Goal: Transaction & Acquisition: Purchase product/service

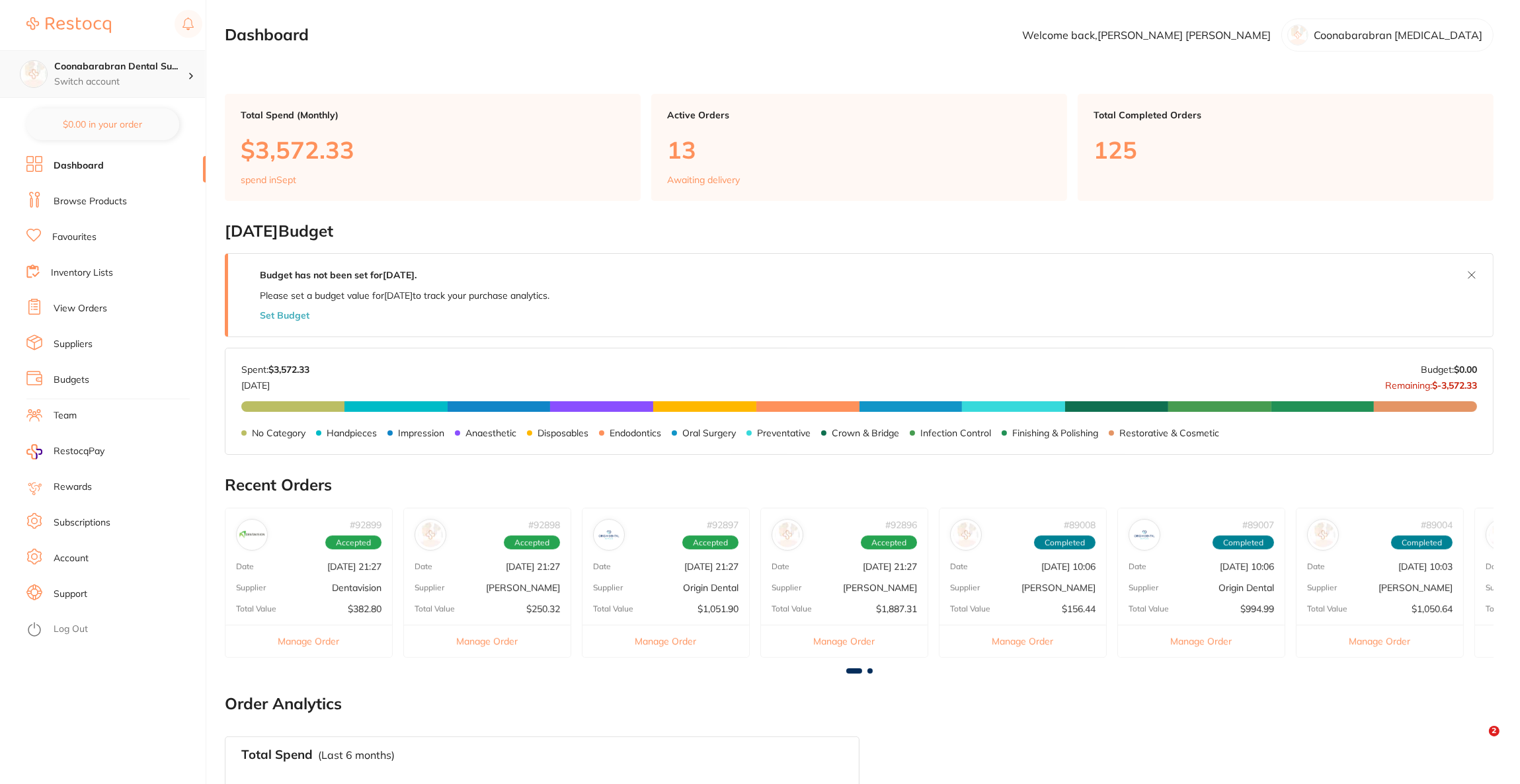
click at [84, 66] on h4 "Coonabarabran Dental Su..." at bounding box center [121, 66] width 134 height 14
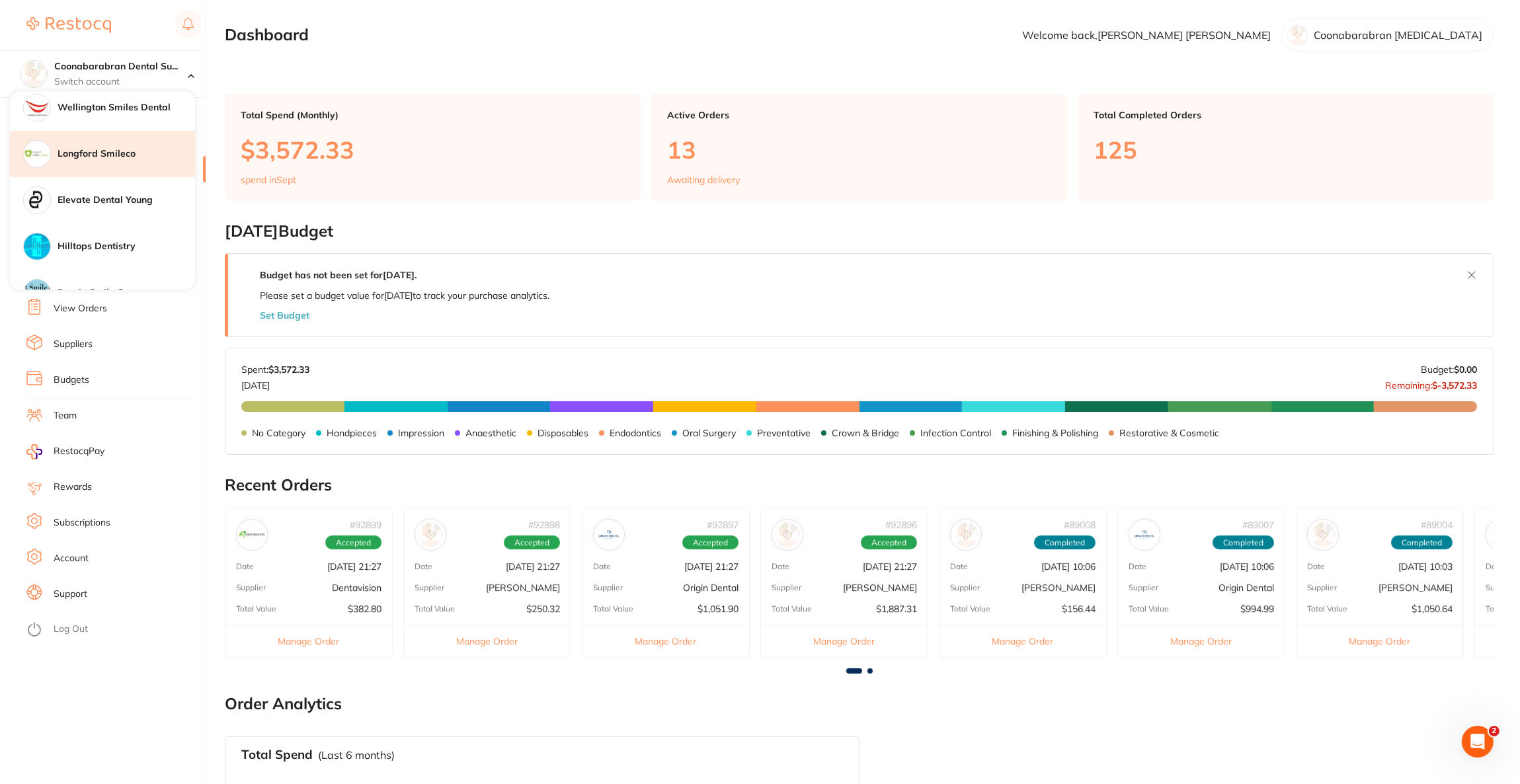
click at [90, 153] on h4 "Longford Smileco" at bounding box center [126, 153] width 138 height 14
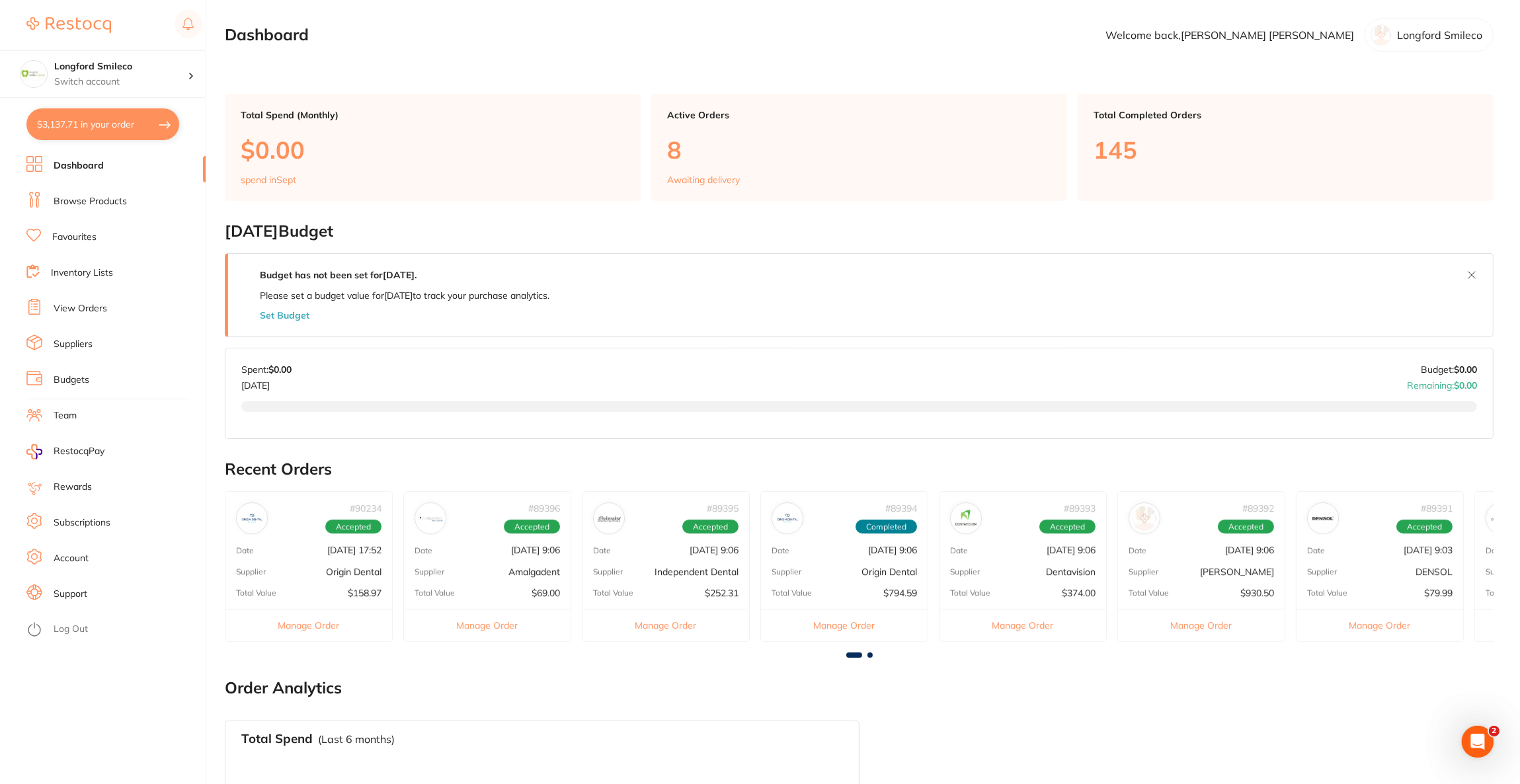
click at [92, 125] on button "$3,137.71 in your order" at bounding box center [102, 125] width 153 height 32
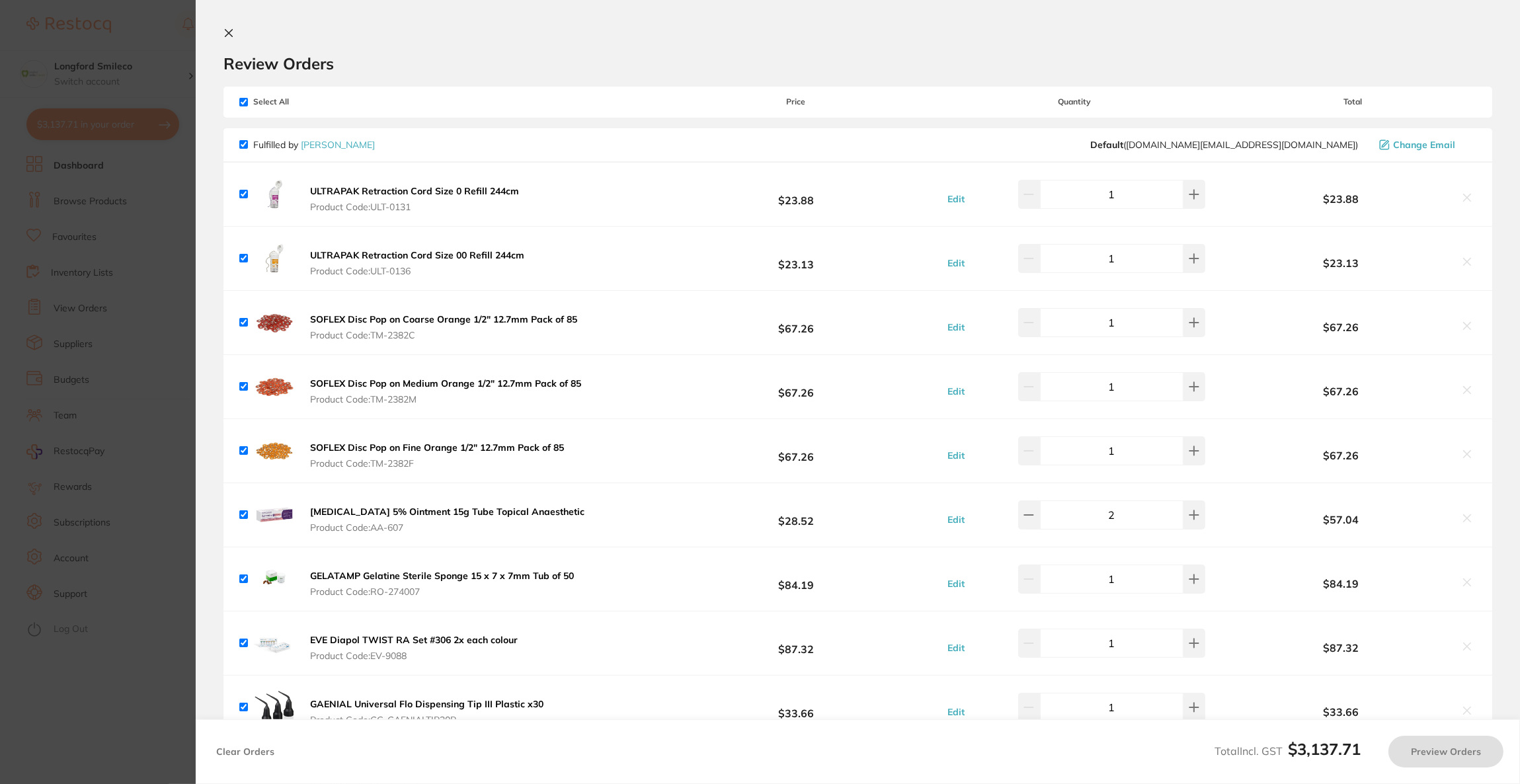
checkbox input "true"
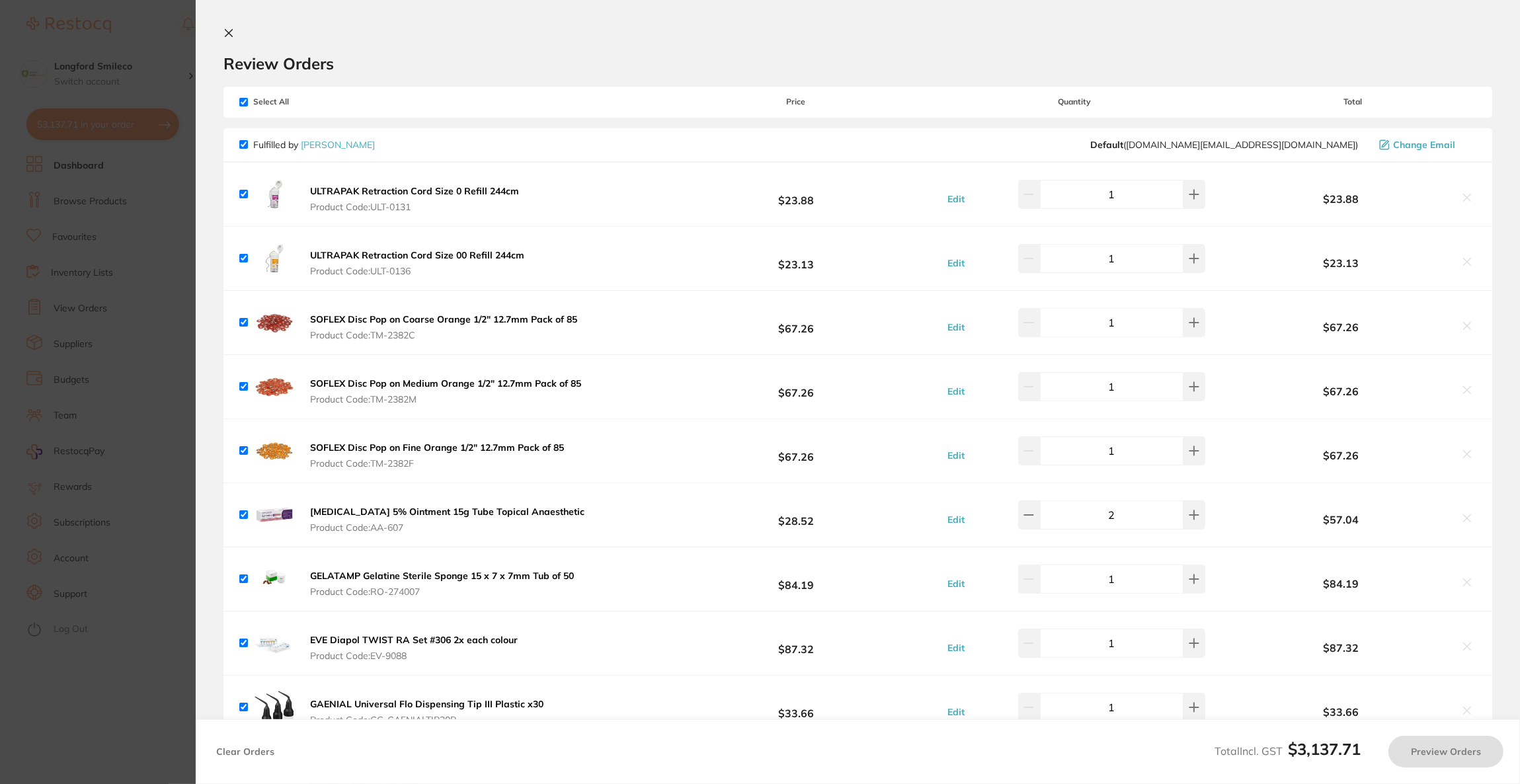
checkbox input "true"
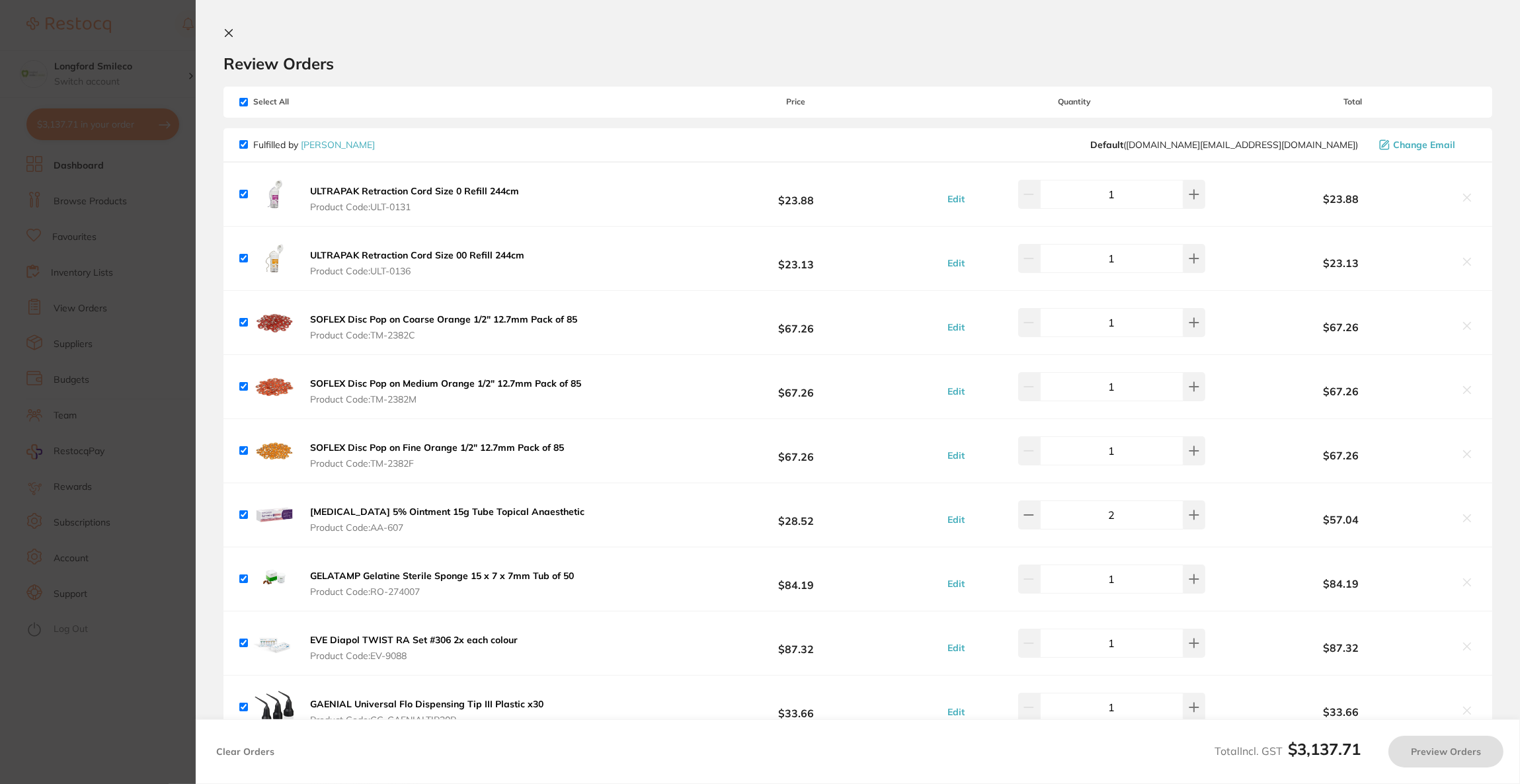
checkbox input "true"
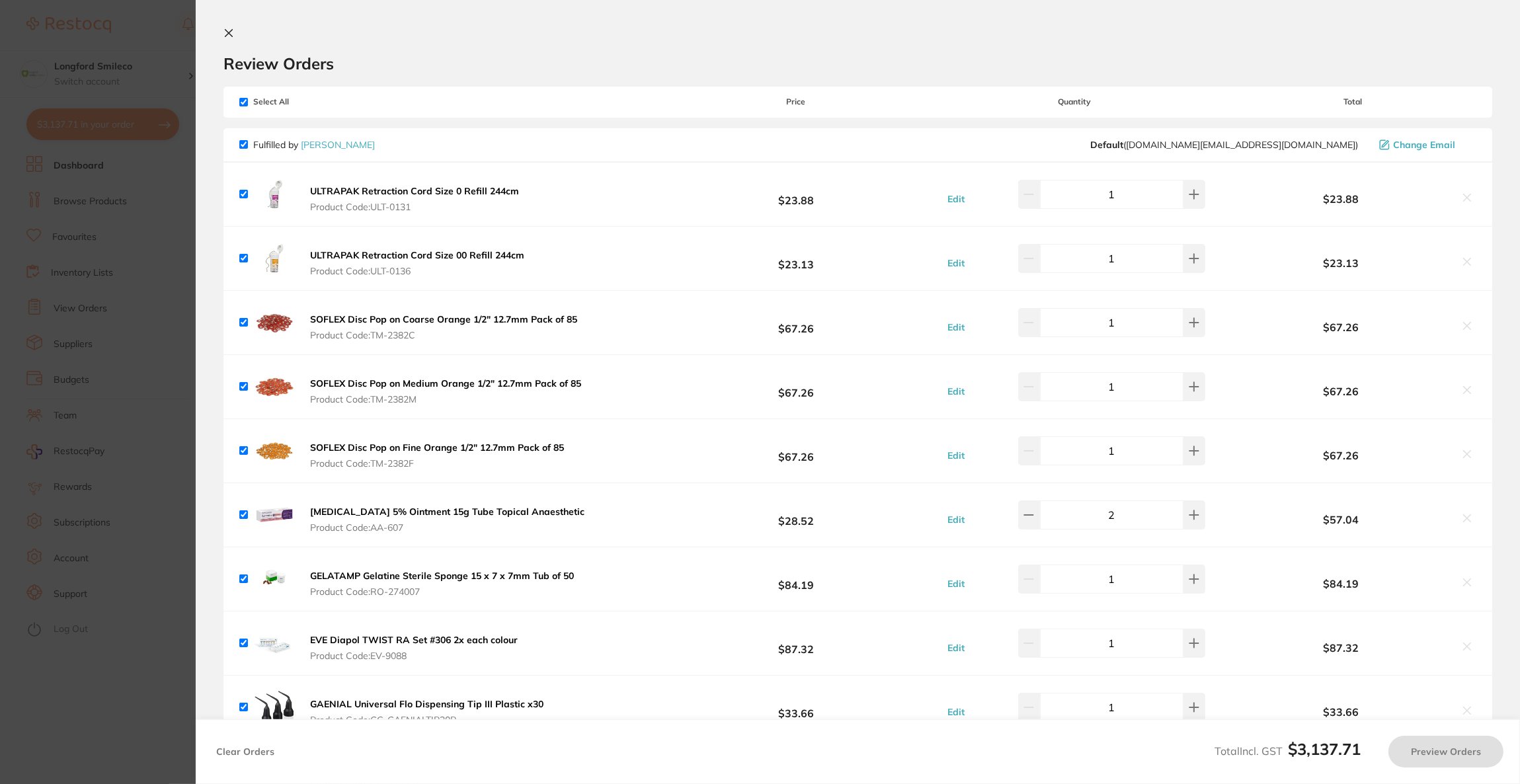
checkbox input "true"
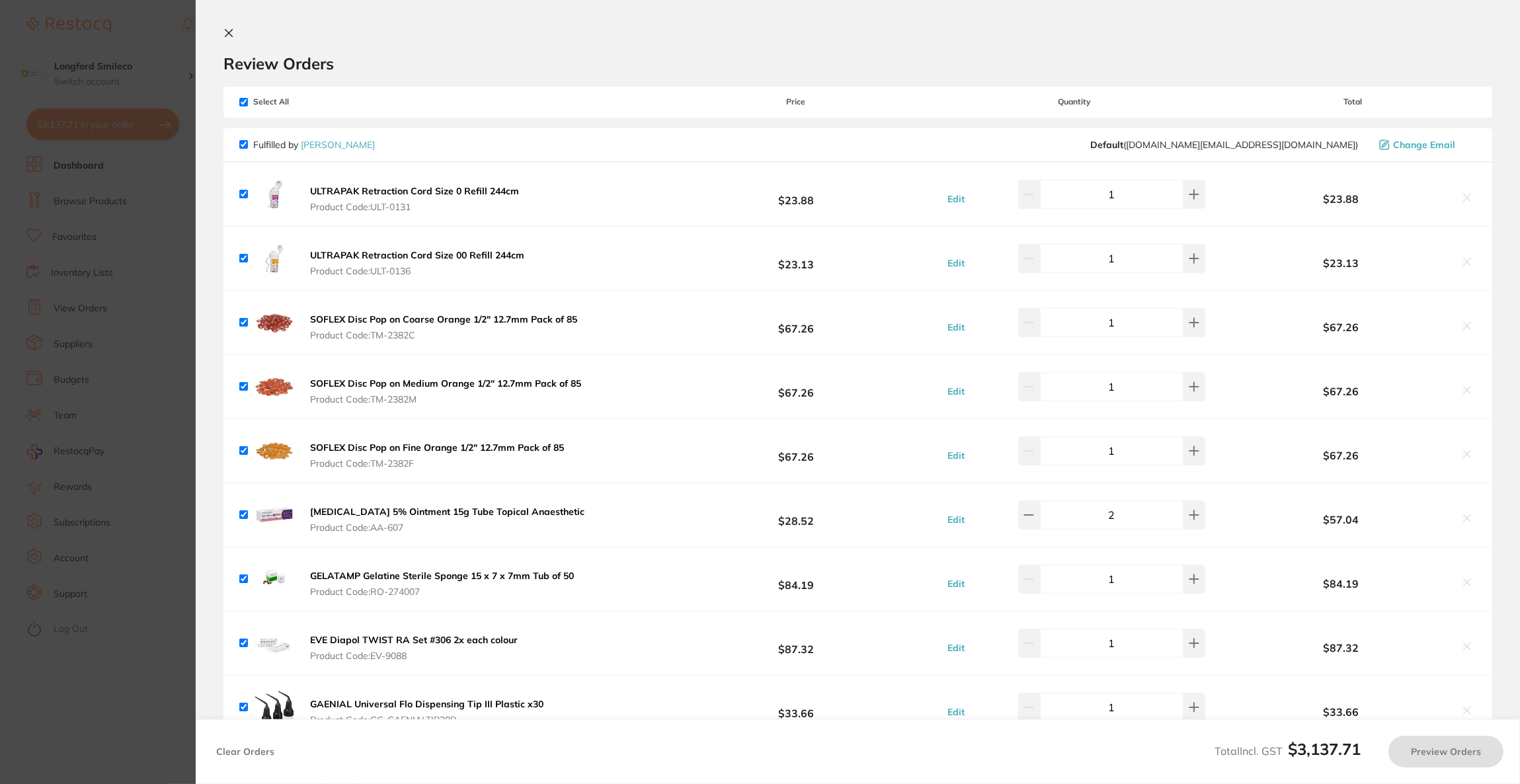
checkbox input "true"
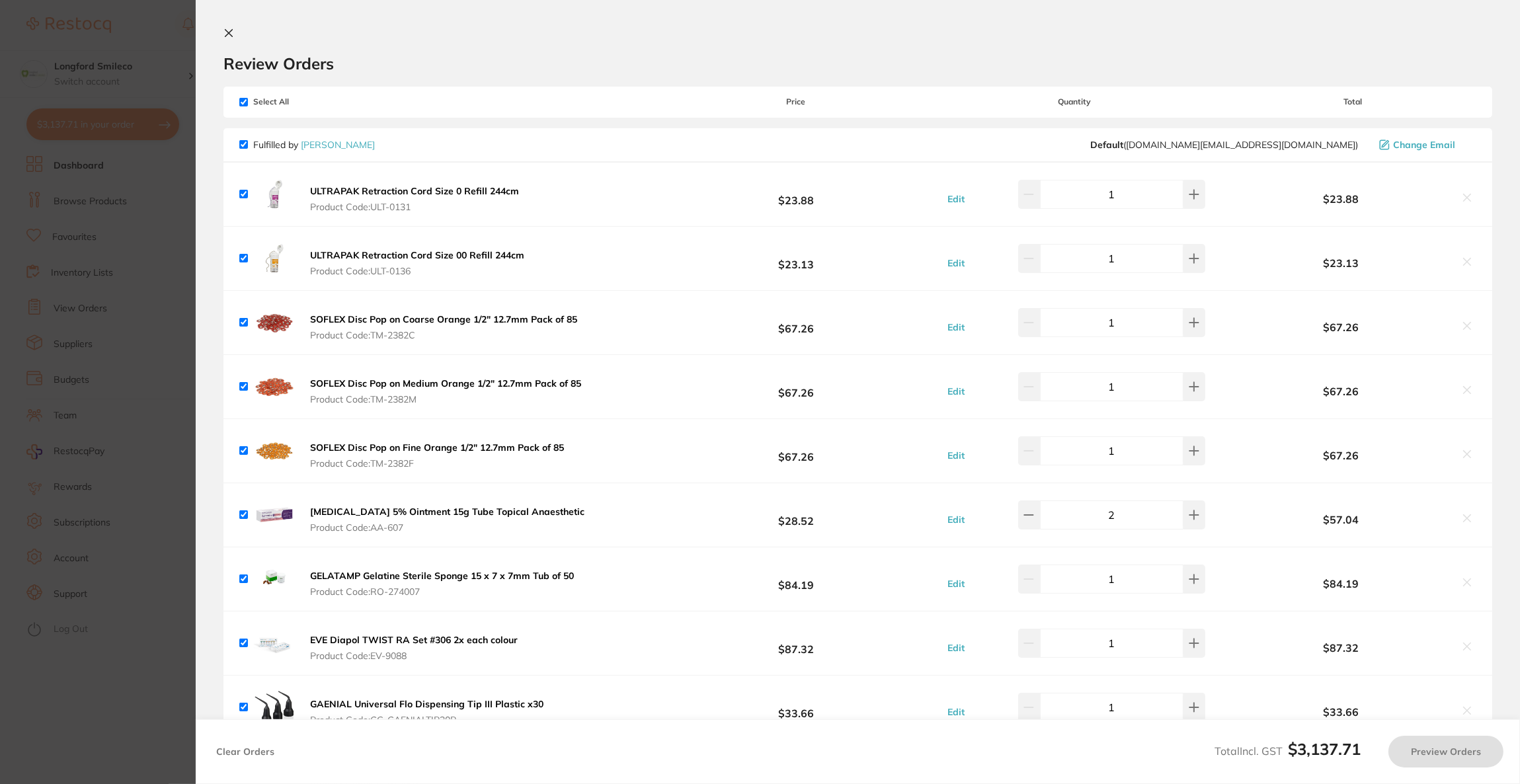
checkbox input "true"
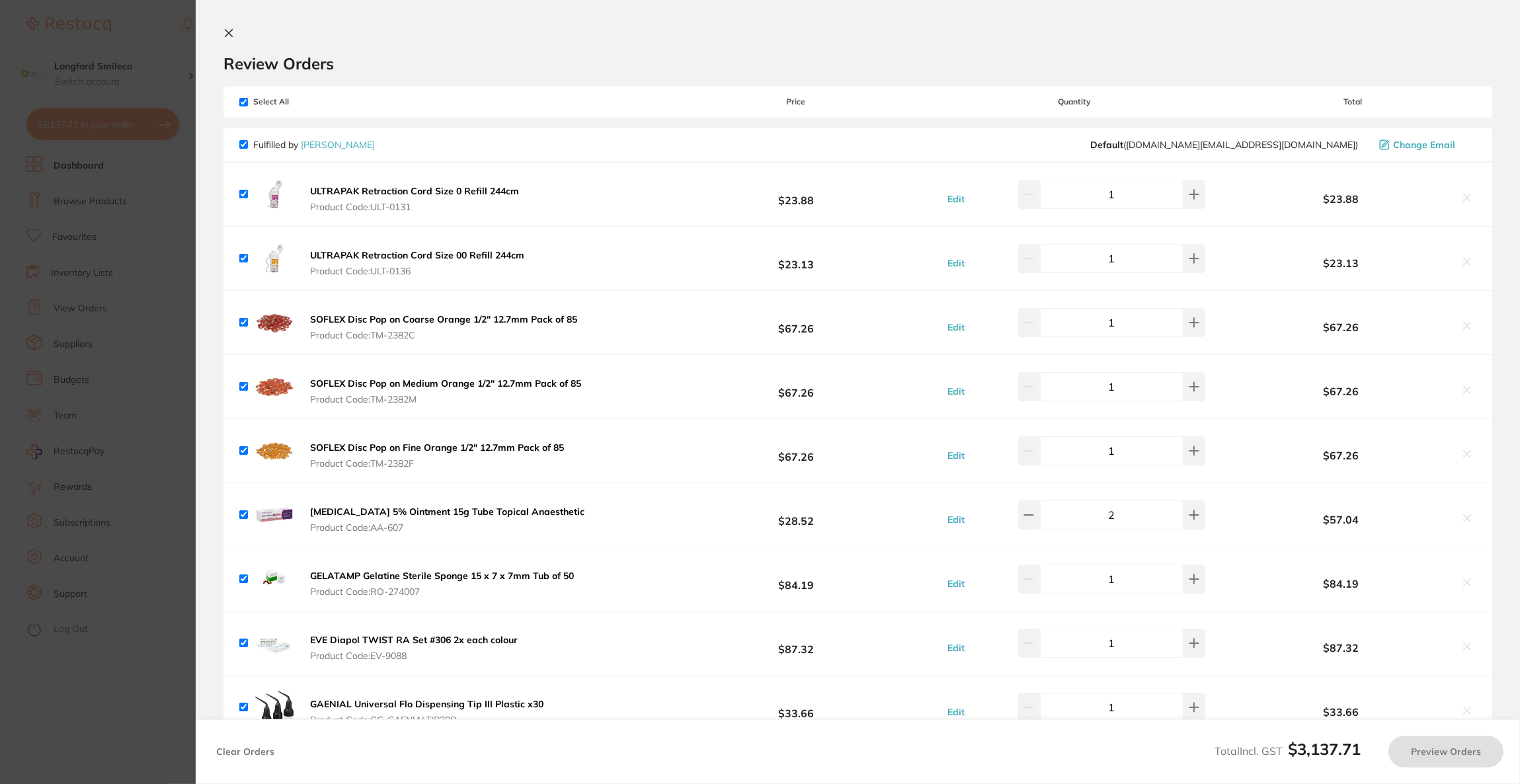
checkbox input "true"
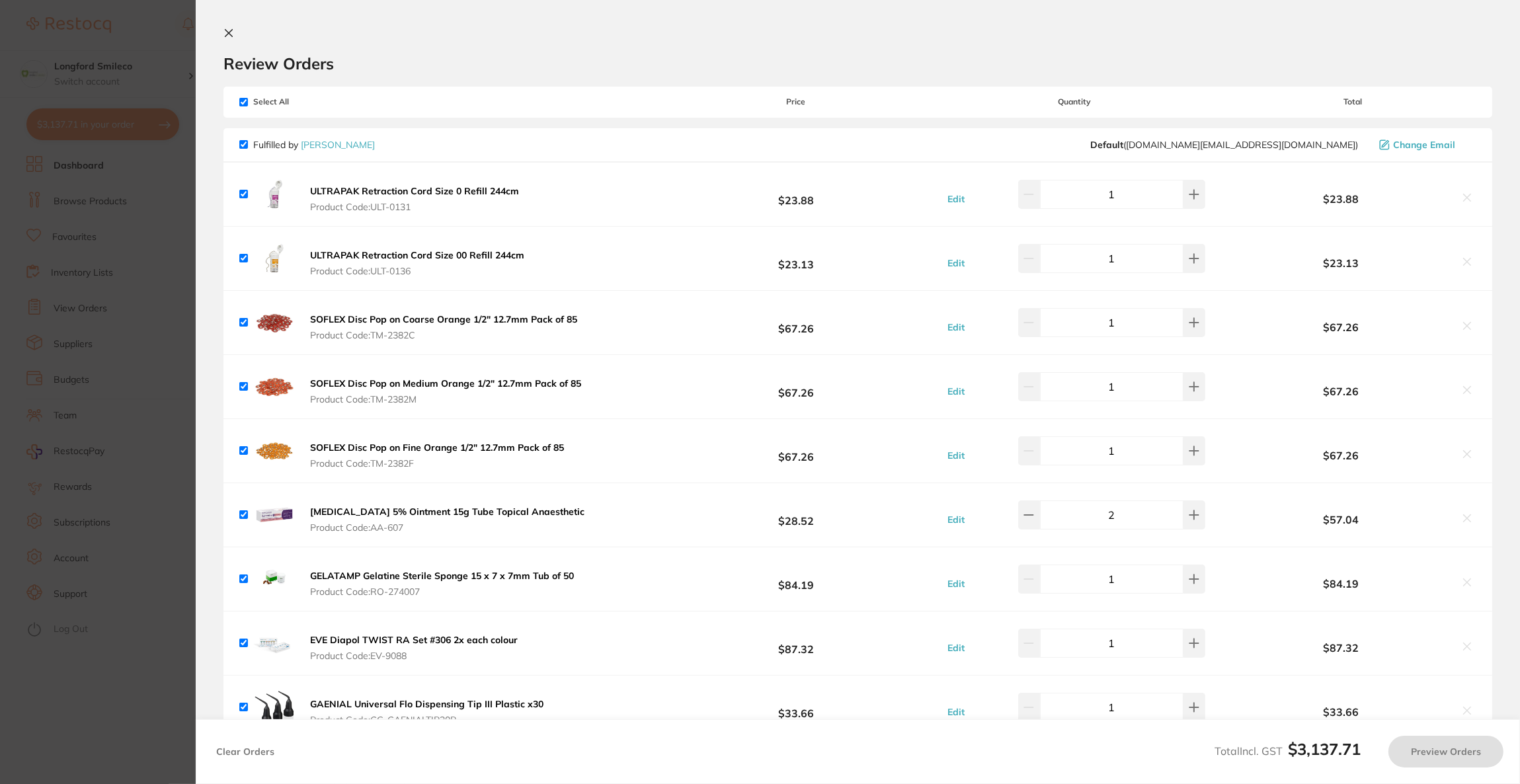
checkbox input "true"
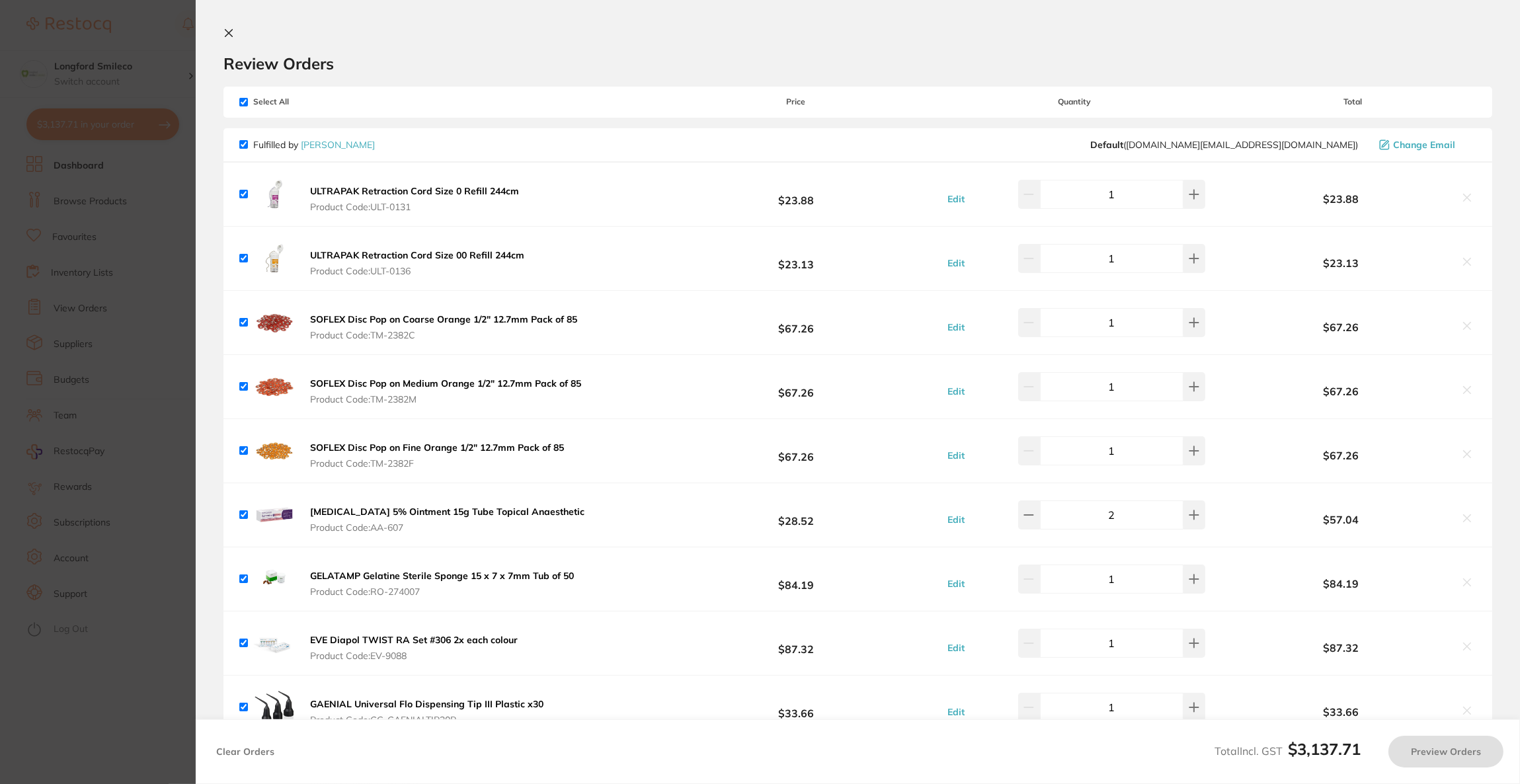
checkbox input "true"
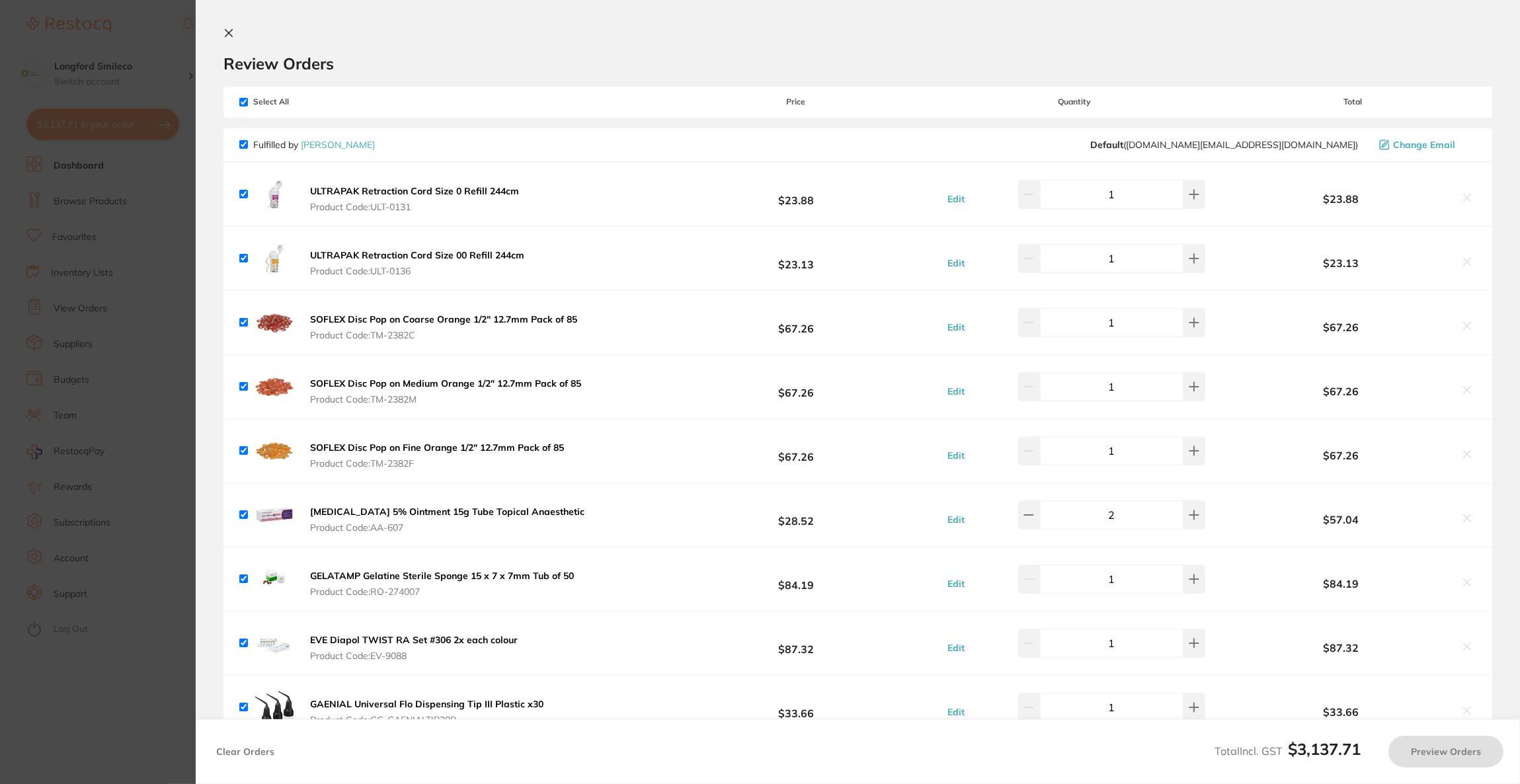
checkbox input "true"
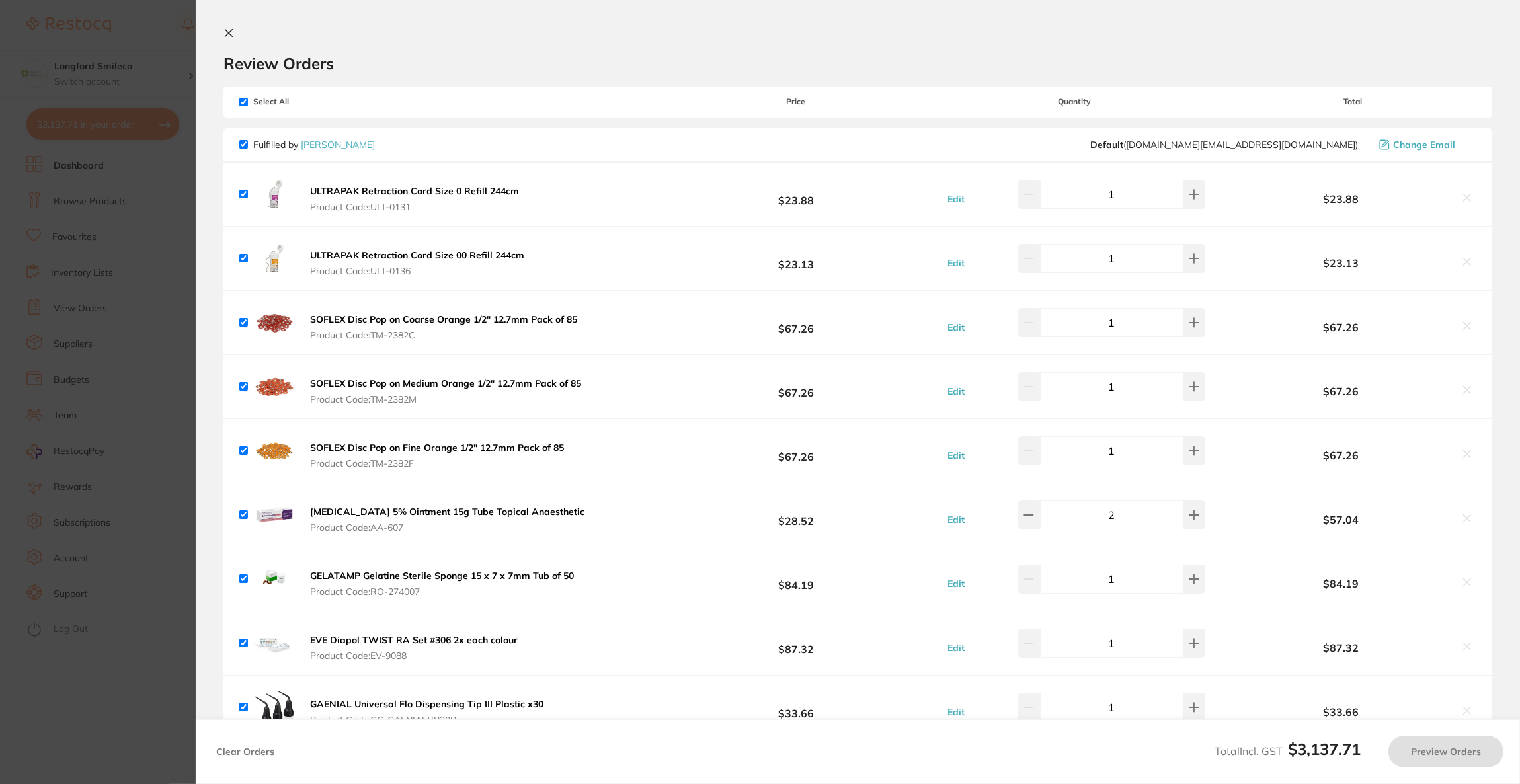
checkbox input "true"
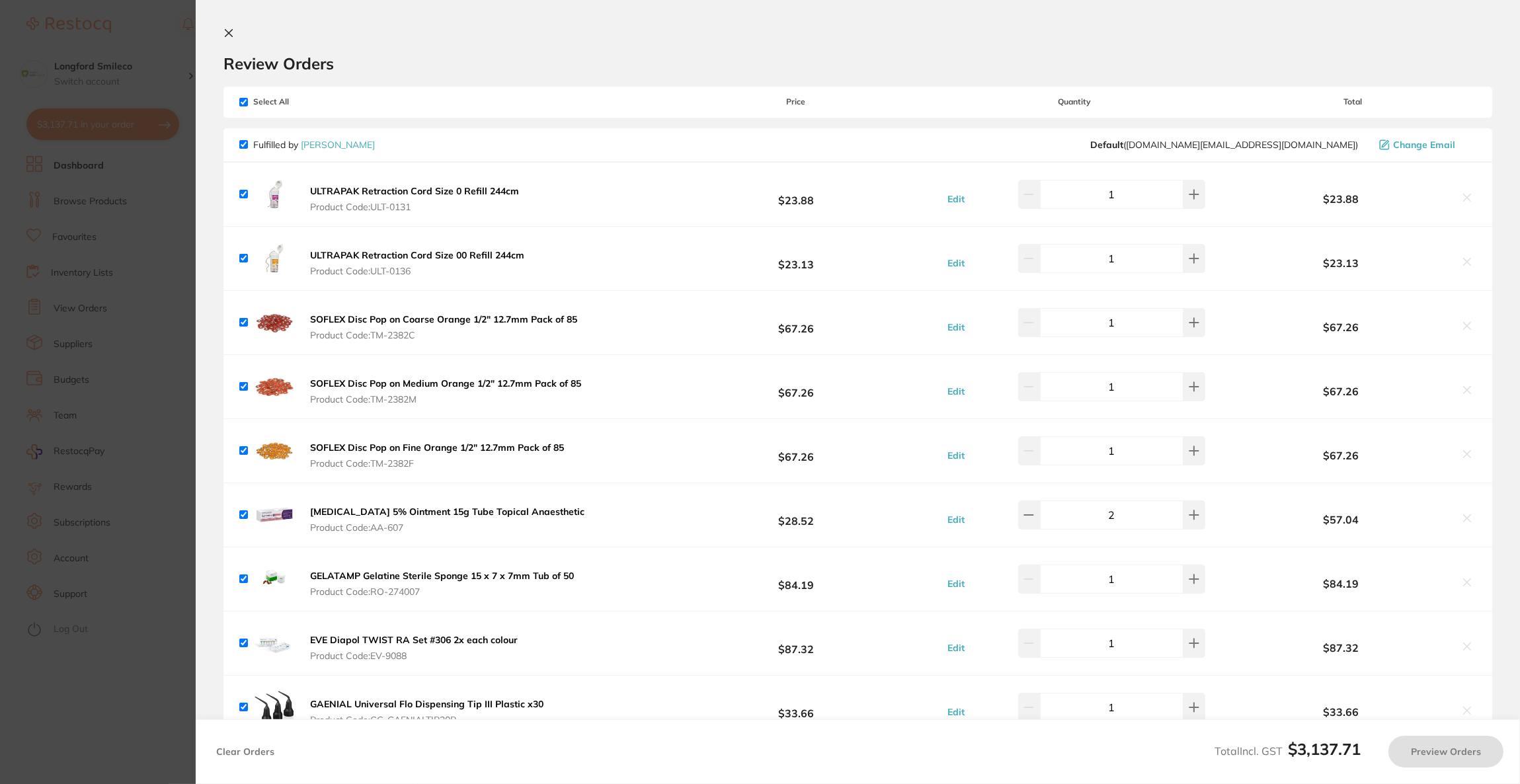
checkbox input "true"
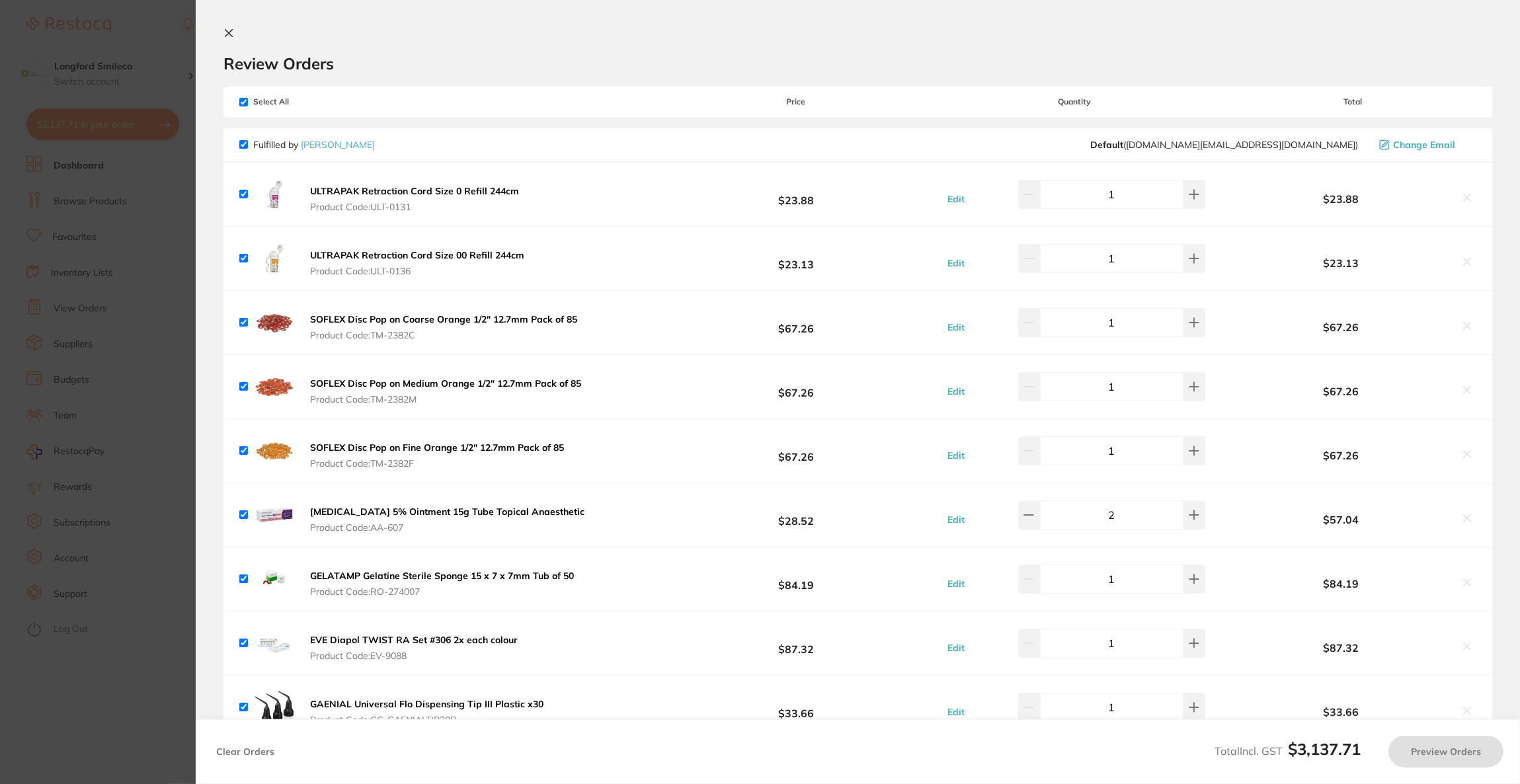
checkbox input "true"
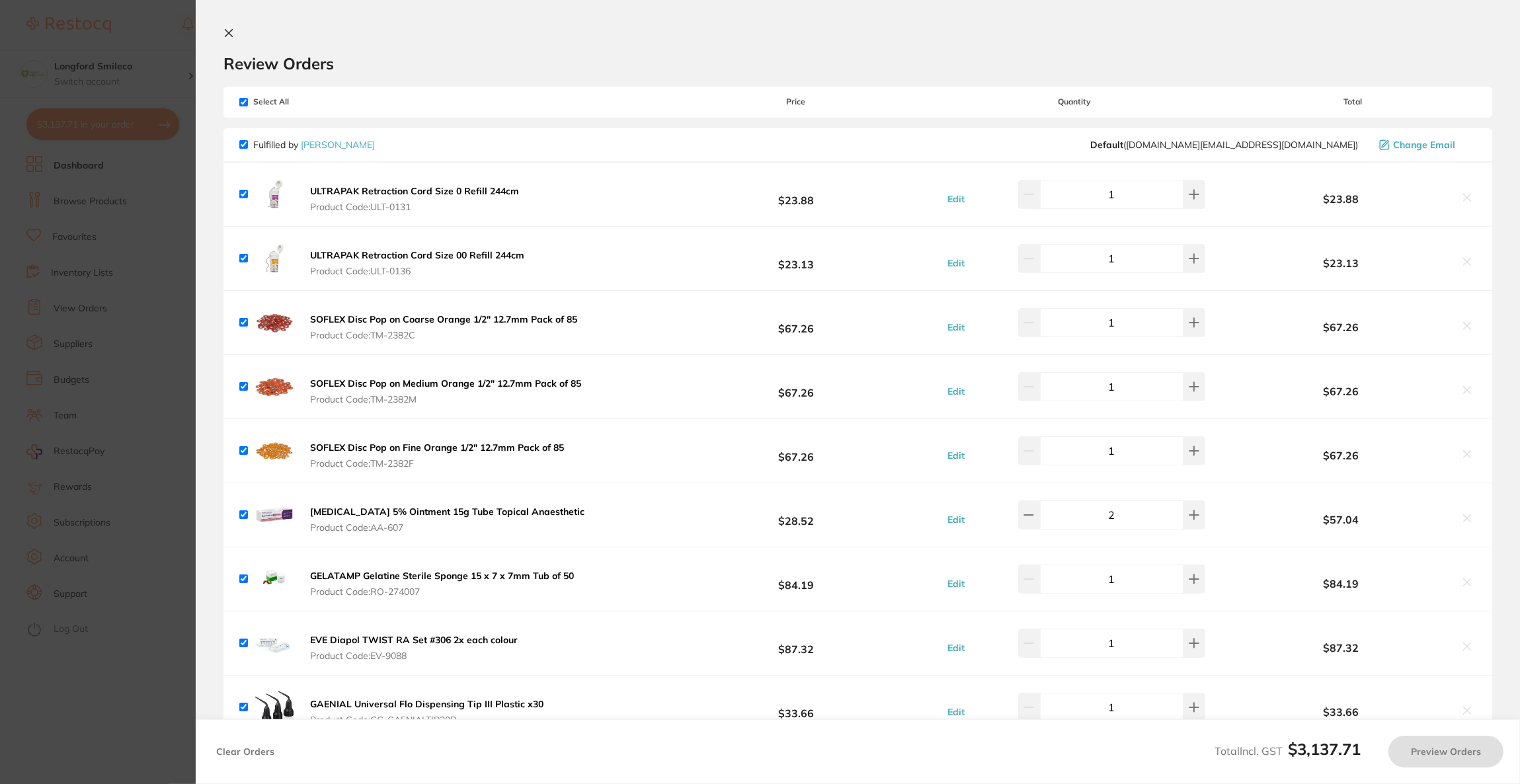
checkbox input "true"
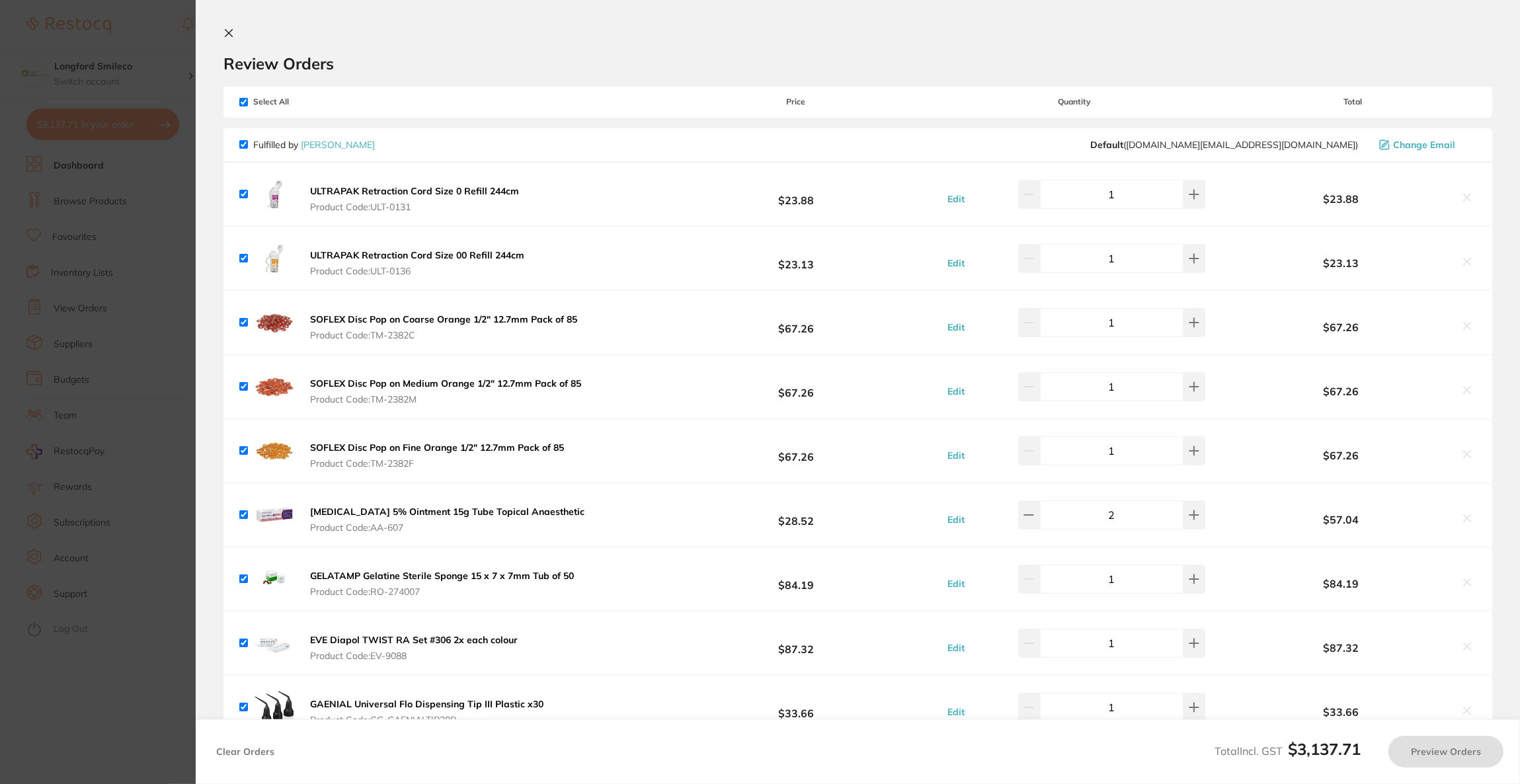
checkbox input "true"
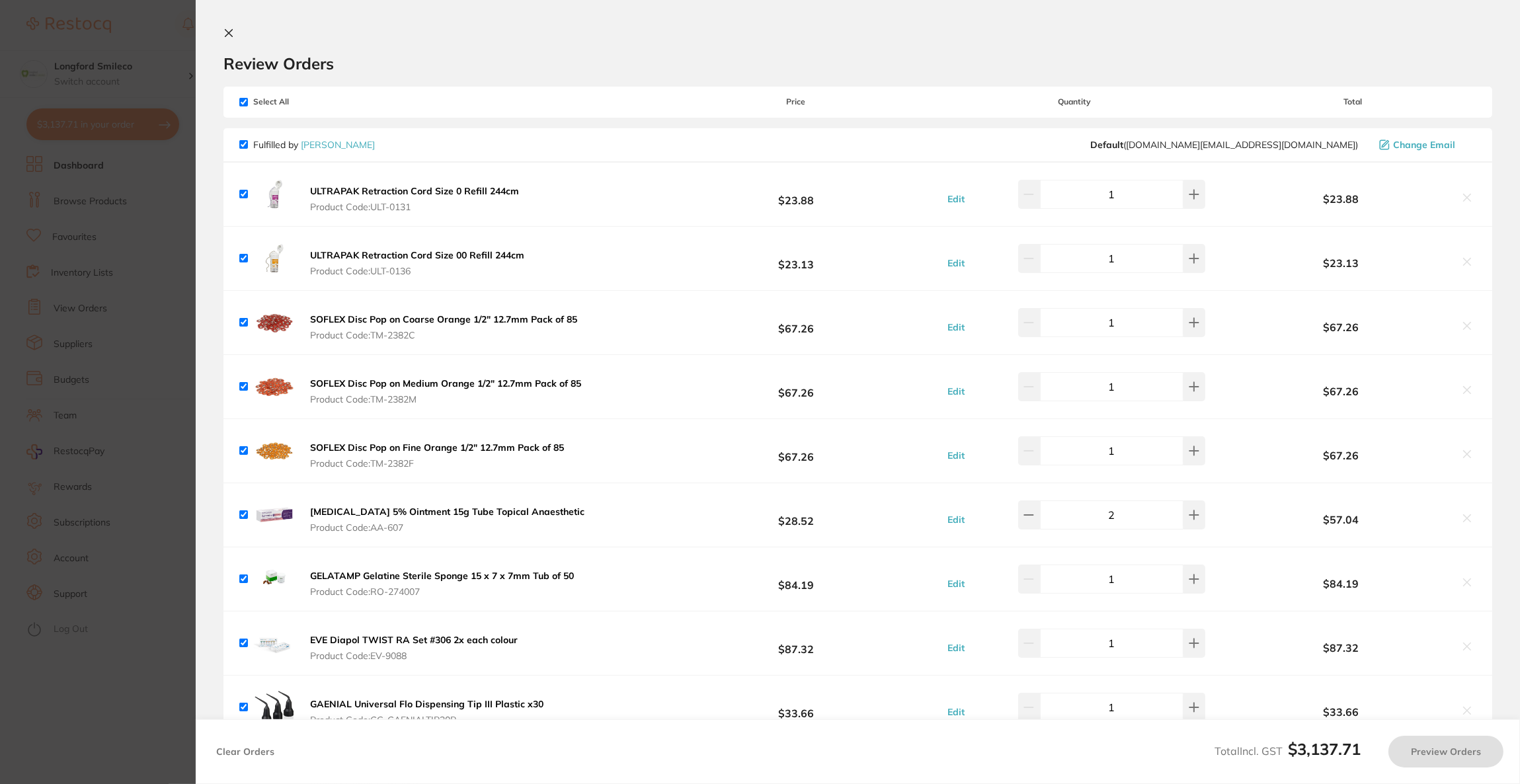
checkbox input "true"
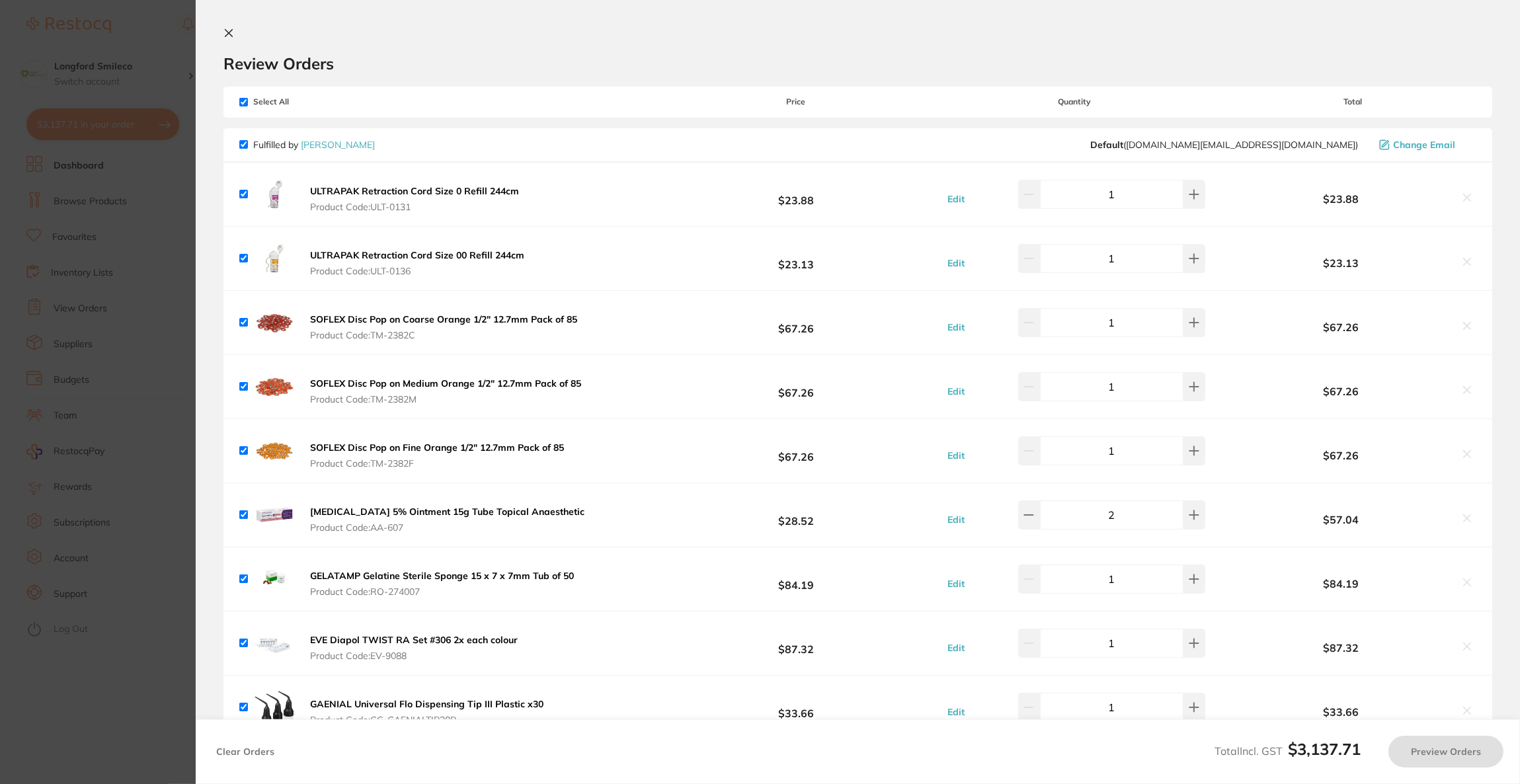
checkbox input "true"
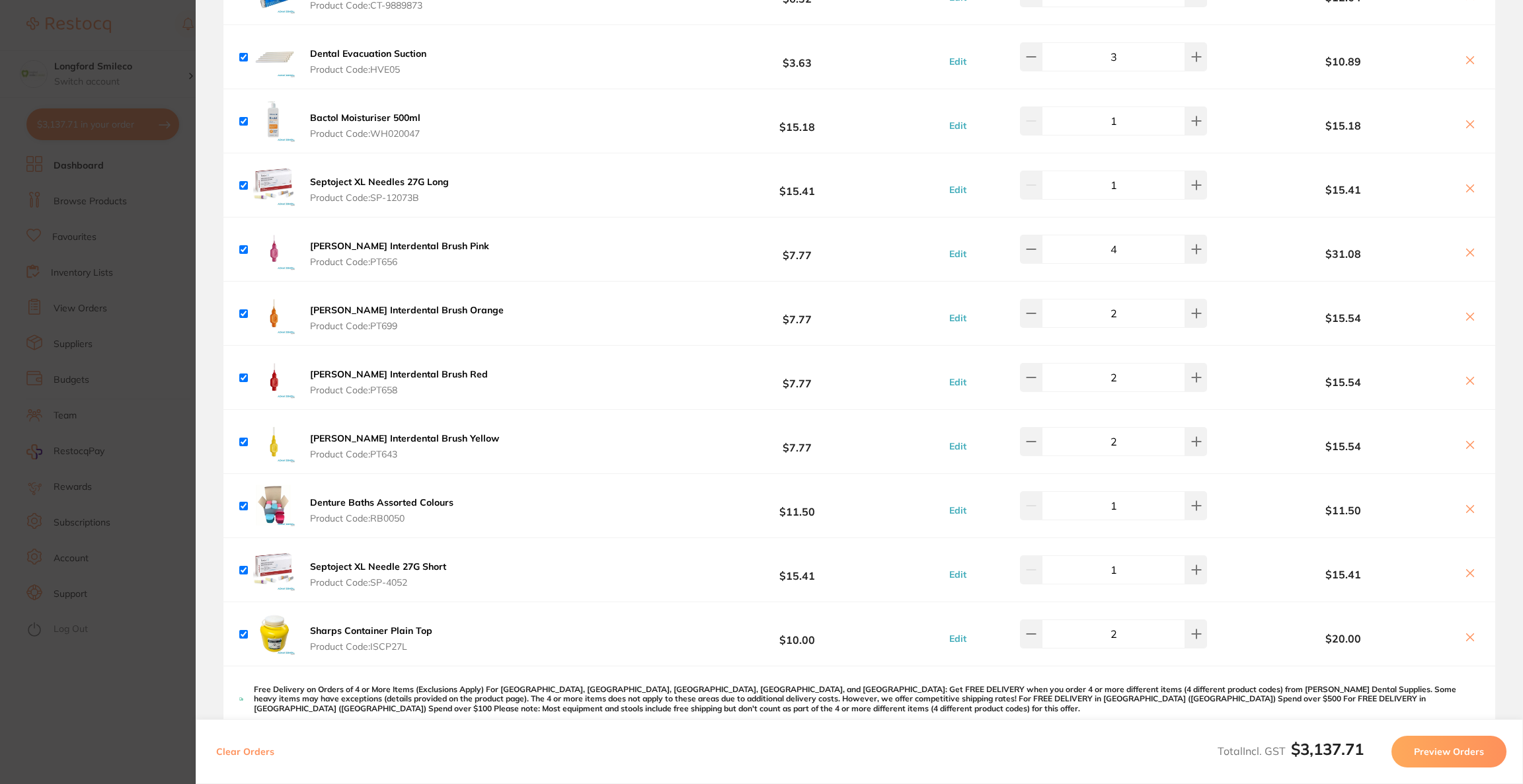
scroll to position [891, 0]
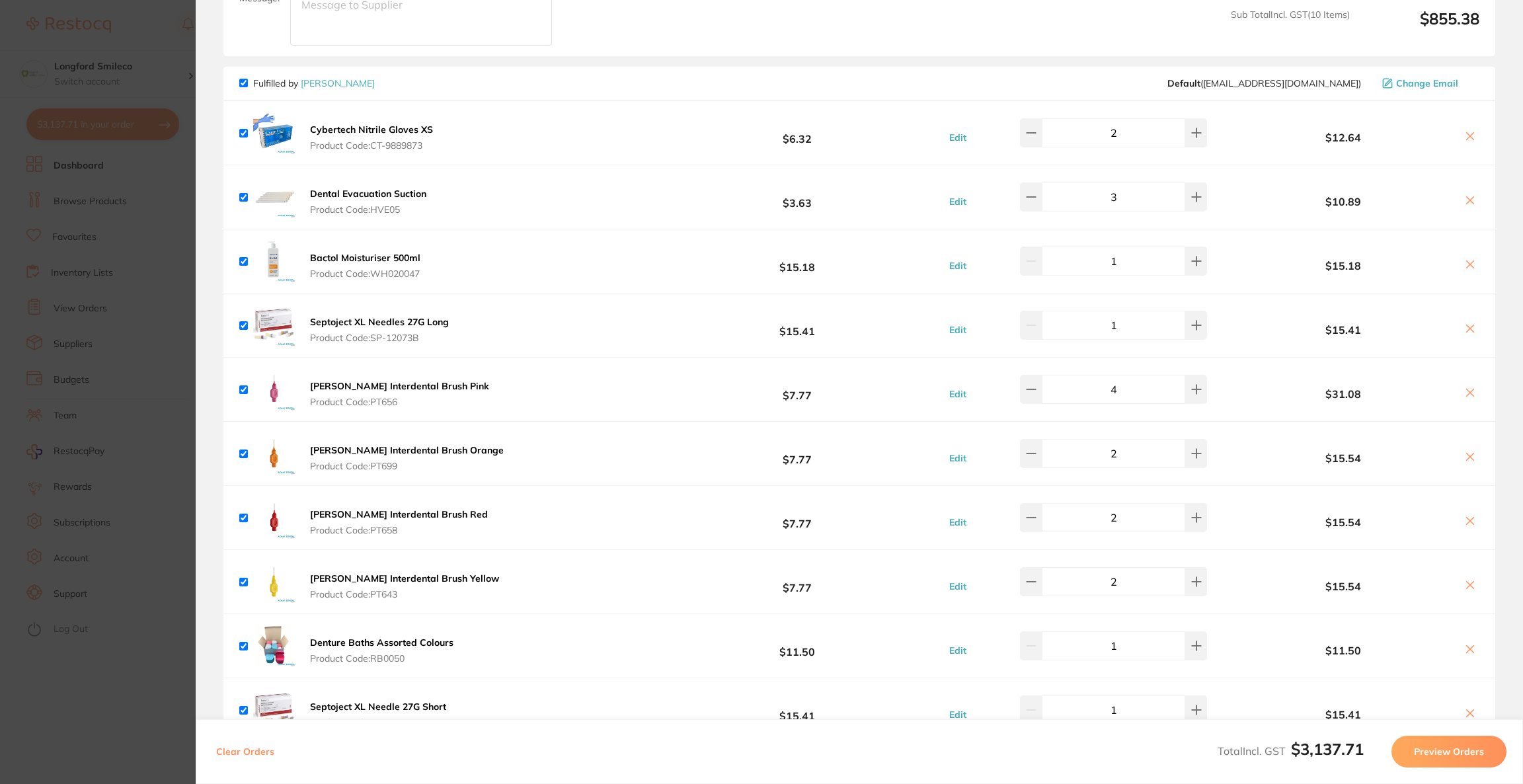
click at [361, 261] on b "Bactol Moisturiser 500ml" at bounding box center [365, 257] width 110 height 12
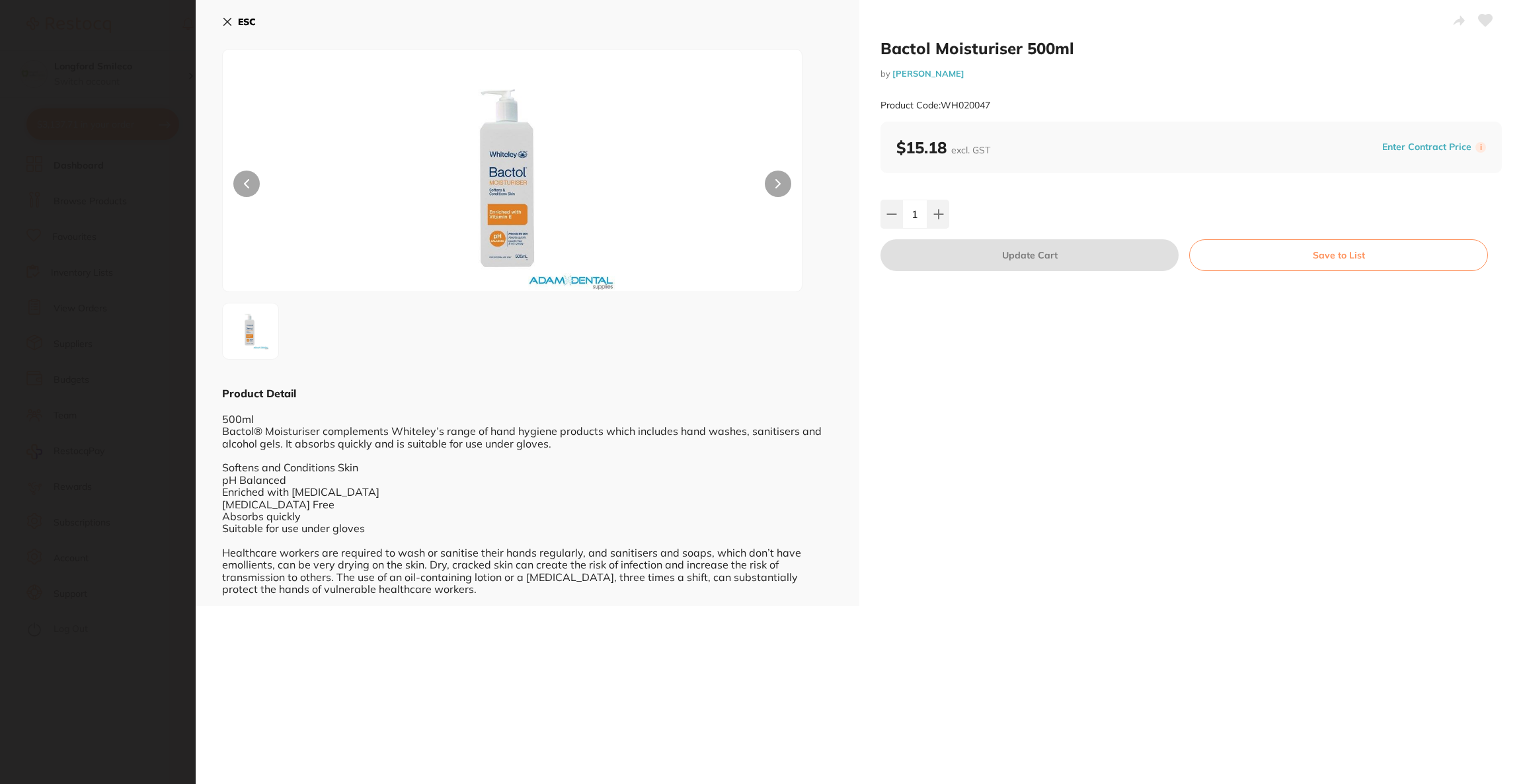
scroll to position [0, 0]
click at [233, 24] on button "ESC" at bounding box center [239, 22] width 34 height 22
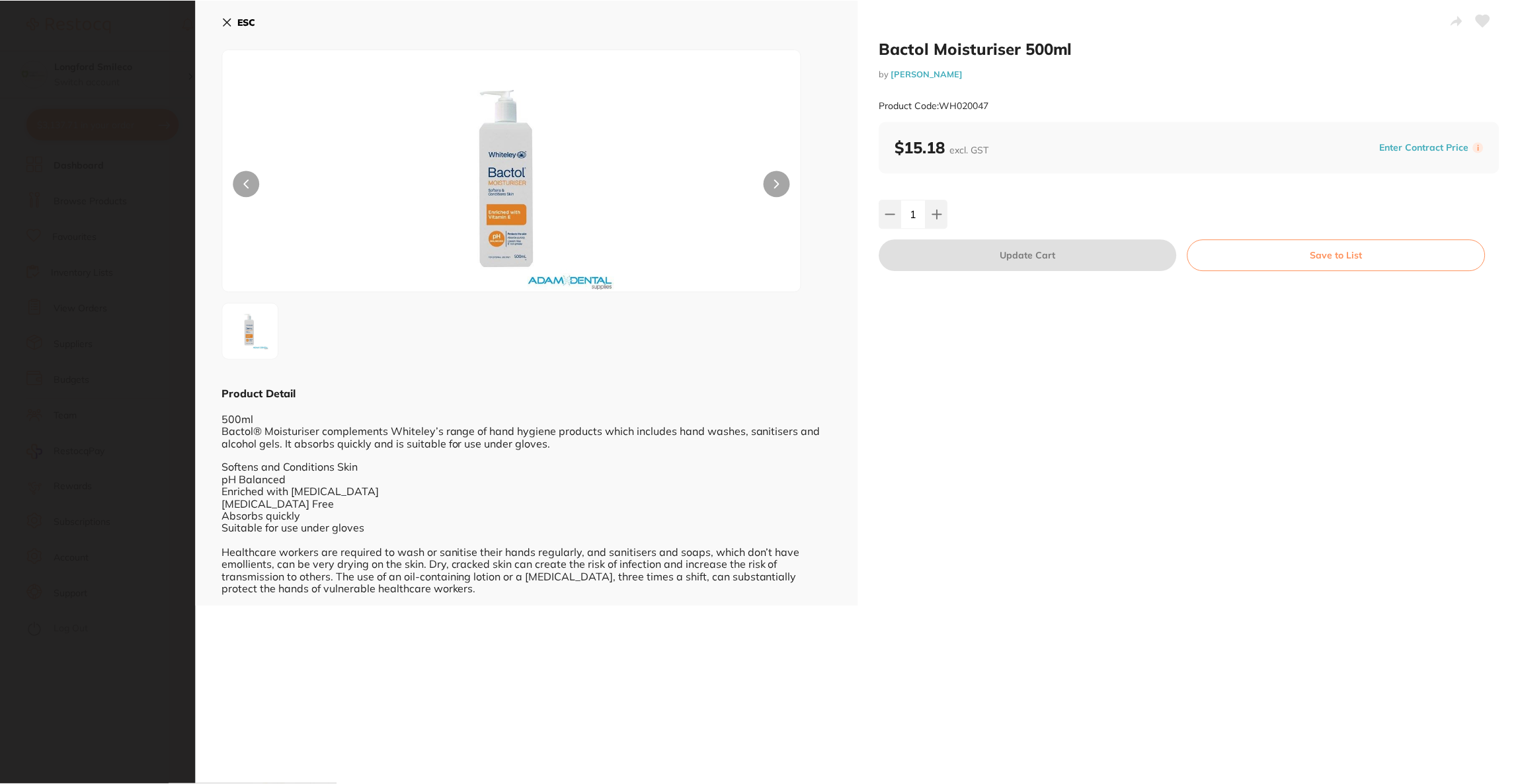
scroll to position [99, 0]
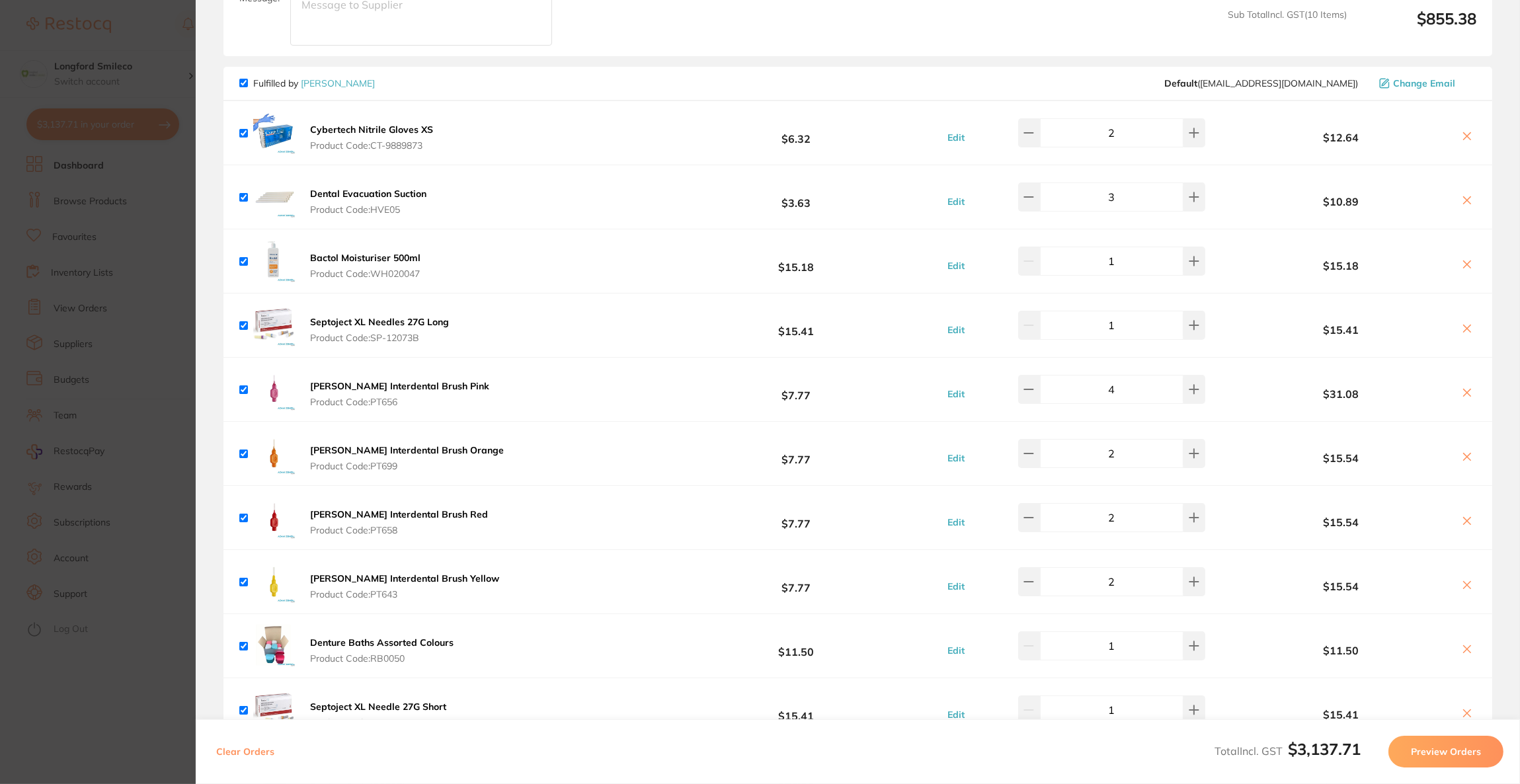
click at [1462, 327] on icon at bounding box center [1466, 328] width 10 height 10
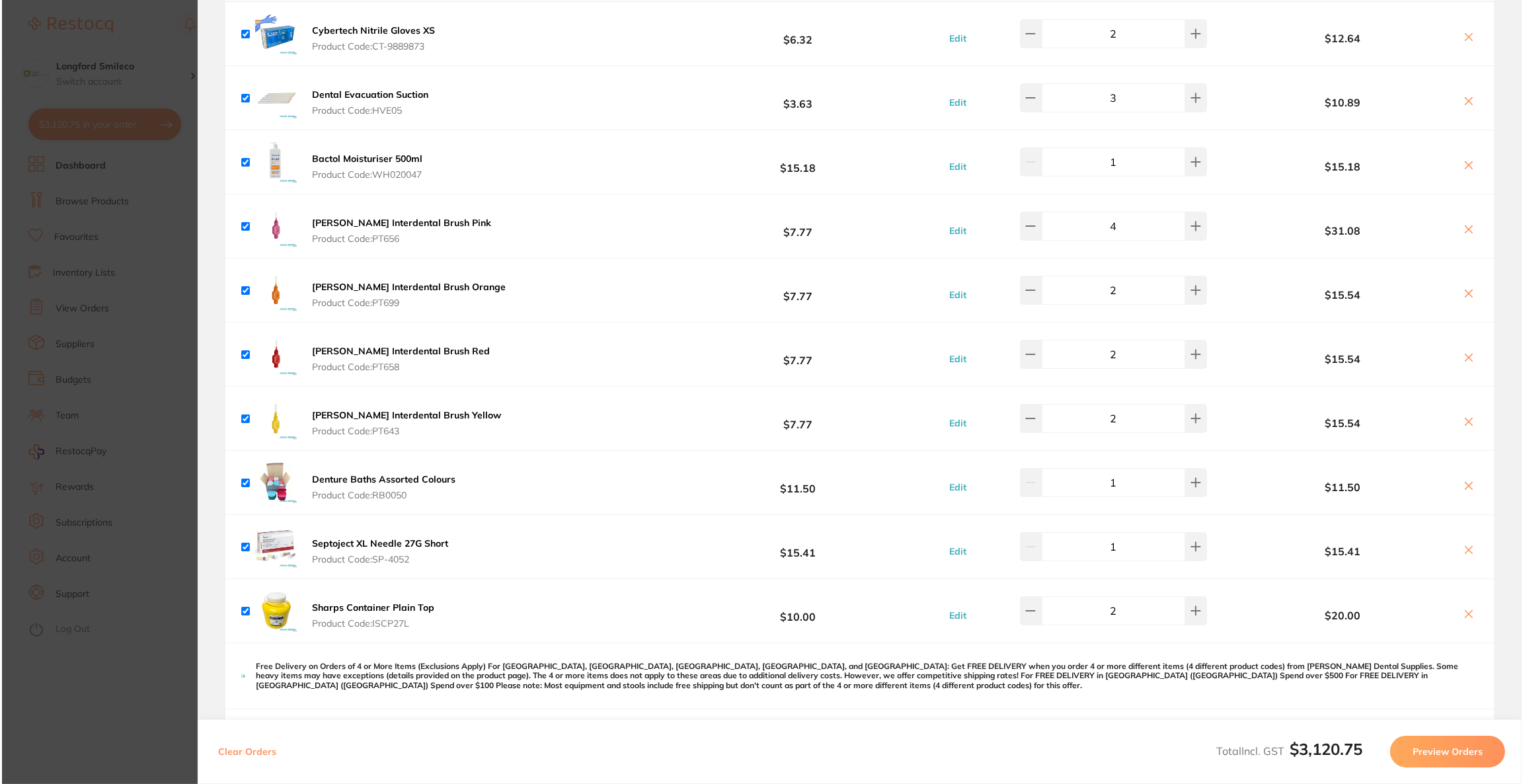
scroll to position [0, 0]
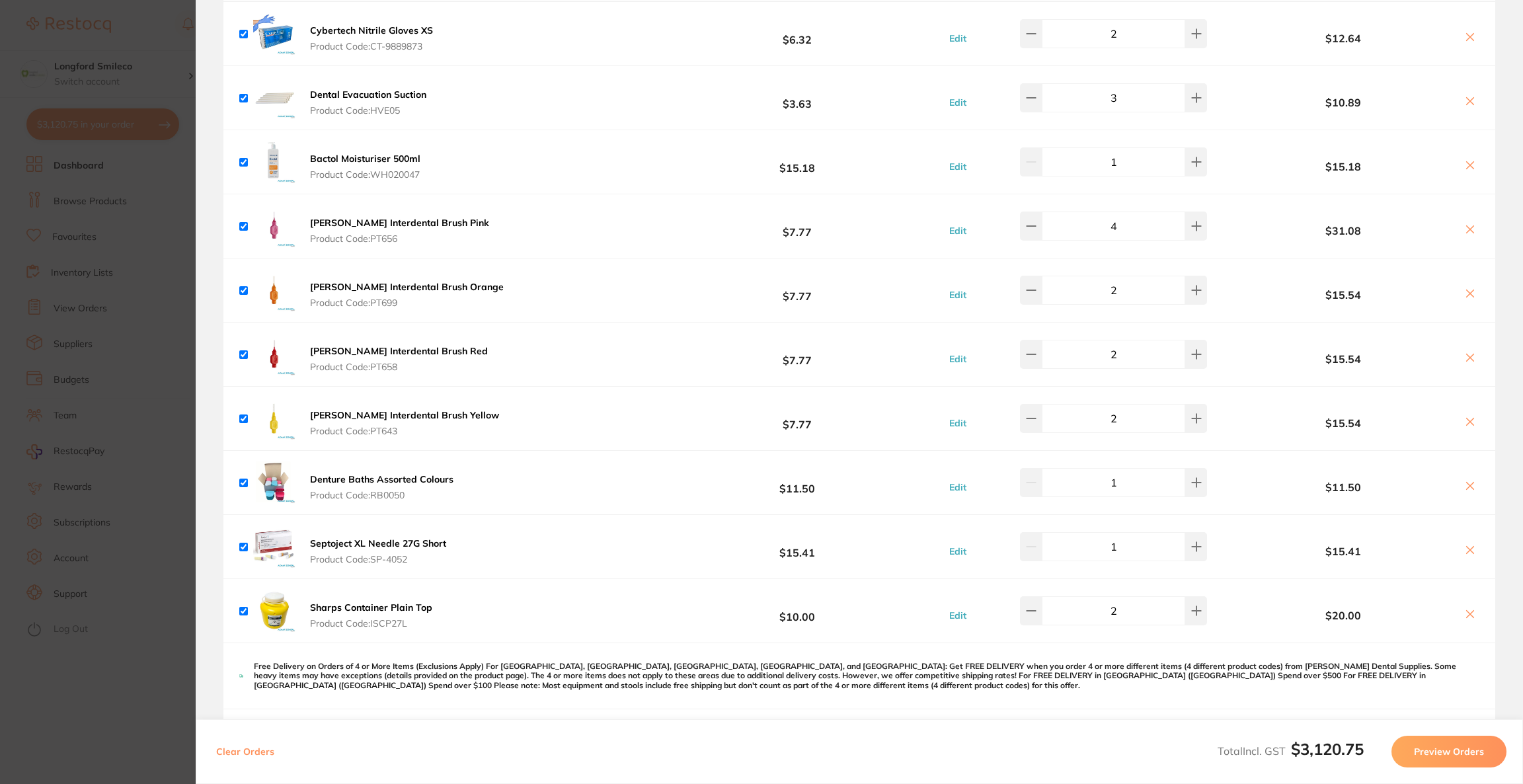
click at [1461, 486] on button at bounding box center [1469, 486] width 18 height 14
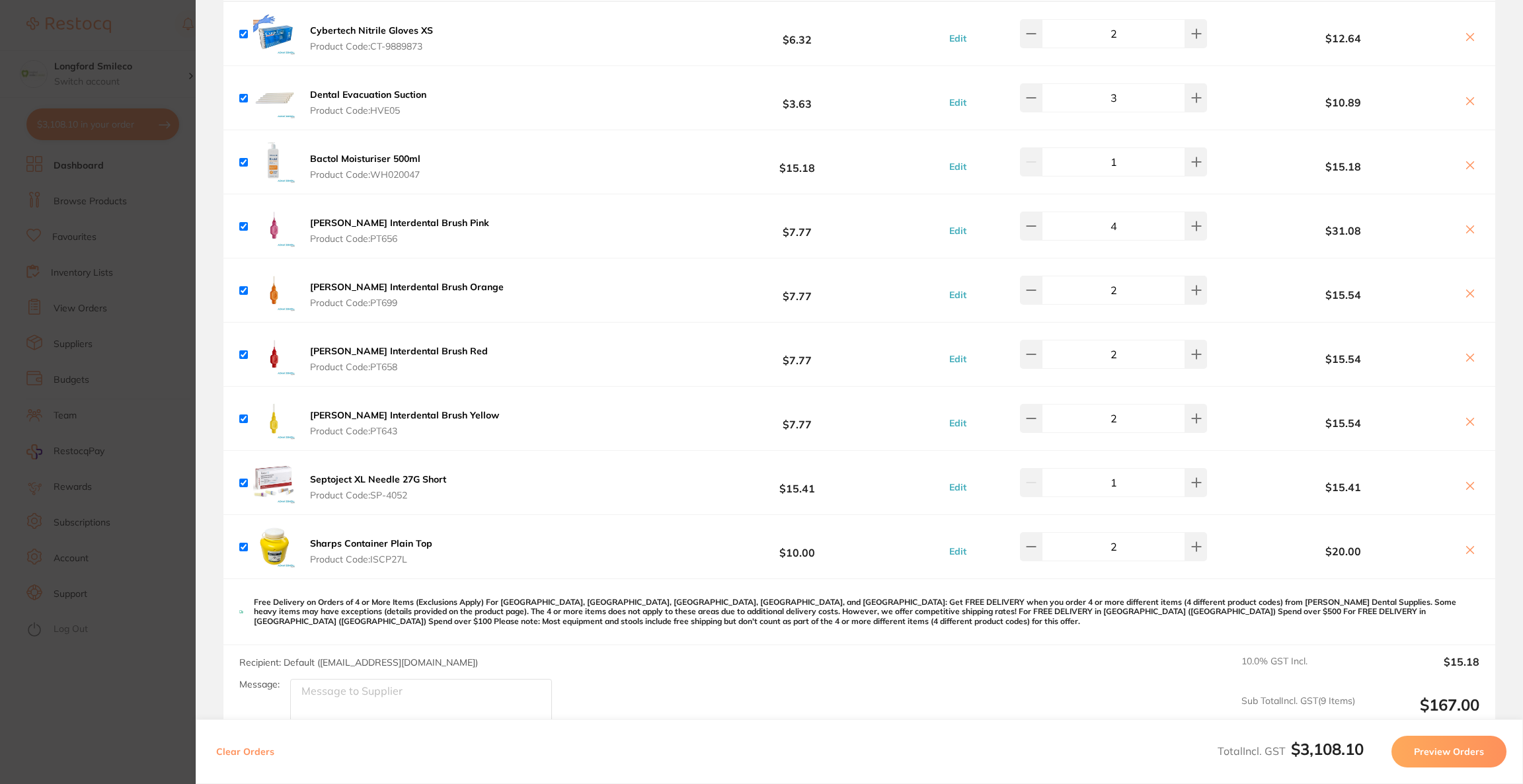
click at [1468, 490] on icon at bounding box center [1469, 485] width 10 height 10
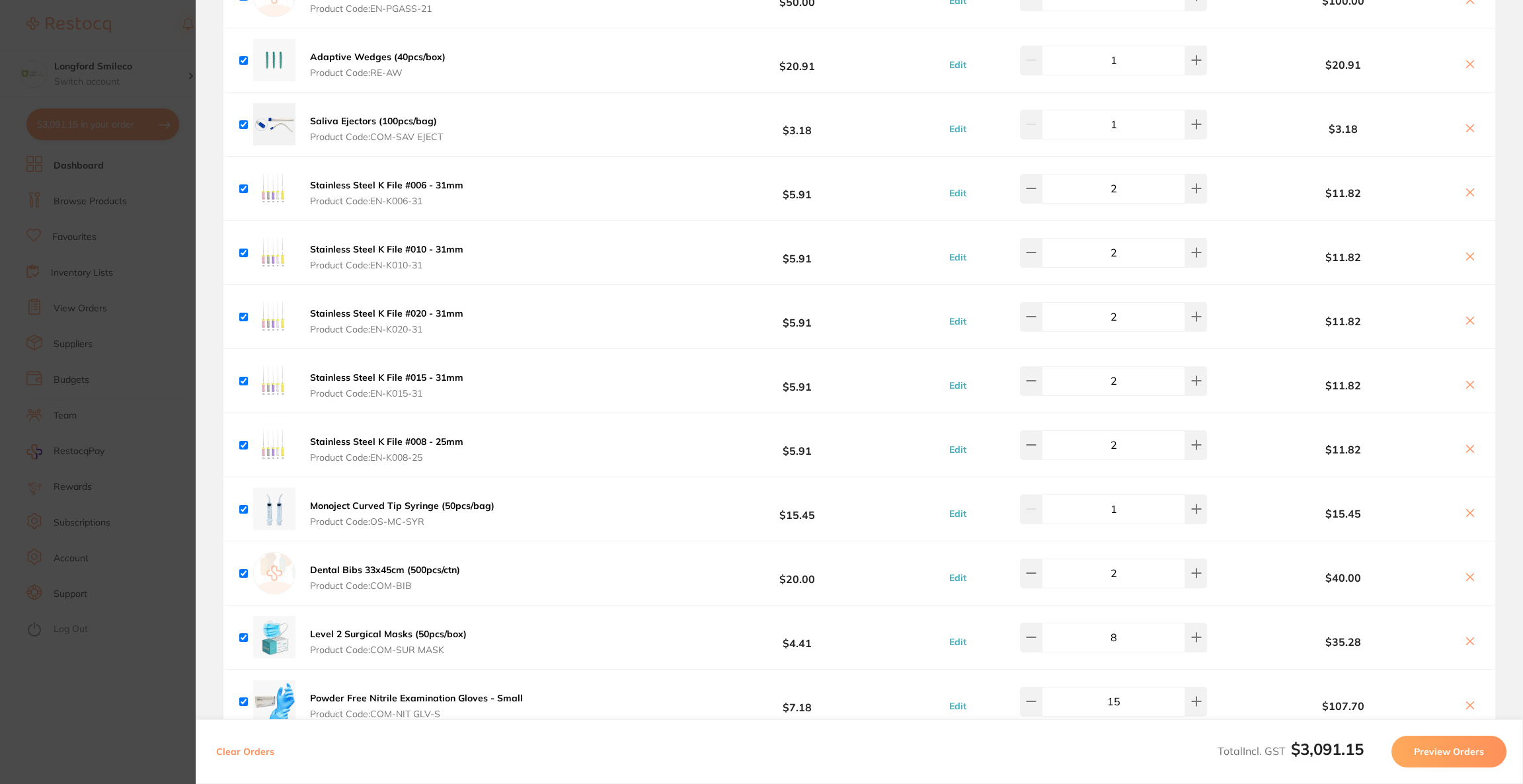
scroll to position [2875, 0]
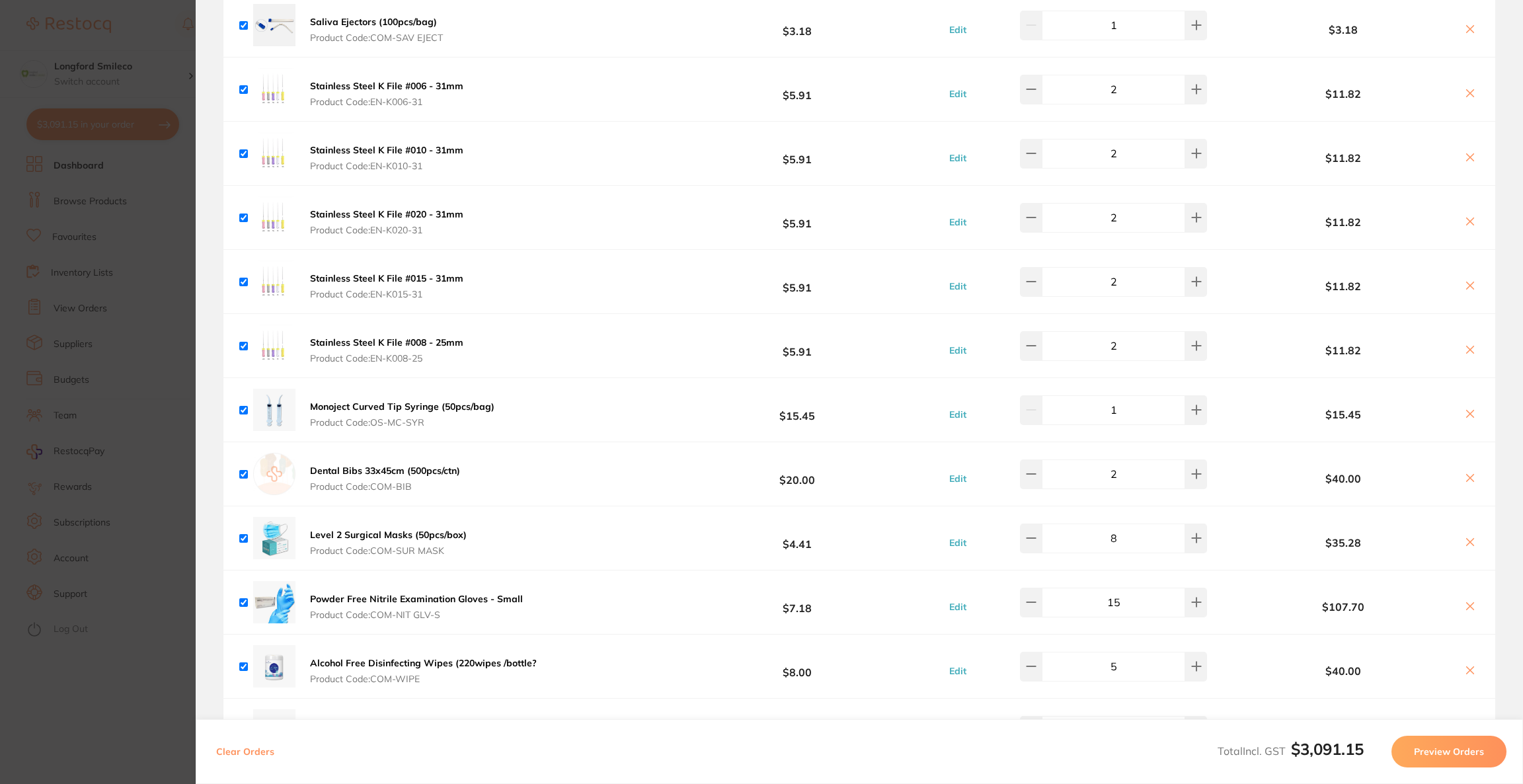
click at [1465, 477] on icon at bounding box center [1469, 477] width 10 height 10
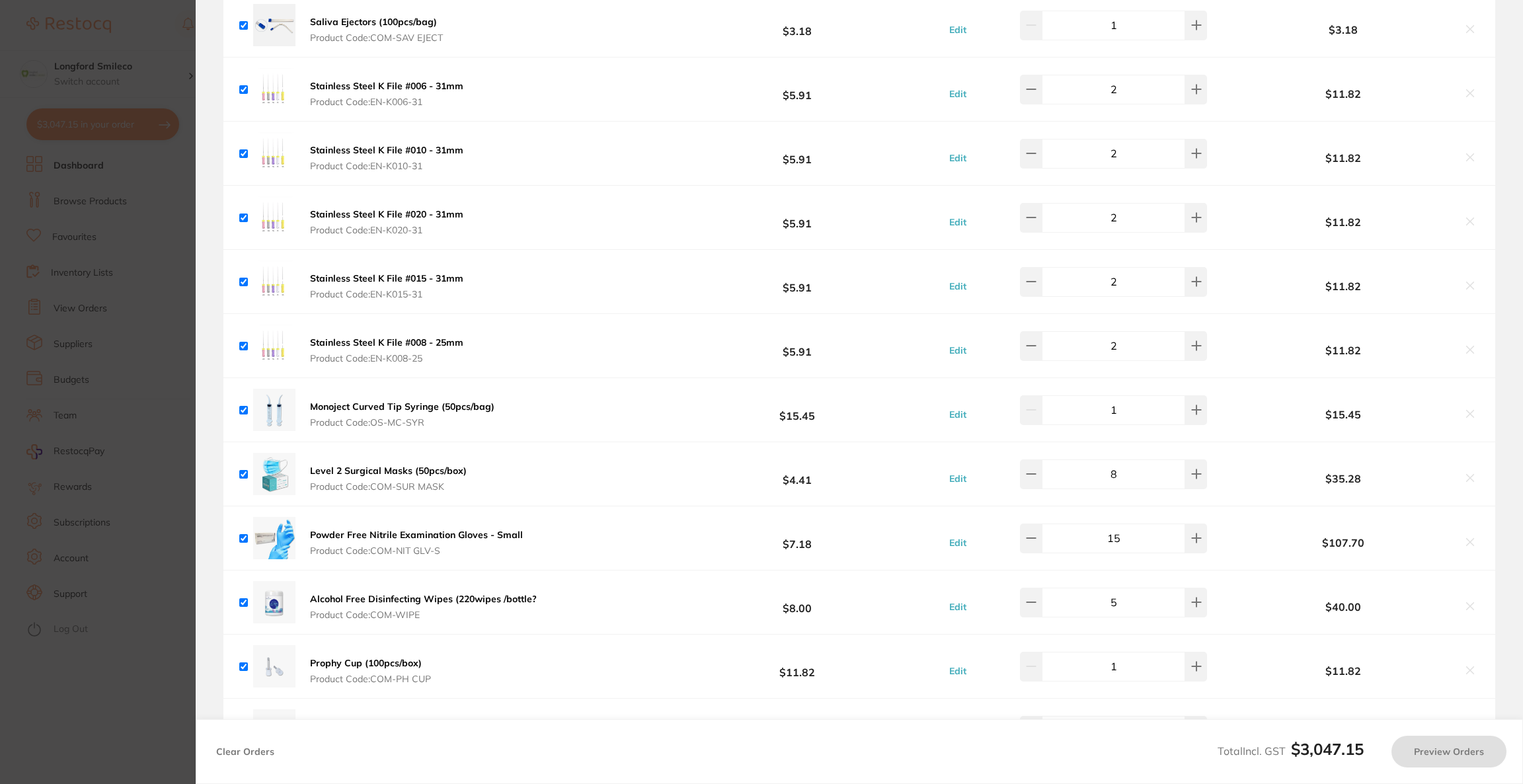
checkbox input "true"
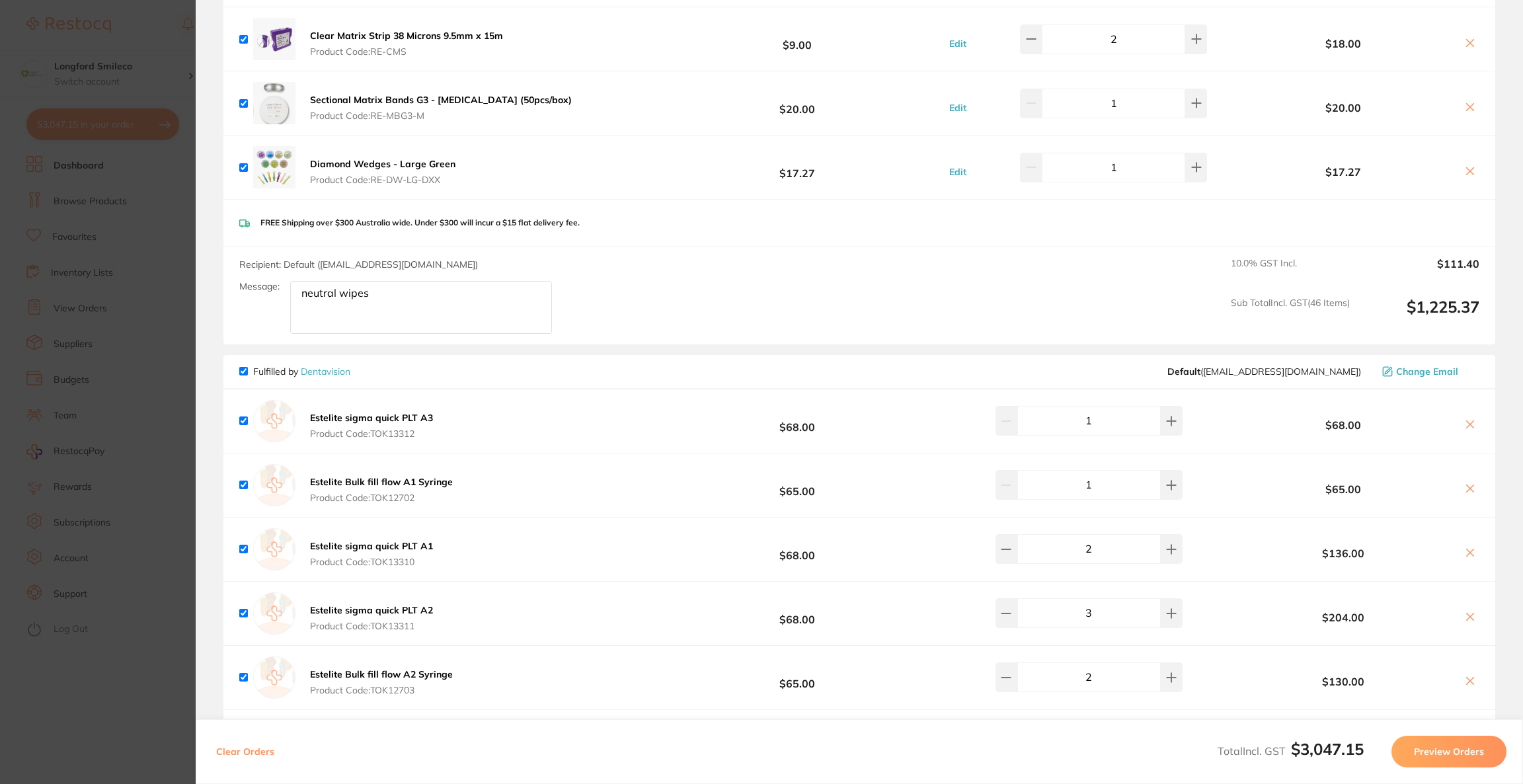
scroll to position [4459, 0]
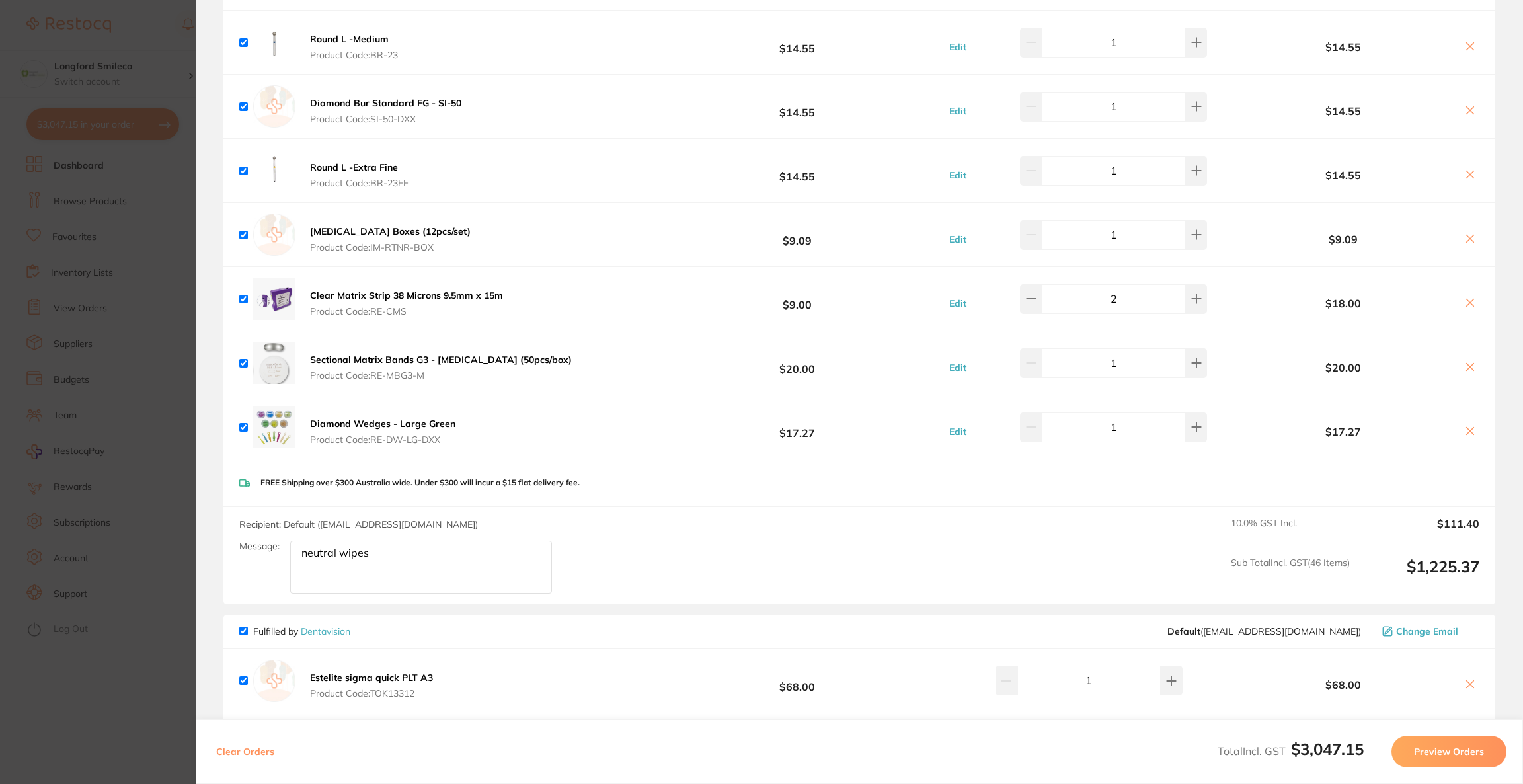
drag, startPoint x: 438, startPoint y: 570, endPoint x: 263, endPoint y: 539, distance: 177.7
click at [263, 539] on div "Recipient: Default ( info@origindental.com.au ) Message: neutral wipes" at bounding box center [401, 555] width 323 height 76
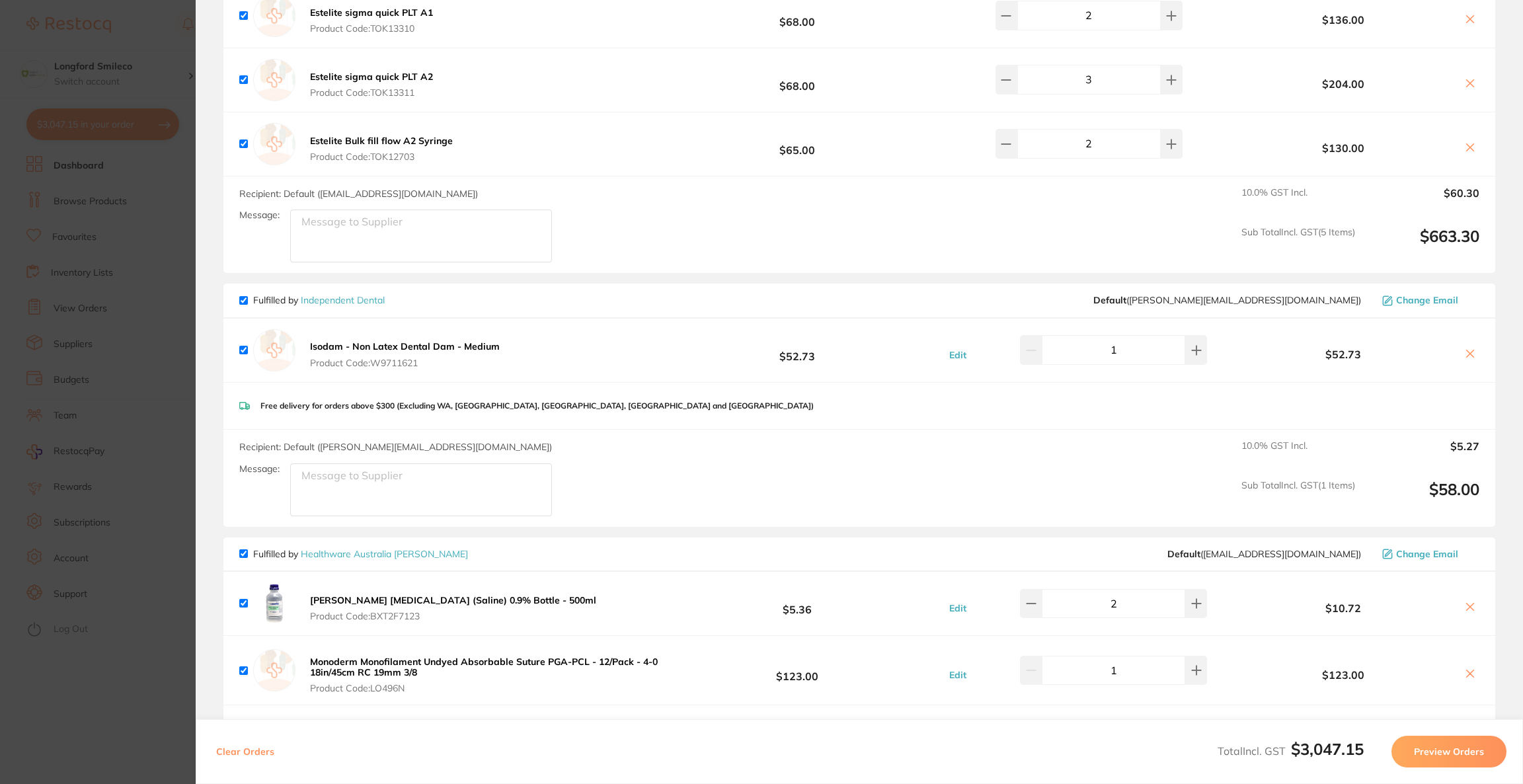
scroll to position [5452, 0]
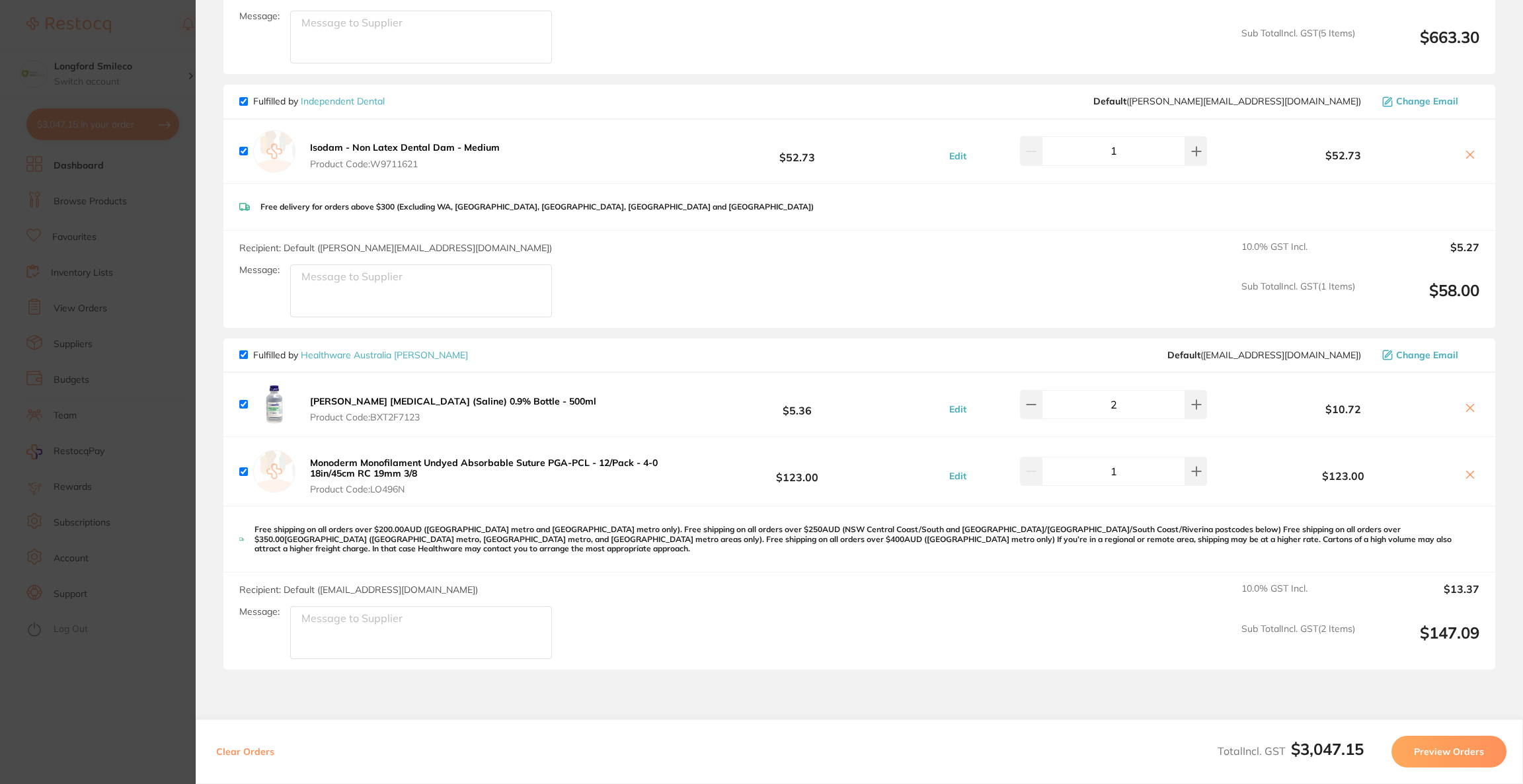
click at [1465, 476] on icon at bounding box center [1469, 474] width 10 height 10
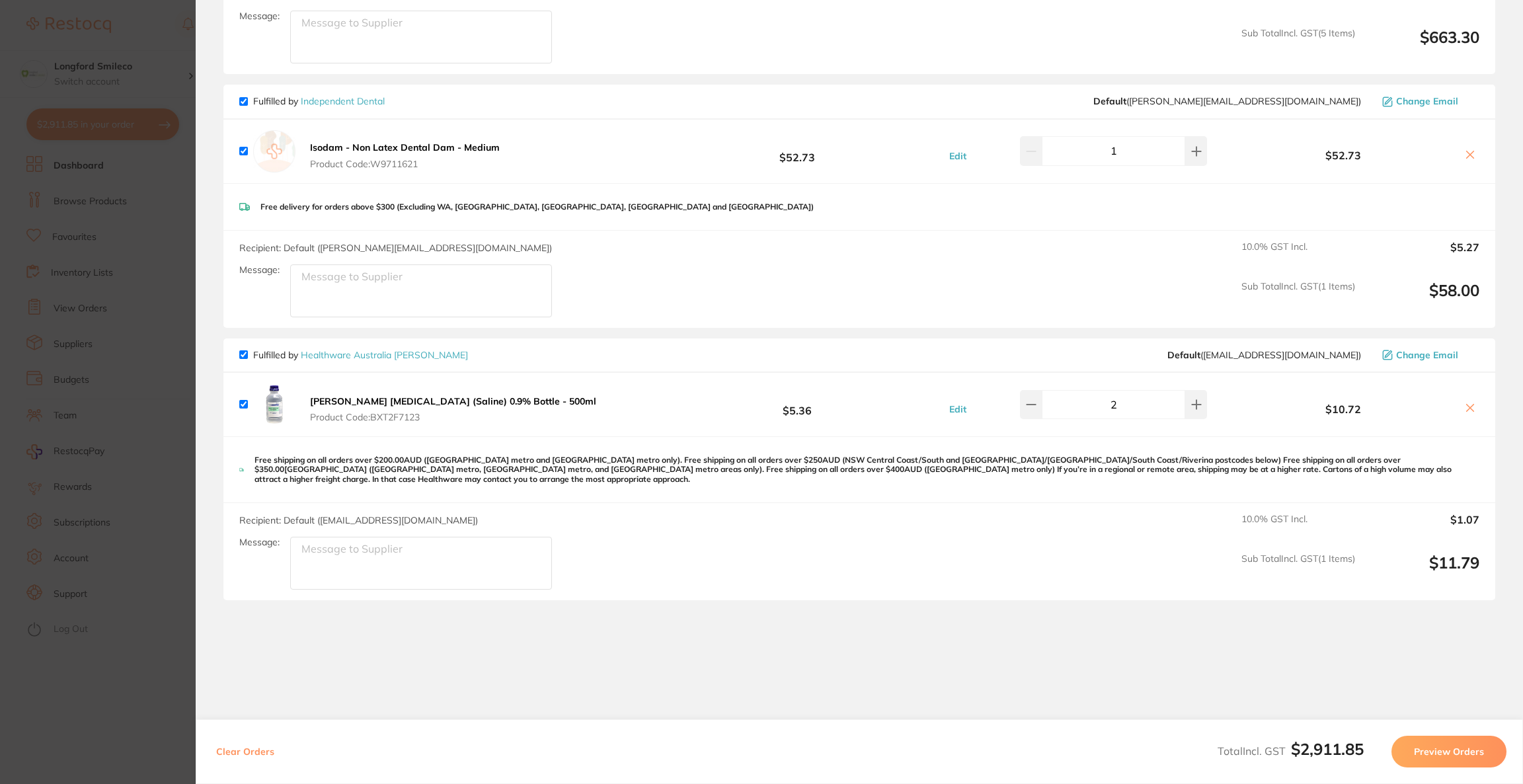
click at [1466, 410] on icon at bounding box center [1469, 408] width 10 height 10
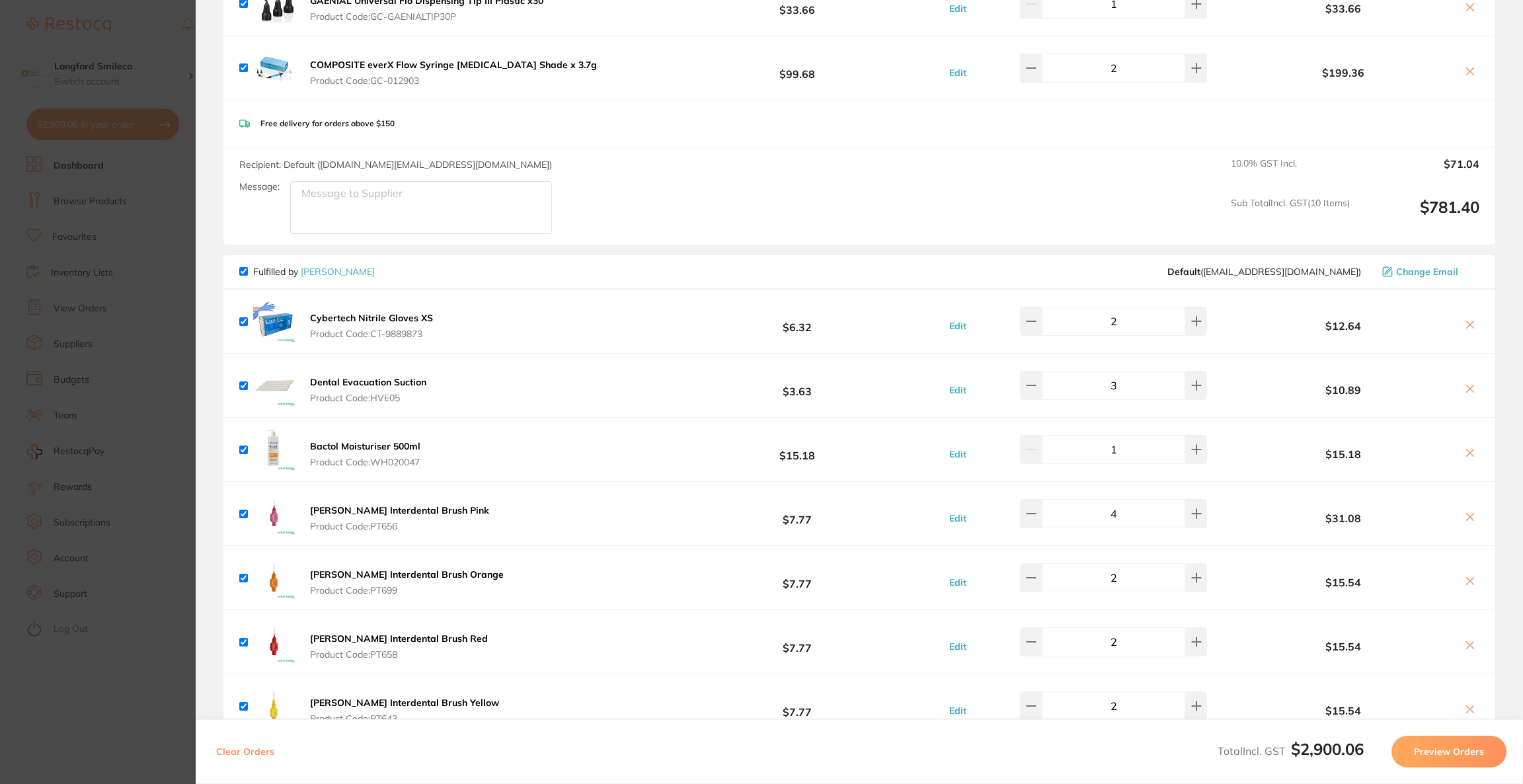
checkbox input "true"
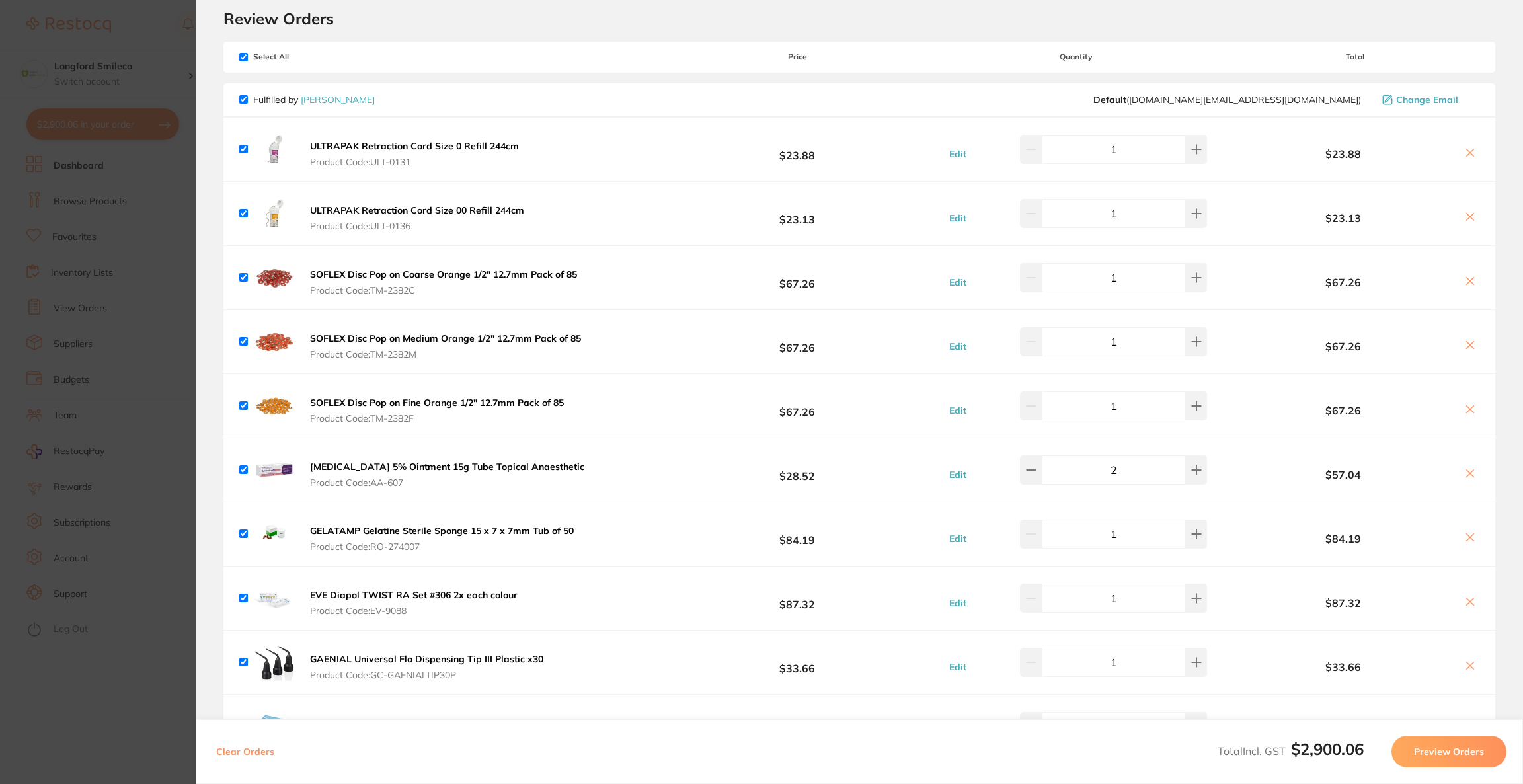
scroll to position [9, 0]
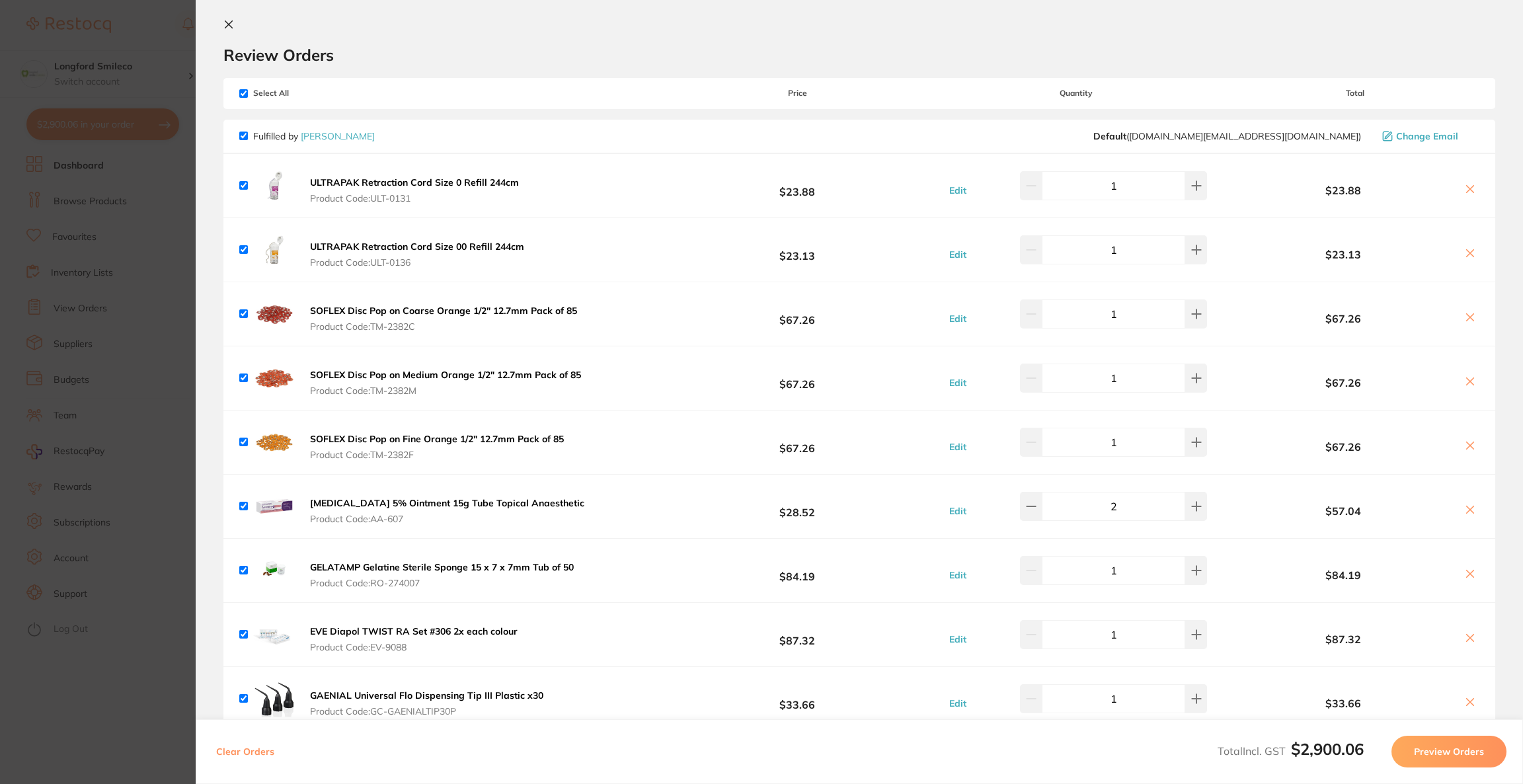
click at [82, 189] on section "Update RRP Set your pre negotiated price for this item. Item Agreed RRP (excl. …" at bounding box center [761, 392] width 1523 height 784
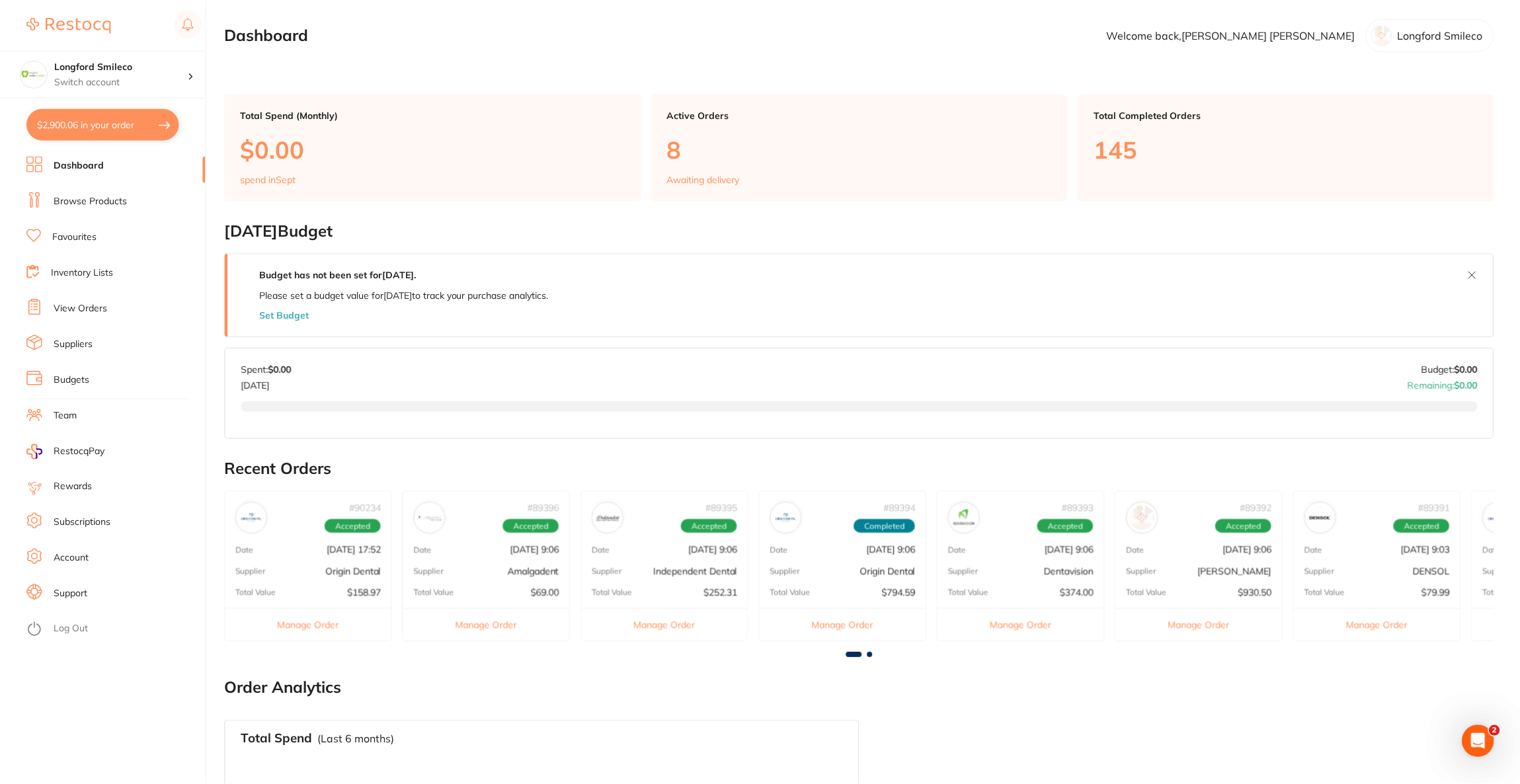
scroll to position [99, 0]
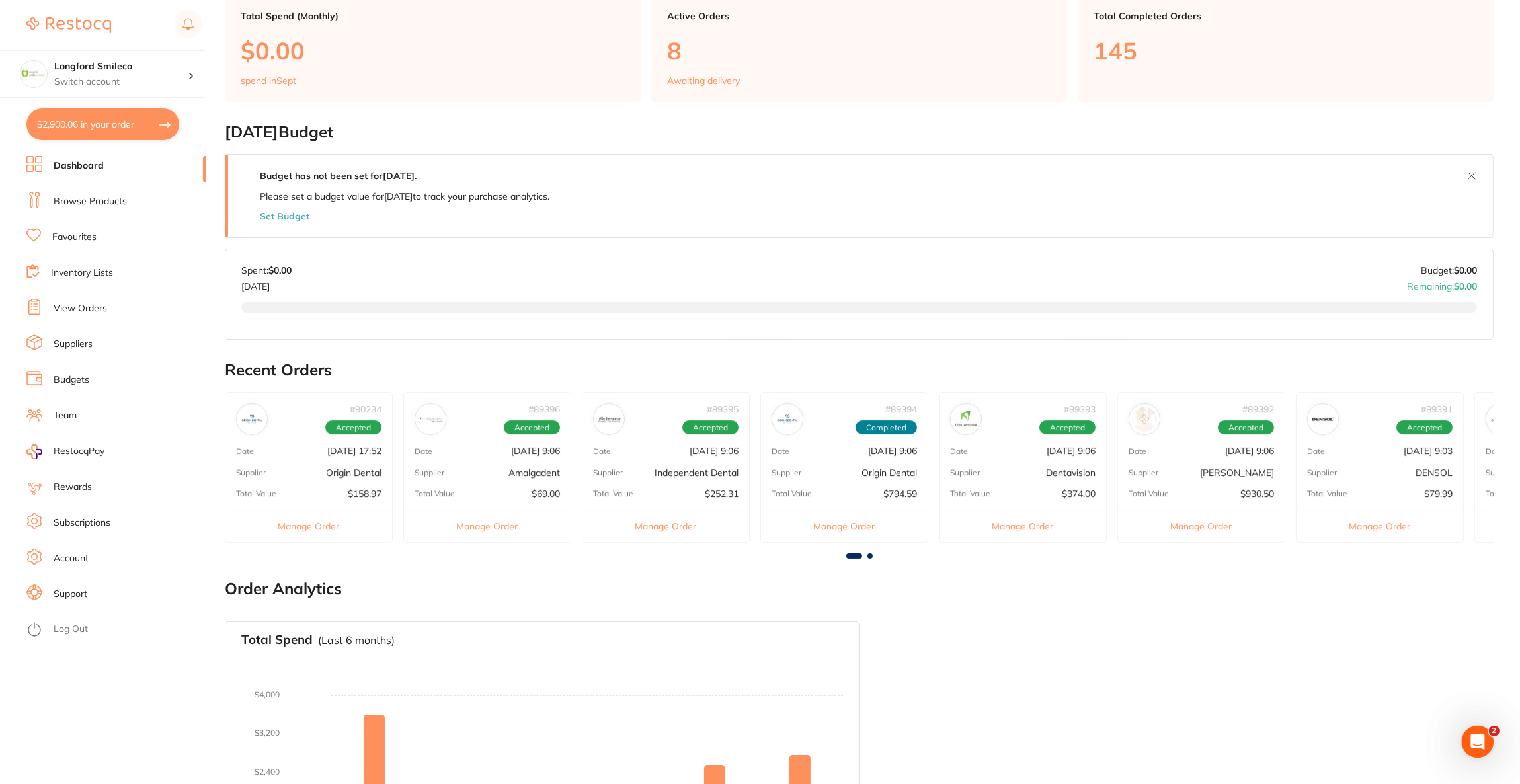
click at [114, 195] on link "Browse Products" at bounding box center [90, 201] width 74 height 14
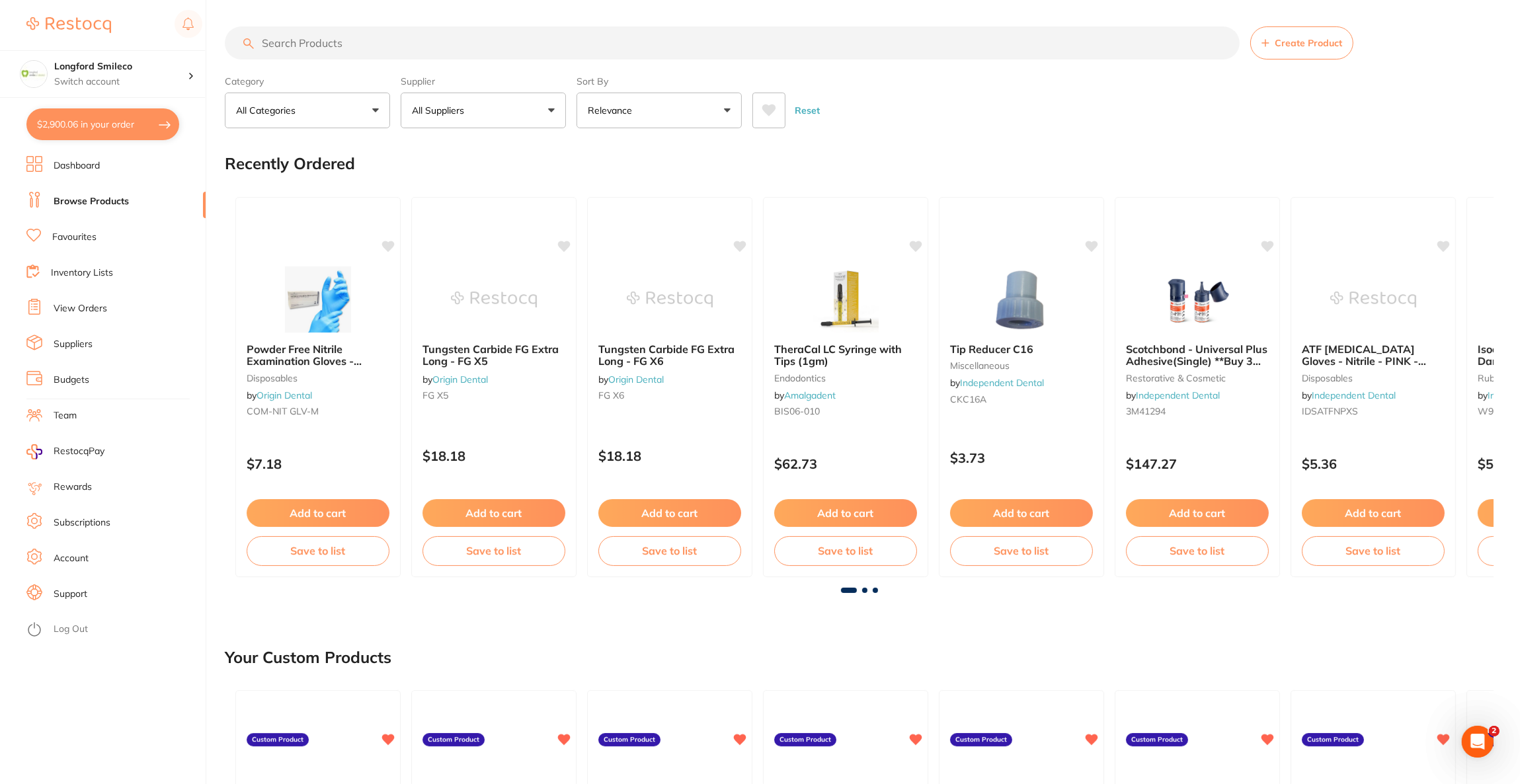
click at [355, 51] on input "search" at bounding box center [732, 42] width 1015 height 33
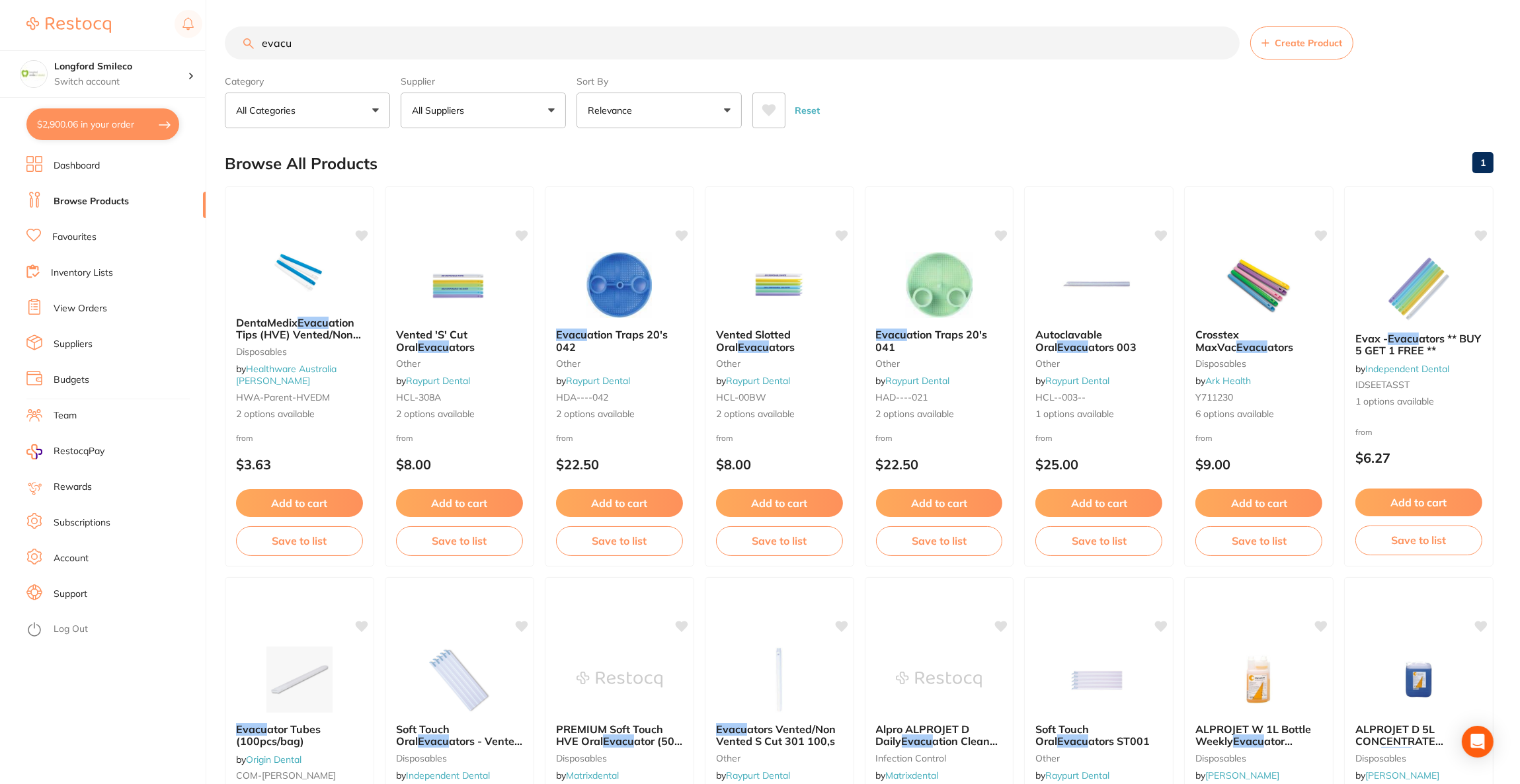
type input "evacu"
click at [498, 115] on button "All Suppliers" at bounding box center [483, 110] width 166 height 36
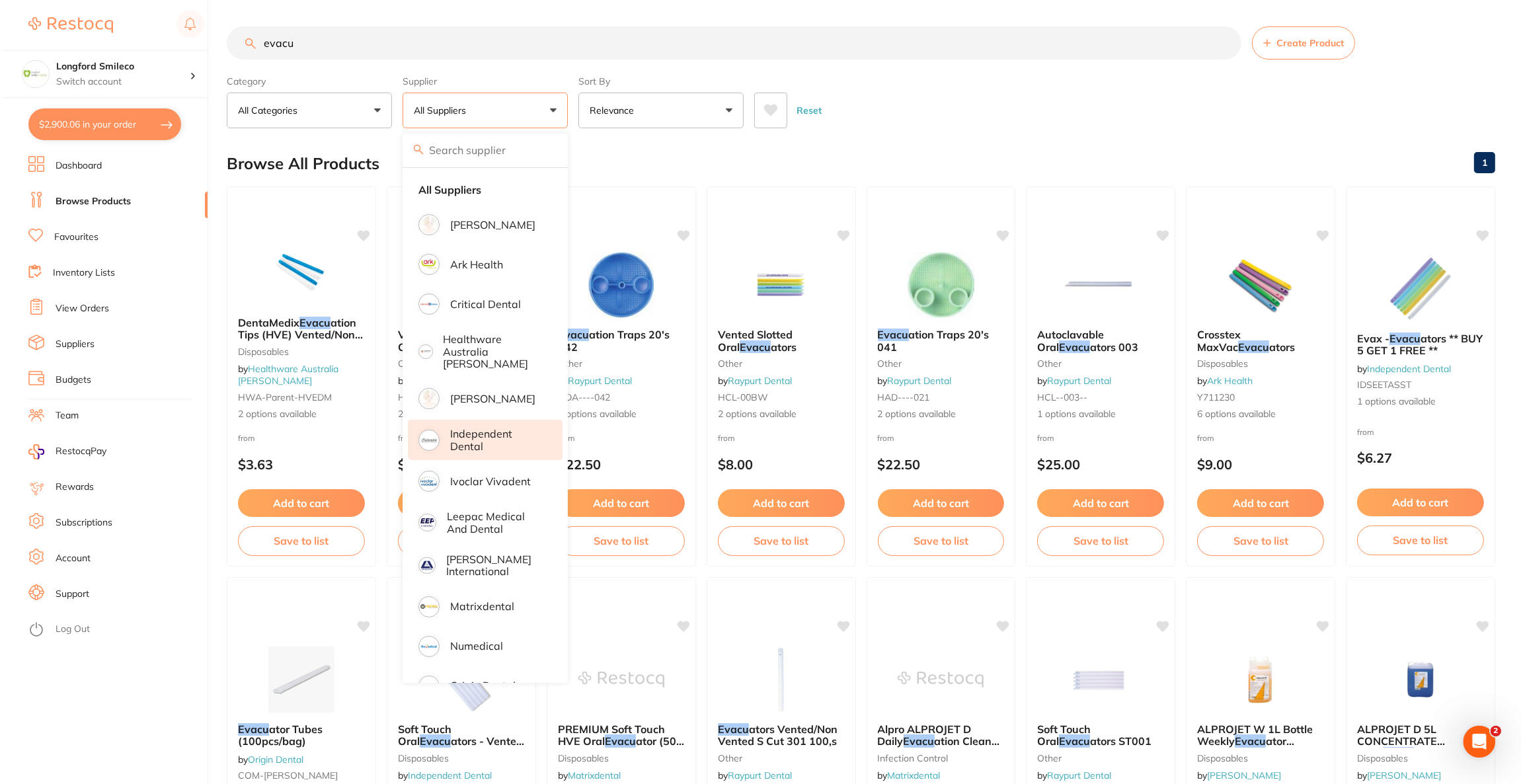
scroll to position [105, 0]
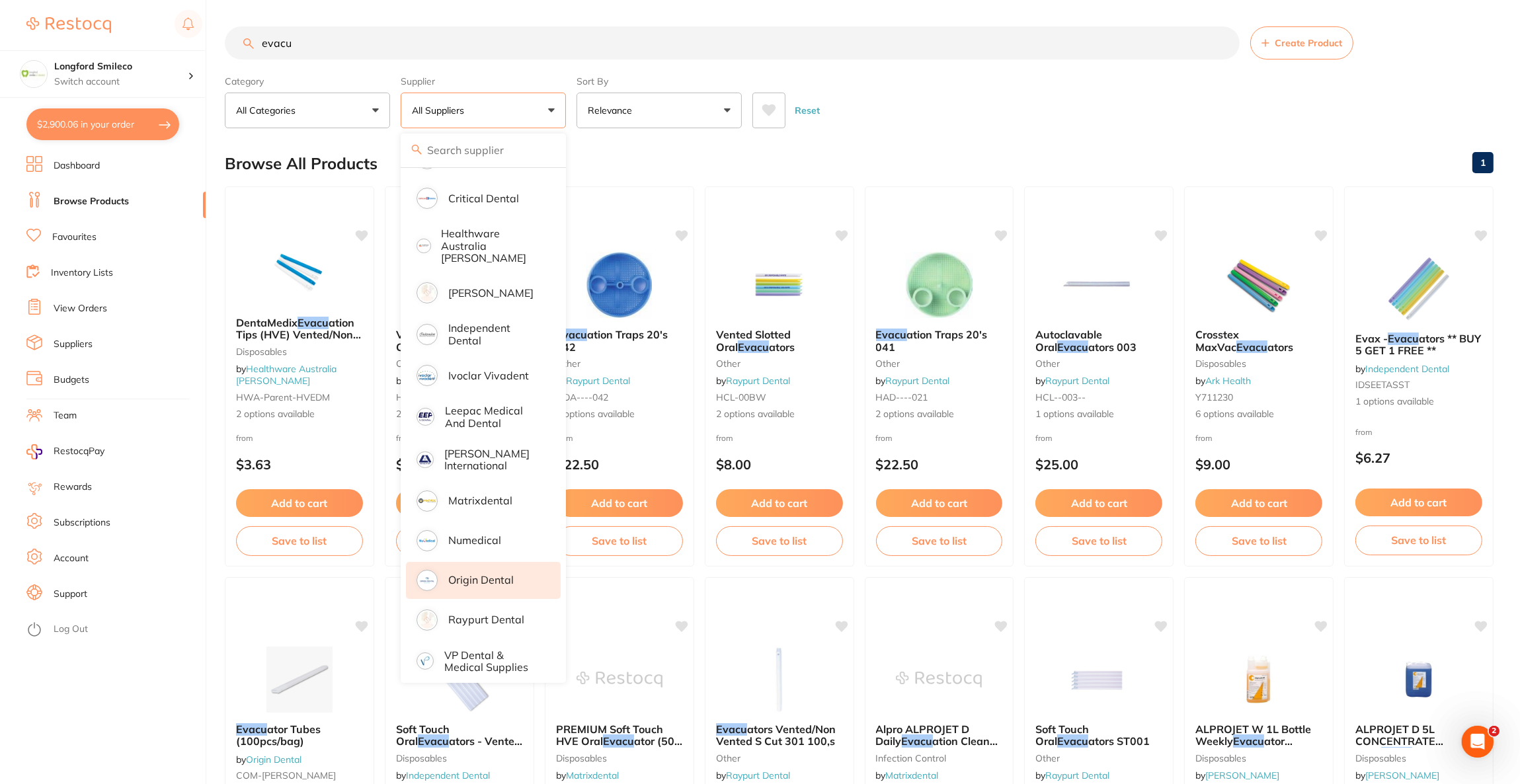
click at [513, 574] on p "Origin Dental" at bounding box center [481, 579] width 66 height 12
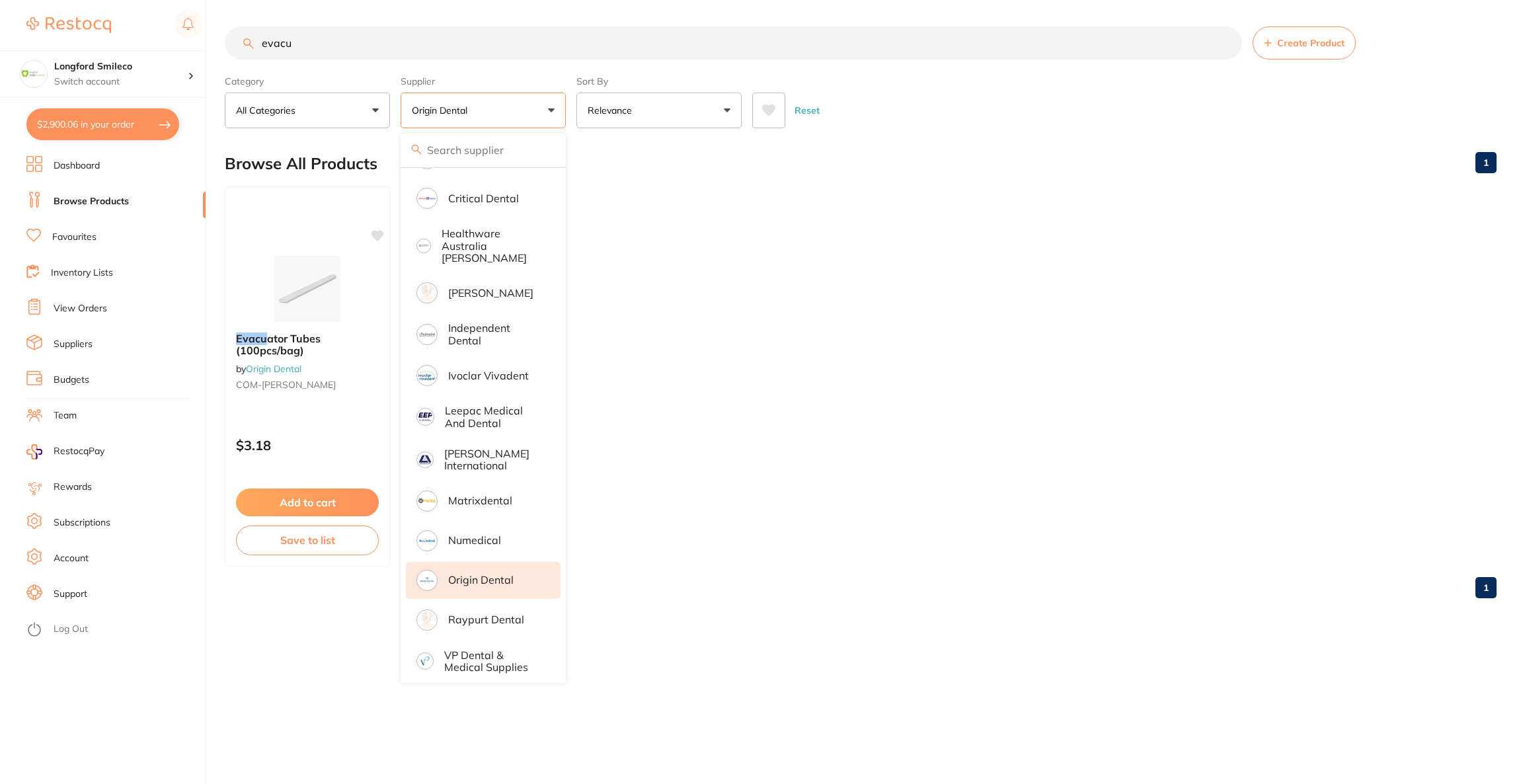
click at [981, 181] on div "Browse All Products 1" at bounding box center [860, 163] width 1272 height 44
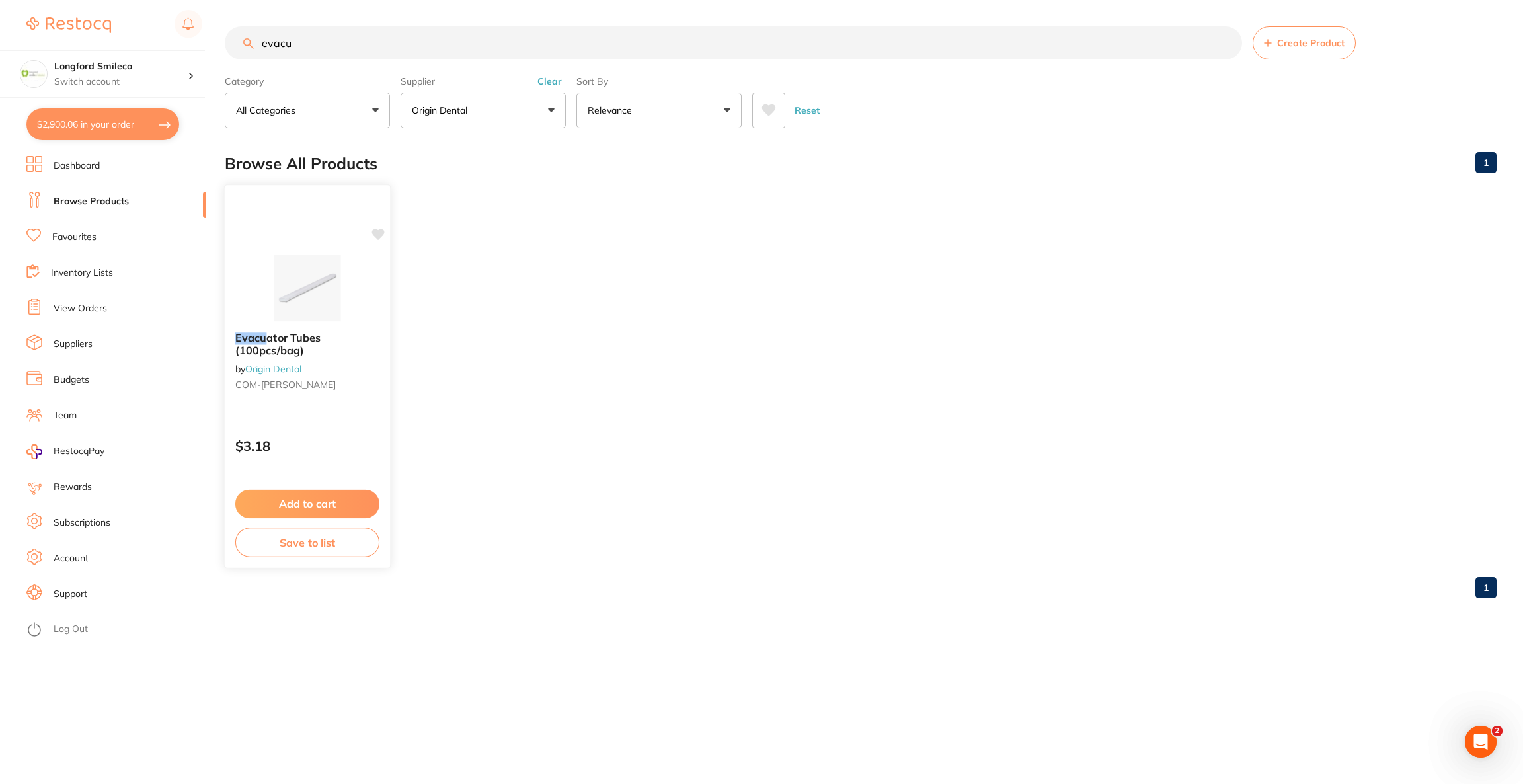
scroll to position [0, 0]
click at [340, 261] on img at bounding box center [307, 288] width 86 height 67
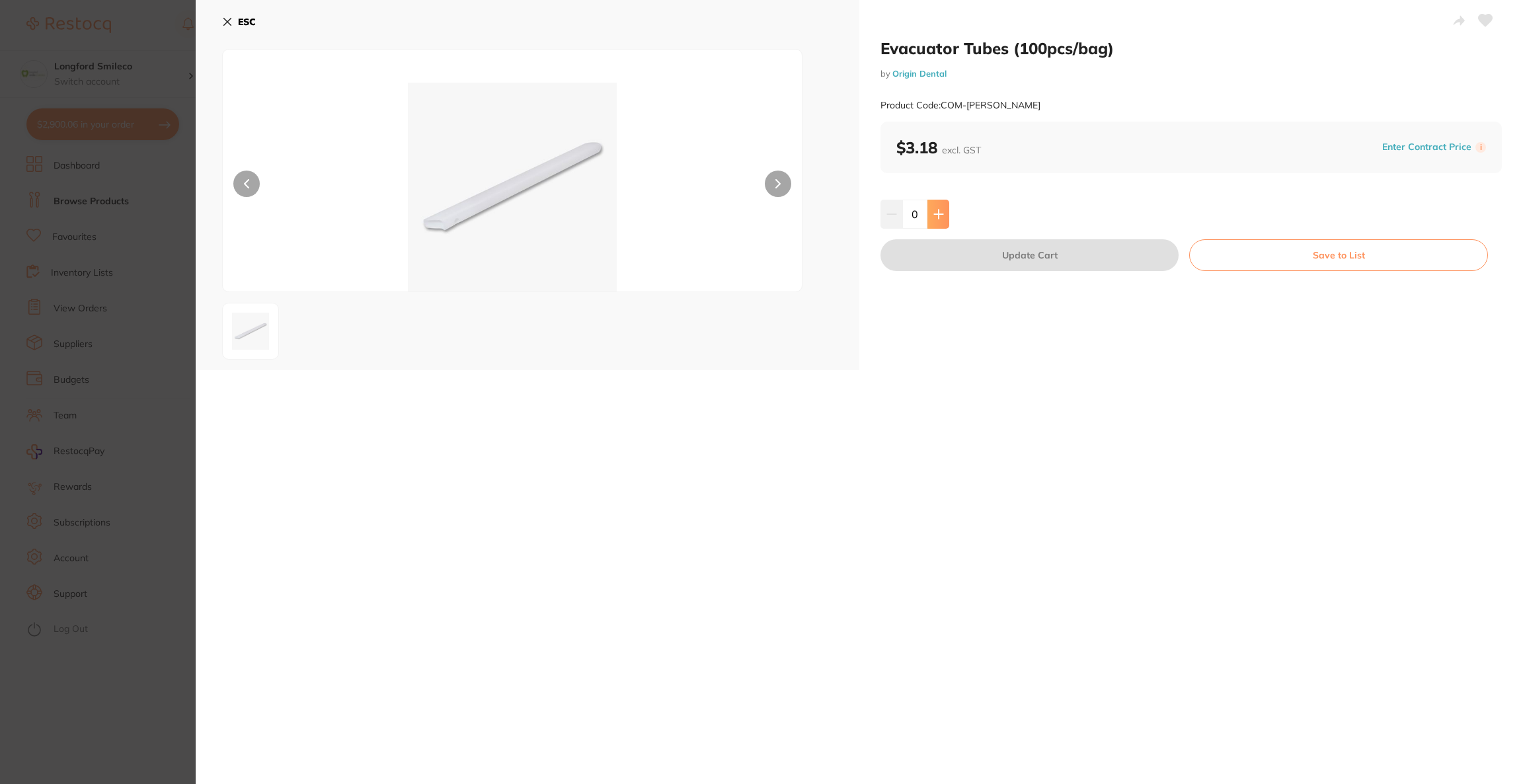
click at [942, 214] on button at bounding box center [938, 214] width 22 height 29
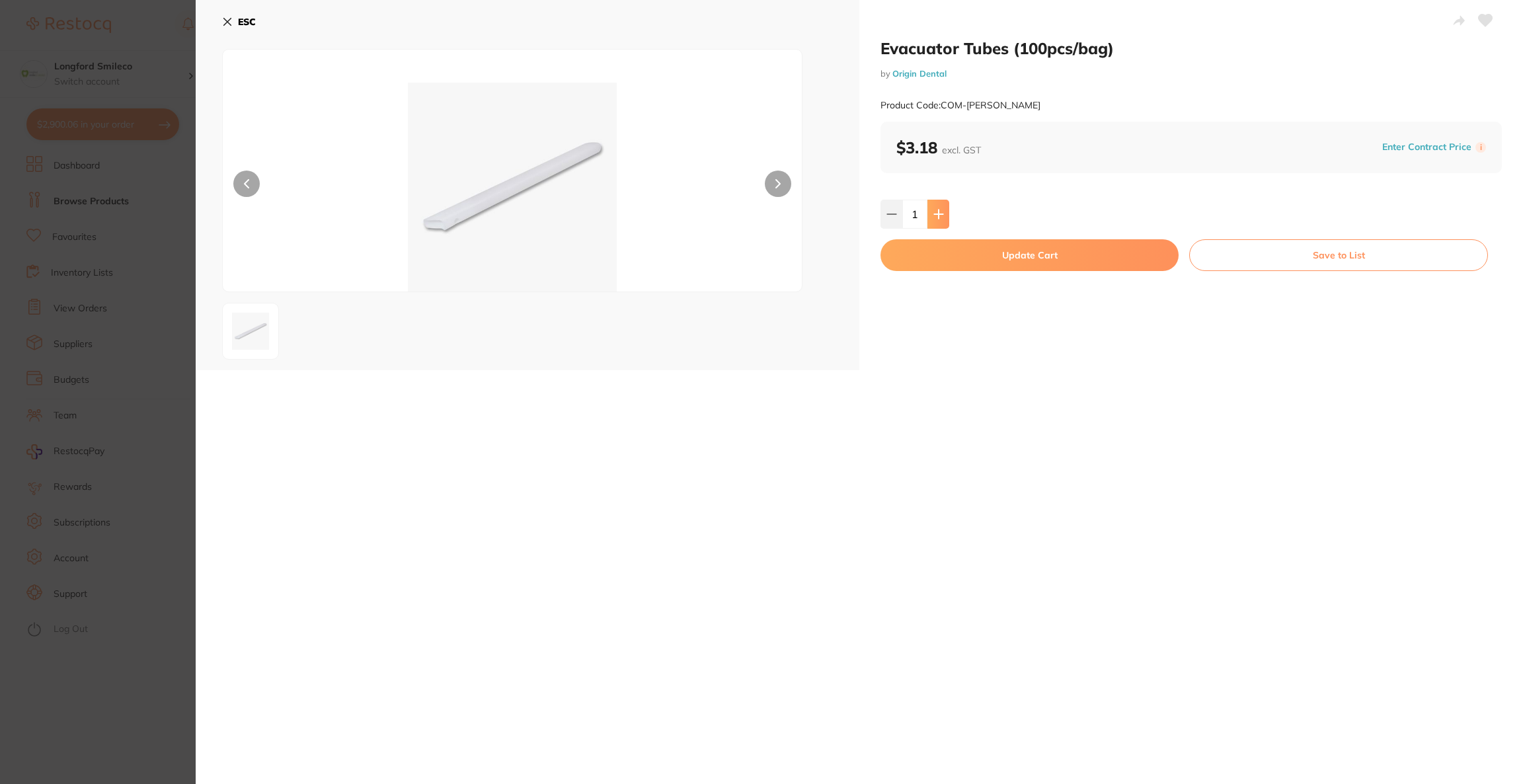
click at [942, 214] on button at bounding box center [938, 214] width 22 height 29
type input "3"
click at [949, 255] on button "Update Cart" at bounding box center [1029, 255] width 298 height 32
checkbox input "false"
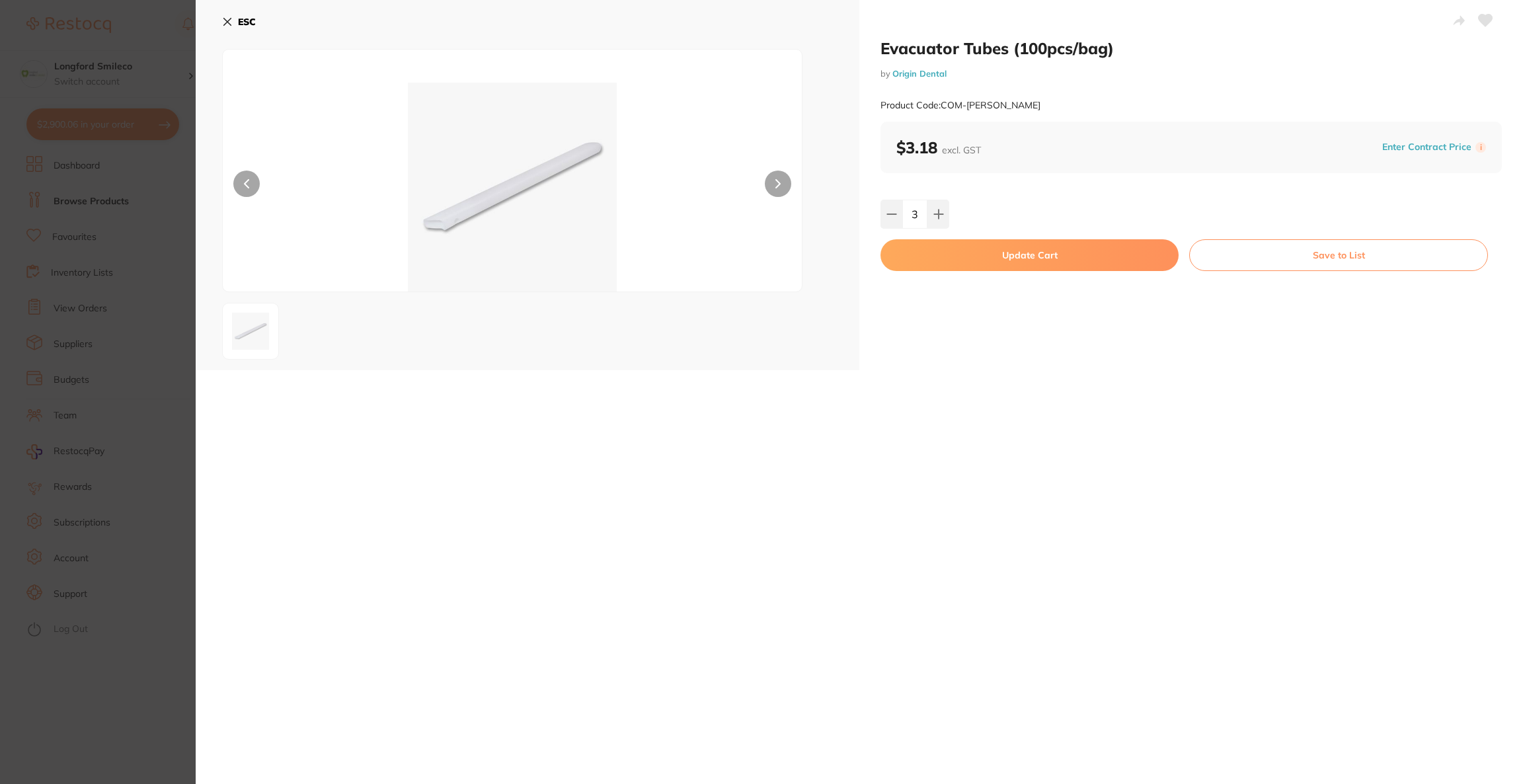
checkbox input "false"
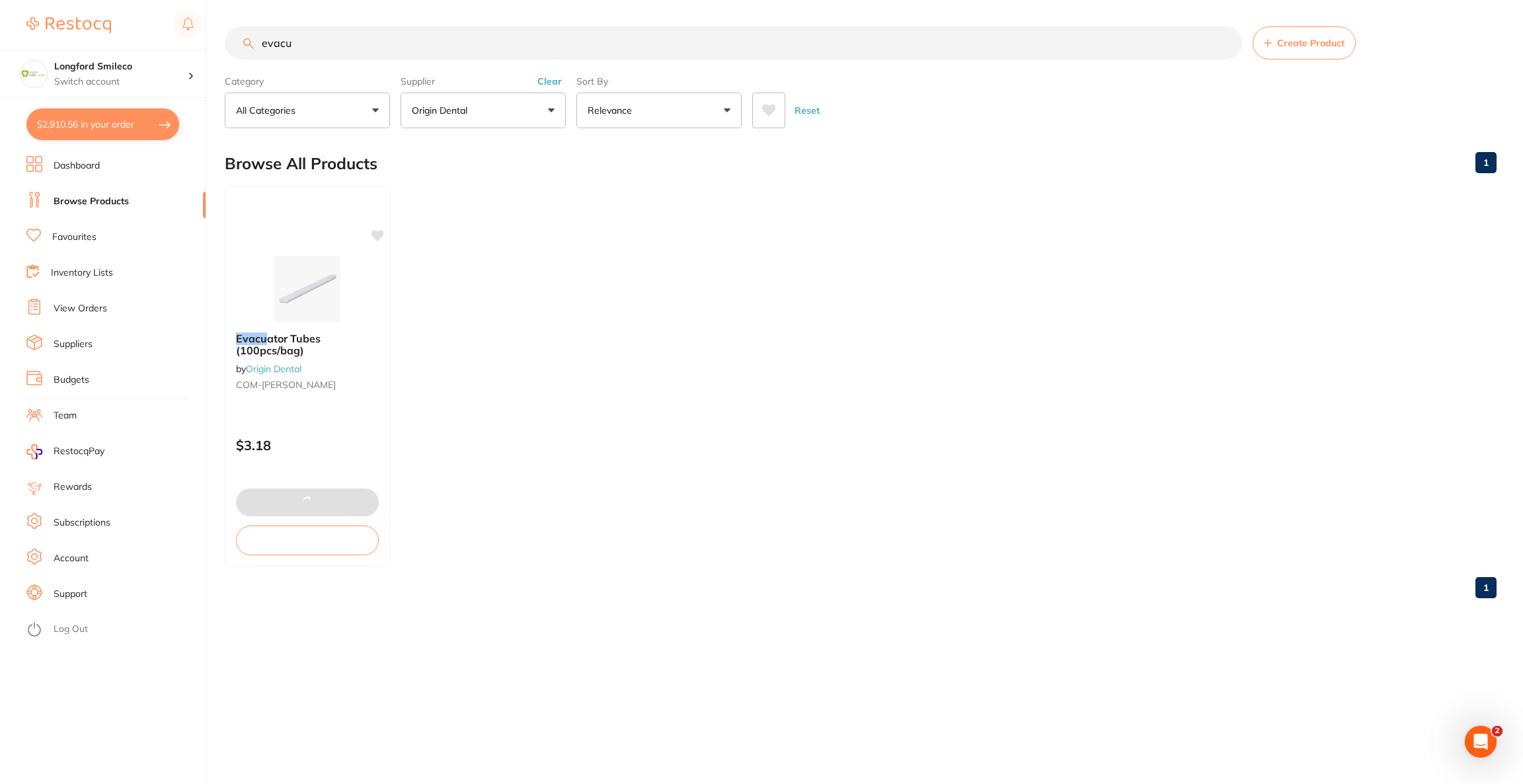
drag, startPoint x: 345, startPoint y: 42, endPoint x: 249, endPoint y: 43, distance: 96.0
click at [249, 43] on div "evacu Create Product" at bounding box center [860, 42] width 1272 height 33
type input "dental needle"
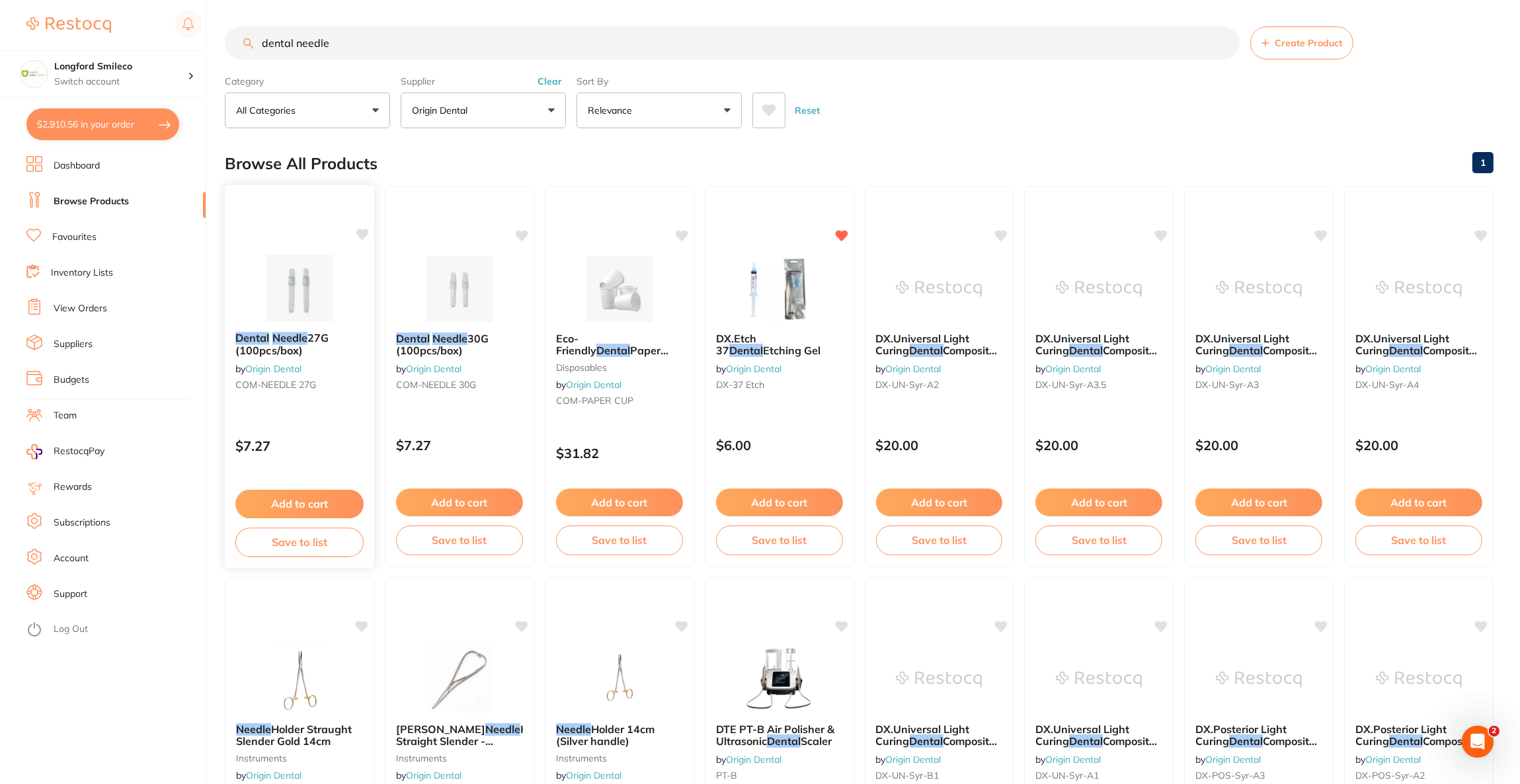
click at [296, 253] on div "Dental Needle 27G (100pcs/box) by Origin Dental COM-NEEDLE 27G $7.27 Add to car…" at bounding box center [299, 376] width 151 height 384
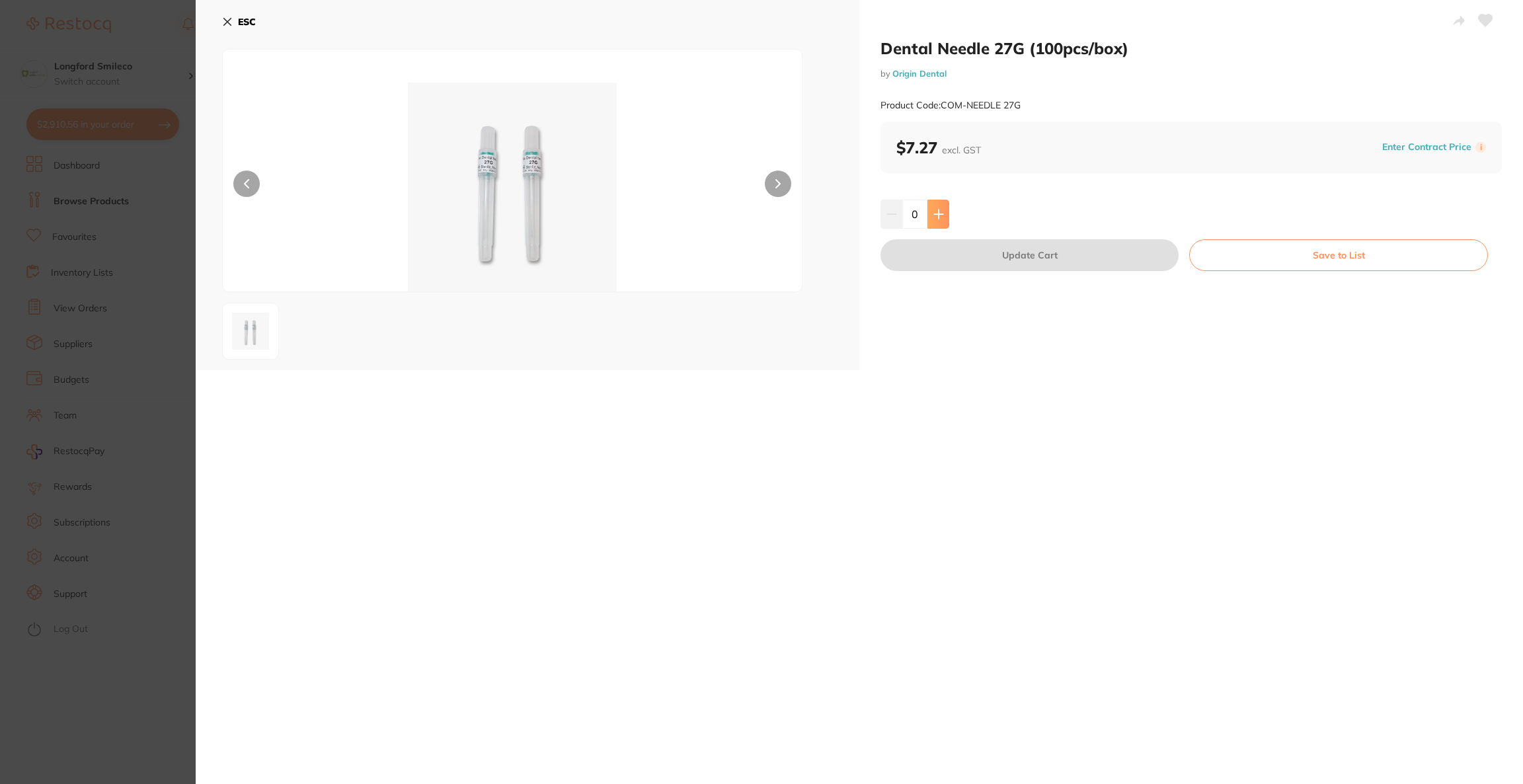
click at [934, 216] on icon at bounding box center [938, 213] width 9 height 9
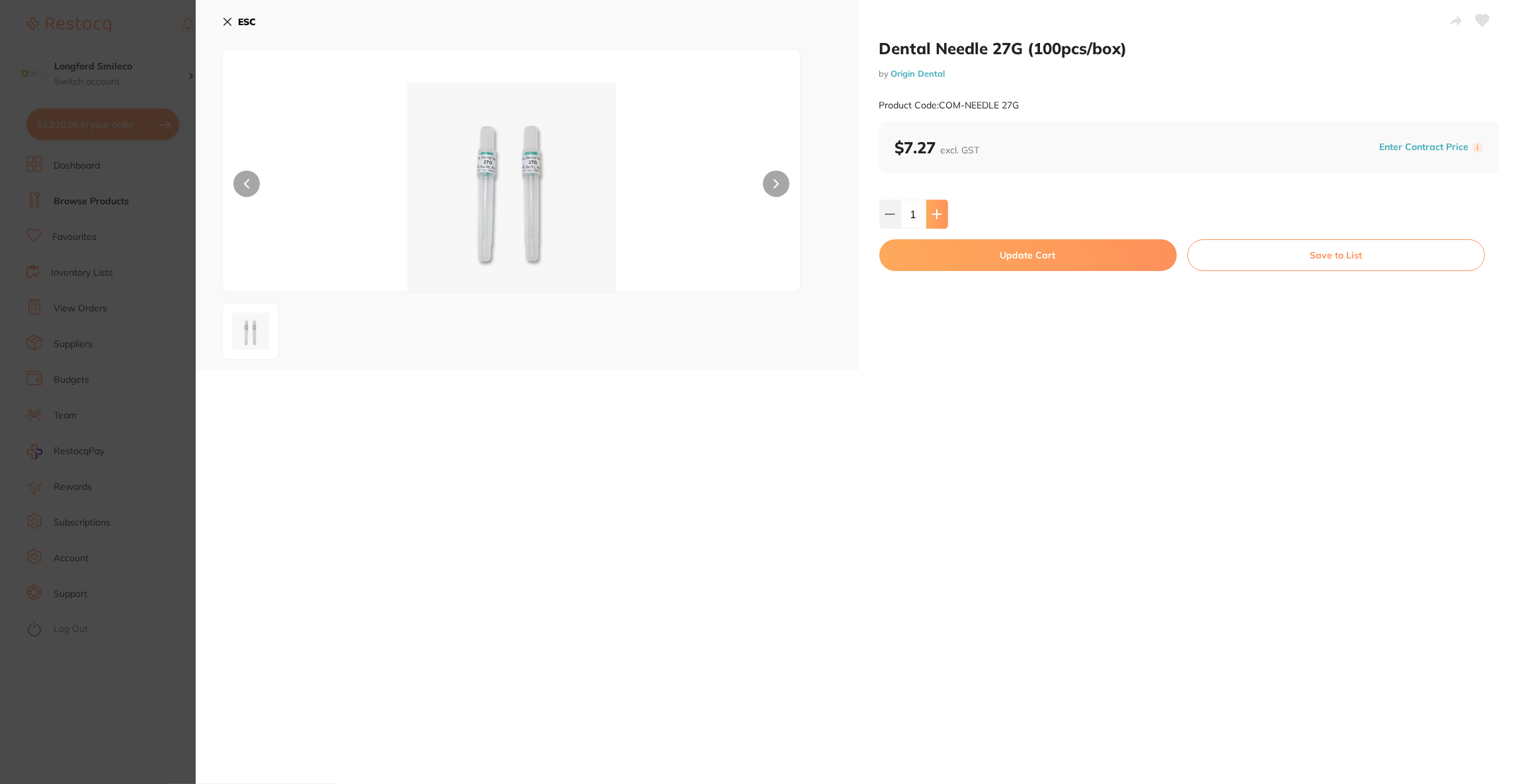
type input "1"
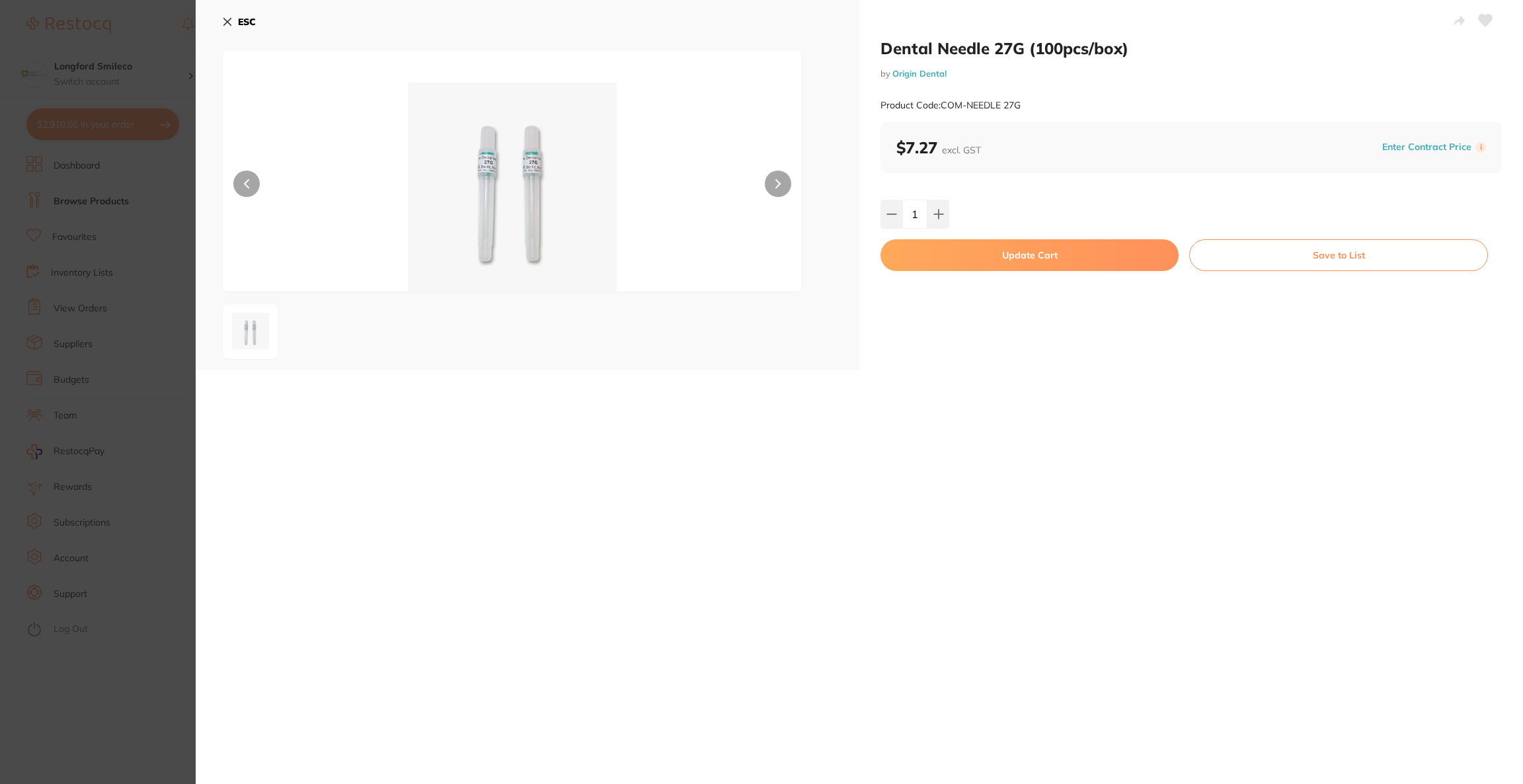
click at [935, 249] on button "Update Cart" at bounding box center [1029, 255] width 298 height 32
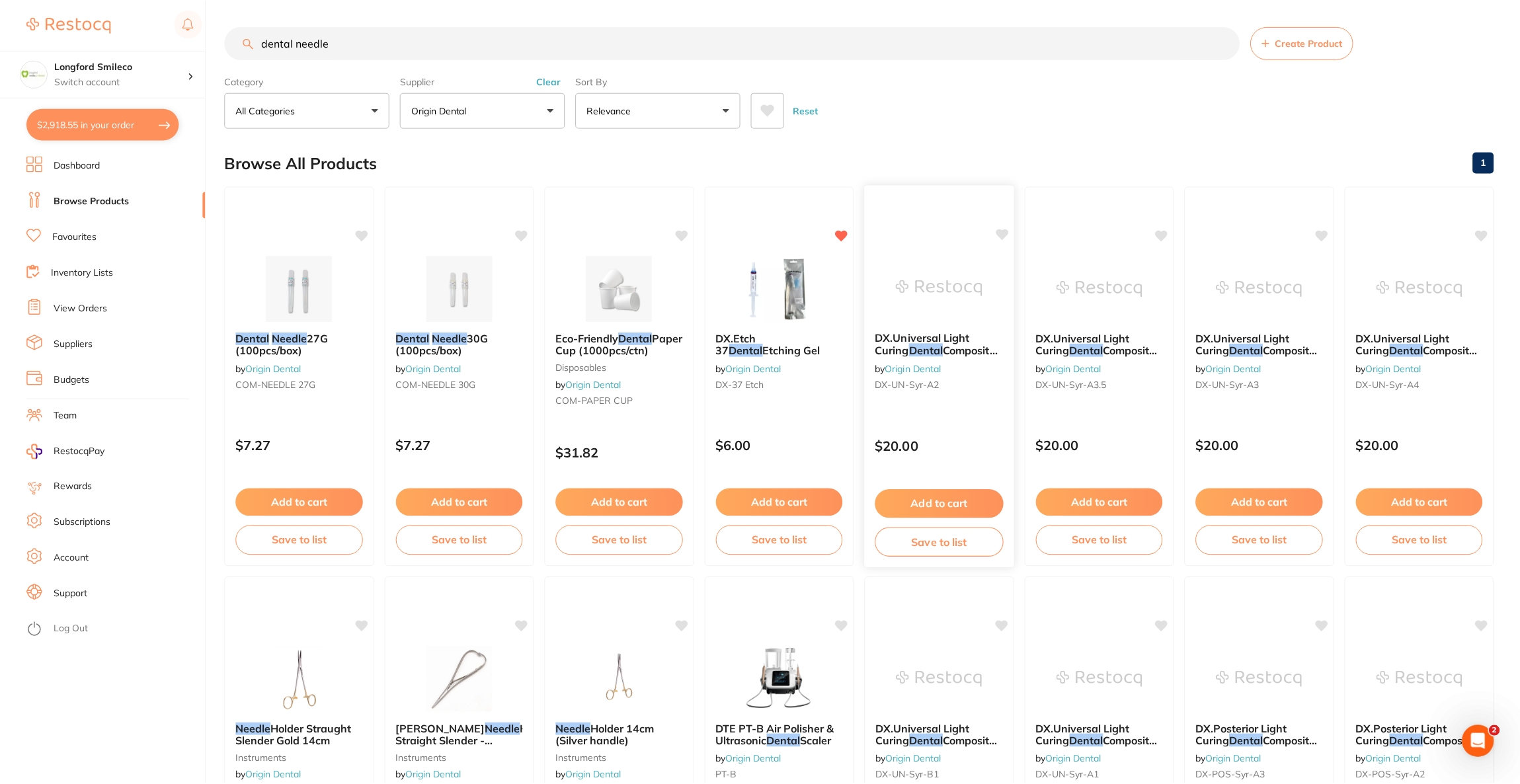
scroll to position [99, 0]
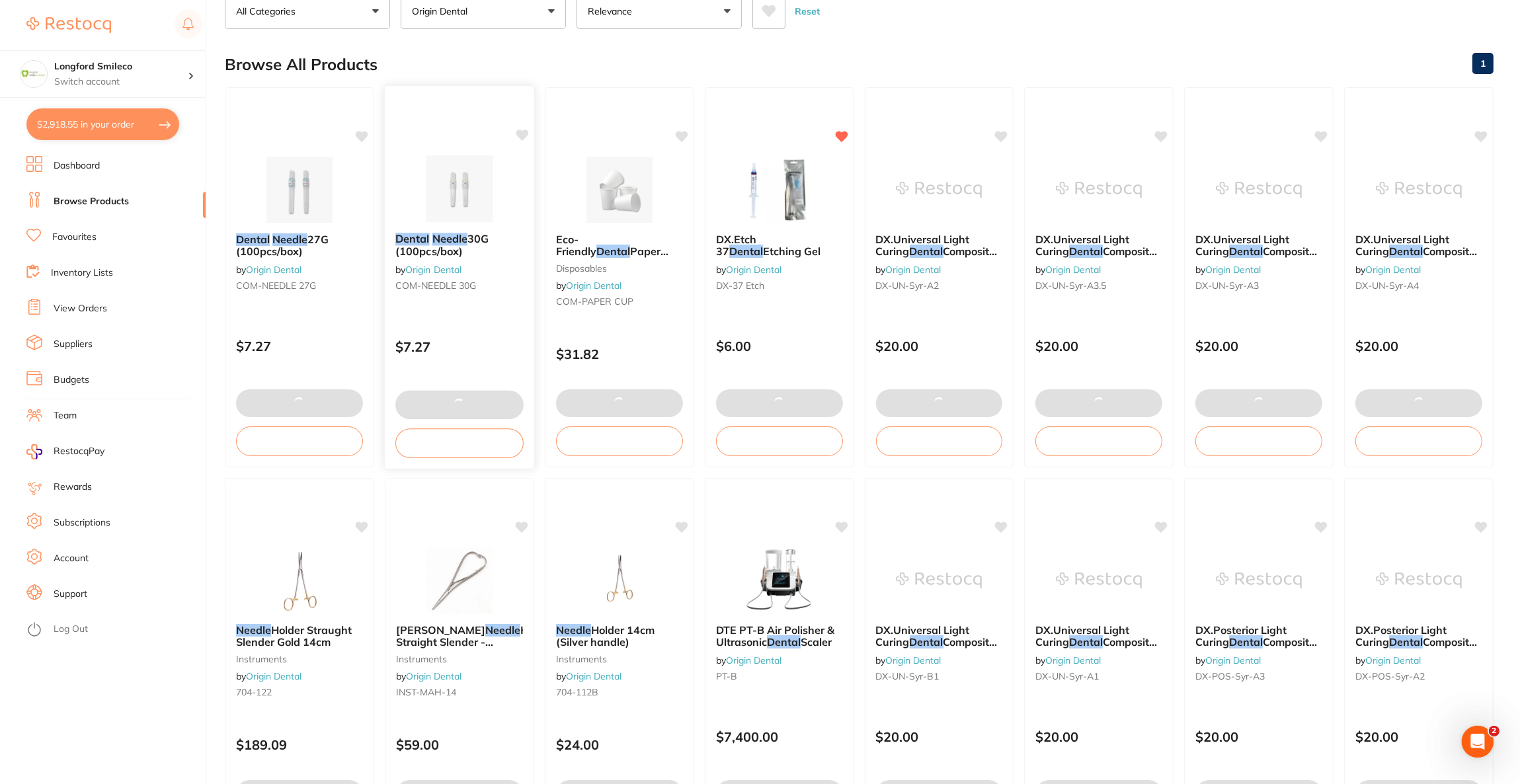
click at [490, 161] on img at bounding box center [459, 189] width 86 height 67
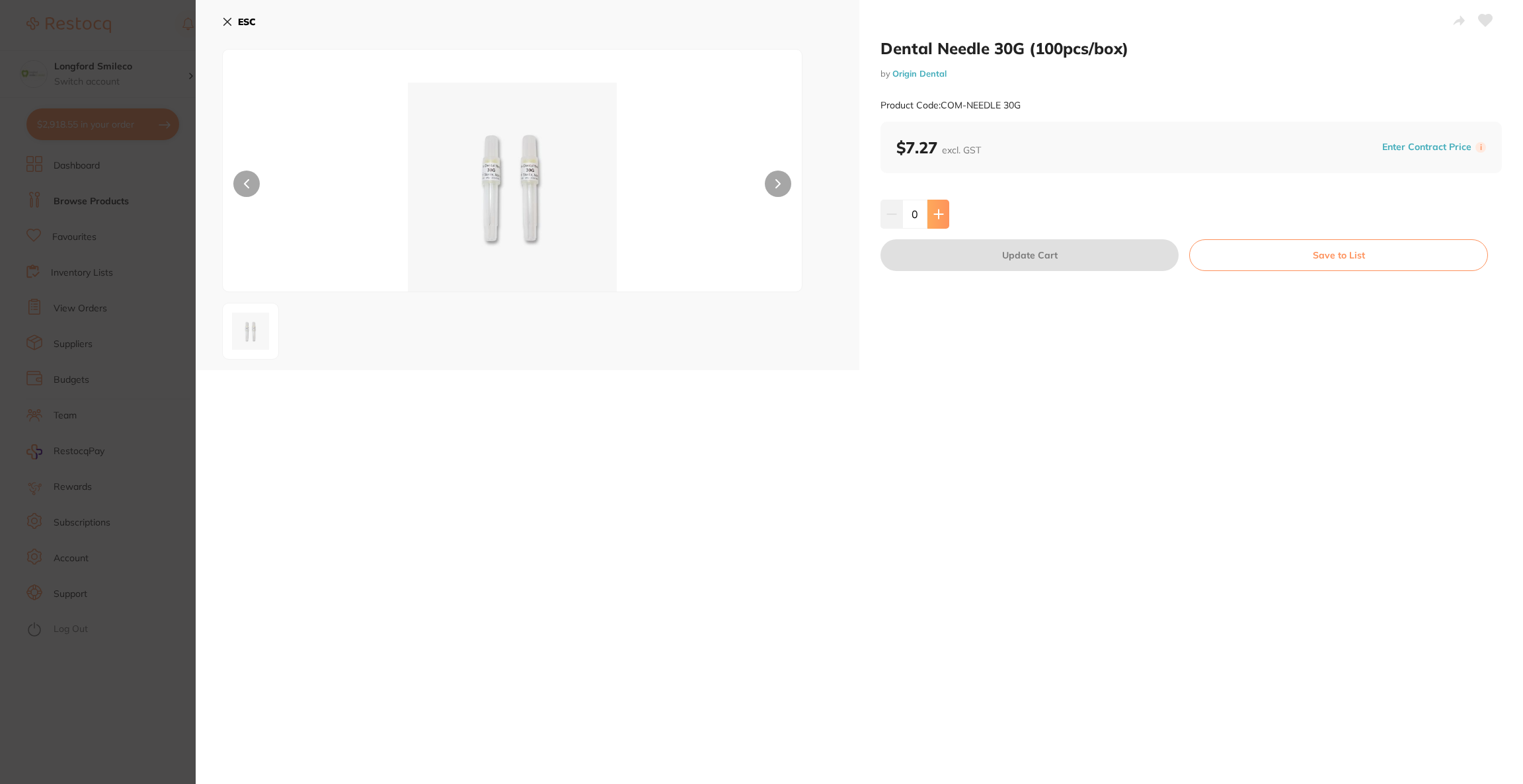
click at [930, 214] on button at bounding box center [938, 214] width 22 height 29
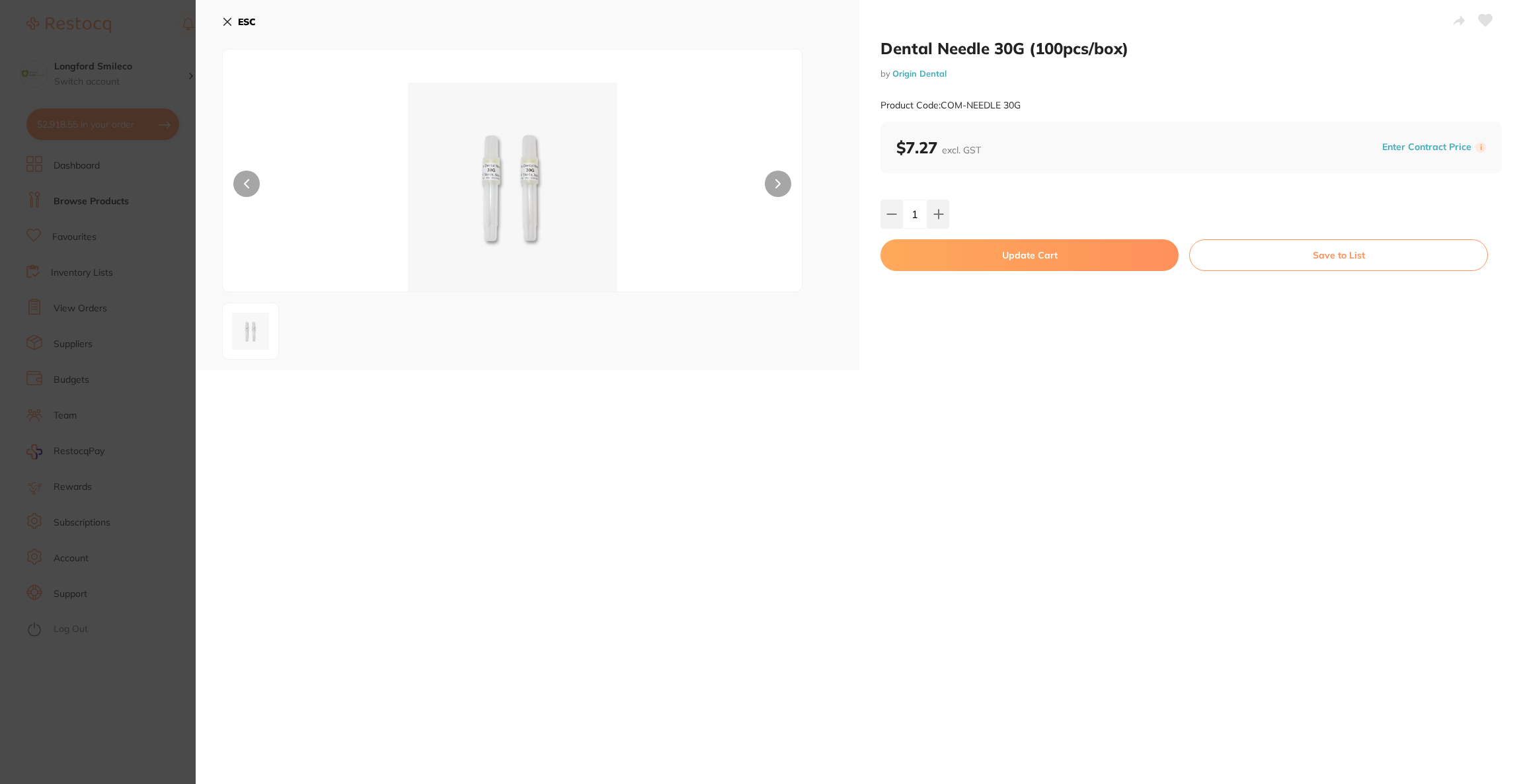
click at [956, 261] on button "Update Cart" at bounding box center [1029, 255] width 298 height 32
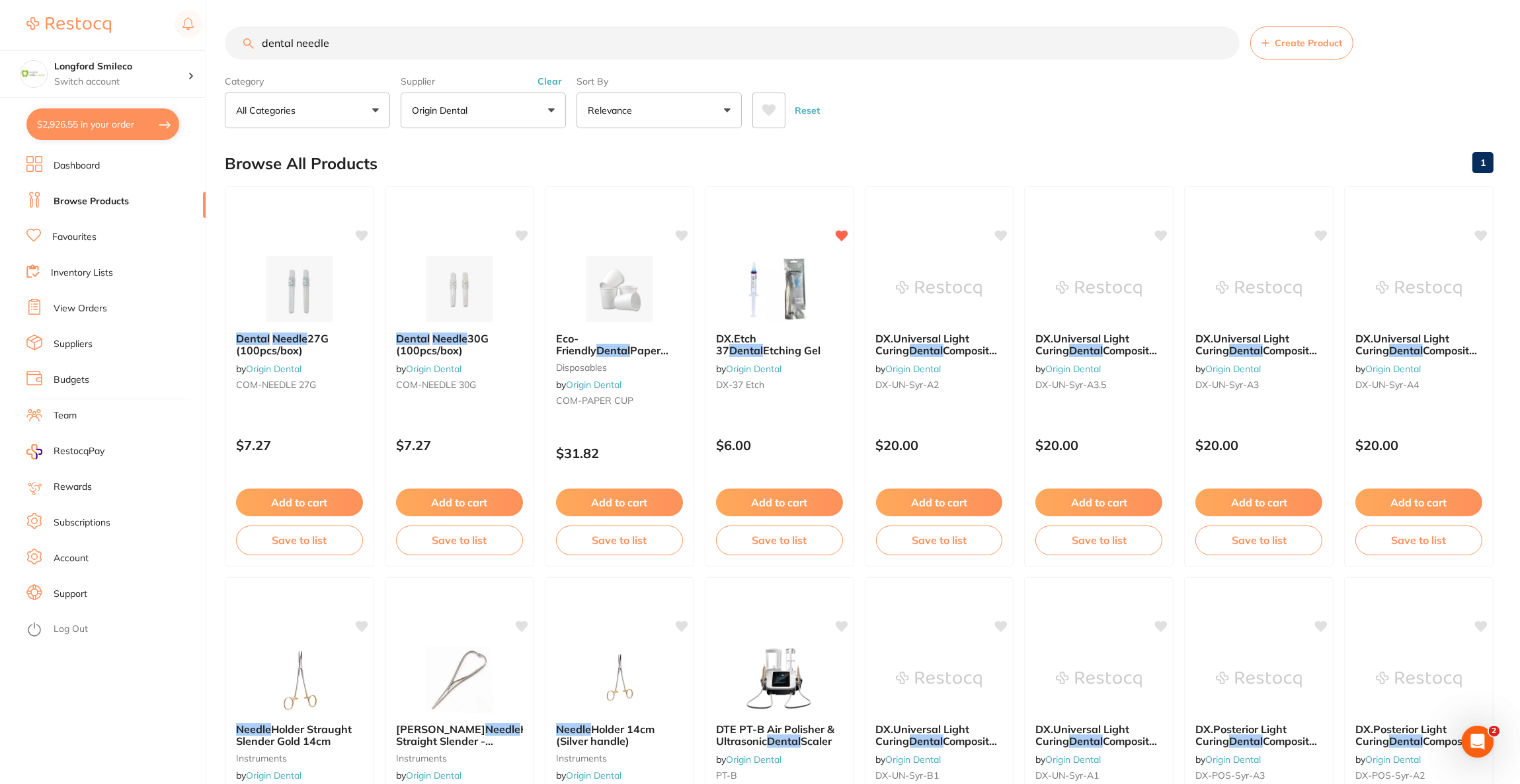
drag, startPoint x: 365, startPoint y: 45, endPoint x: 223, endPoint y: 40, distance: 142.1
click at [223, 40] on div "$2,926.55 Longford Smileco Switch account Riaz Dental Surgery Experteeth Dental…" at bounding box center [760, 392] width 1520 height 784
type input "denture"
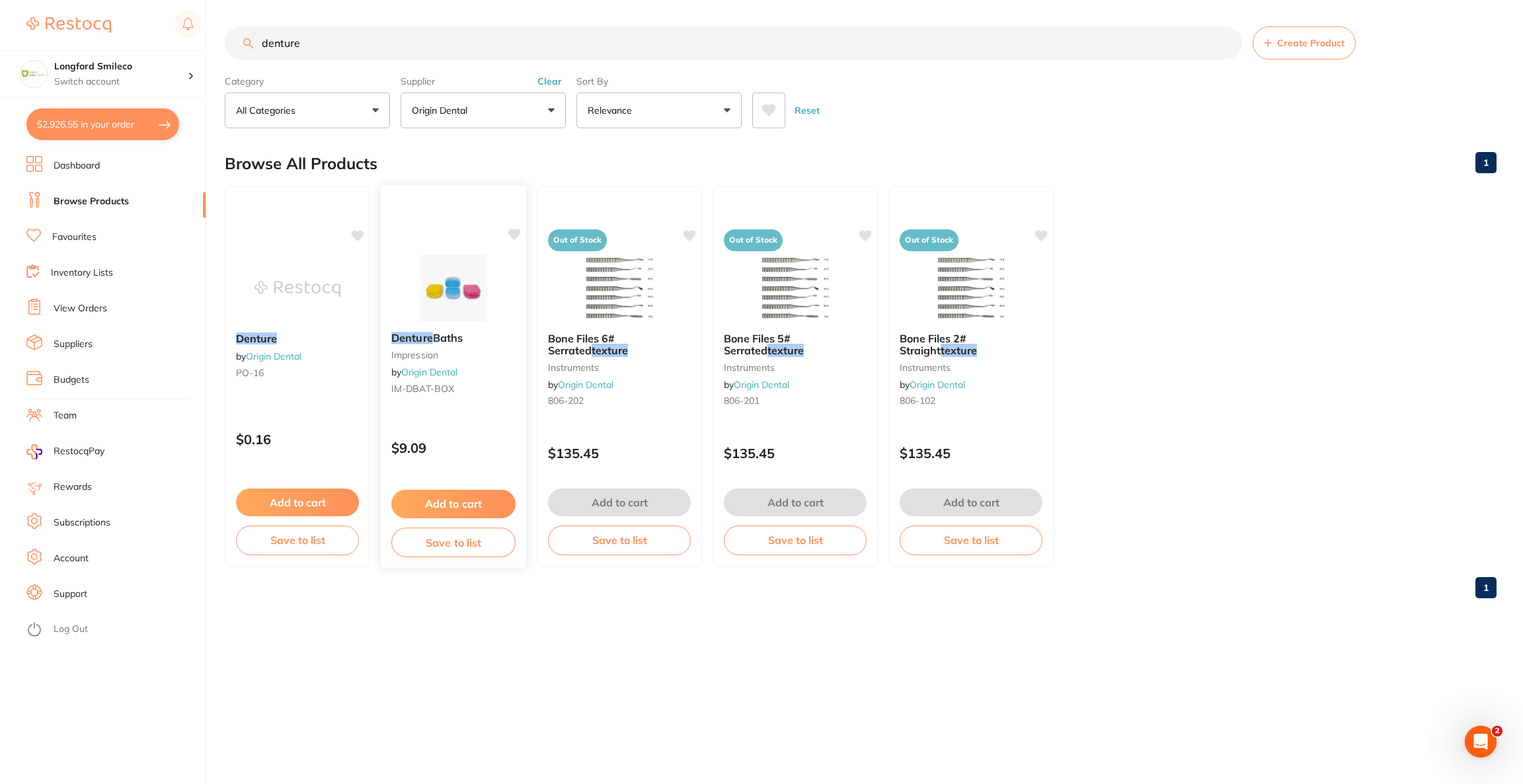
click at [453, 307] on img at bounding box center [453, 288] width 86 height 67
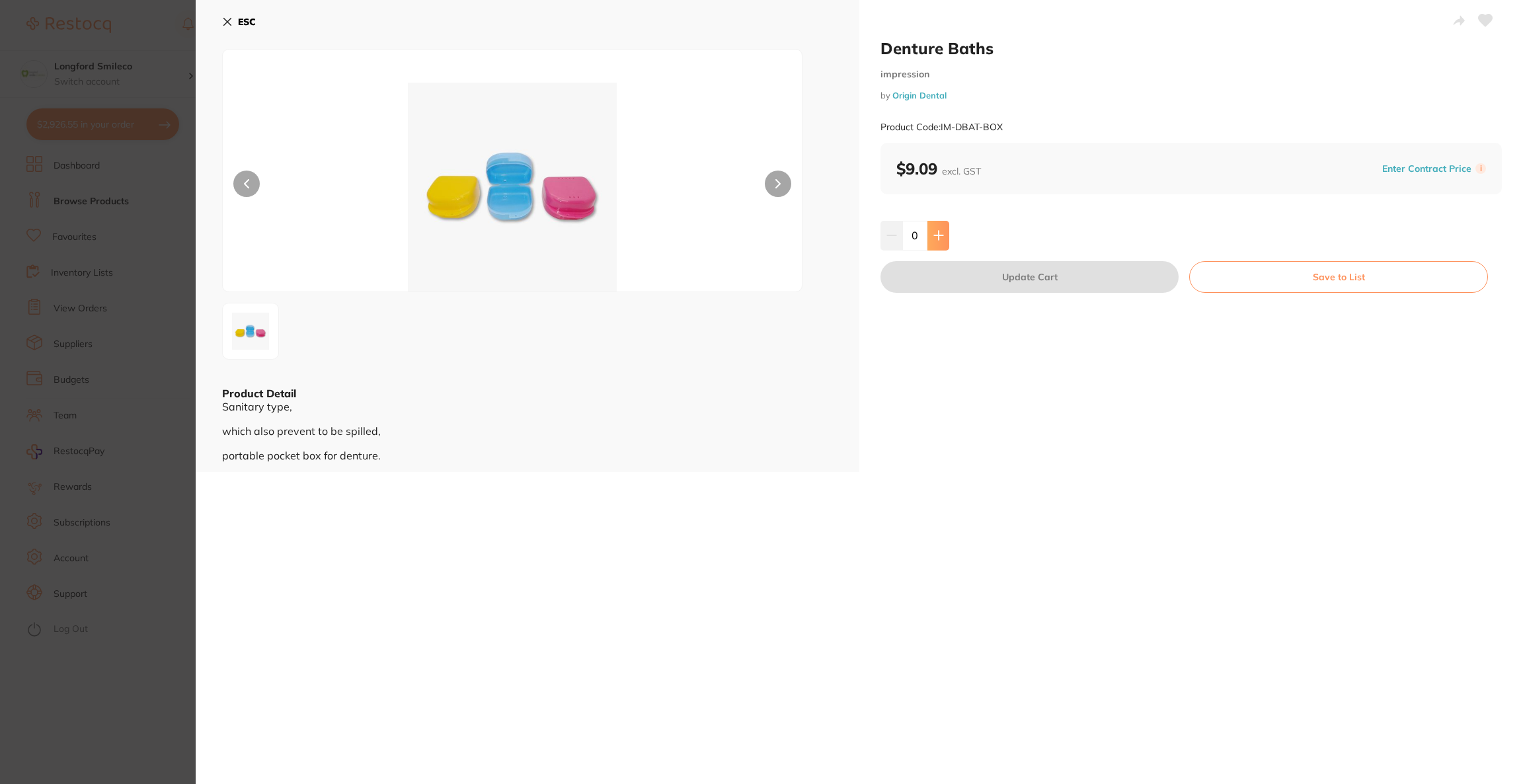
click at [934, 236] on icon at bounding box center [938, 235] width 9 height 9
type input "1"
click at [929, 264] on button "Update Cart" at bounding box center [1029, 277] width 298 height 32
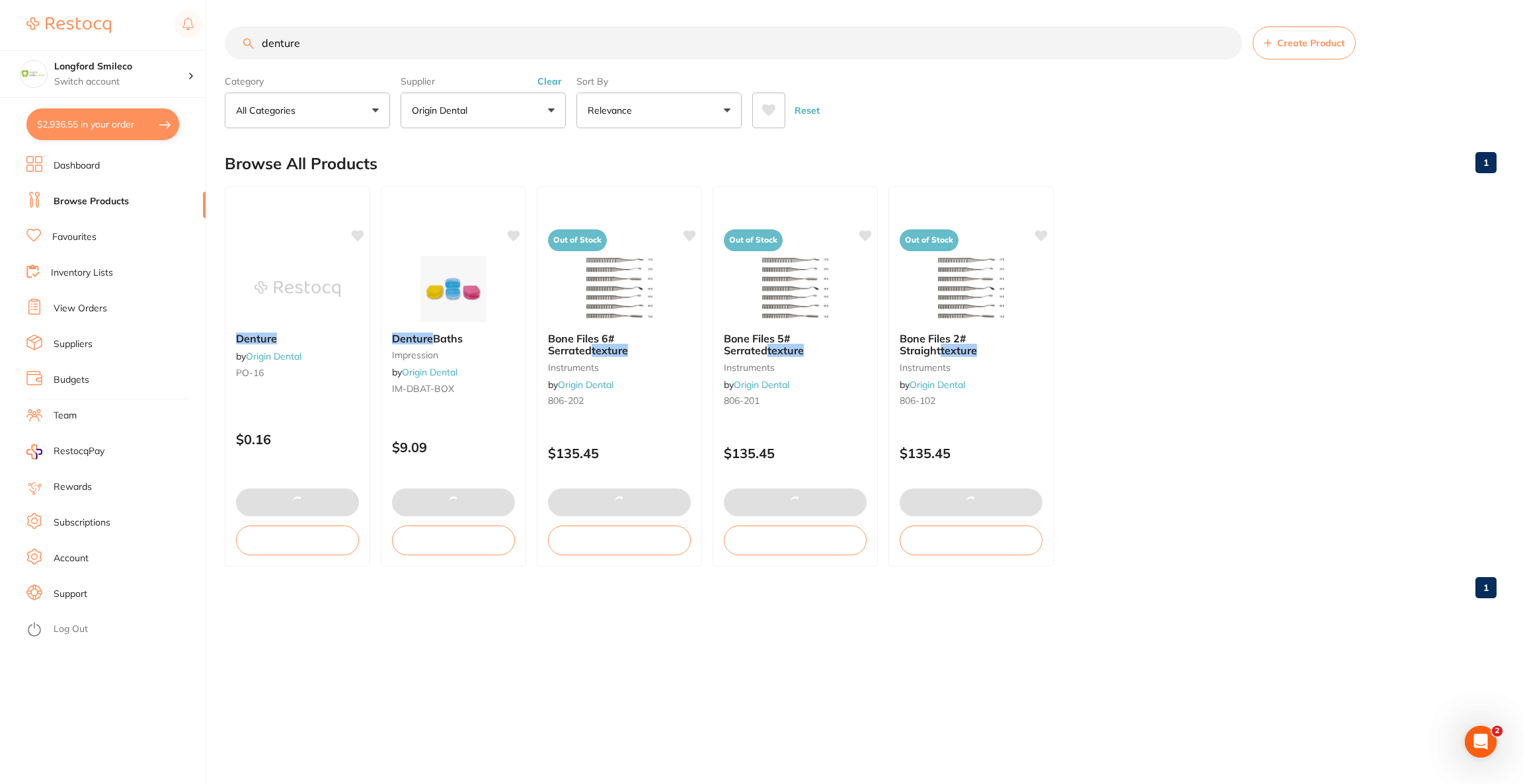
drag, startPoint x: 363, startPoint y: 43, endPoint x: 219, endPoint y: 44, distance: 144.0
click at [219, 44] on div "$2,936.55 Longford Smileco Switch account Riaz Dental Surgery Experteeth Dental…" at bounding box center [761, 392] width 1523 height 784
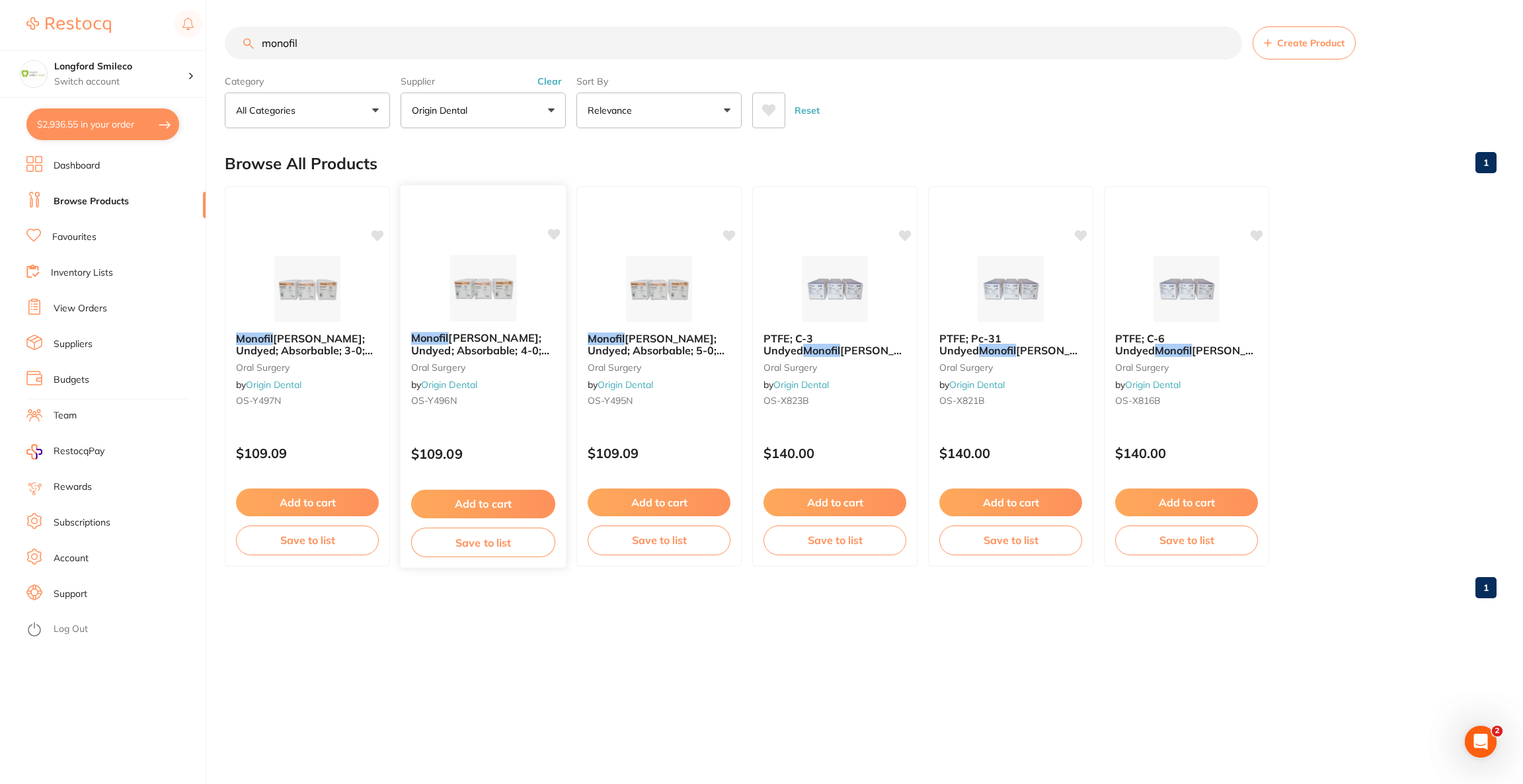
type input "monofil"
click at [503, 264] on img at bounding box center [483, 288] width 86 height 67
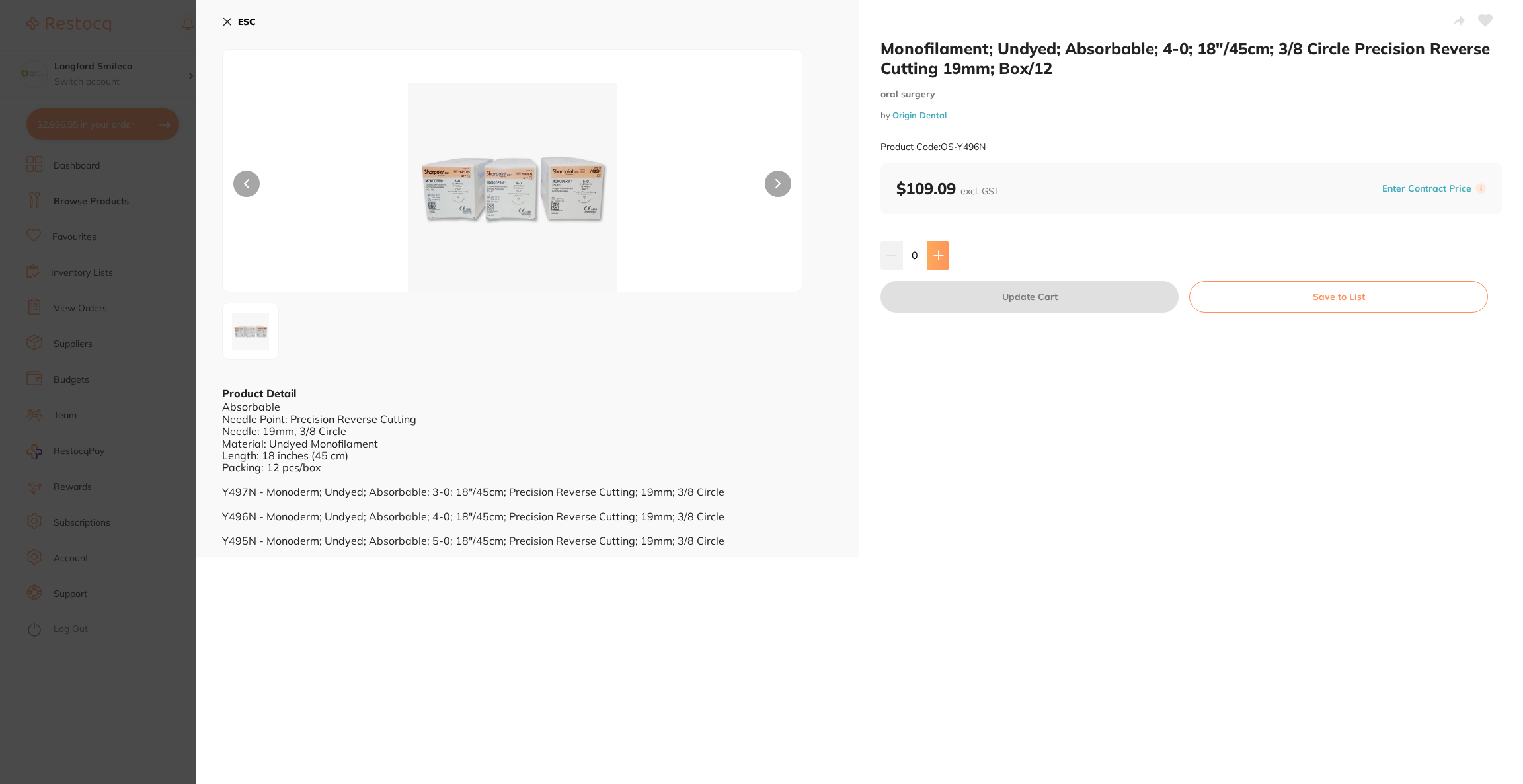
click at [942, 256] on button at bounding box center [938, 255] width 22 height 29
type input "1"
click at [947, 293] on button "Update Cart" at bounding box center [1029, 296] width 298 height 32
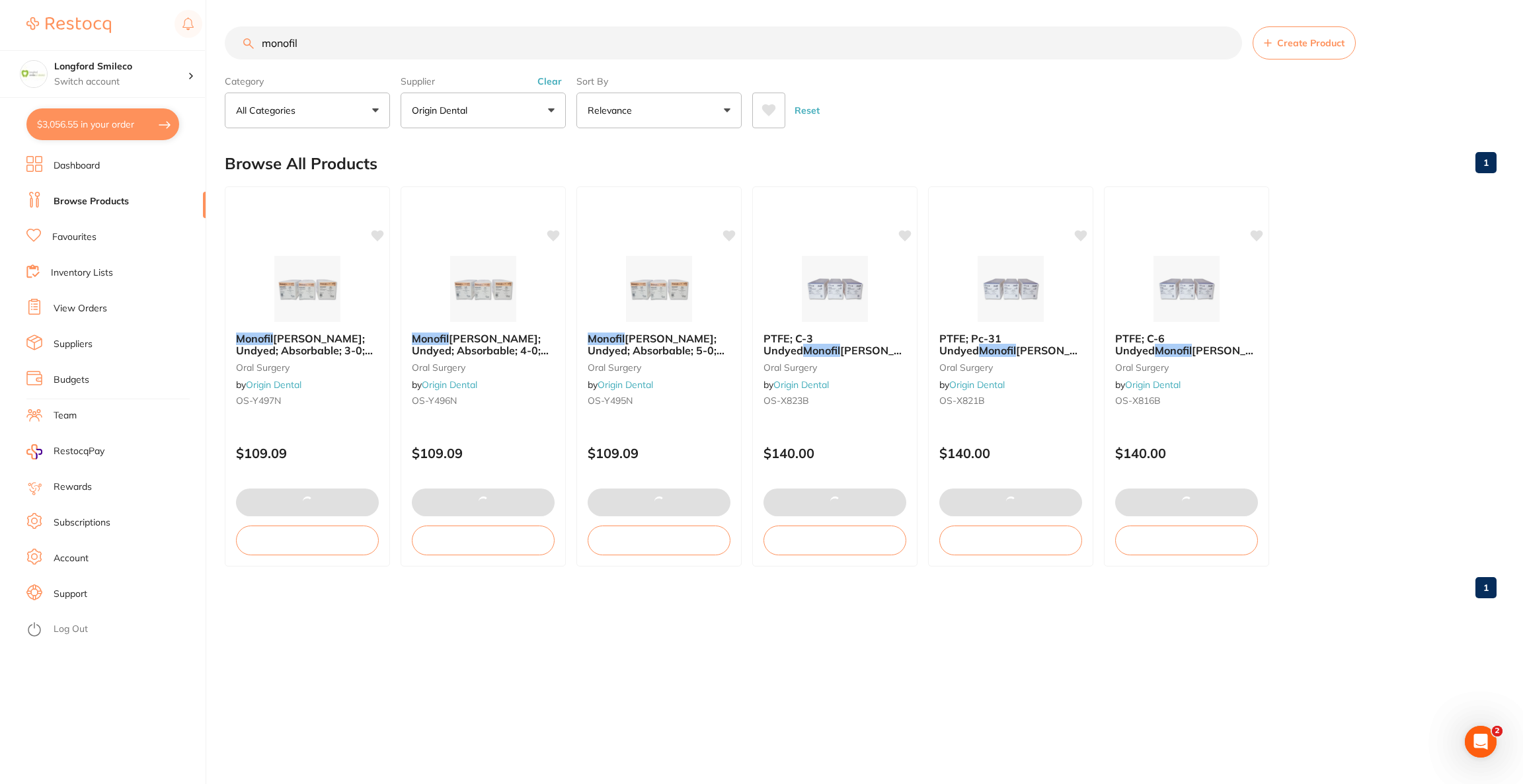
drag, startPoint x: 442, startPoint y: 45, endPoint x: 239, endPoint y: 45, distance: 203.0
click at [239, 45] on input "monofil" at bounding box center [733, 42] width 1018 height 33
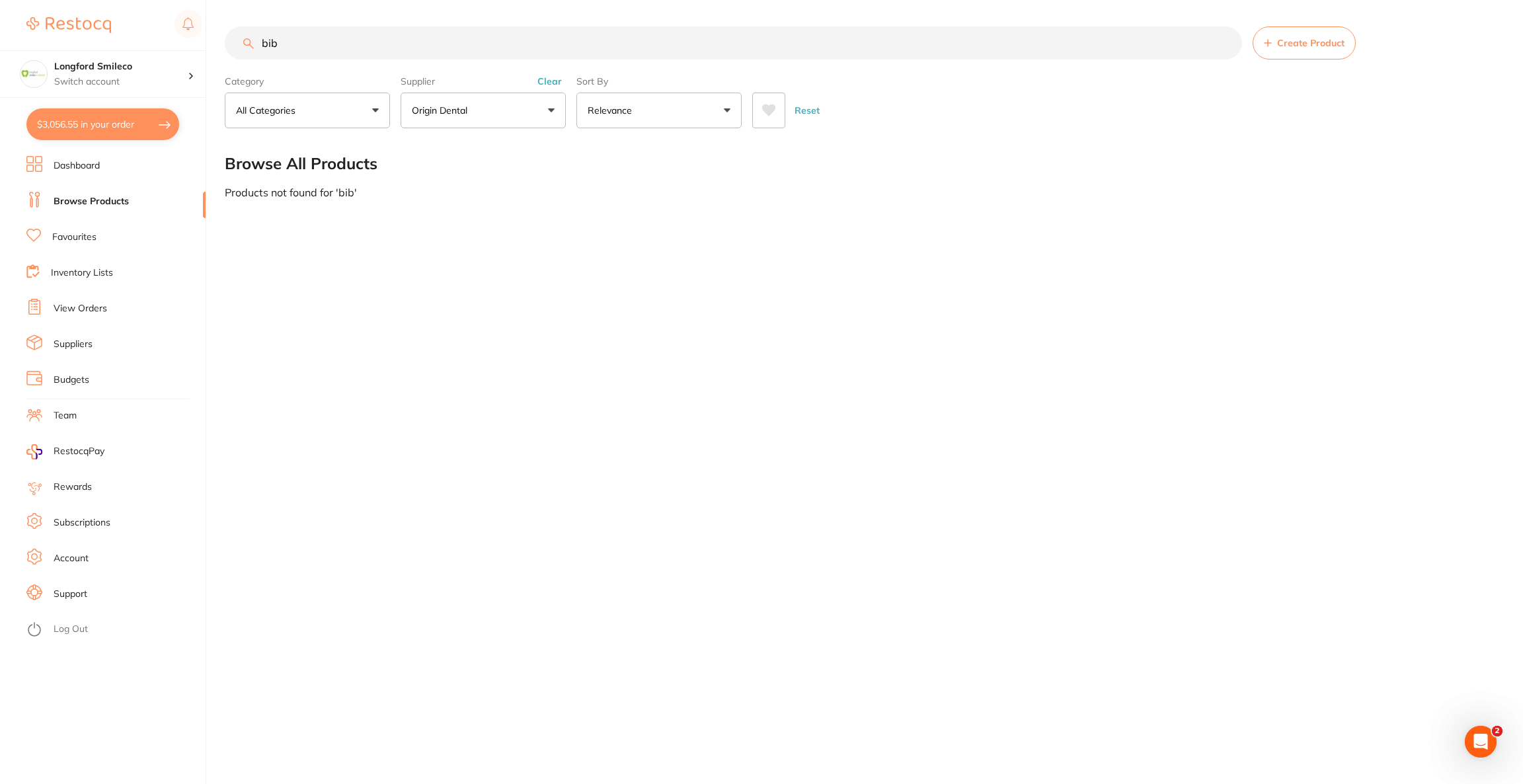
type input "bib"
click at [440, 101] on button "Origin Dental" at bounding box center [483, 110] width 165 height 36
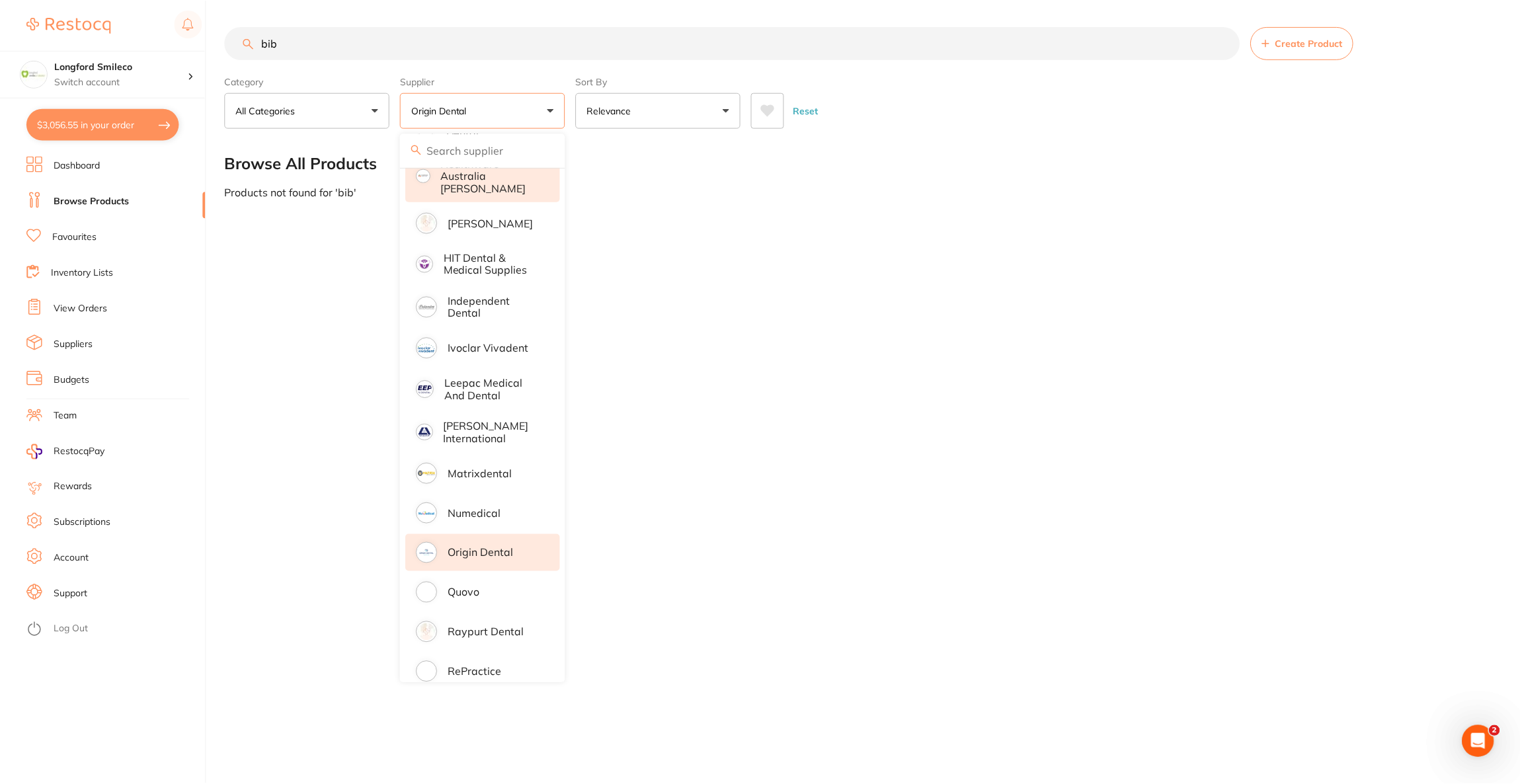
scroll to position [390, 0]
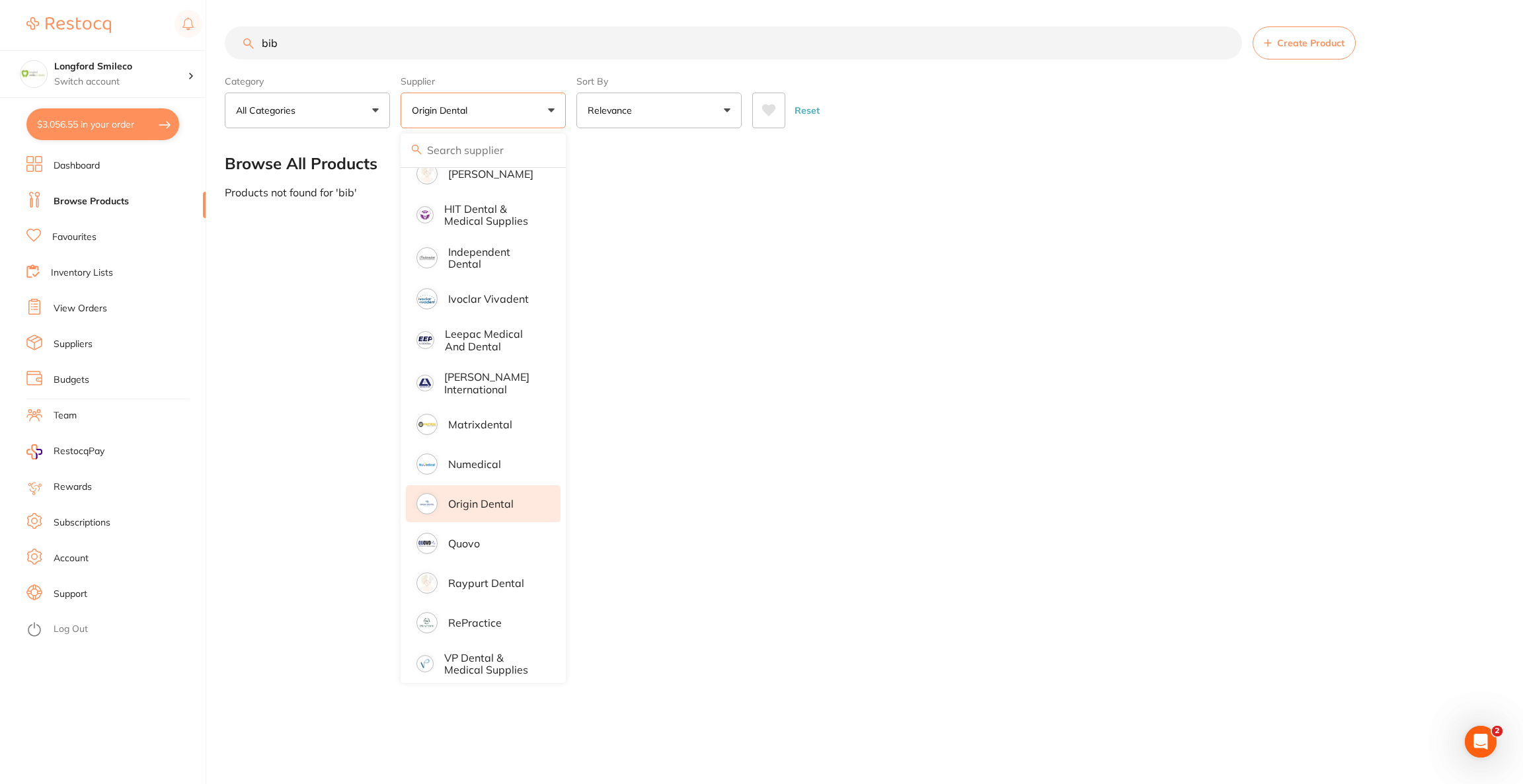
click at [472, 502] on li "Origin Dental" at bounding box center [483, 503] width 154 height 37
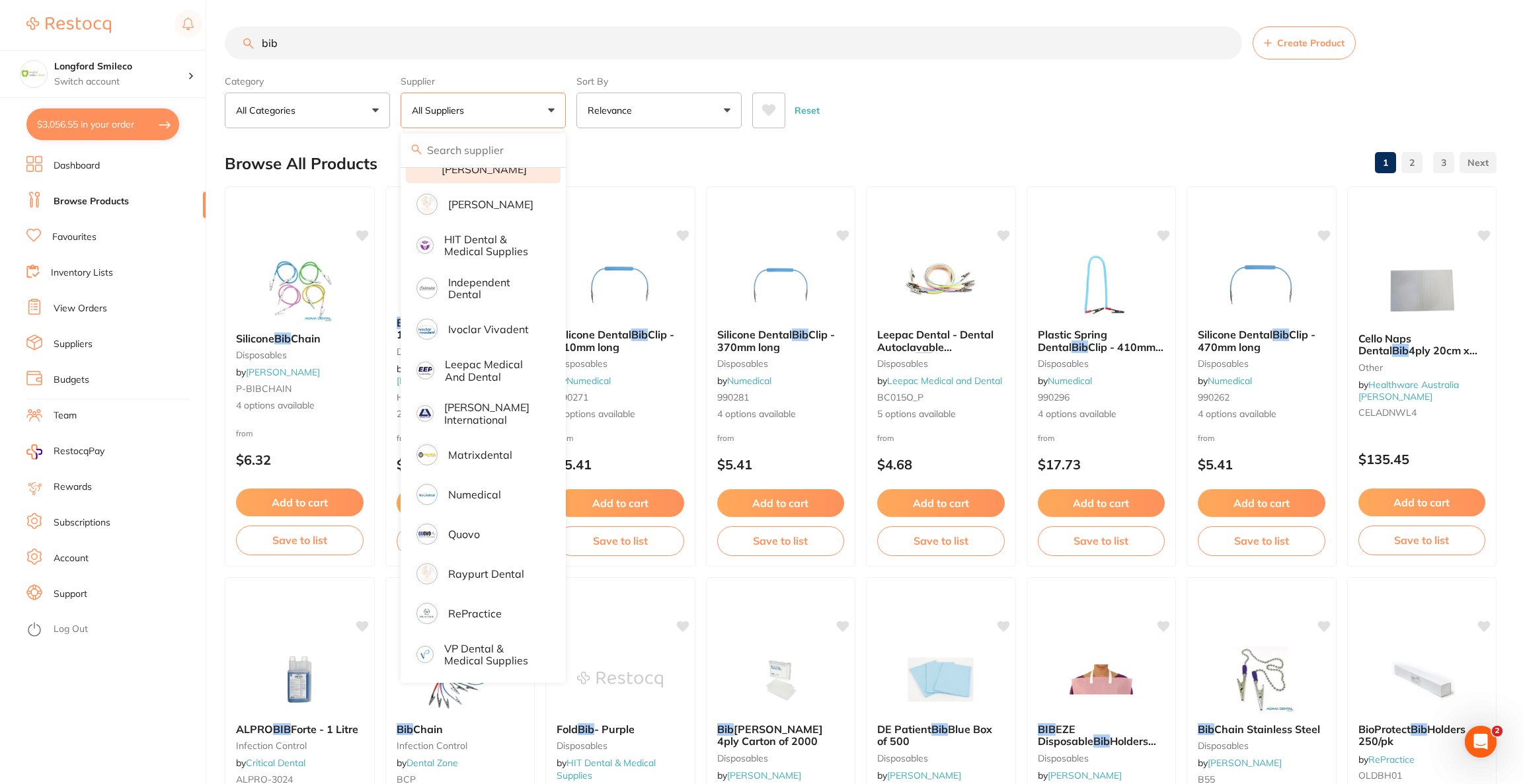
scroll to position [0, 0]
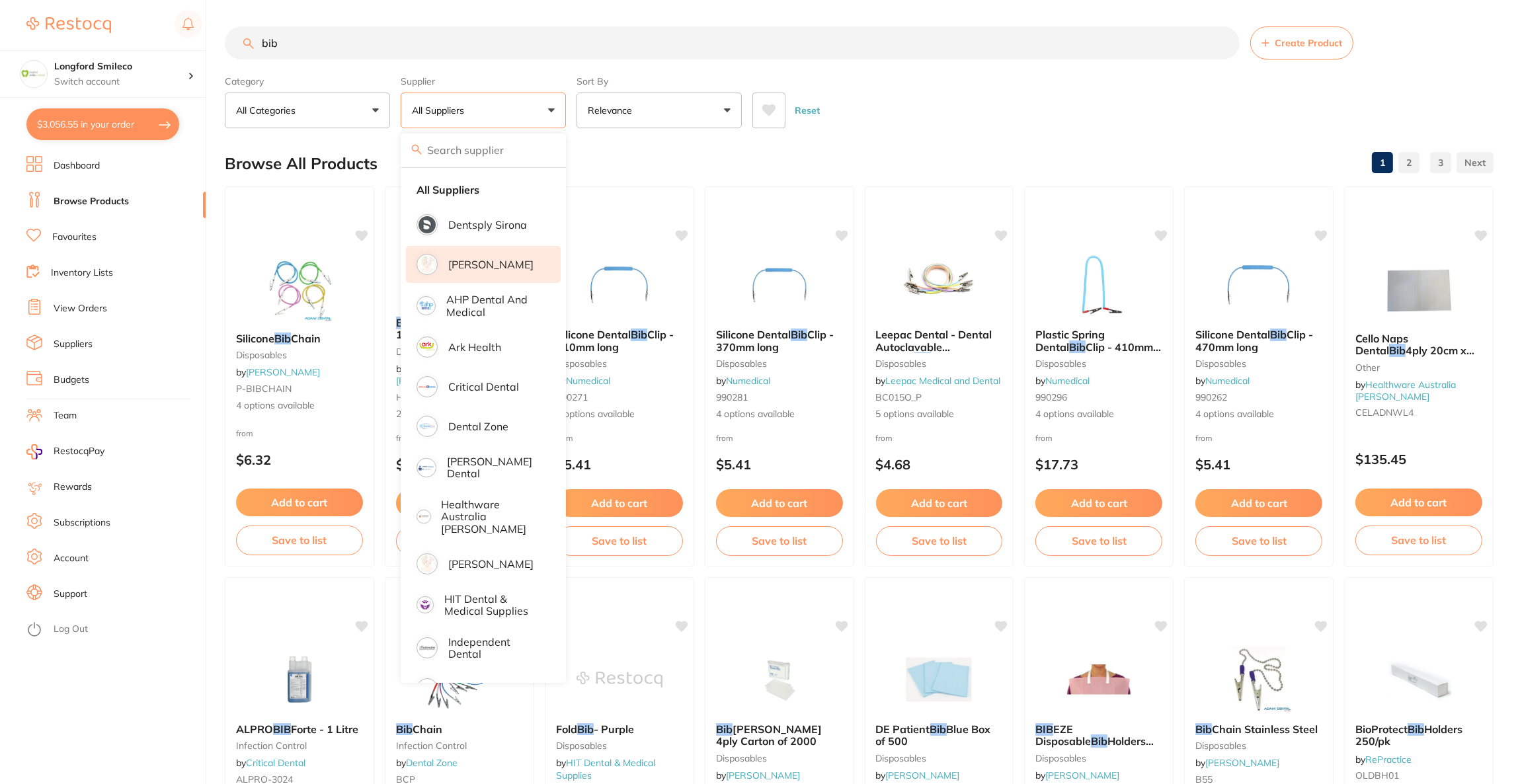
click at [490, 259] on p "[PERSON_NAME]" at bounding box center [491, 264] width 86 height 12
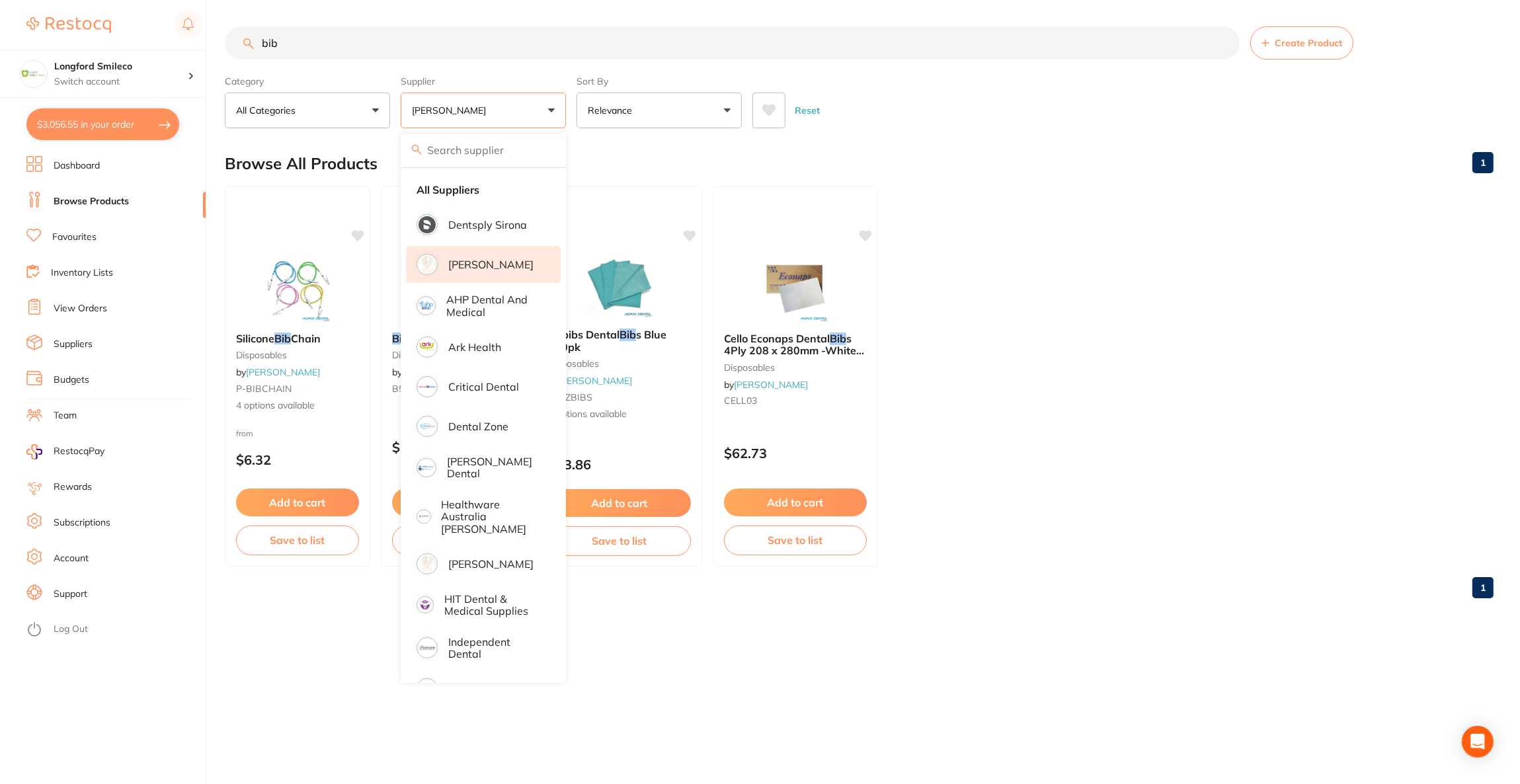
click at [1016, 121] on div "Reset" at bounding box center [1118, 105] width 731 height 46
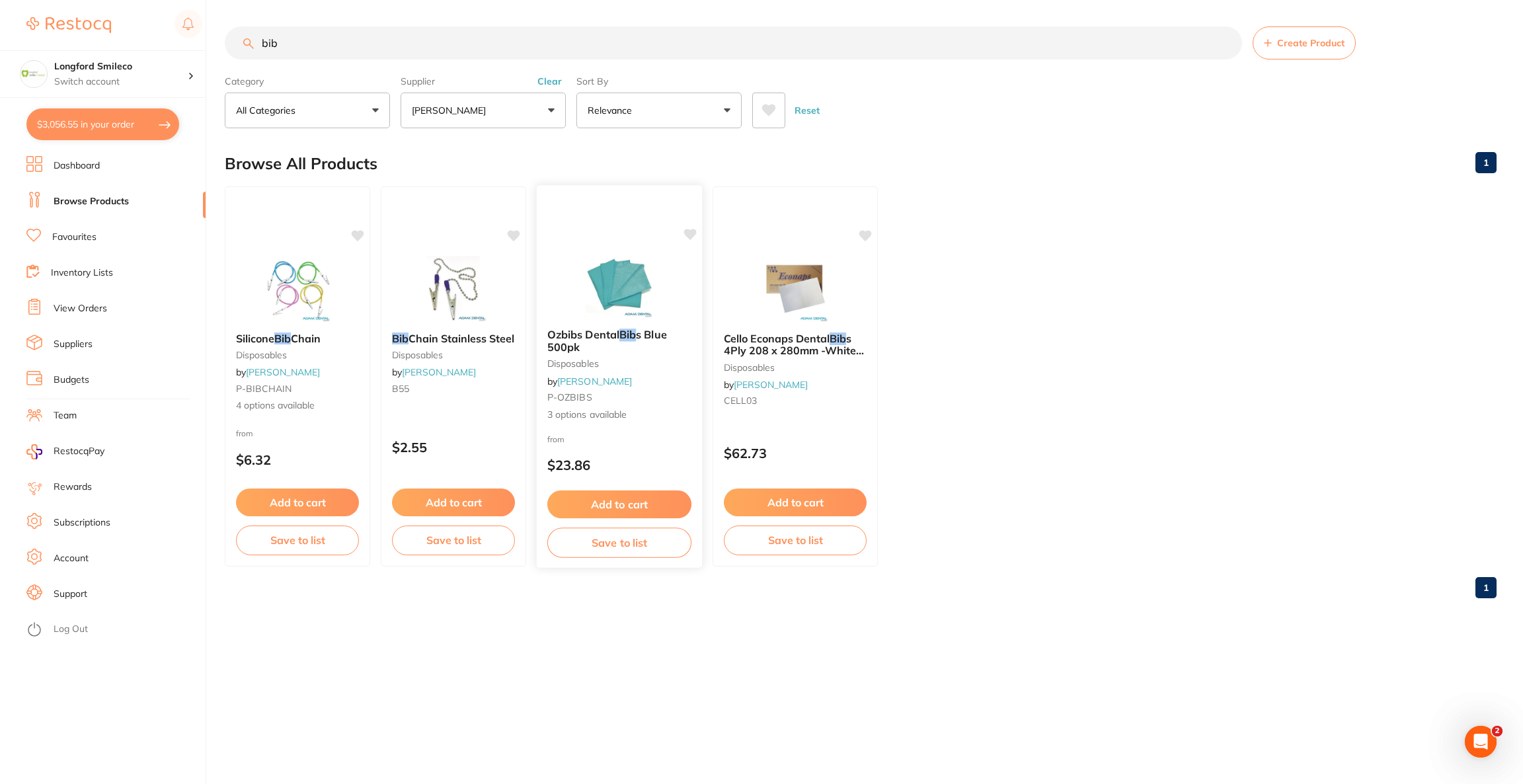
click at [652, 251] on img at bounding box center [619, 285] width 86 height 67
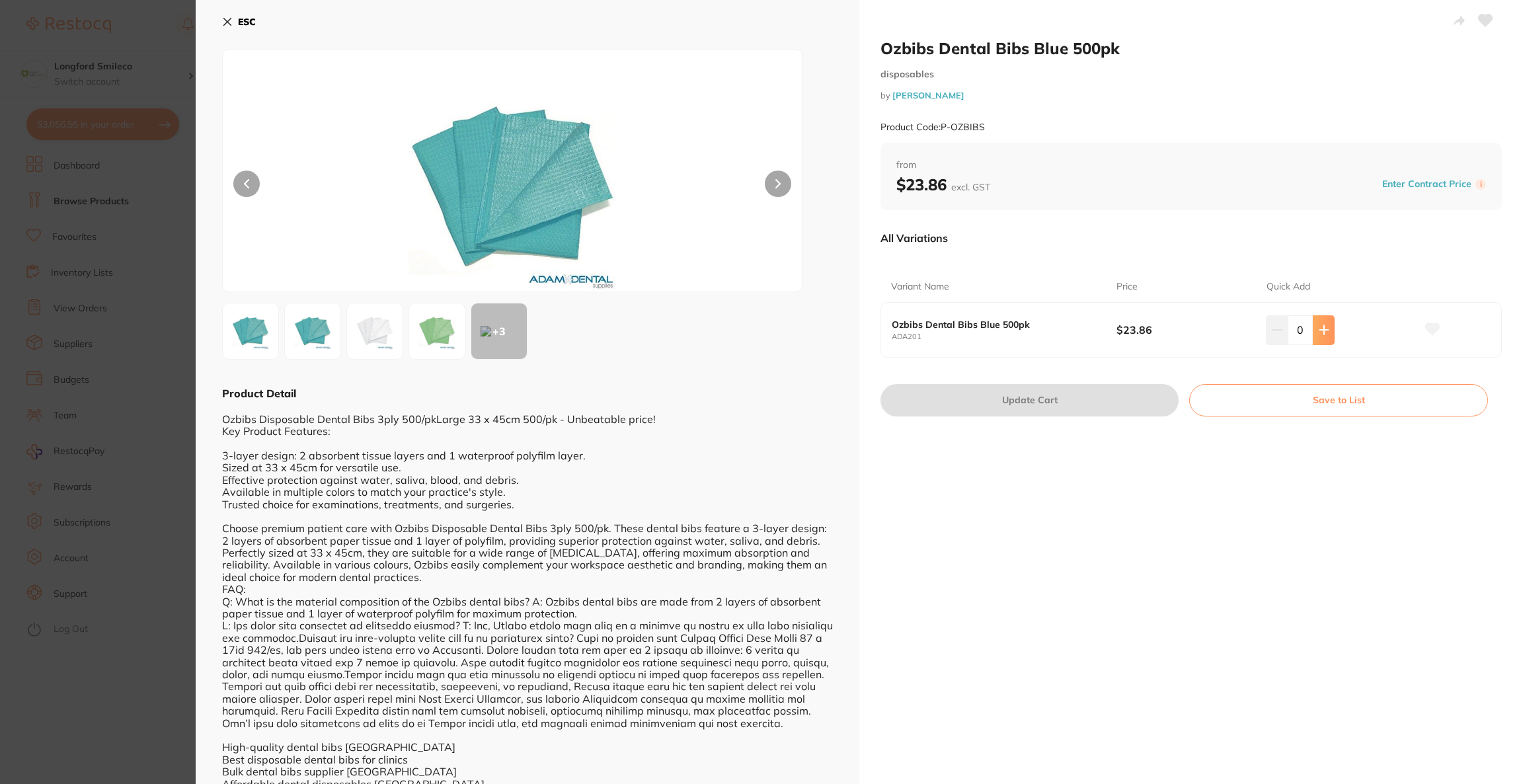
click at [1313, 324] on button at bounding box center [1323, 329] width 22 height 29
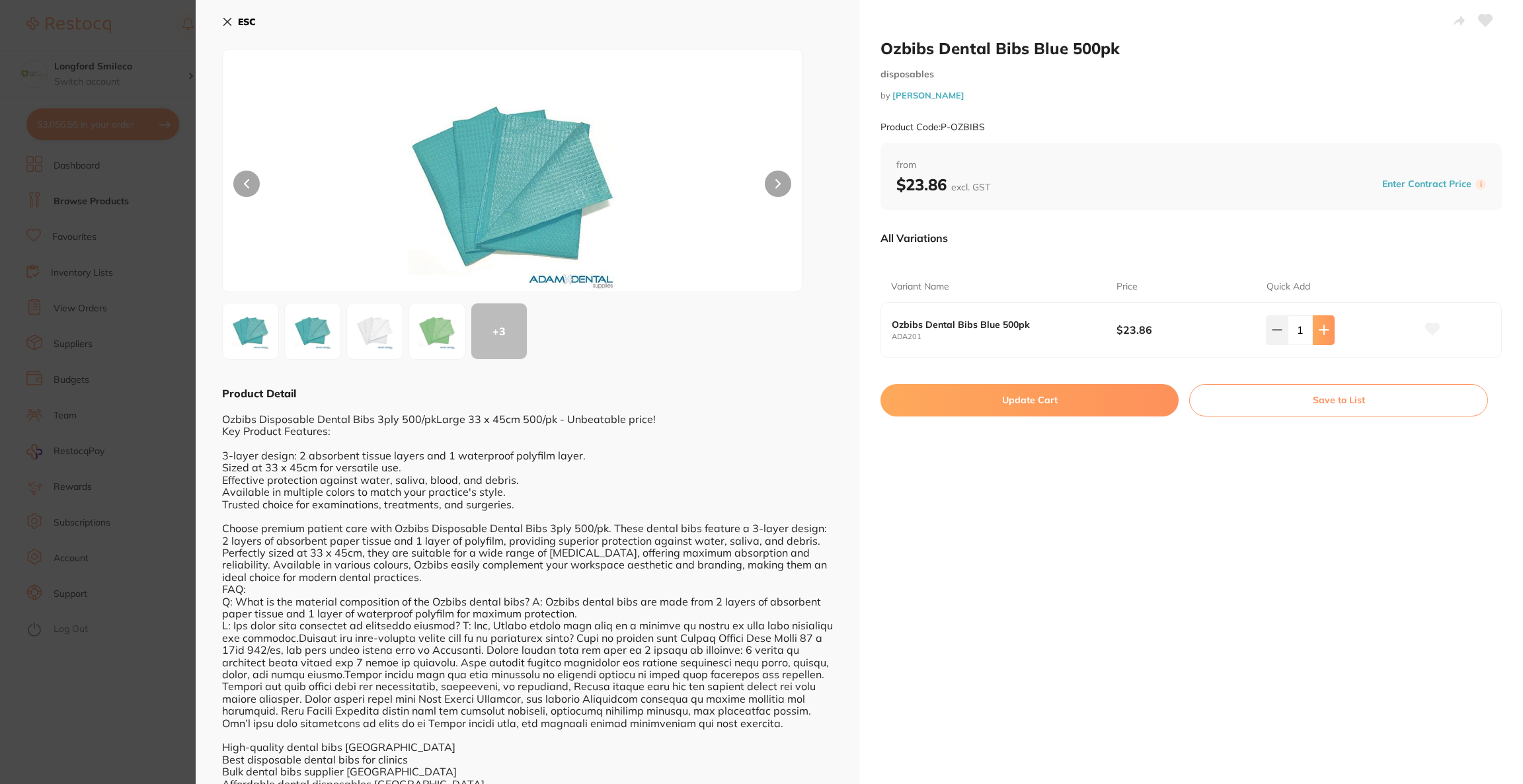
click at [1313, 324] on button at bounding box center [1323, 329] width 22 height 29
type input "2"
click at [1084, 386] on button "Update Cart" at bounding box center [1029, 400] width 298 height 32
checkbox input "false"
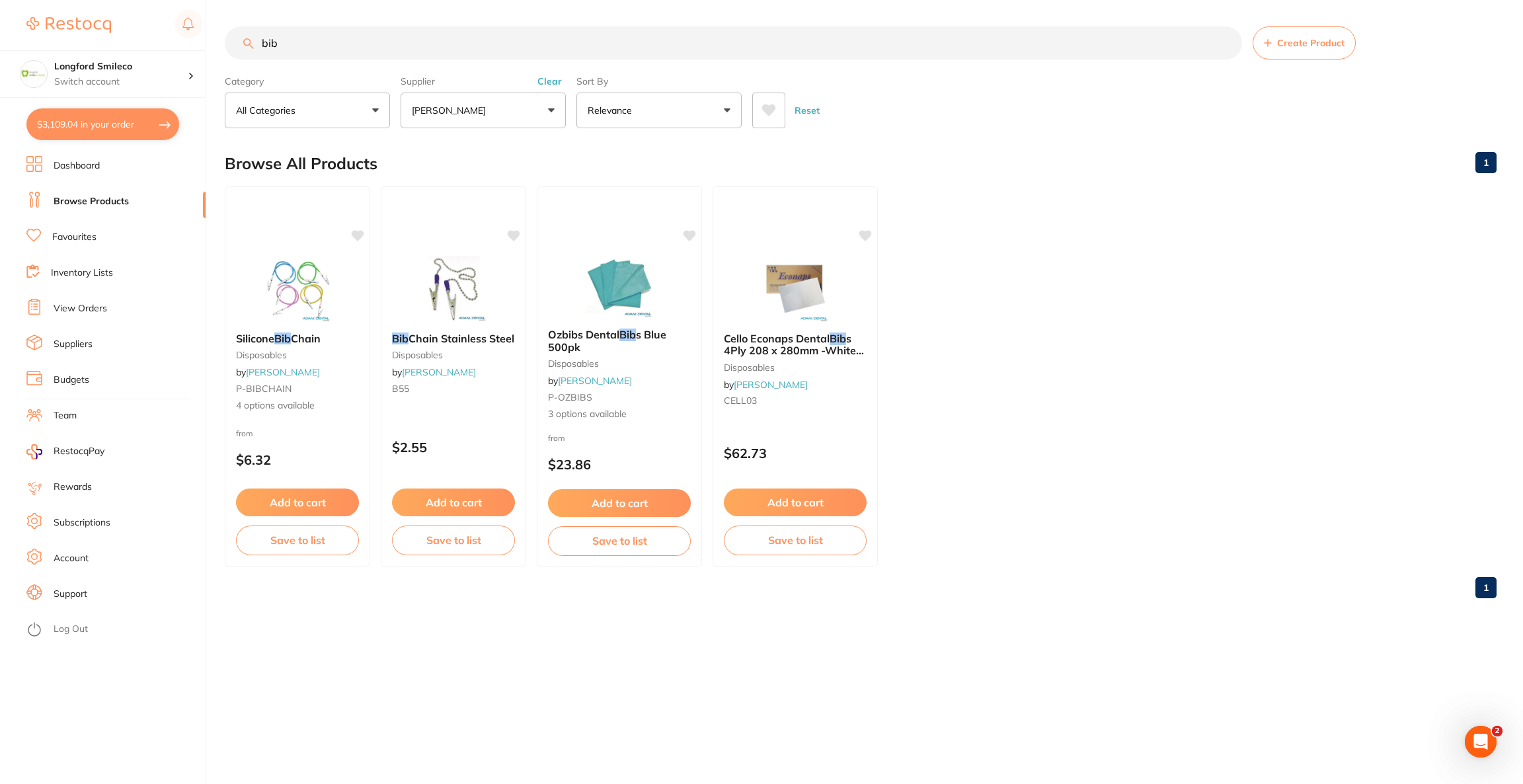
click at [433, 48] on input "bib" at bounding box center [733, 42] width 1018 height 33
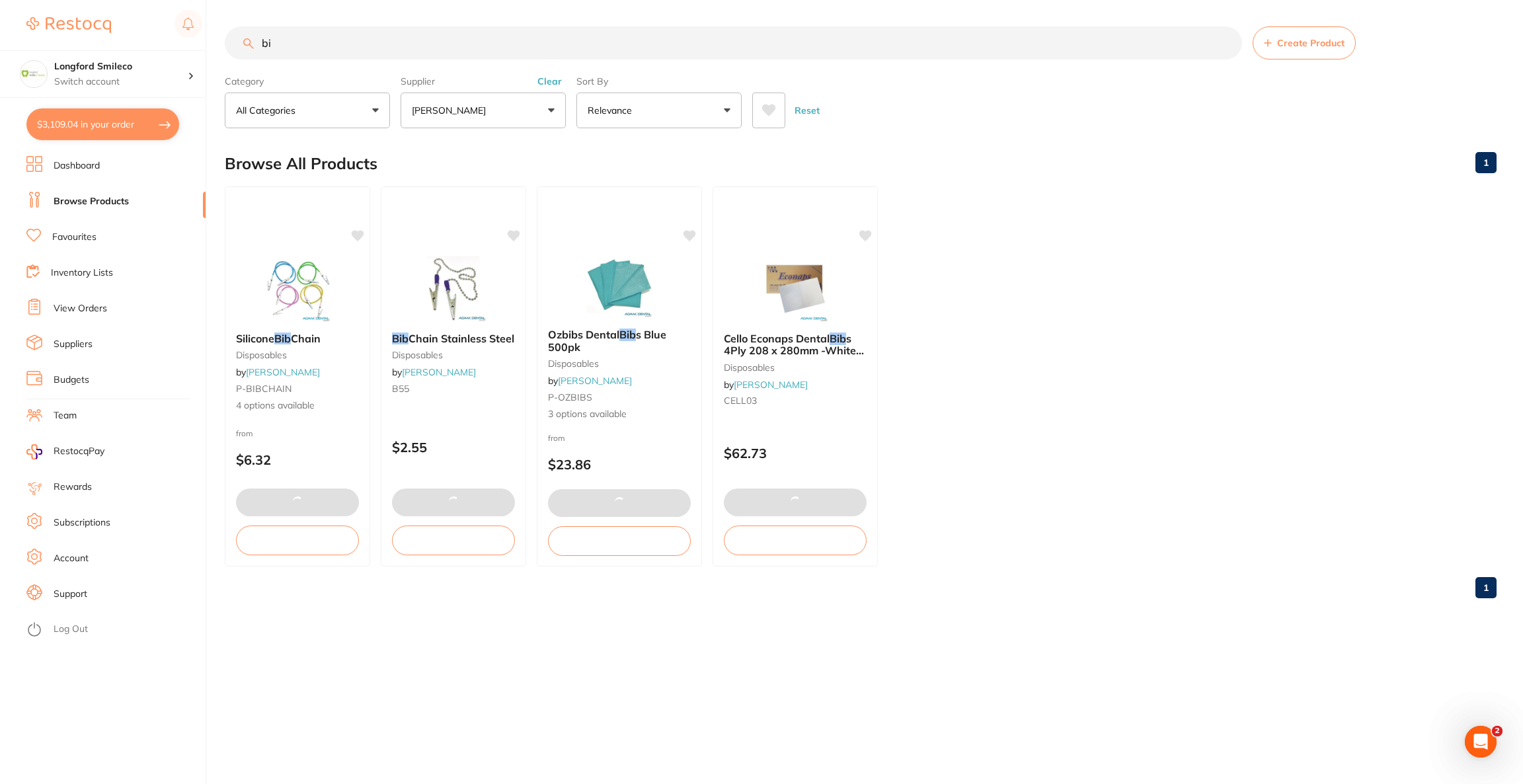
type input "b"
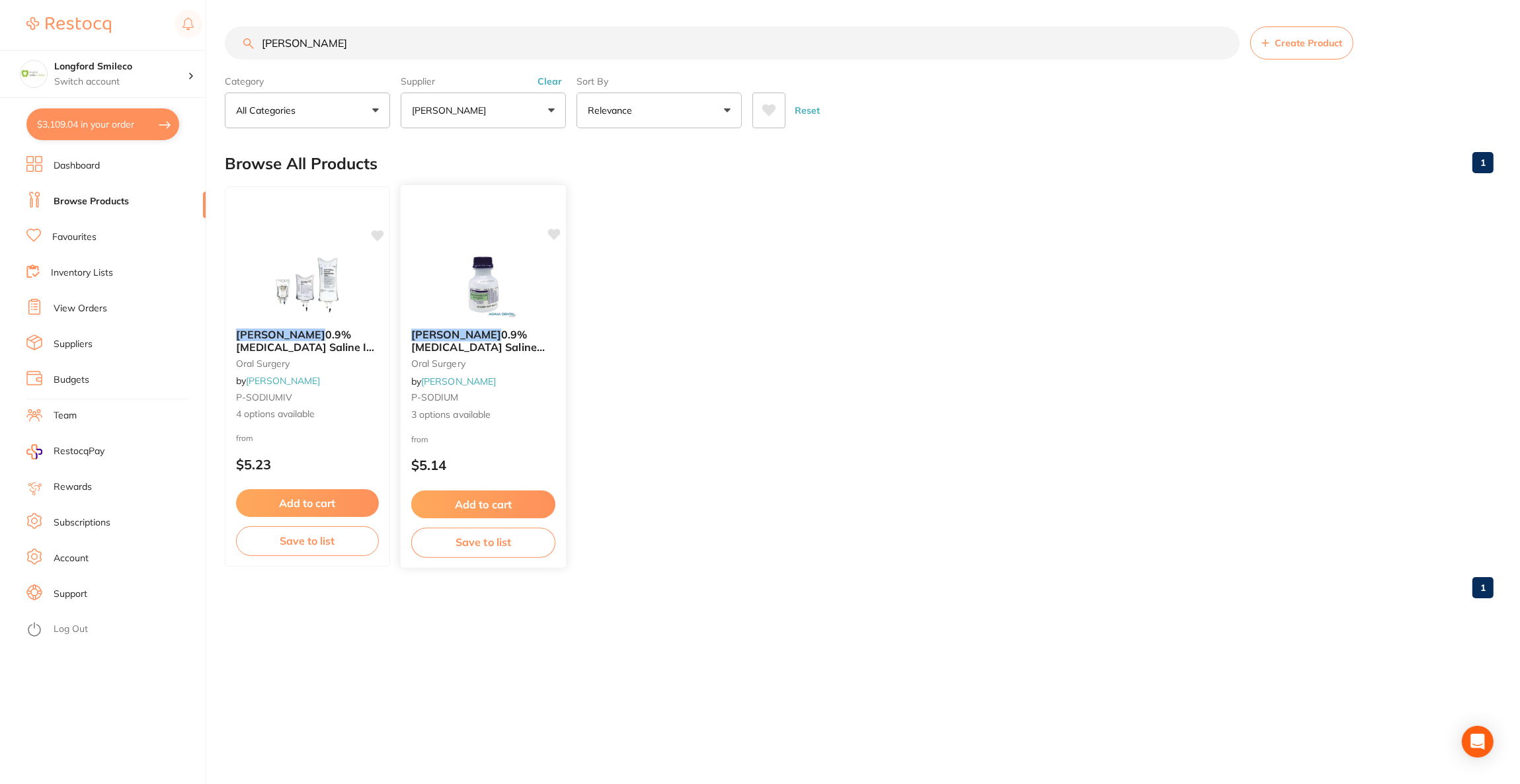
type input "baxter"
click at [498, 272] on img at bounding box center [483, 285] width 86 height 67
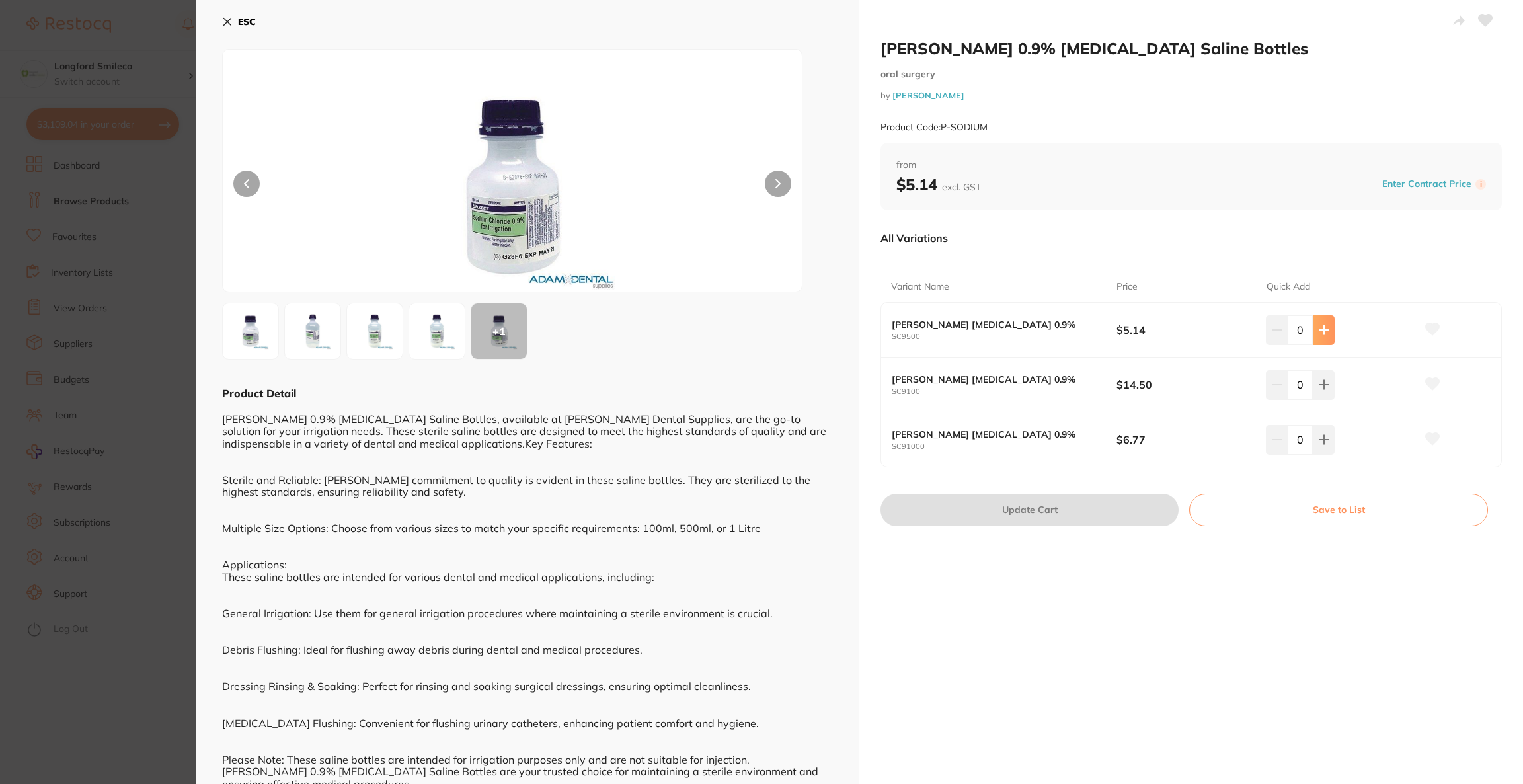
click at [1319, 332] on icon at bounding box center [1324, 329] width 10 height 10
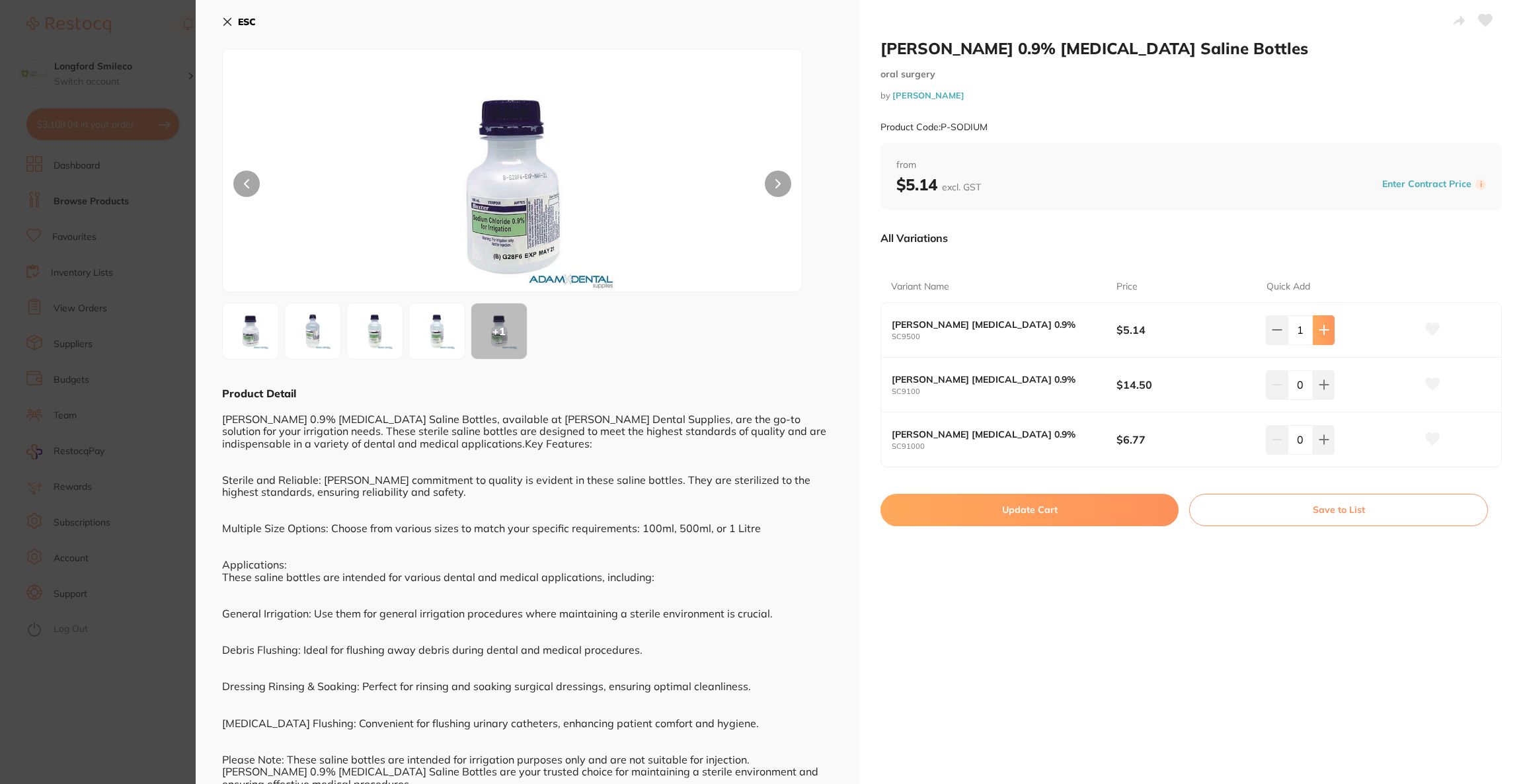
click at [1319, 332] on icon at bounding box center [1324, 329] width 10 height 10
type input "2"
click at [1111, 507] on button "Update Cart" at bounding box center [1029, 510] width 298 height 32
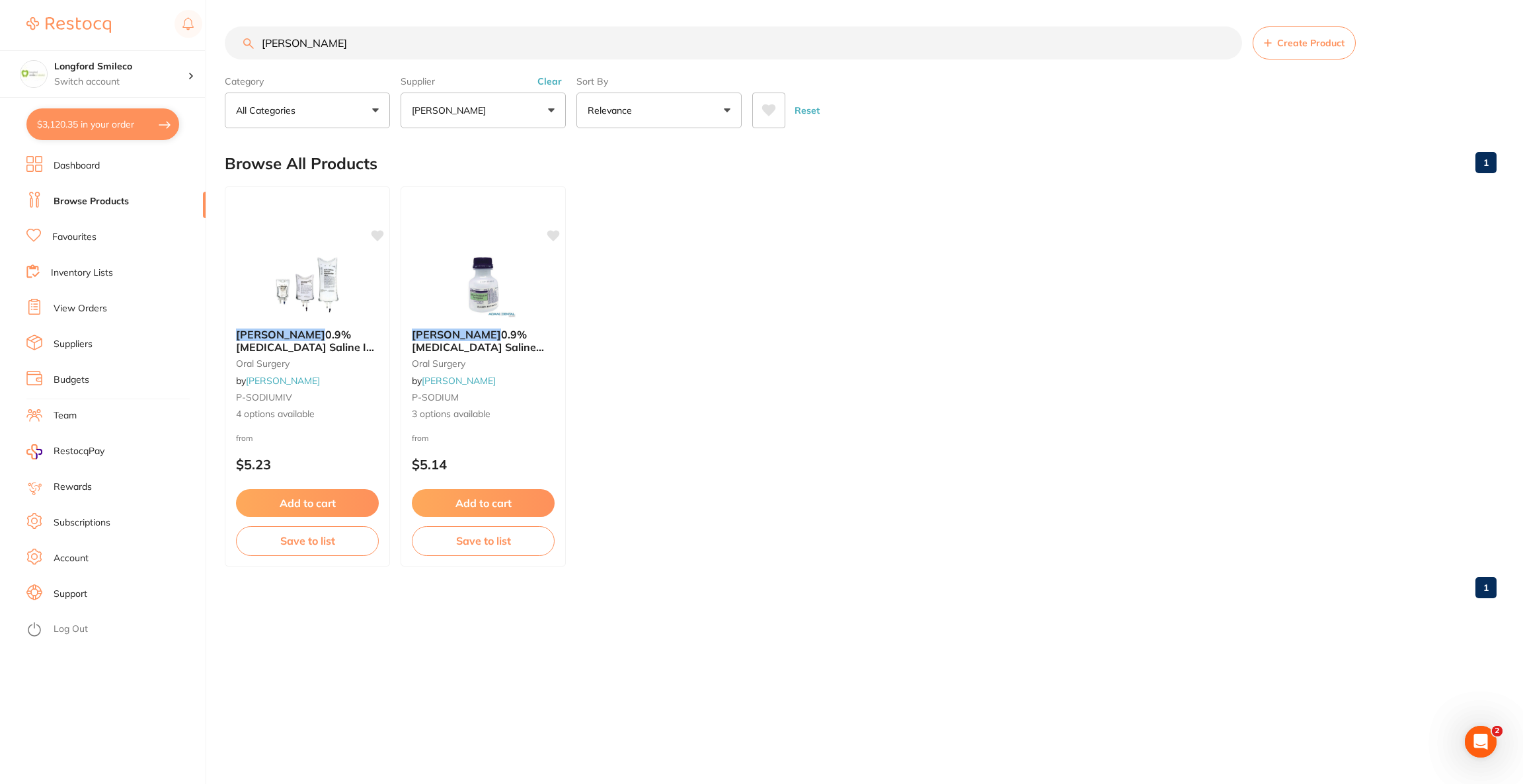
click at [118, 129] on button "$3,120.35 in your order" at bounding box center [102, 125] width 153 height 32
checkbox input "true"
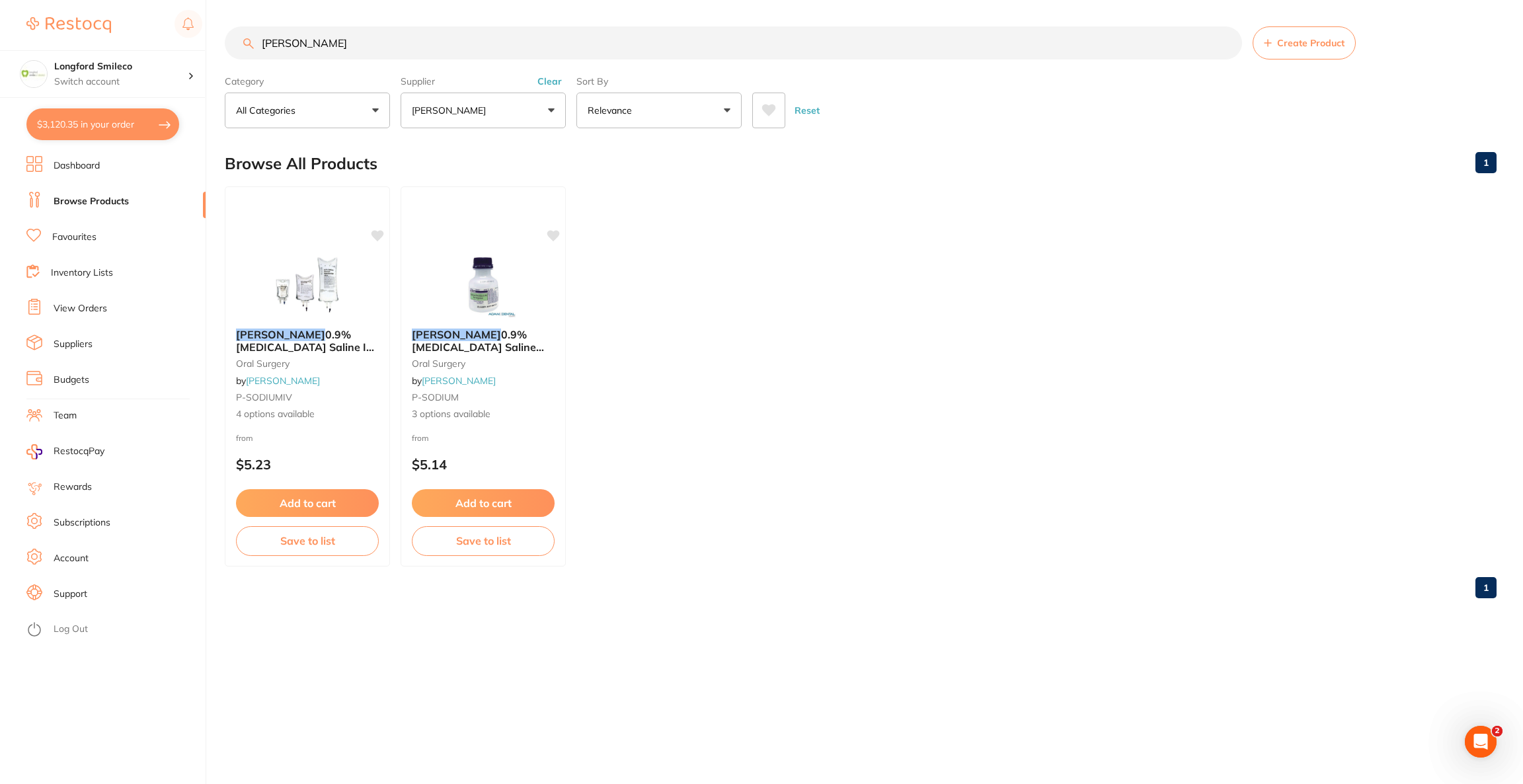
checkbox input "true"
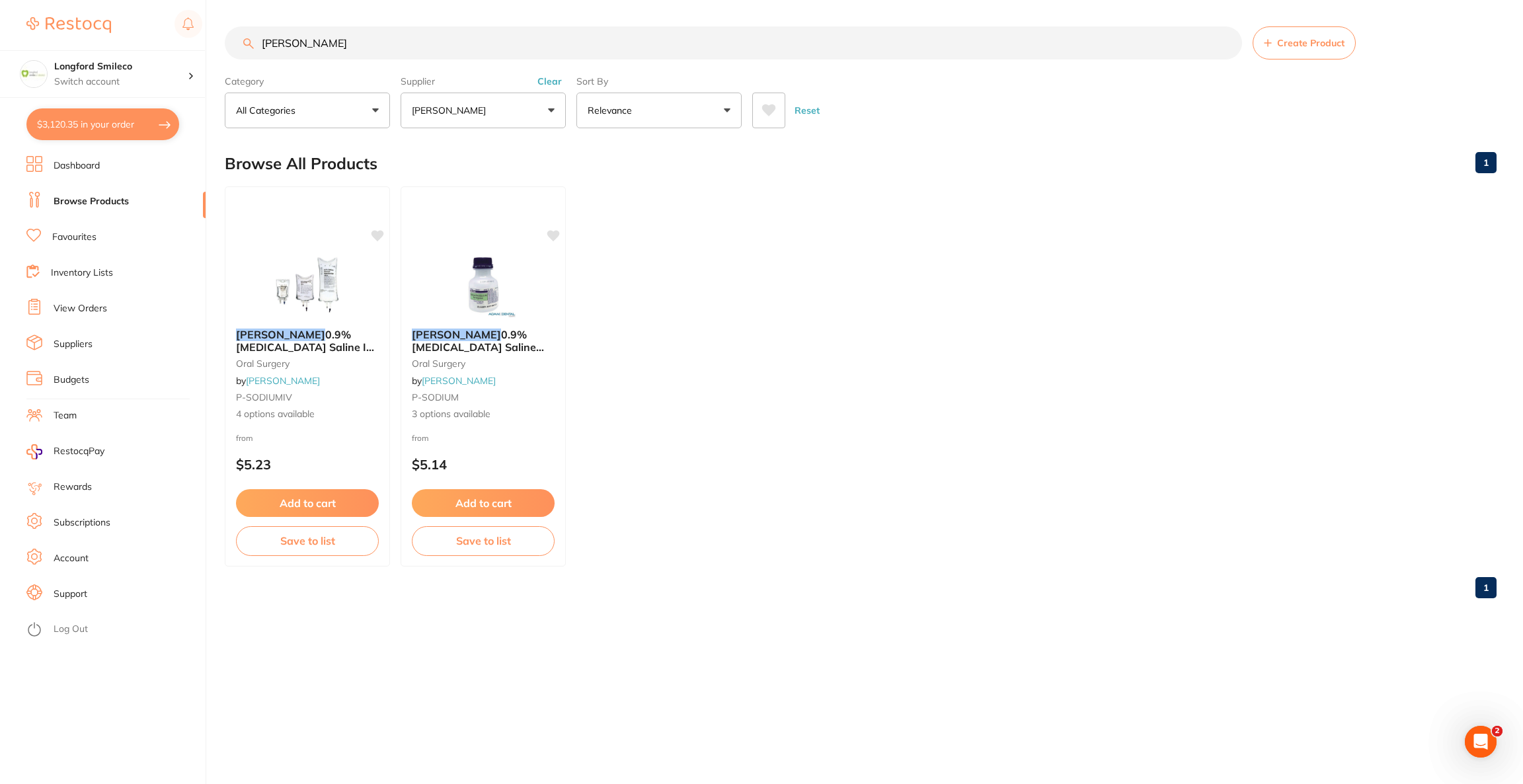
checkbox input "true"
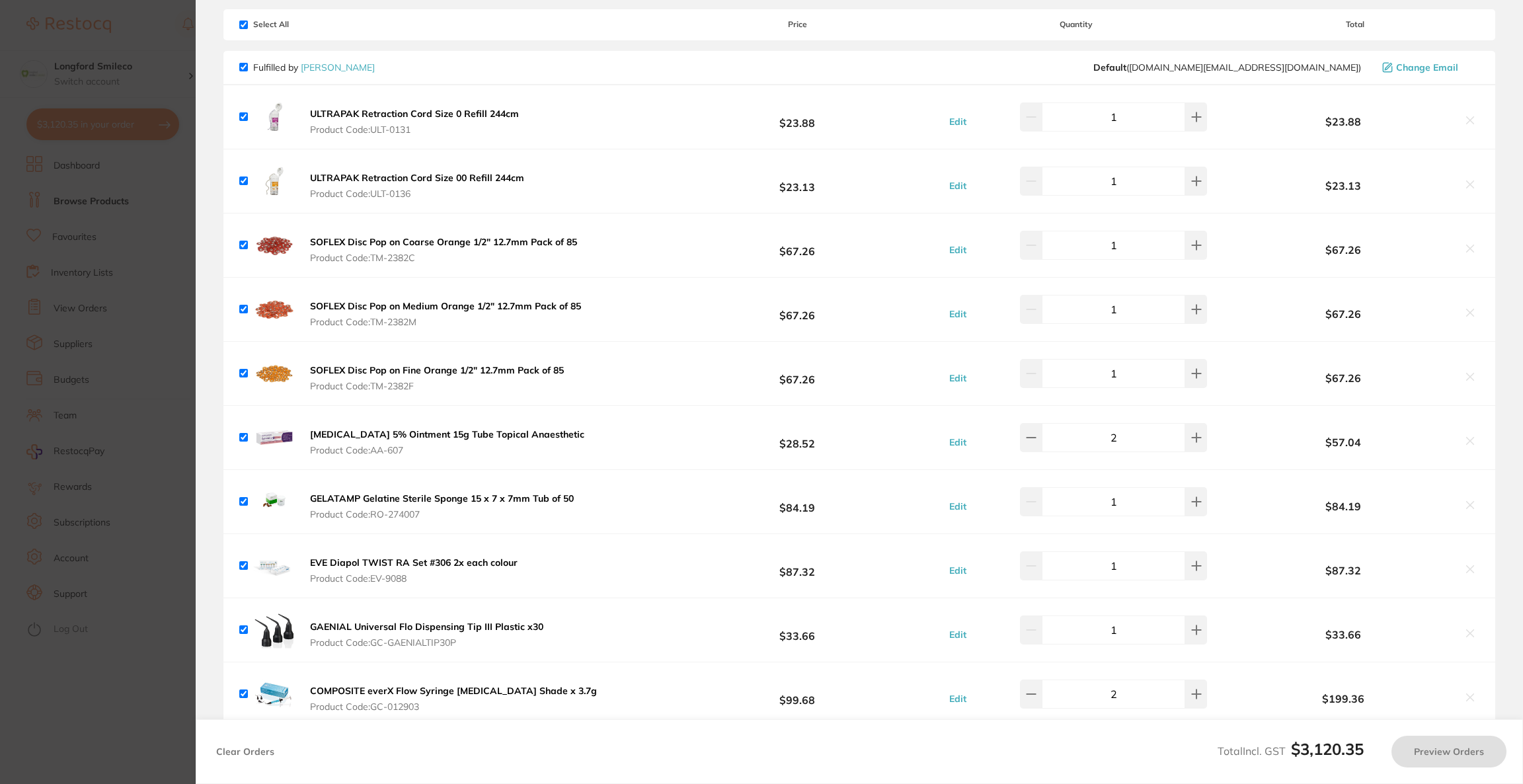
scroll to position [108, 0]
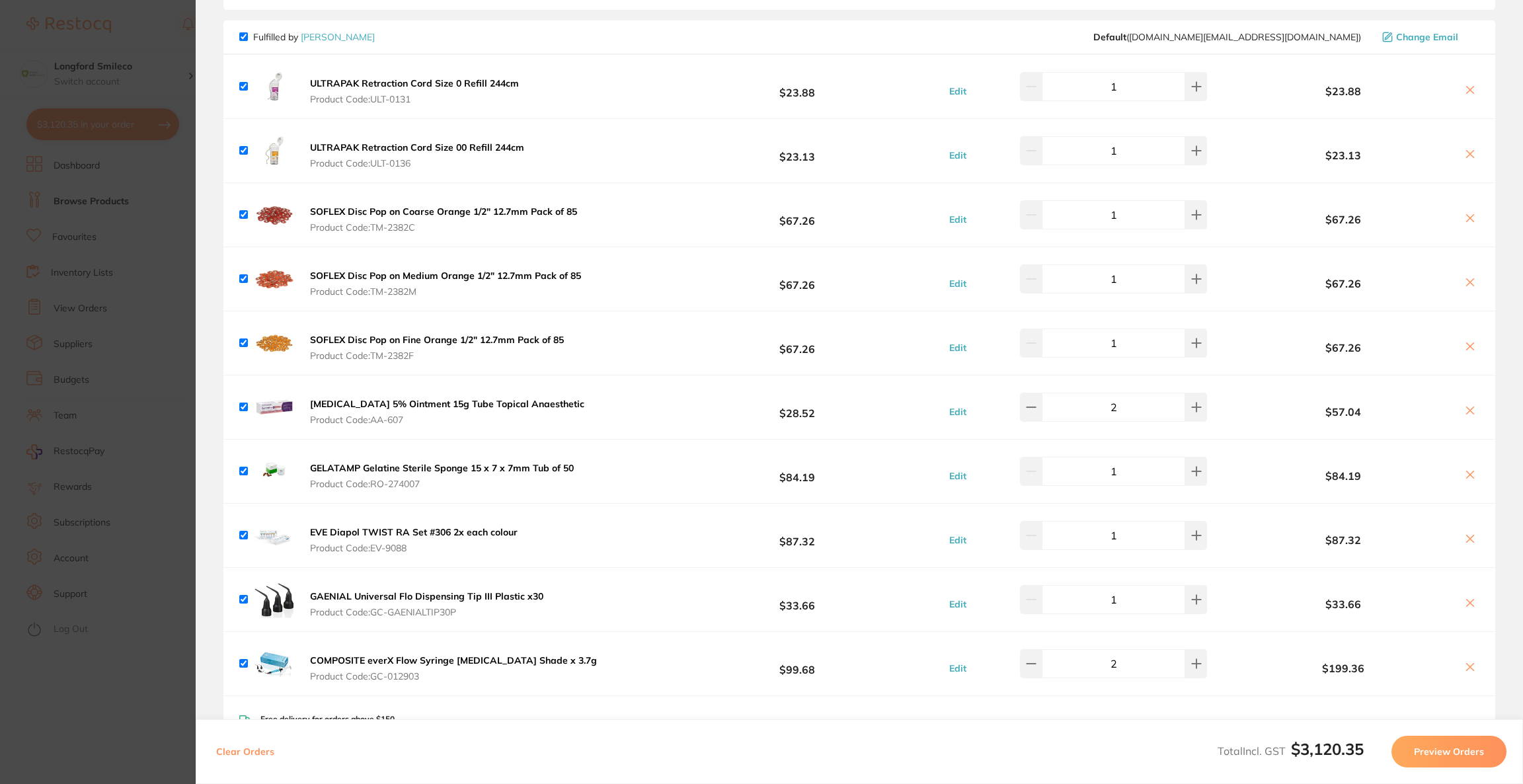
checkbox input "true"
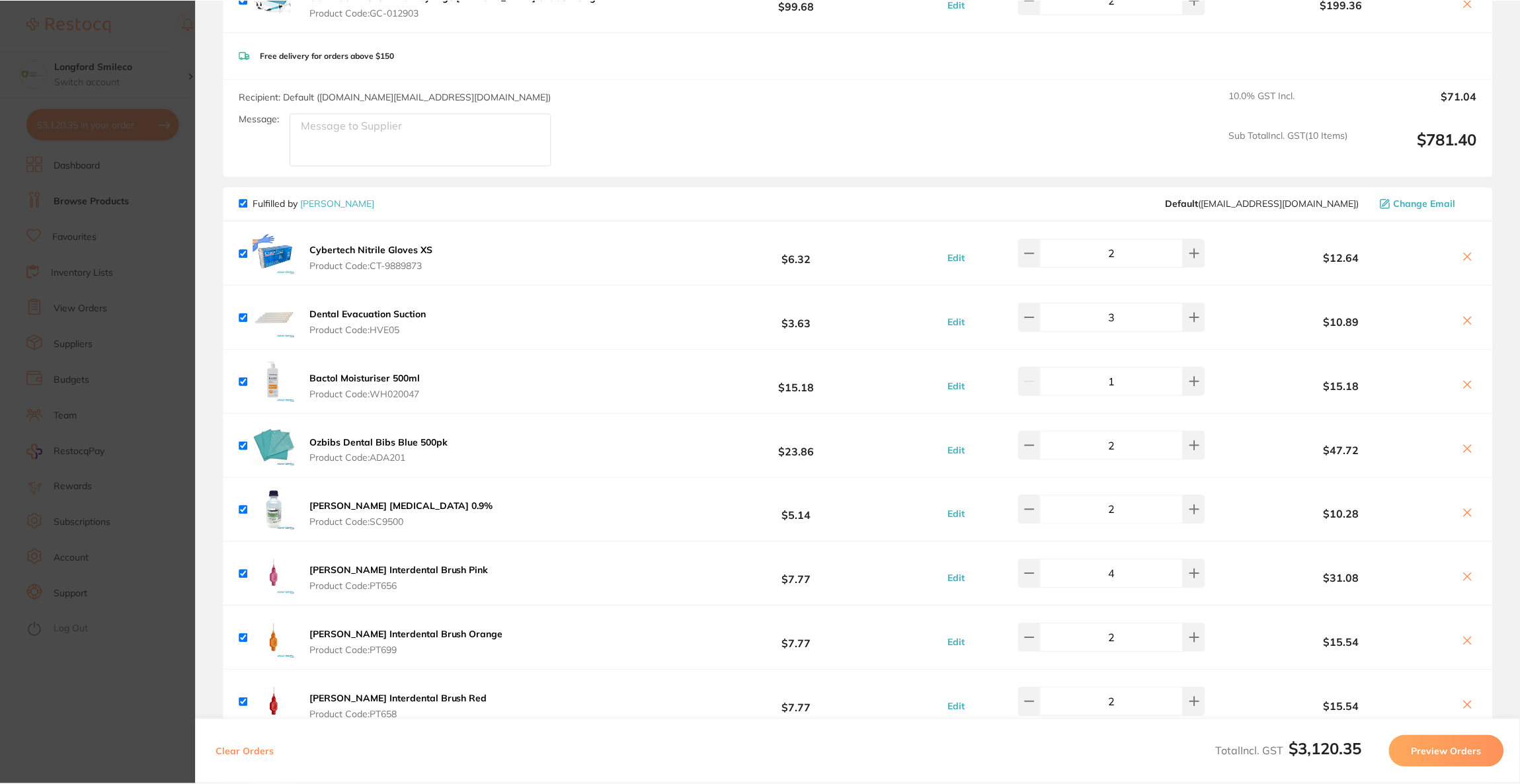
scroll to position [802, 0]
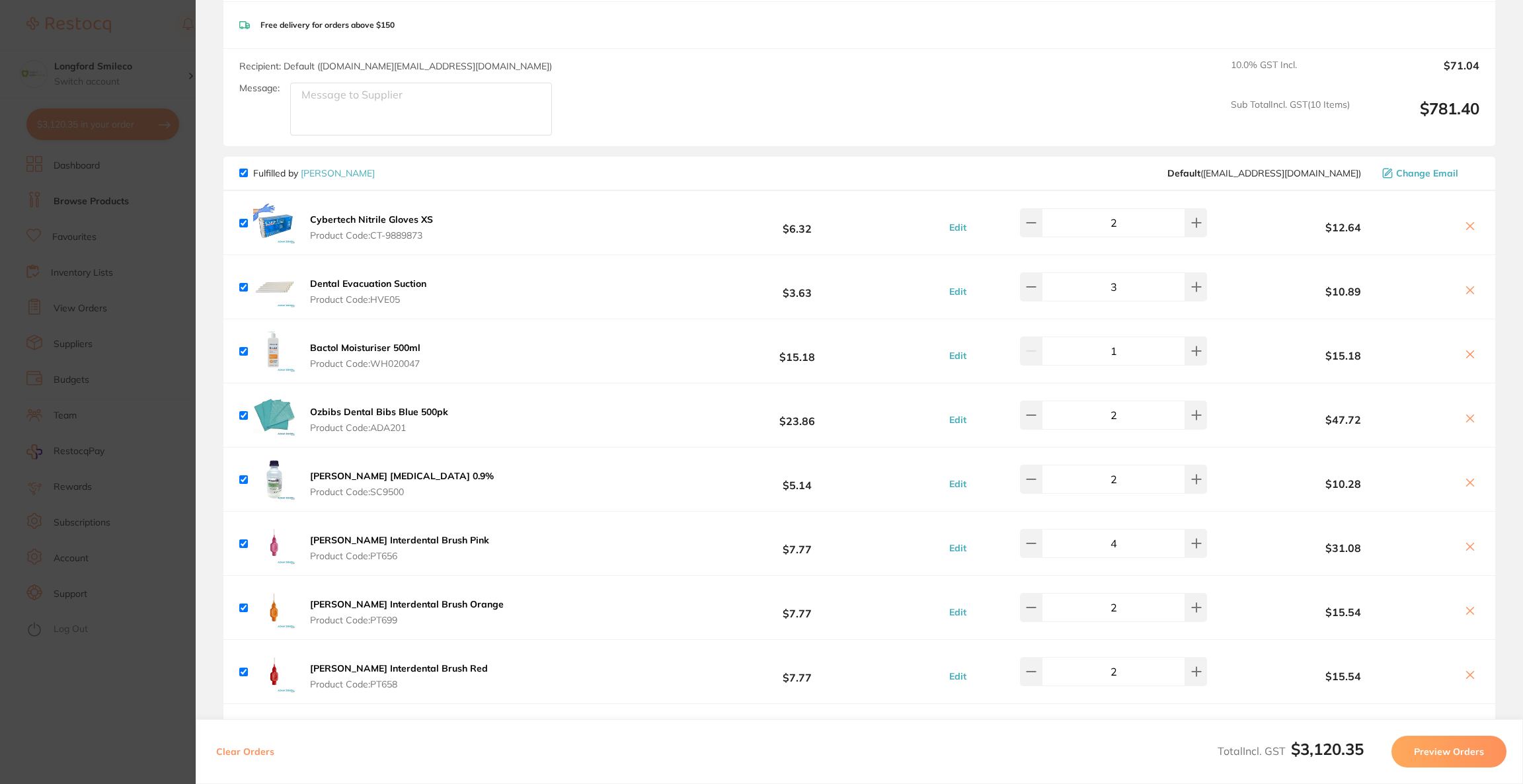
click at [1468, 289] on icon at bounding box center [1470, 290] width 7 height 7
checkbox input "false"
click at [49, 177] on section "Update RRP Set your pre negotiated price for this item. Item Agreed RRP (excl. …" at bounding box center [761, 392] width 1523 height 784
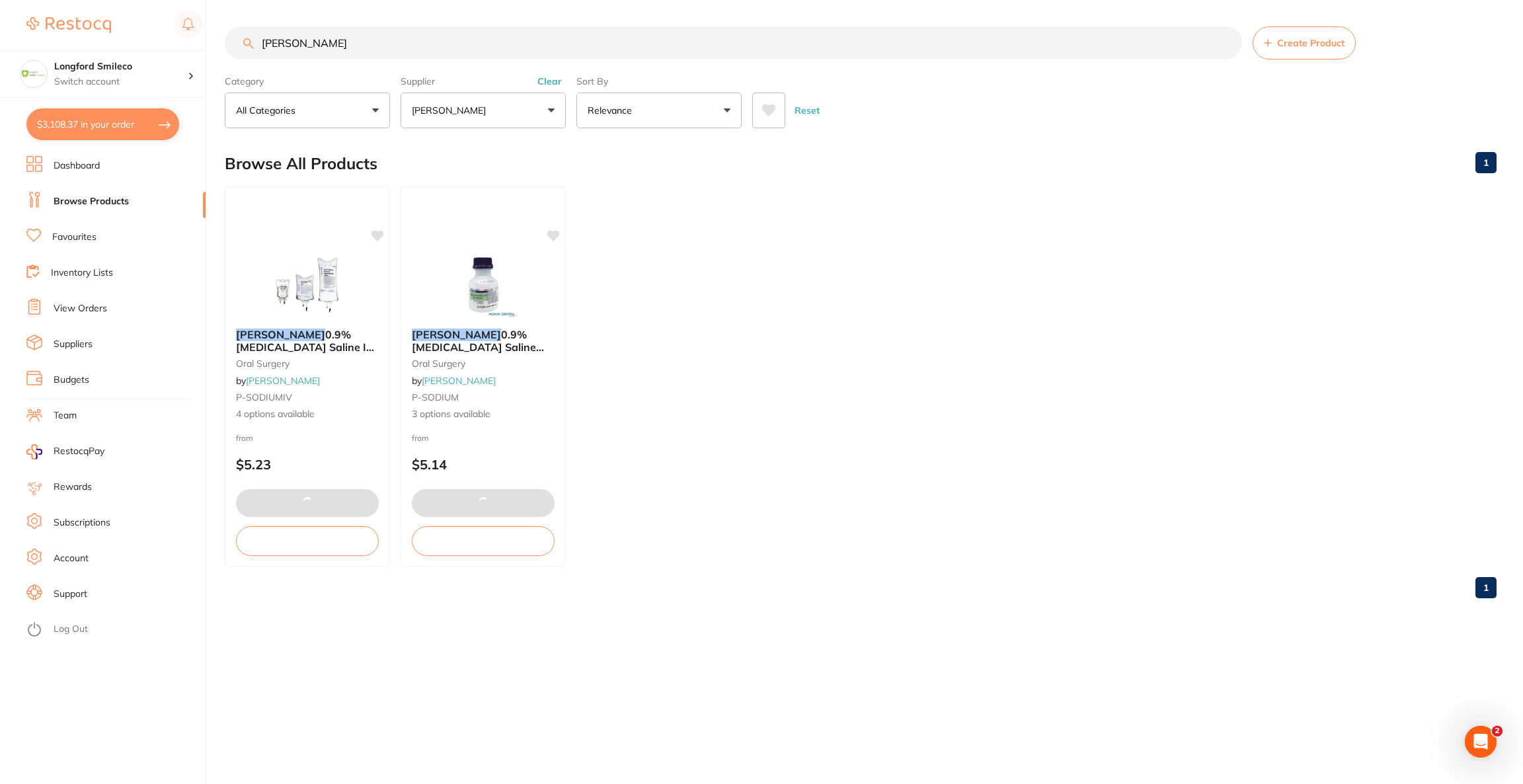
drag, startPoint x: 426, startPoint y: 44, endPoint x: 233, endPoint y: 45, distance: 193.0
click at [233, 45] on input "baxter" at bounding box center [733, 42] width 1018 height 33
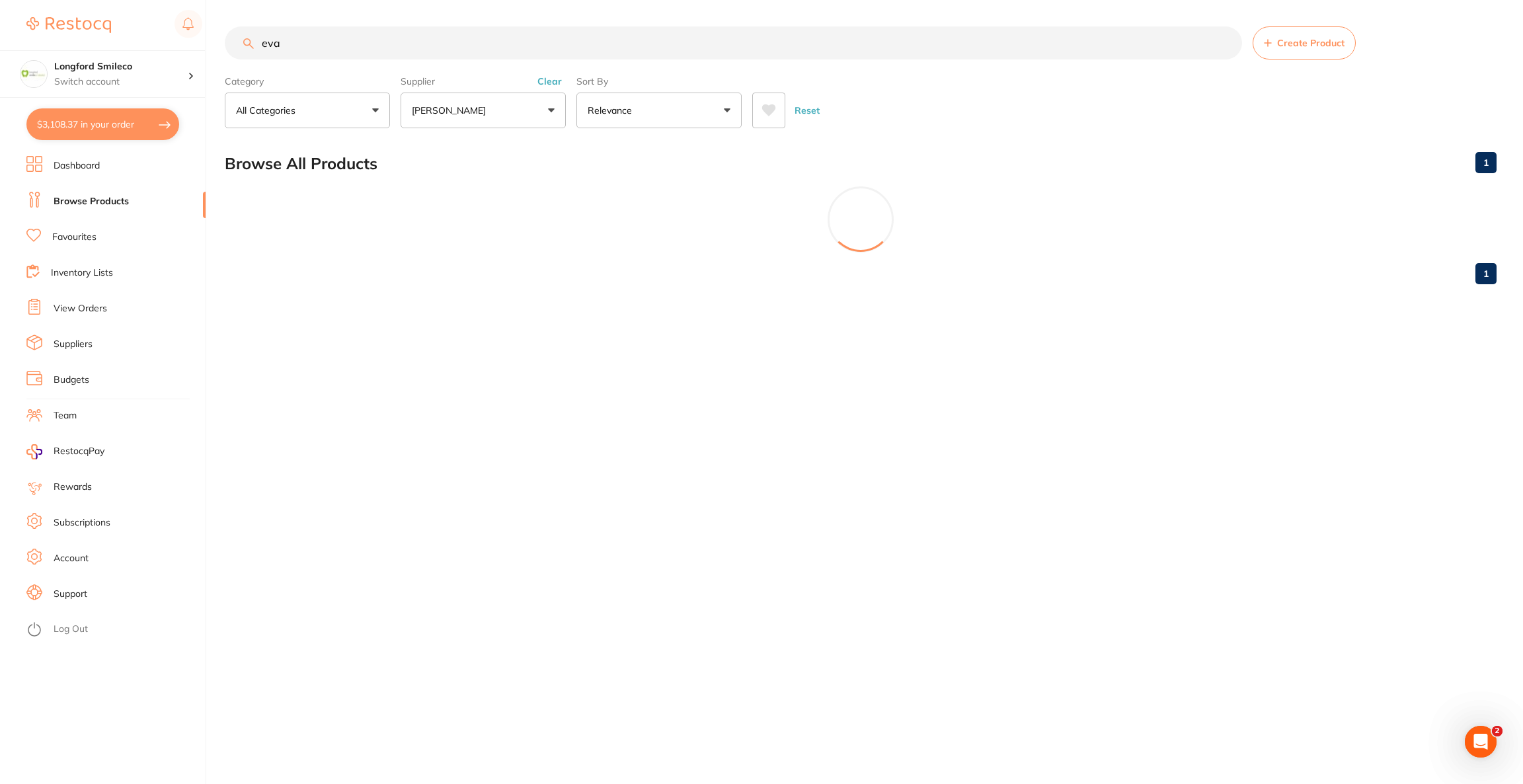
type input "eva"
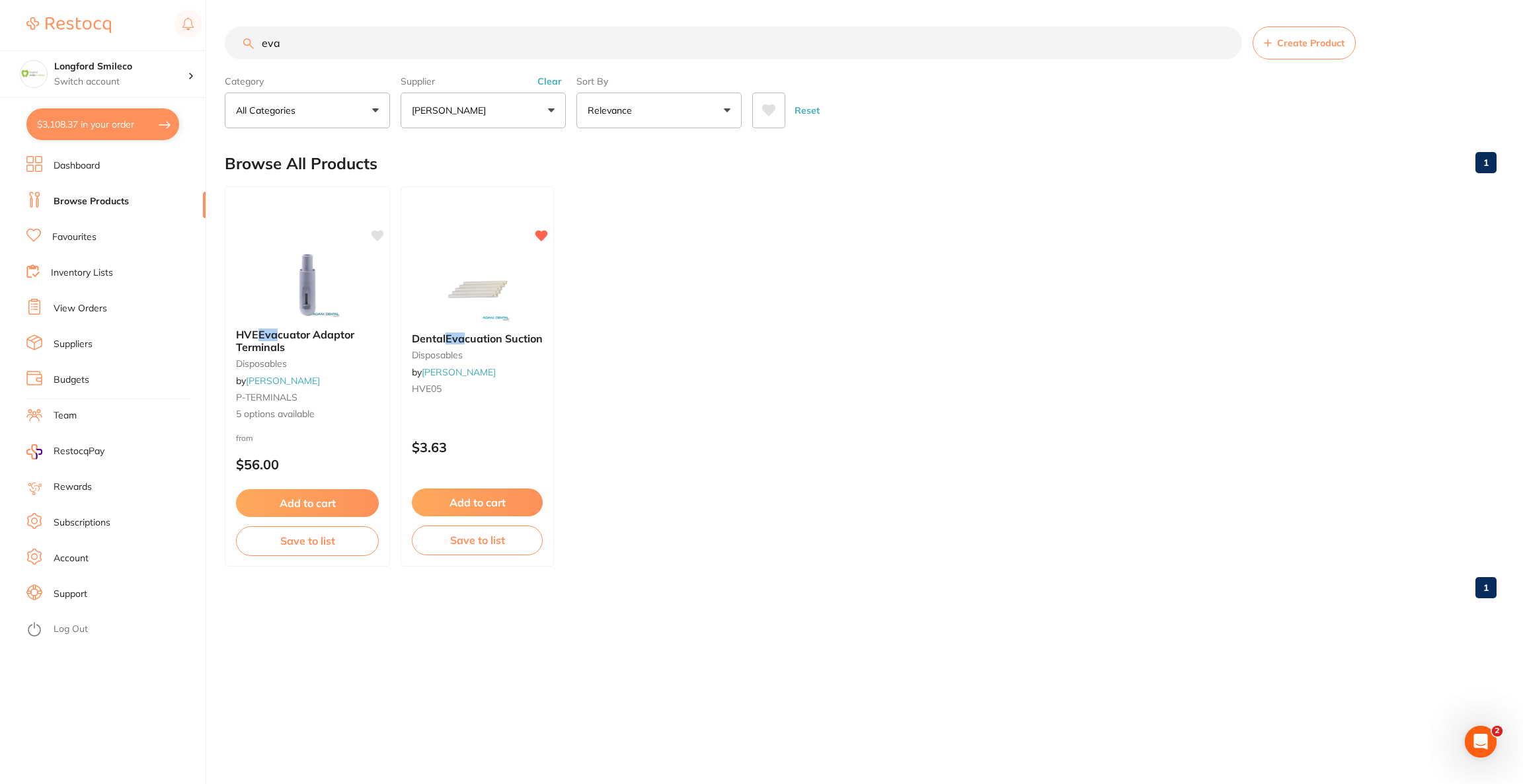
click at [479, 117] on button "[PERSON_NAME]" at bounding box center [483, 110] width 165 height 36
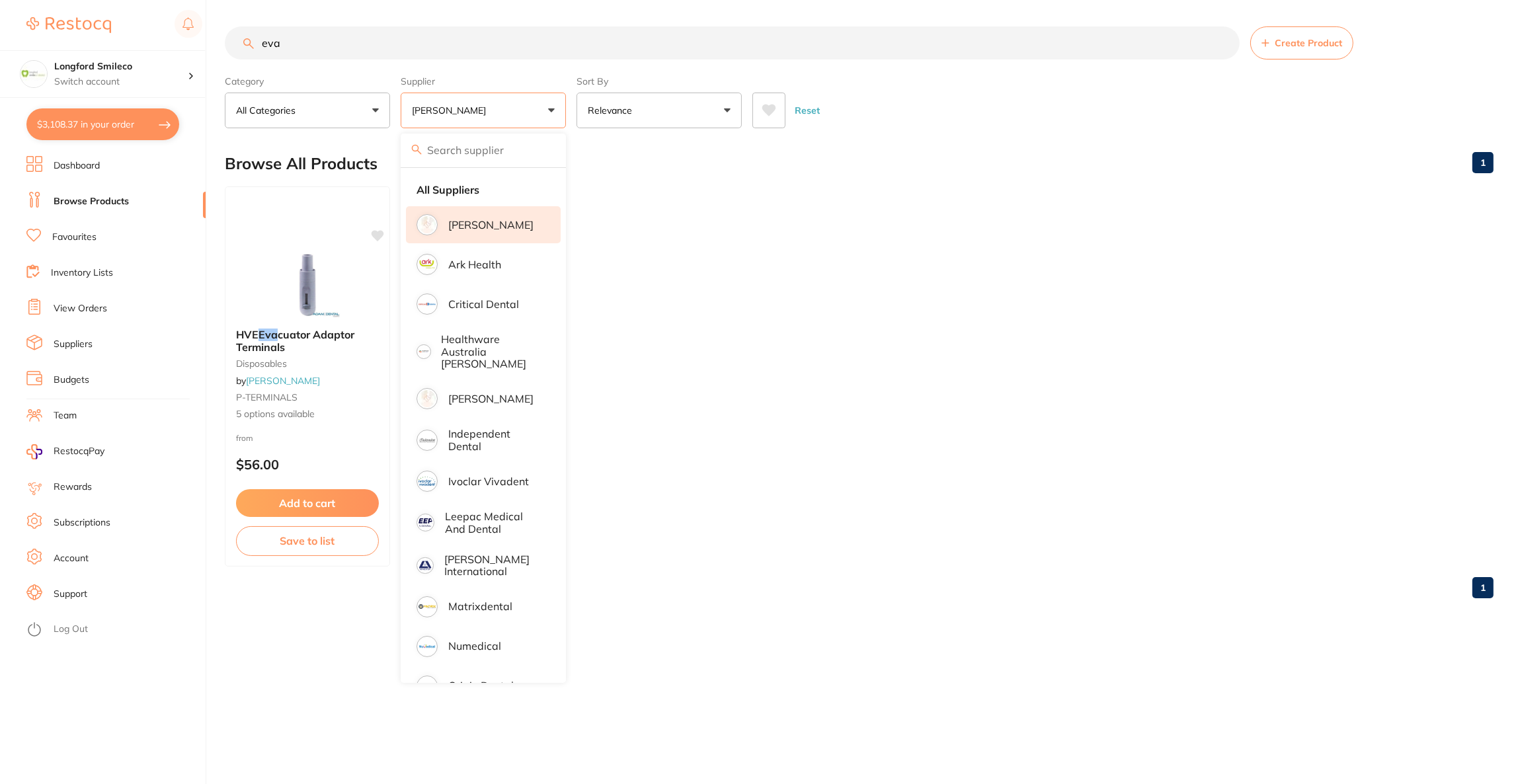
click at [497, 213] on li "[PERSON_NAME]" at bounding box center [483, 225] width 154 height 37
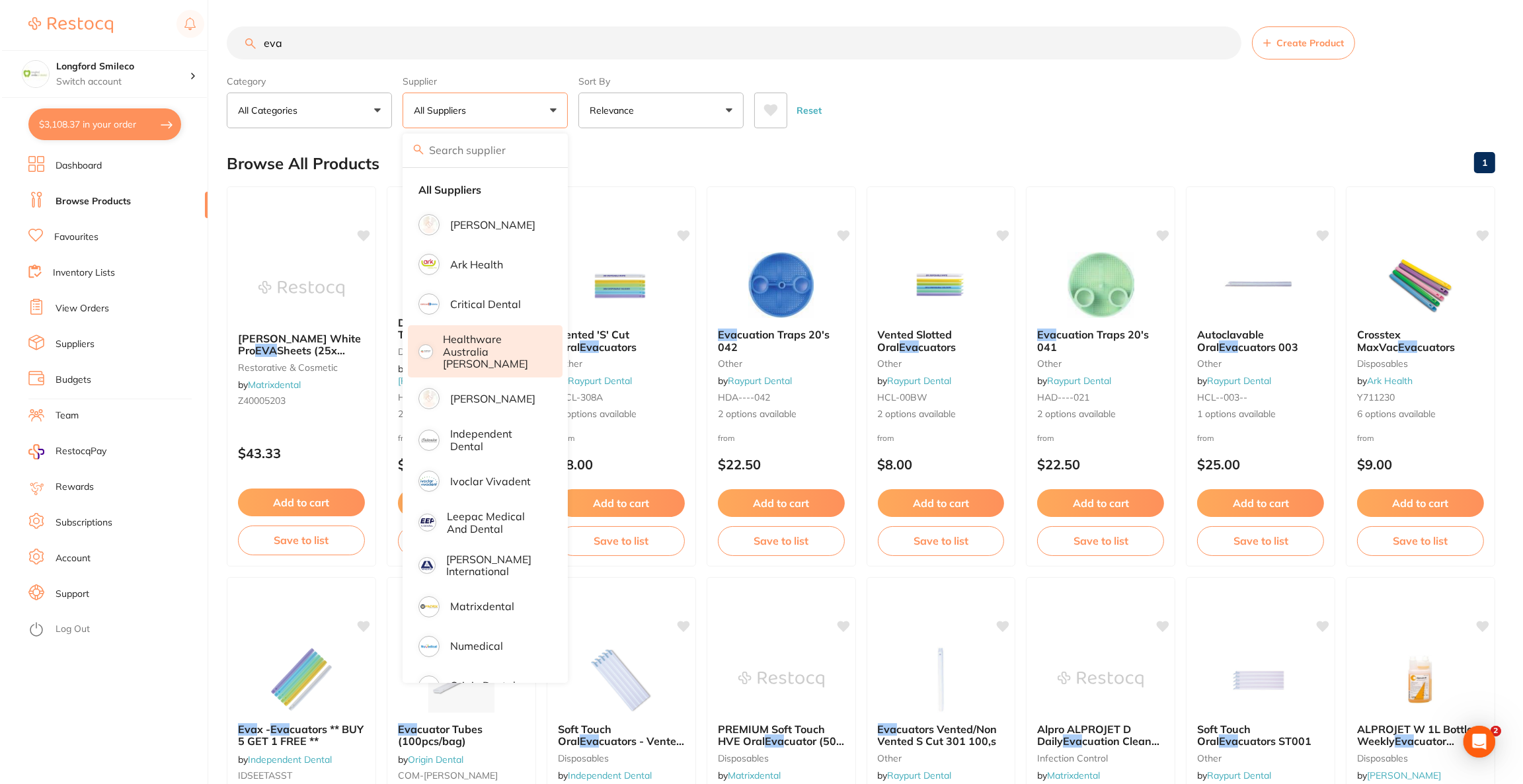
scroll to position [105, 0]
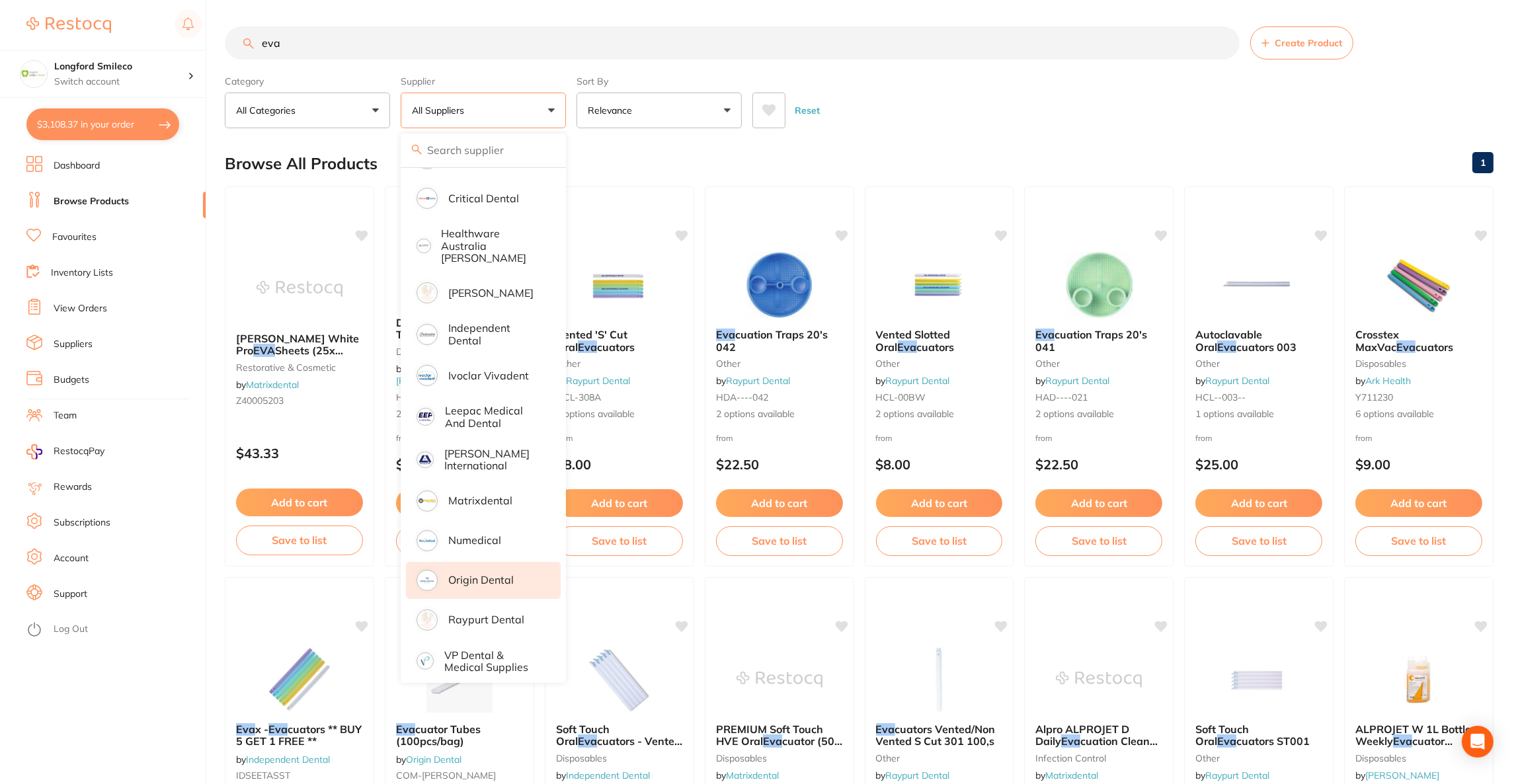
click at [498, 574] on p "Origin Dental" at bounding box center [481, 579] width 66 height 12
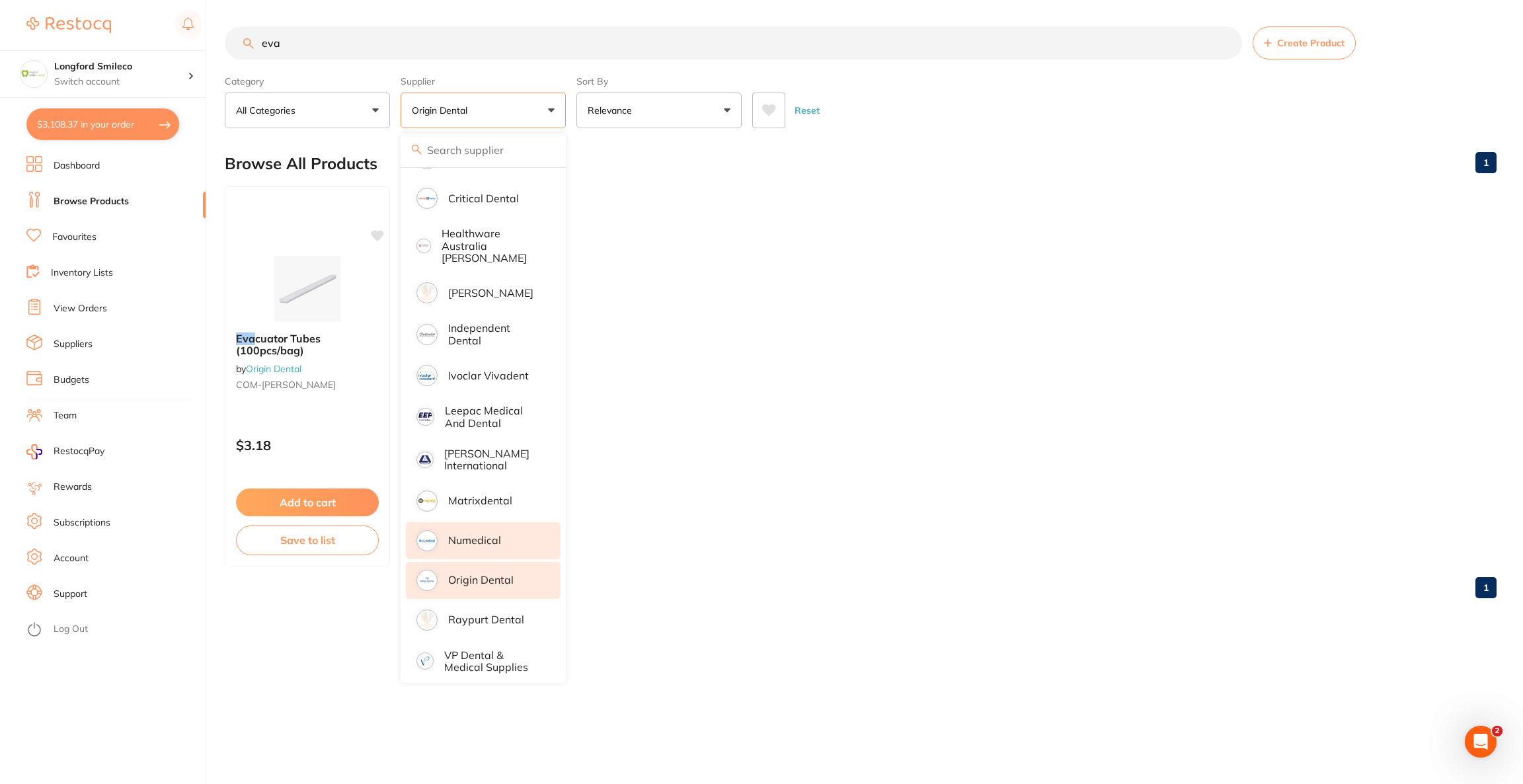
scroll to position [0, 0]
click at [1011, 257] on ul "Eva cuator Tubes (100pcs/bag) by Origin Dental COM-EVACU TIP $3.18 Add to cart …" at bounding box center [860, 376] width 1272 height 380
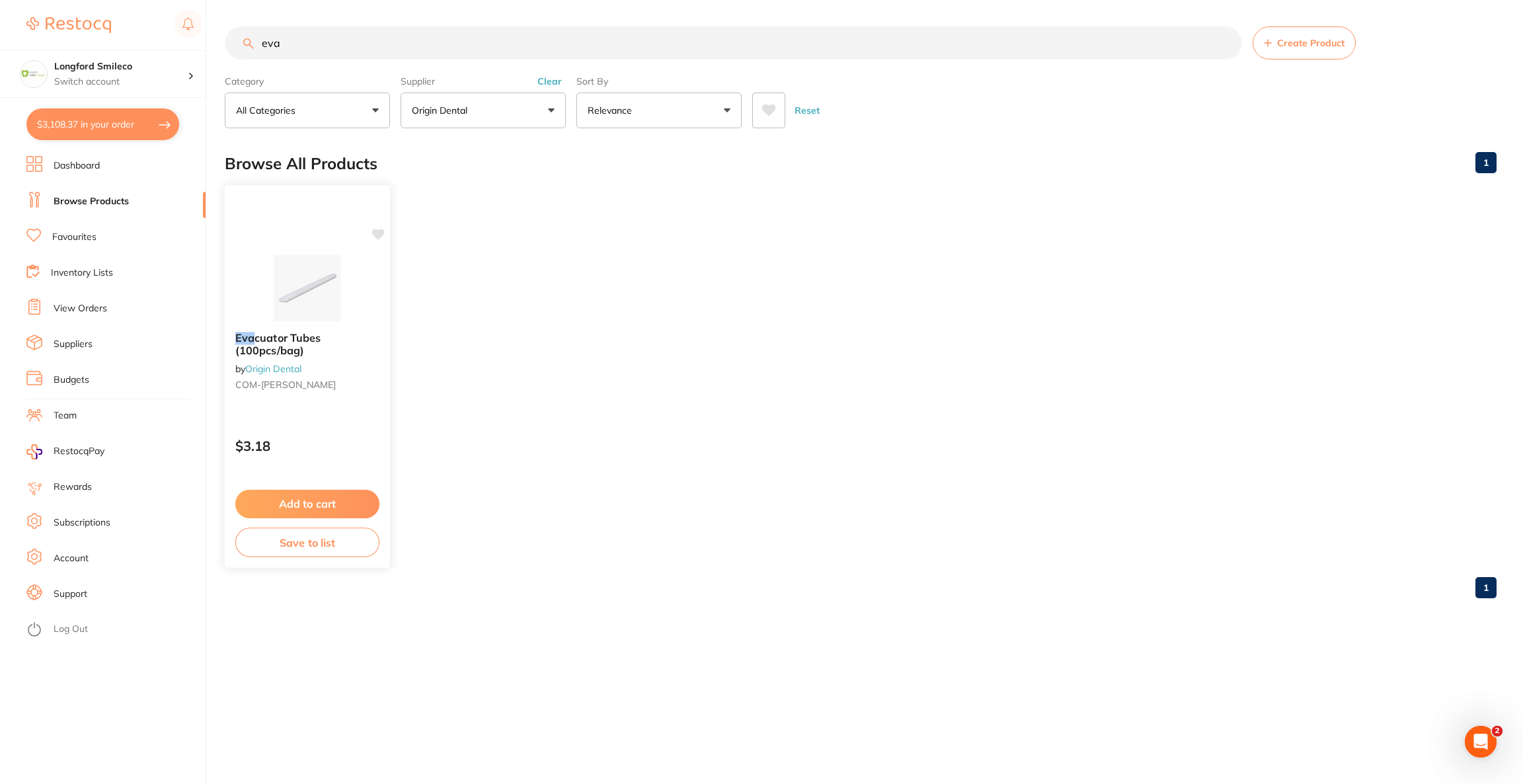
click at [326, 265] on img at bounding box center [307, 288] width 86 height 67
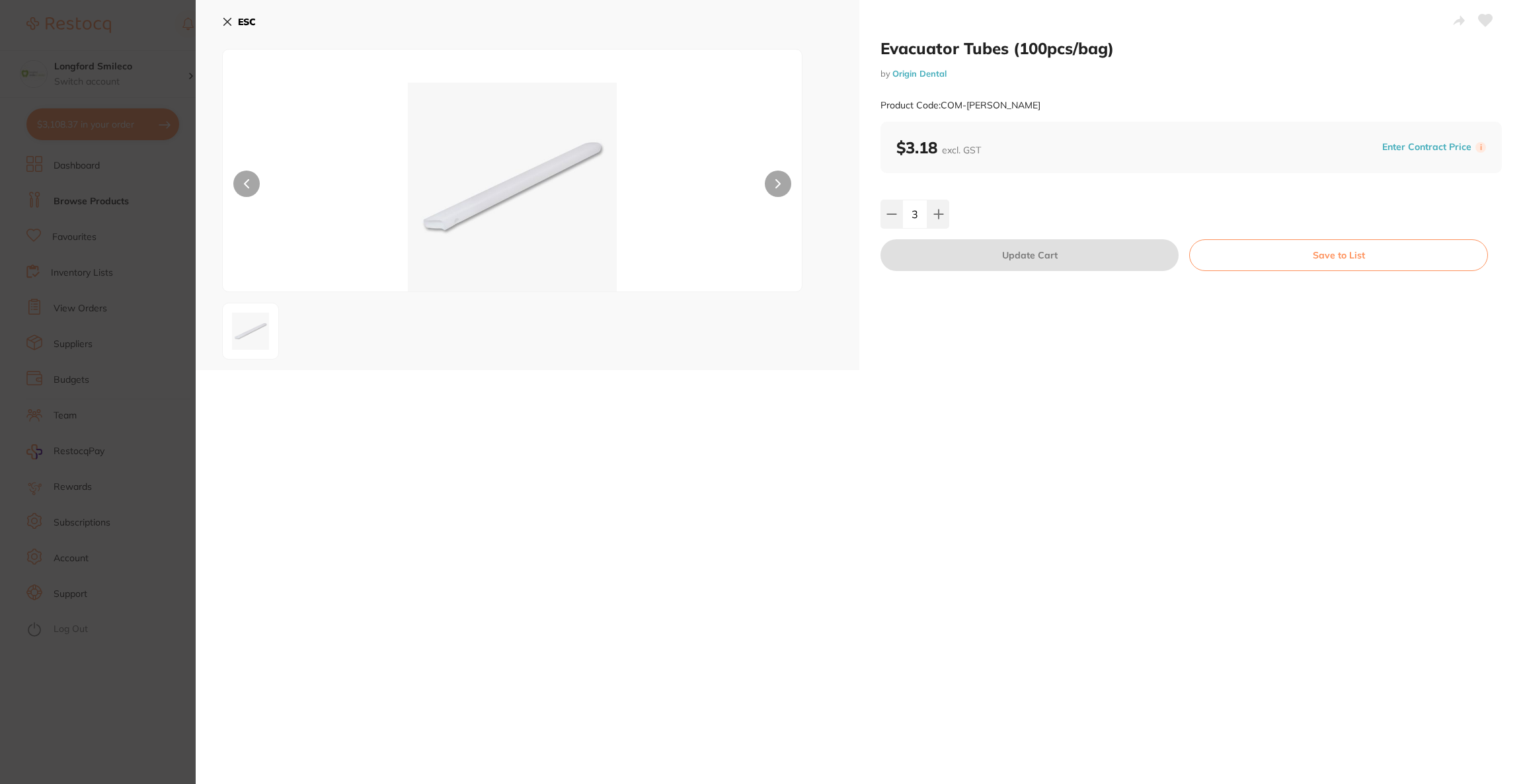
click at [253, 22] on b "ESC" at bounding box center [247, 22] width 18 height 12
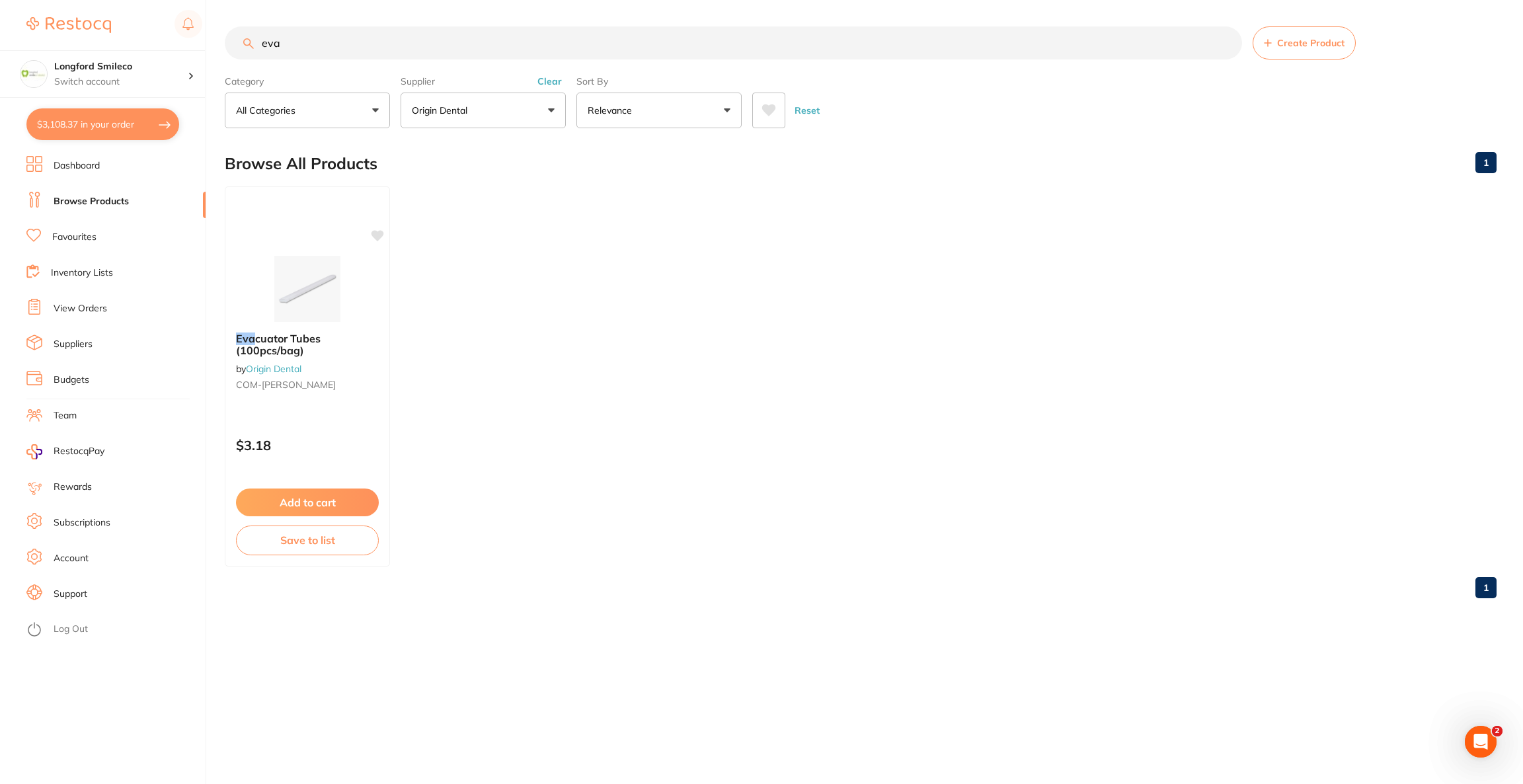
click at [124, 121] on button "$3,108.37 in your order" at bounding box center [102, 125] width 153 height 32
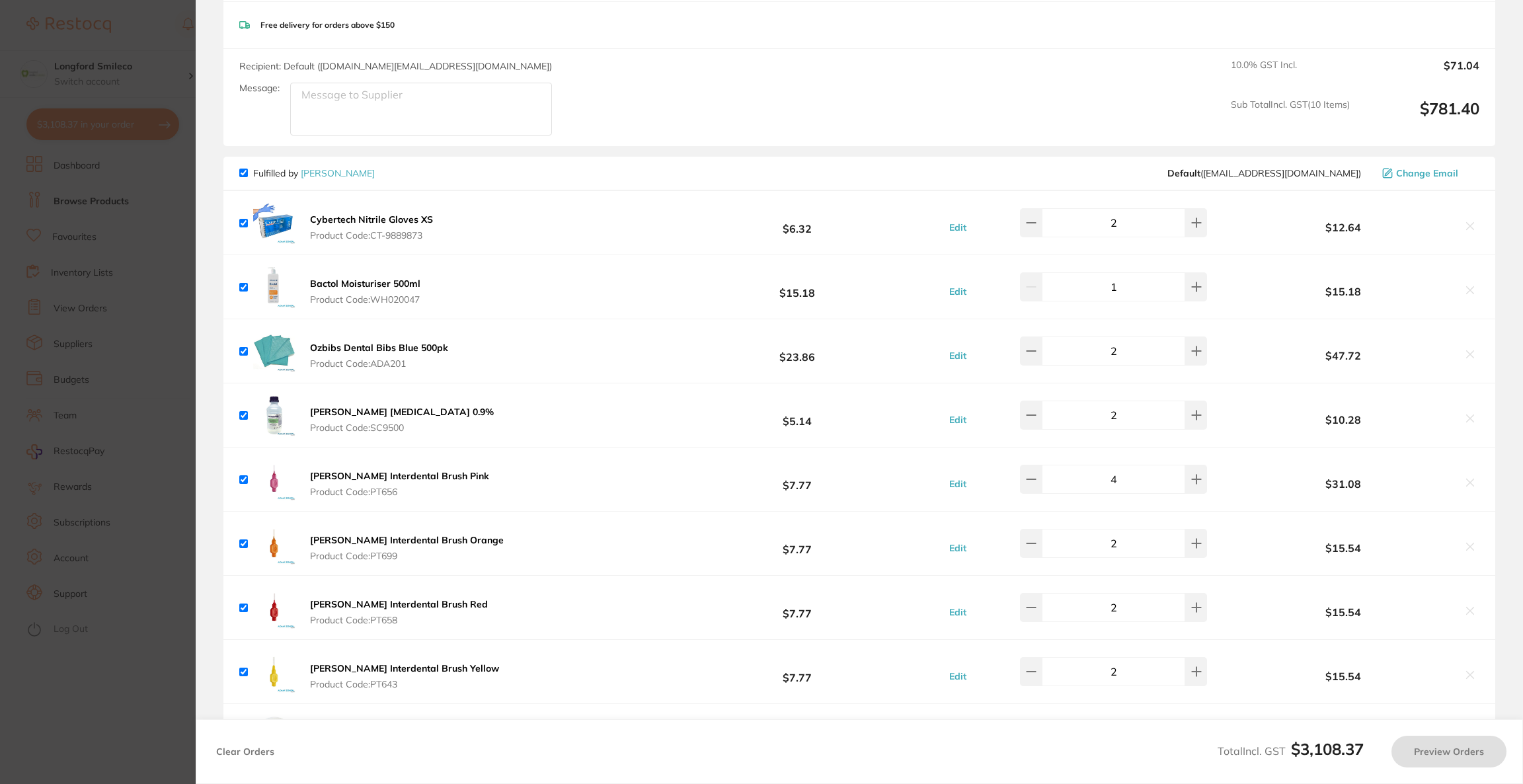
checkbox input "true"
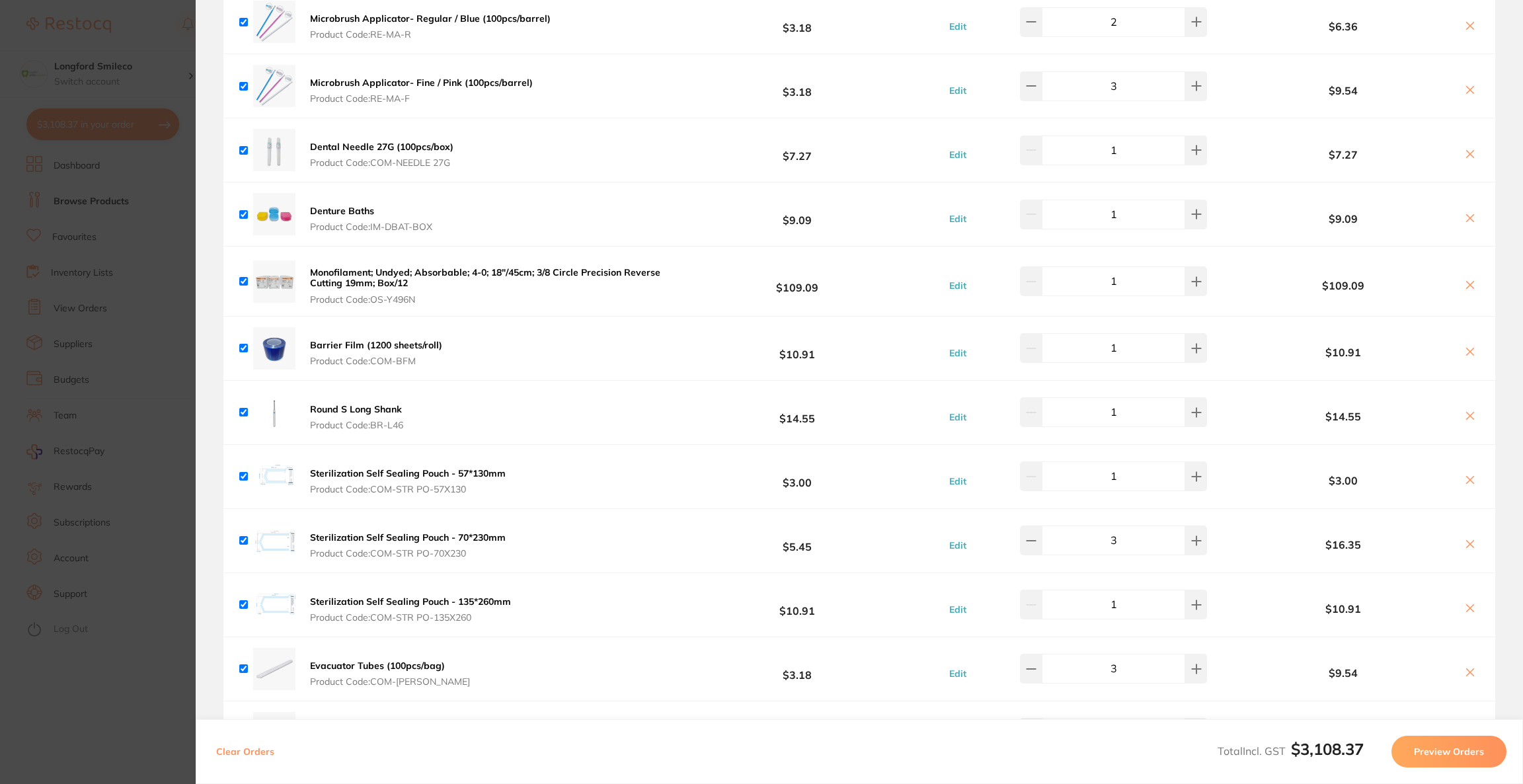
scroll to position [3974, 0]
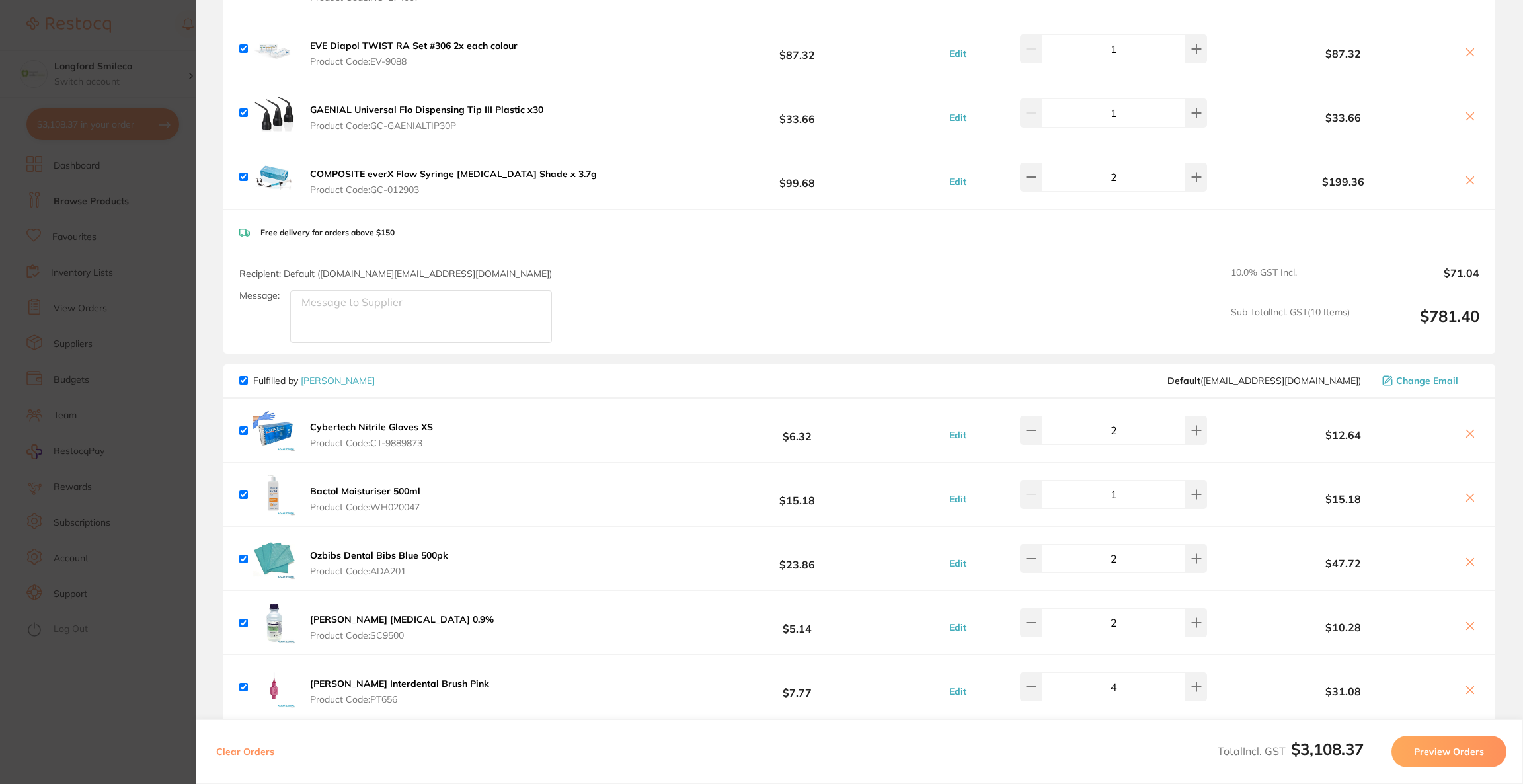
scroll to position [1189, 0]
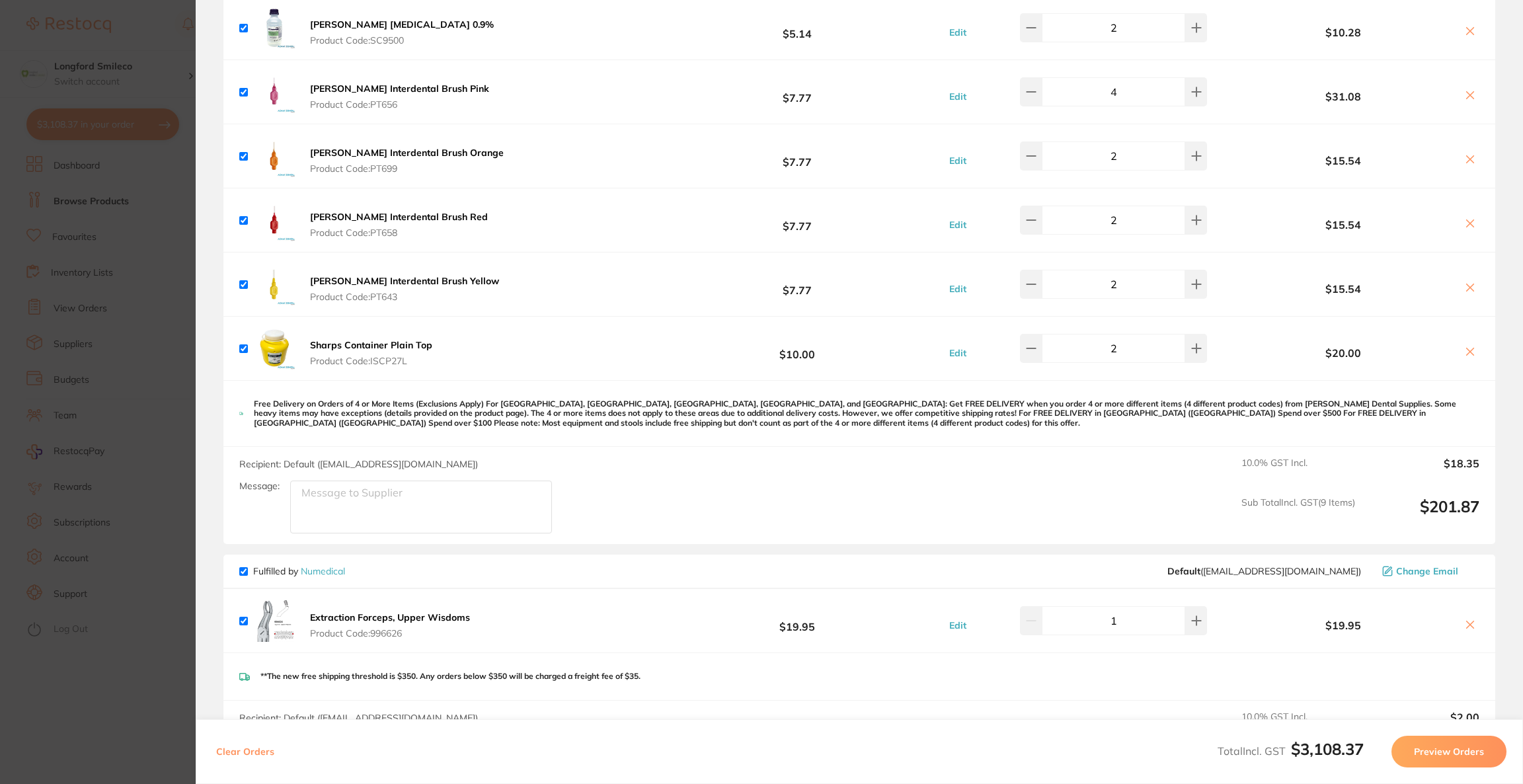
click at [1399, 564] on div "Fulfilled by Numedical Default ( orders@numedical.com.au ) Change Email" at bounding box center [859, 571] width 1272 height 34
click at [1401, 570] on span "Change Email" at bounding box center [1427, 571] width 62 height 10
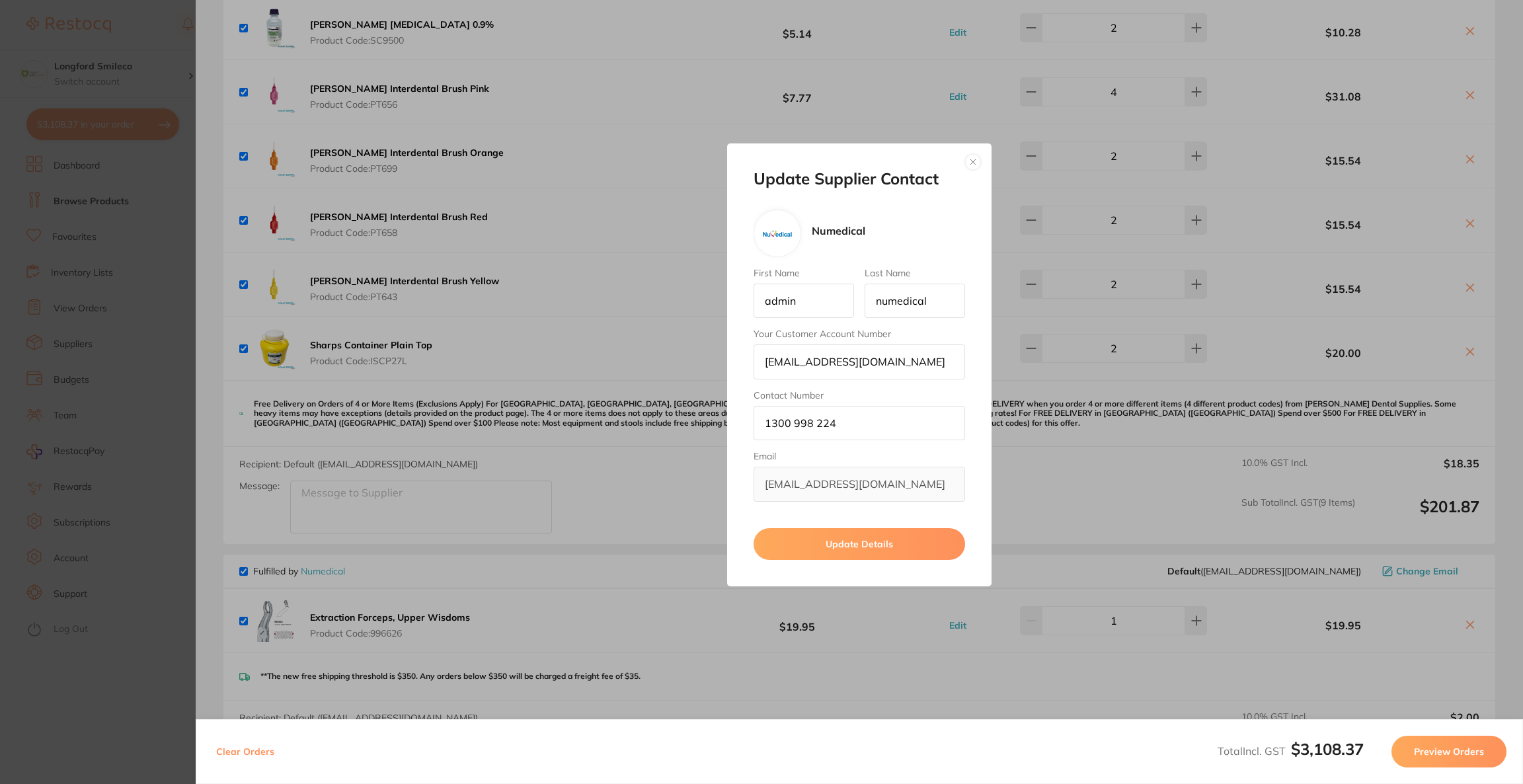
click at [978, 161] on button "button" at bounding box center [973, 162] width 16 height 16
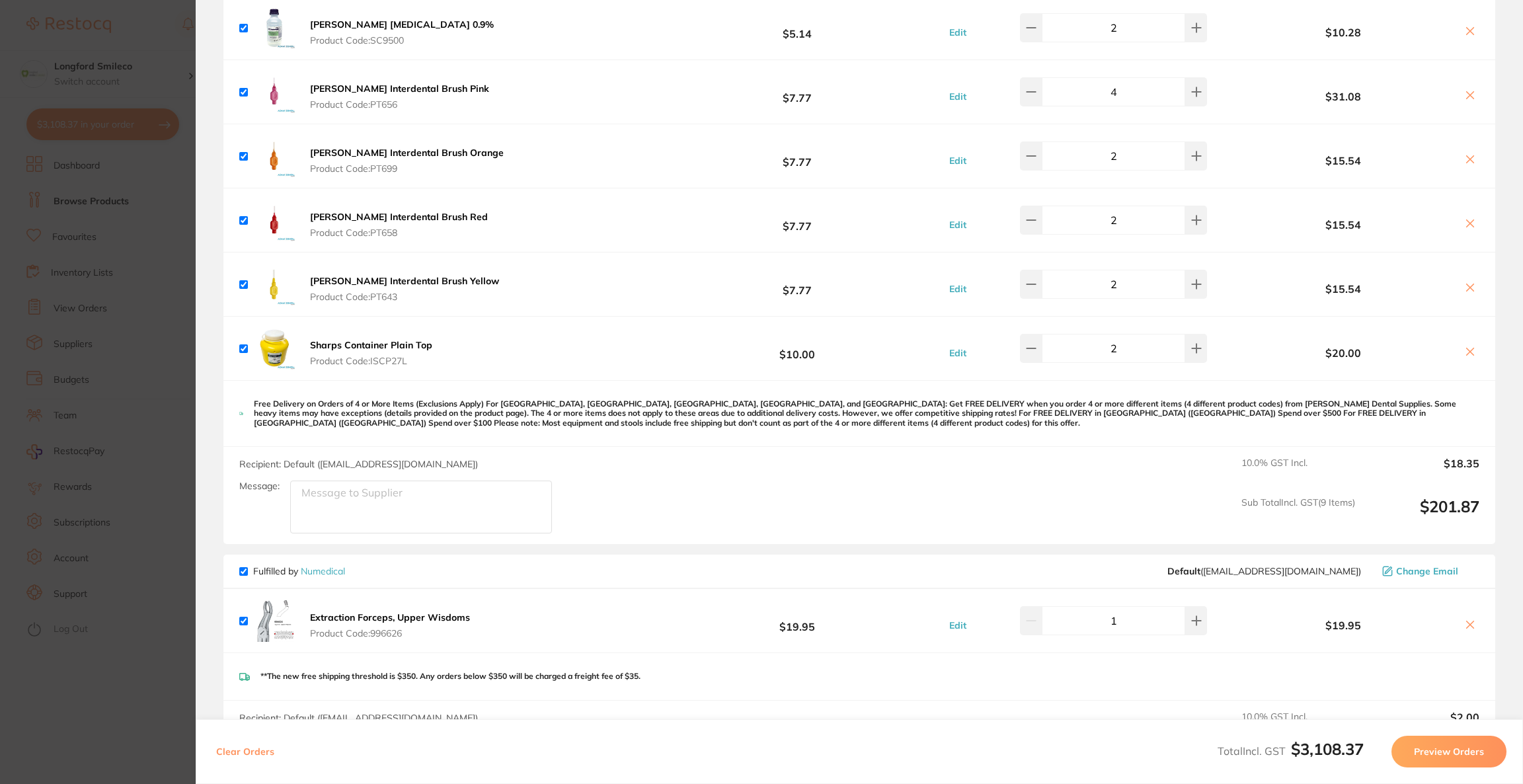
click at [1433, 746] on button "Preview Orders" at bounding box center [1449, 751] width 115 height 32
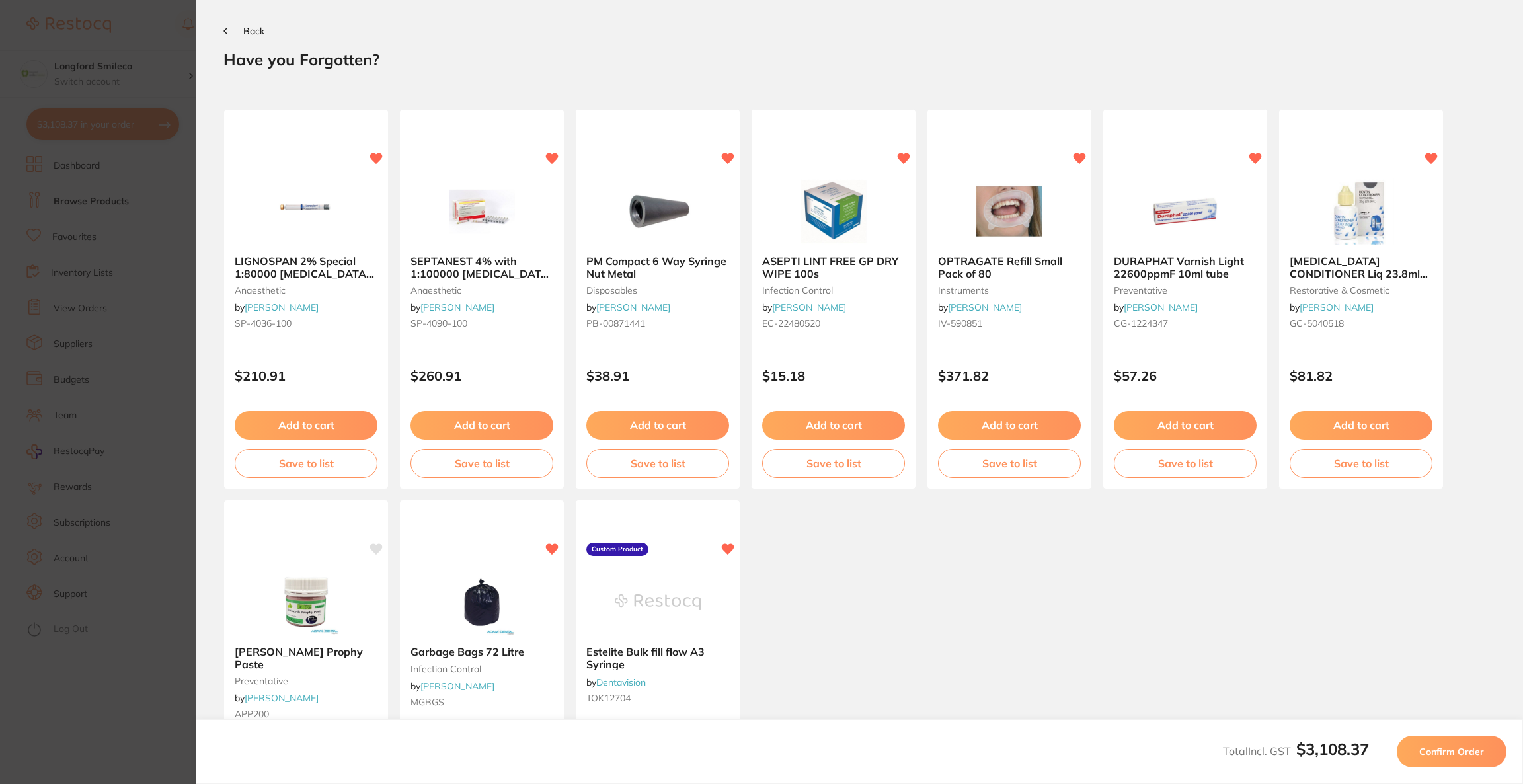
scroll to position [0, 0]
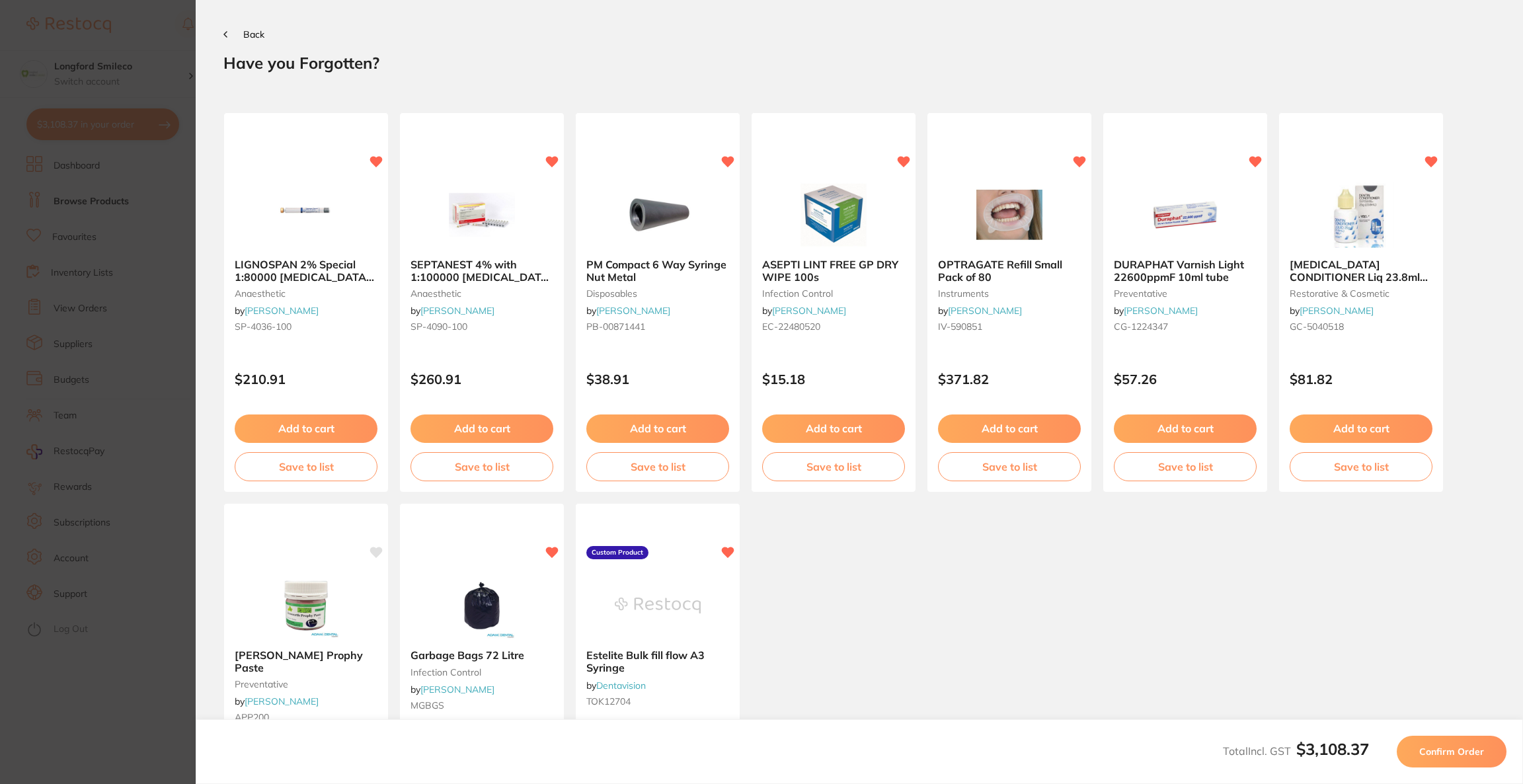
click at [1433, 746] on span "Confirm Order" at bounding box center [1451, 751] width 65 height 12
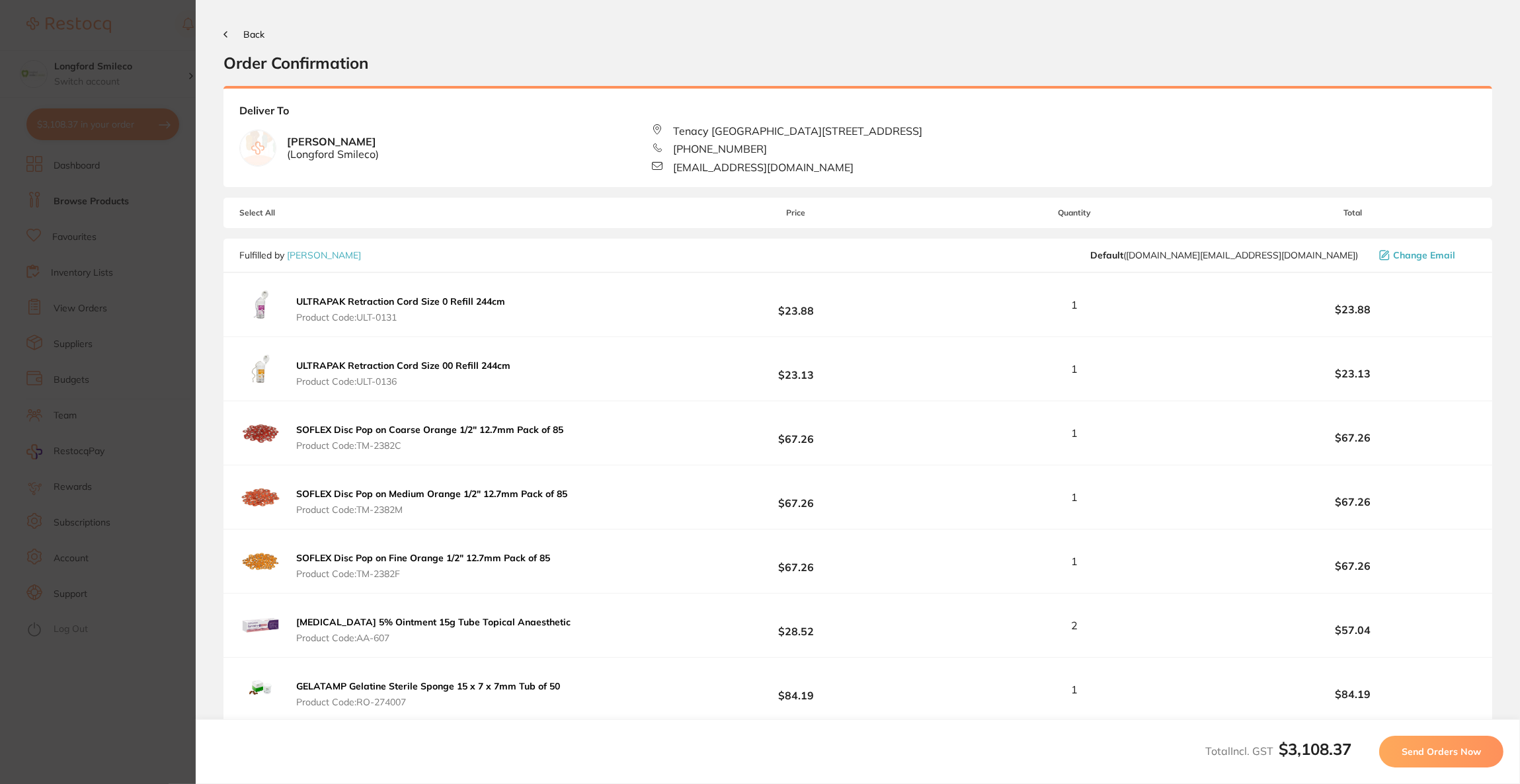
click at [1434, 746] on span "Send Orders Now" at bounding box center [1441, 751] width 79 height 12
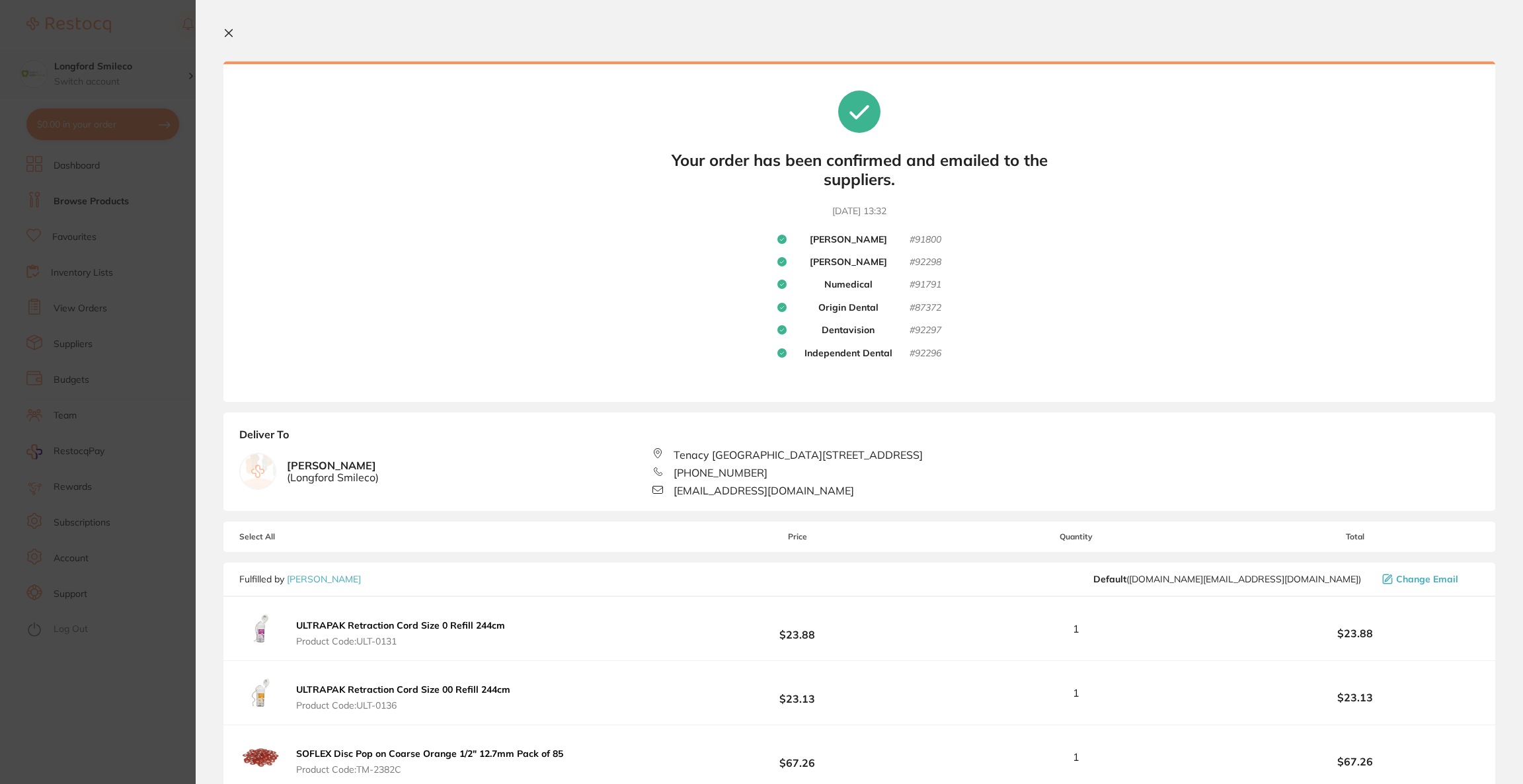
click at [150, 31] on section "Update RRP Set your pre negotiated price for this item. Item Agreed RRP (excl. …" at bounding box center [761, 392] width 1523 height 784
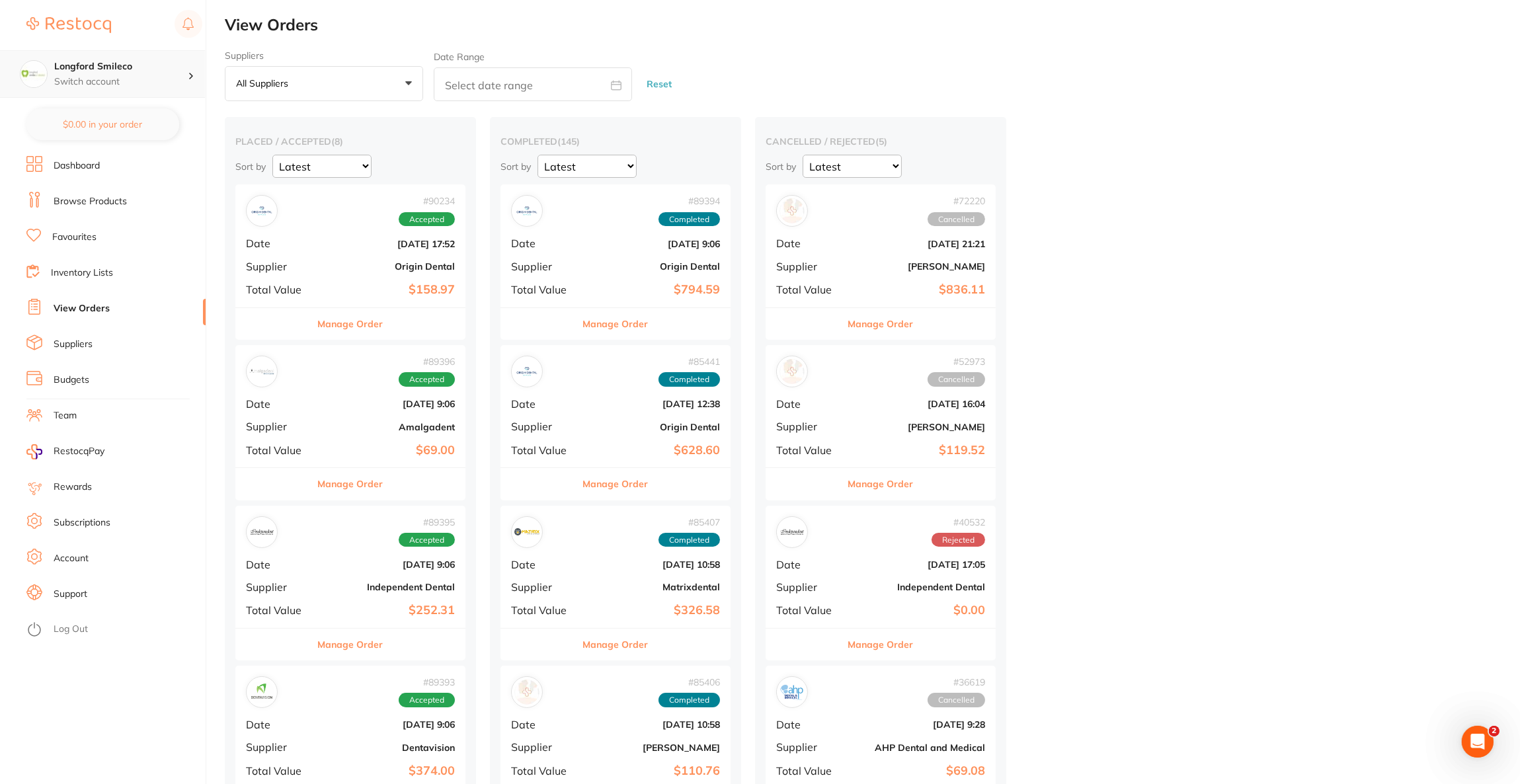
click at [150, 70] on h4 "Longford Smileco" at bounding box center [121, 66] width 134 height 14
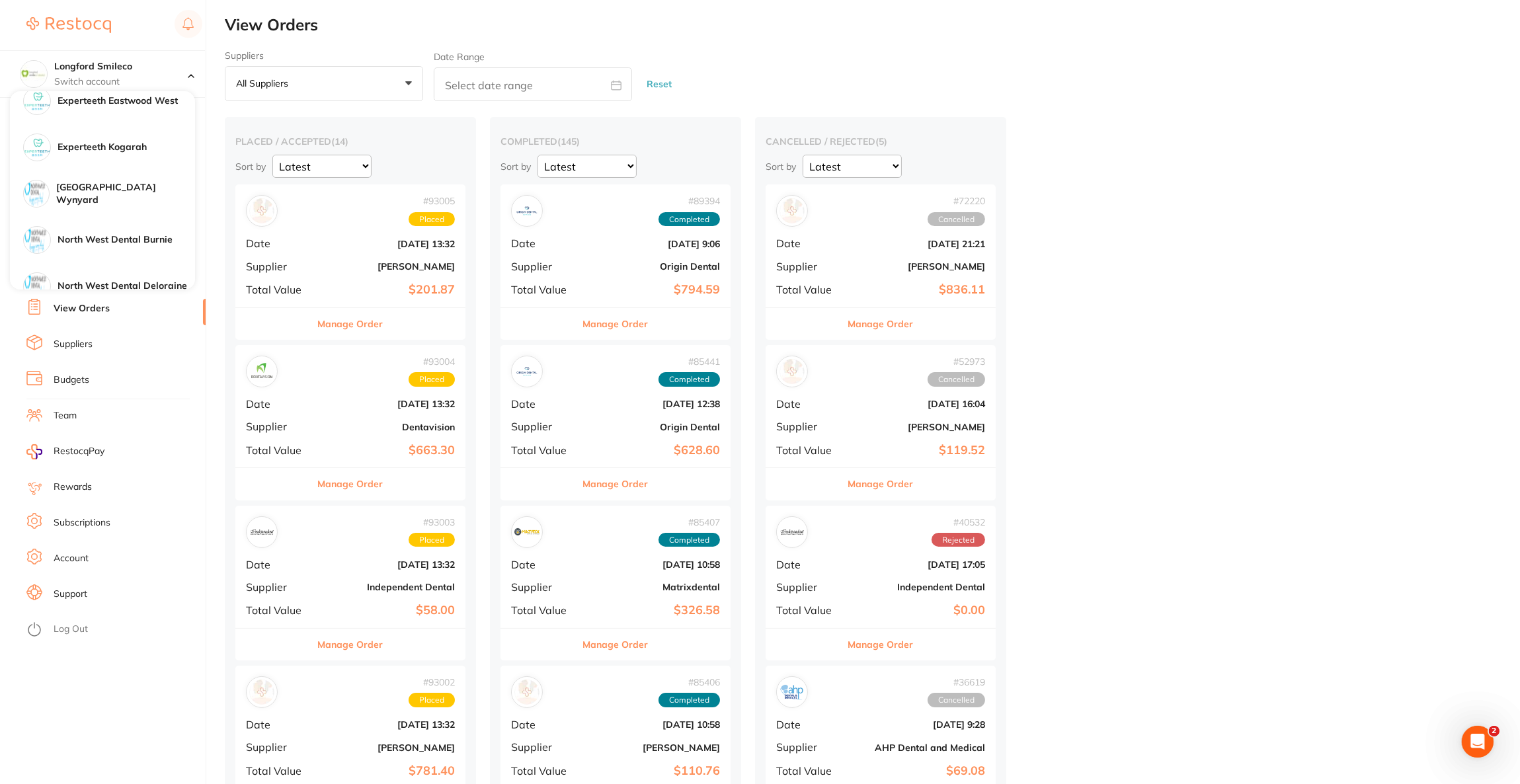
scroll to position [296, 0]
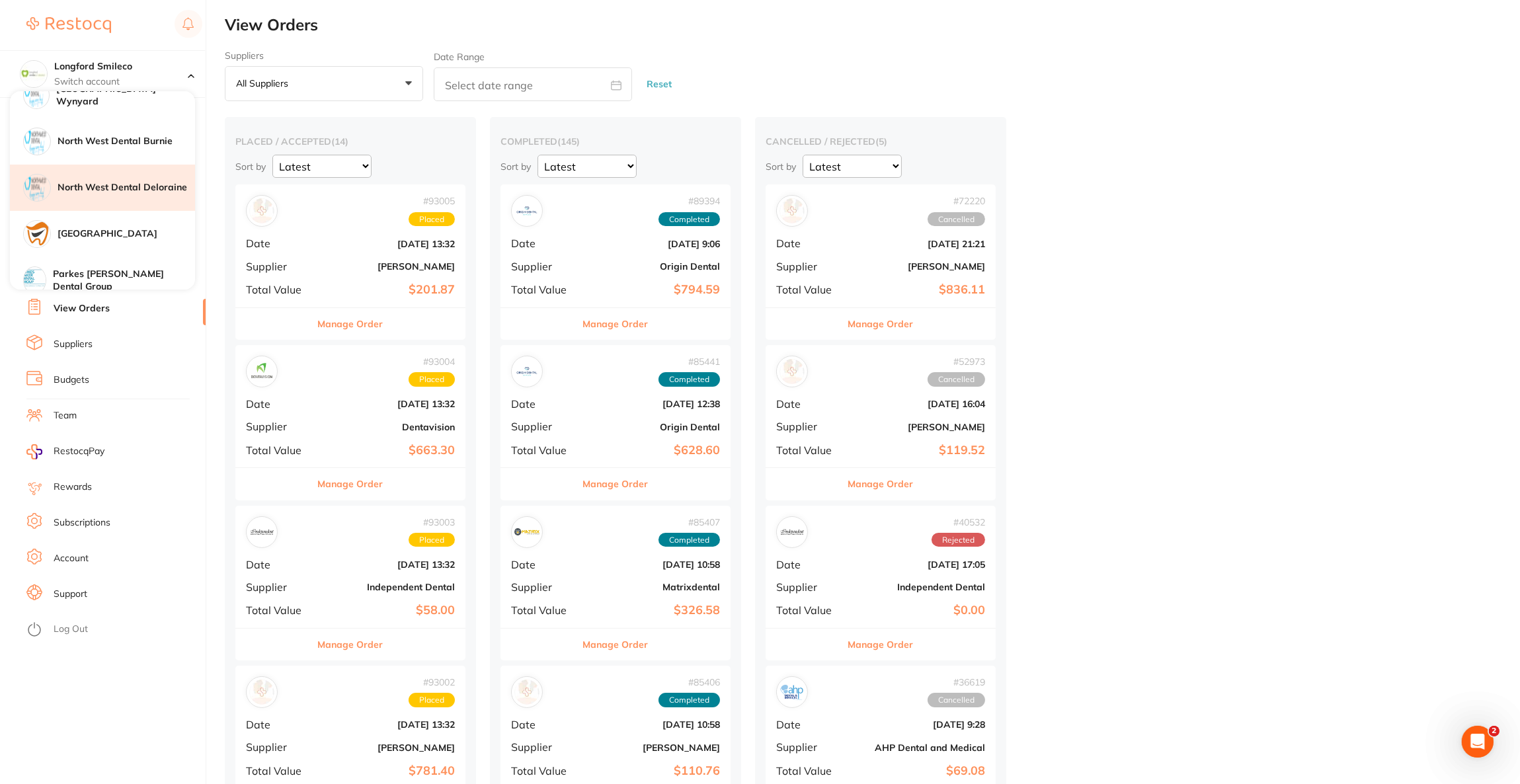
click at [136, 197] on div "North West Dental Deloraine" at bounding box center [102, 188] width 186 height 46
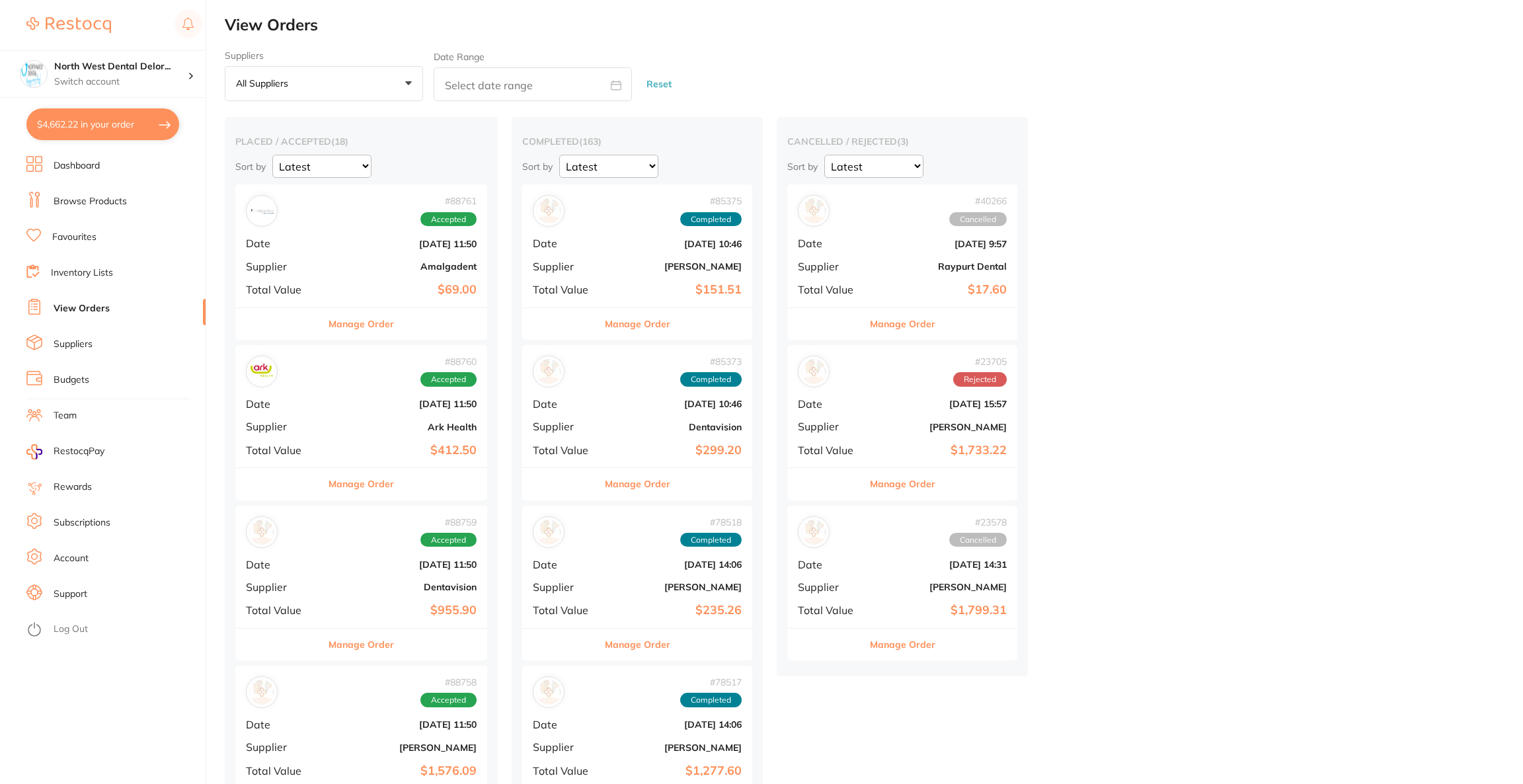
click at [151, 113] on button "$4,662.22 in your order" at bounding box center [102, 125] width 153 height 32
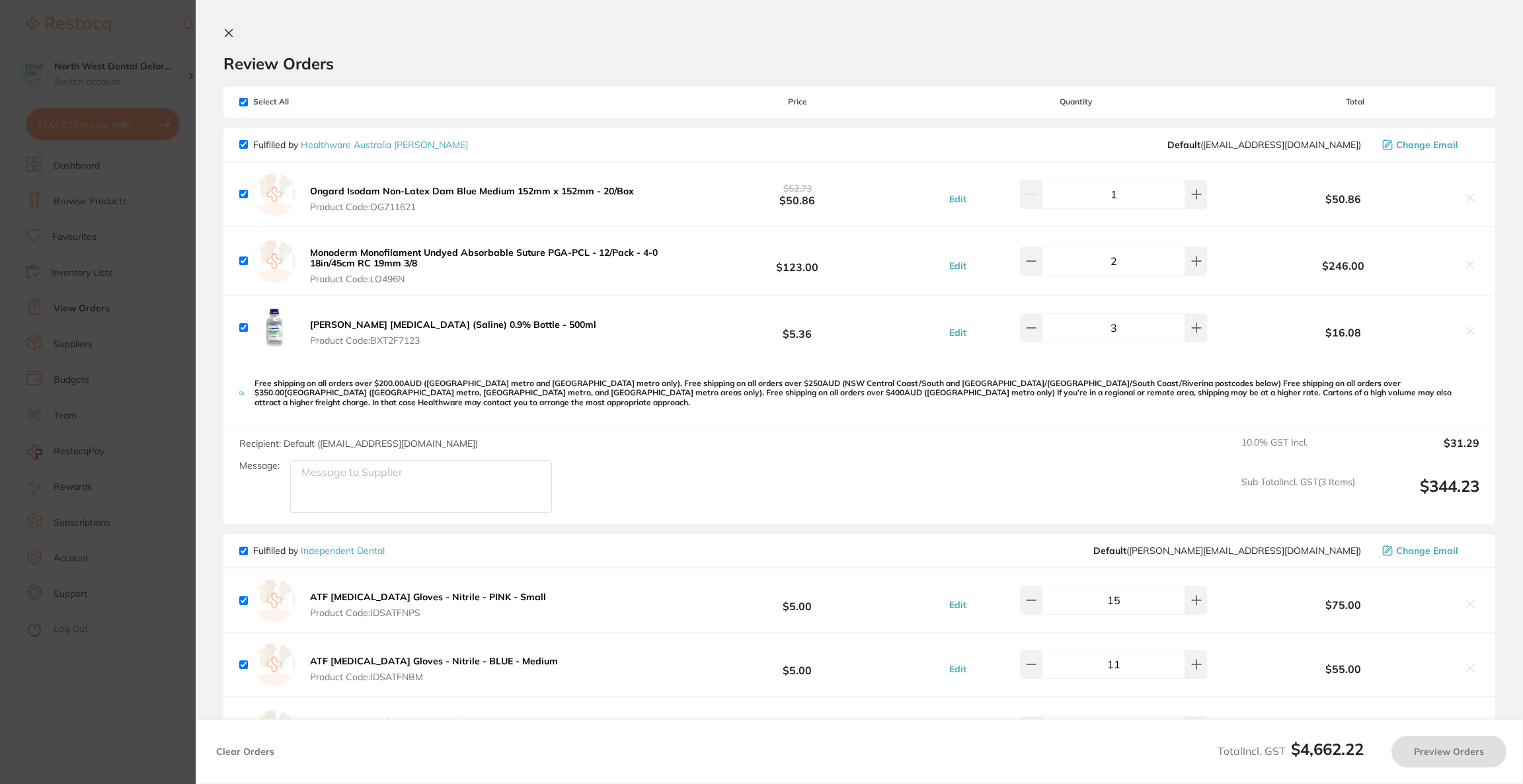
checkbox input "true"
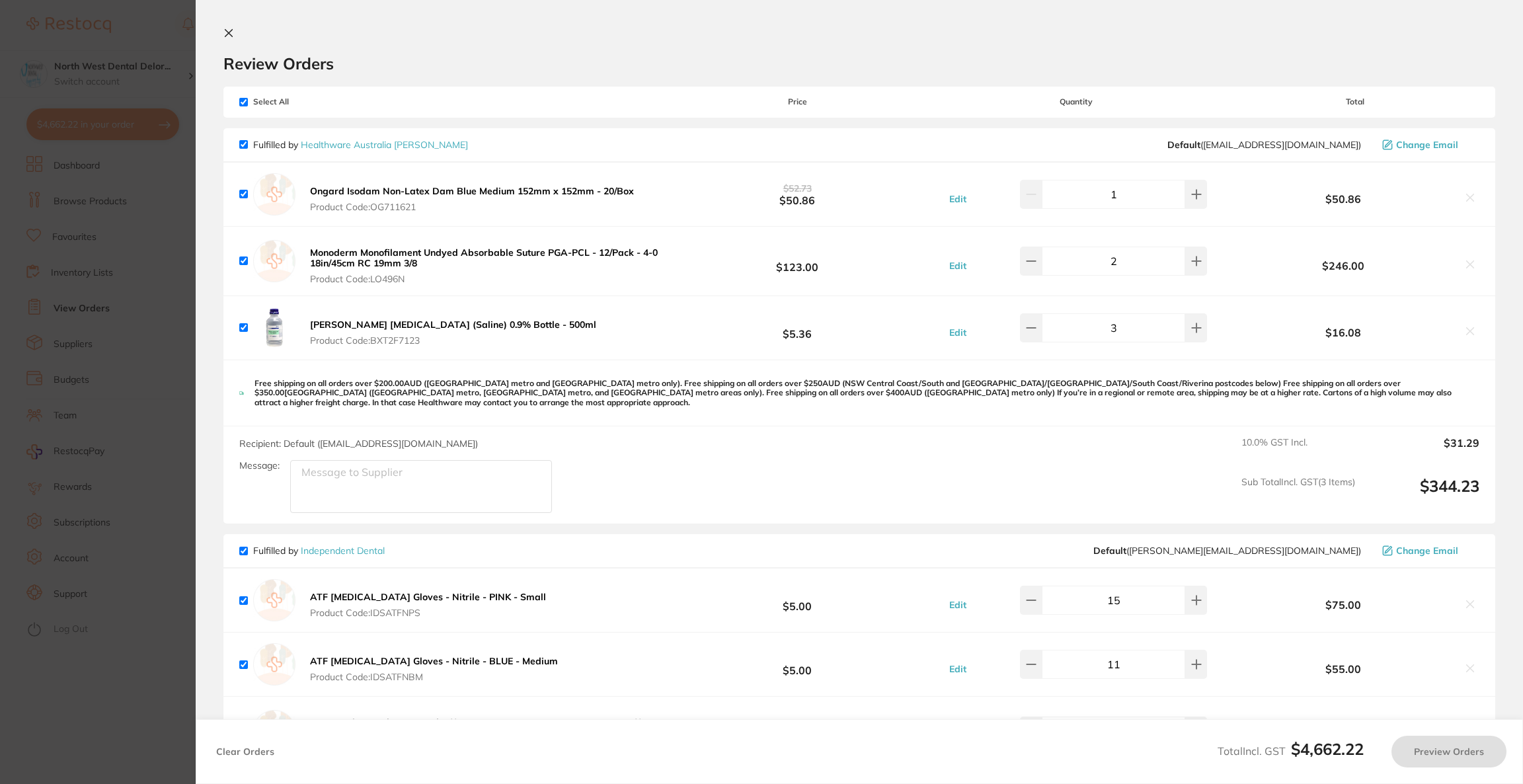
checkbox input "true"
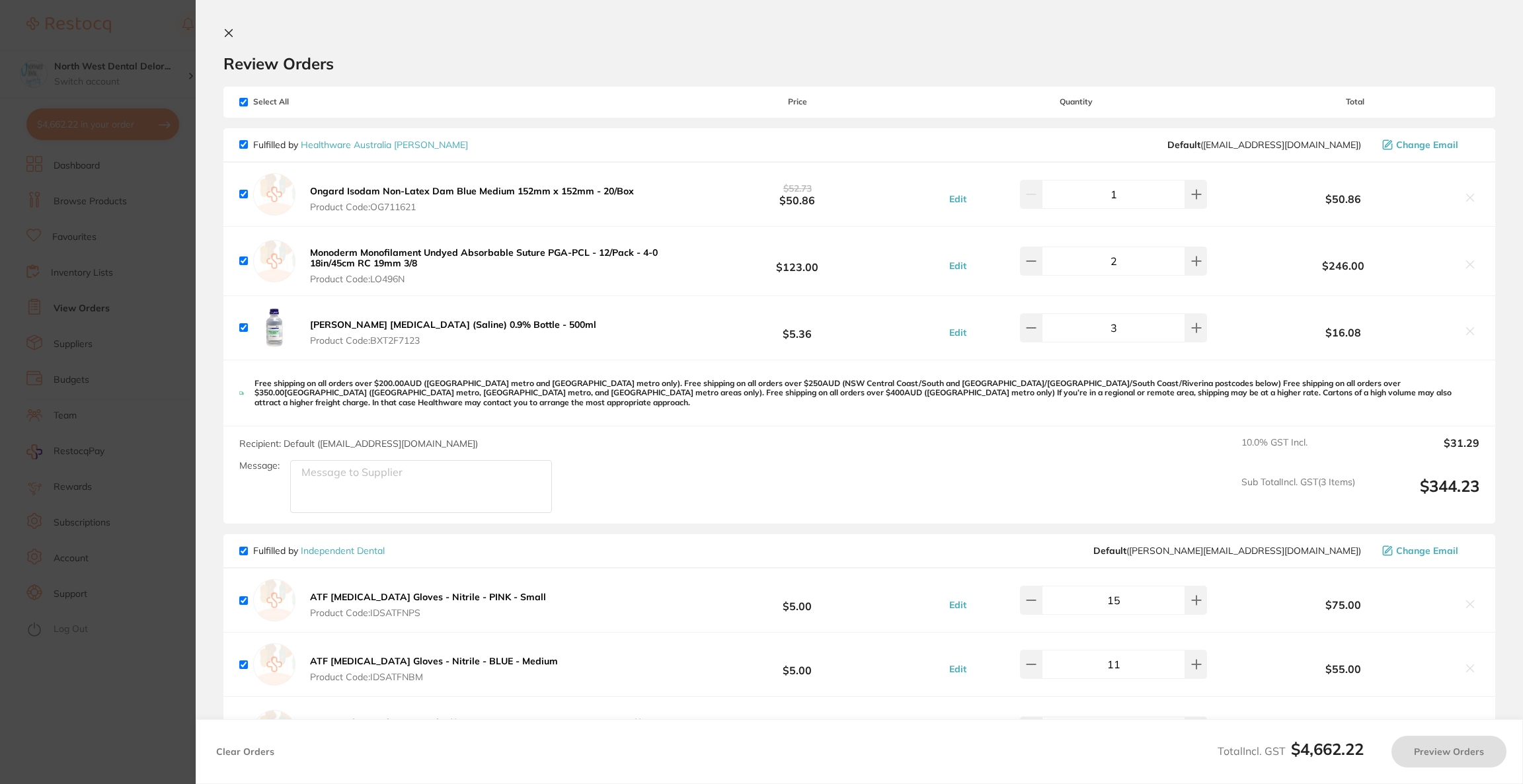
checkbox input "true"
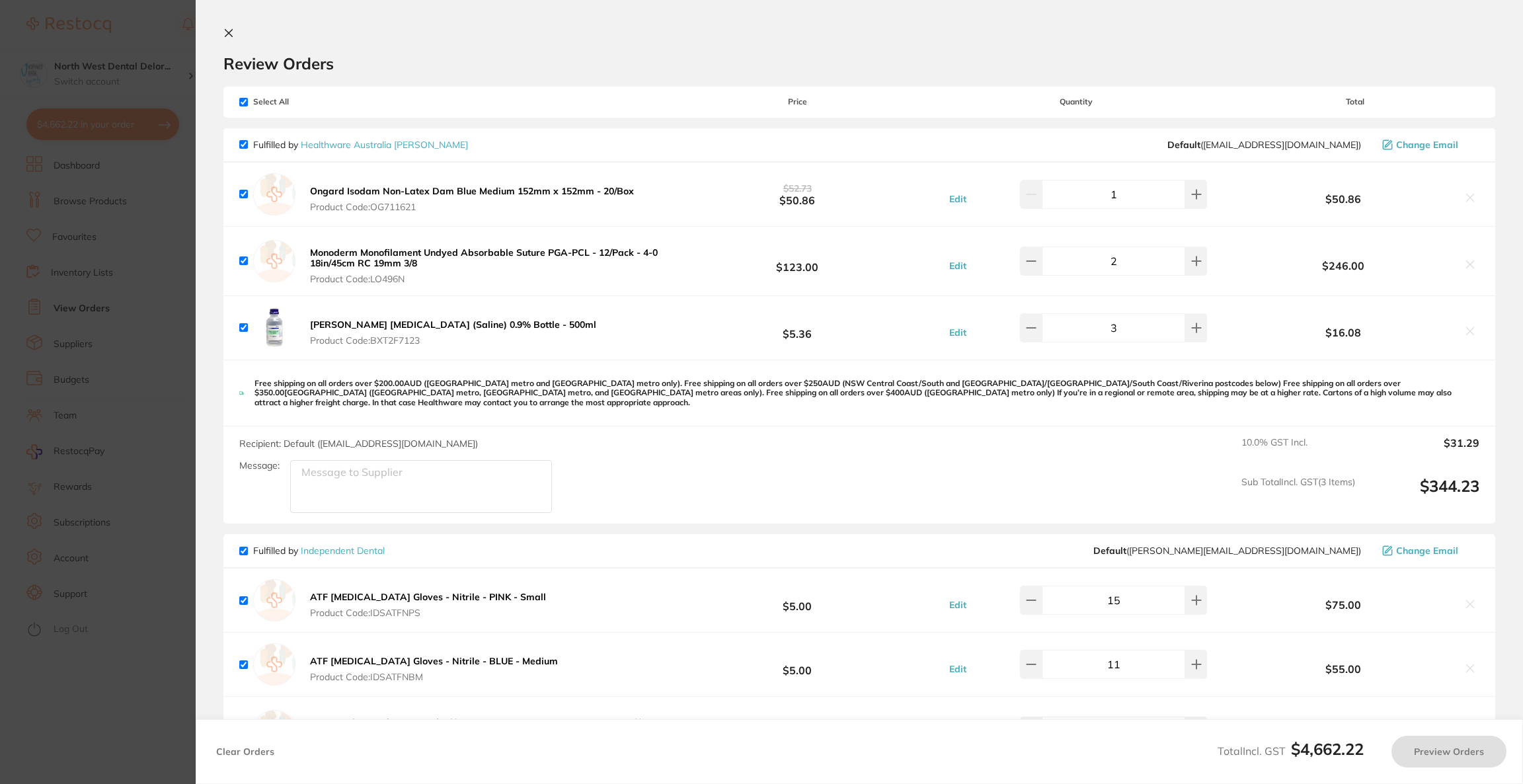
checkbox input "true"
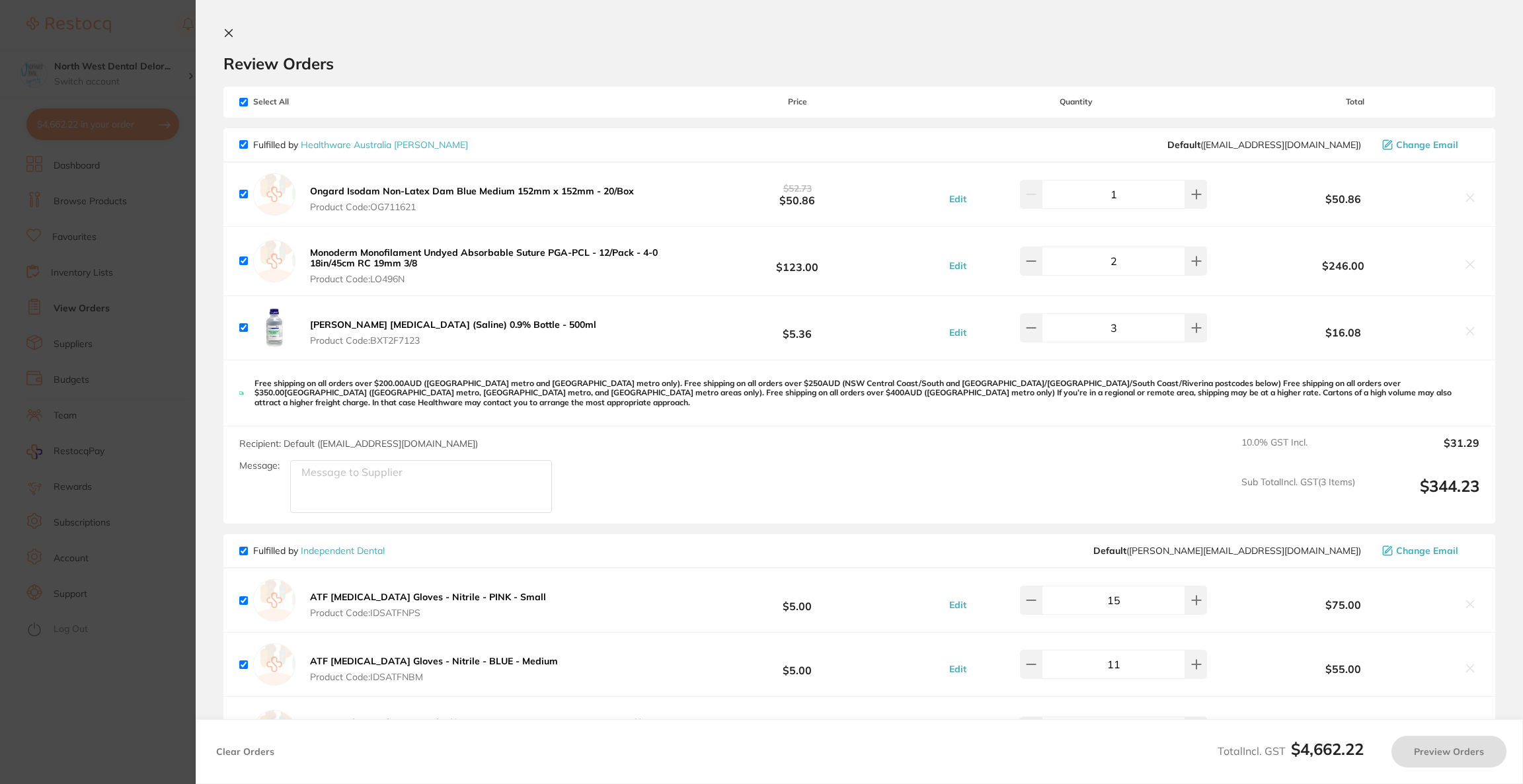
checkbox input "true"
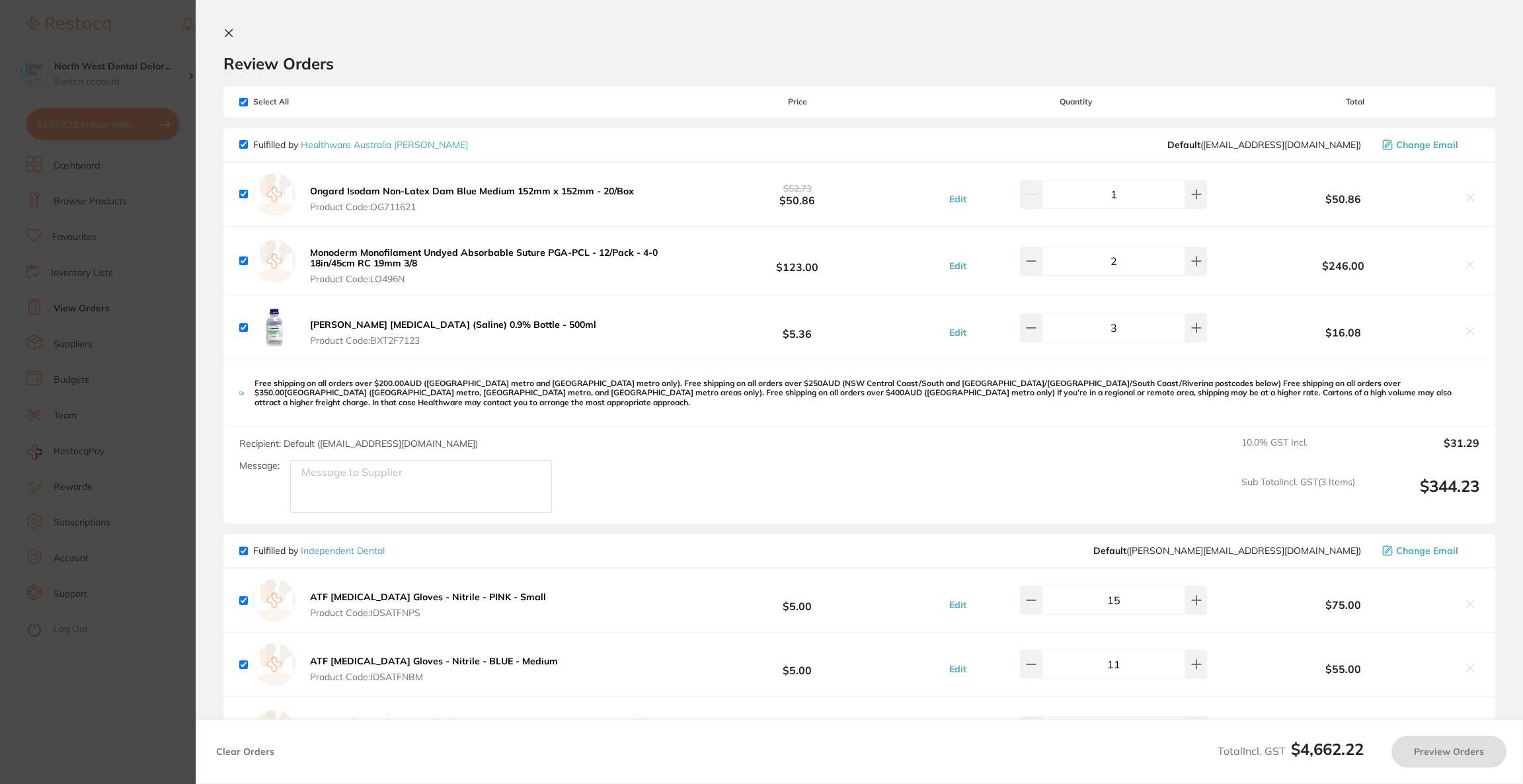
checkbox input "true"
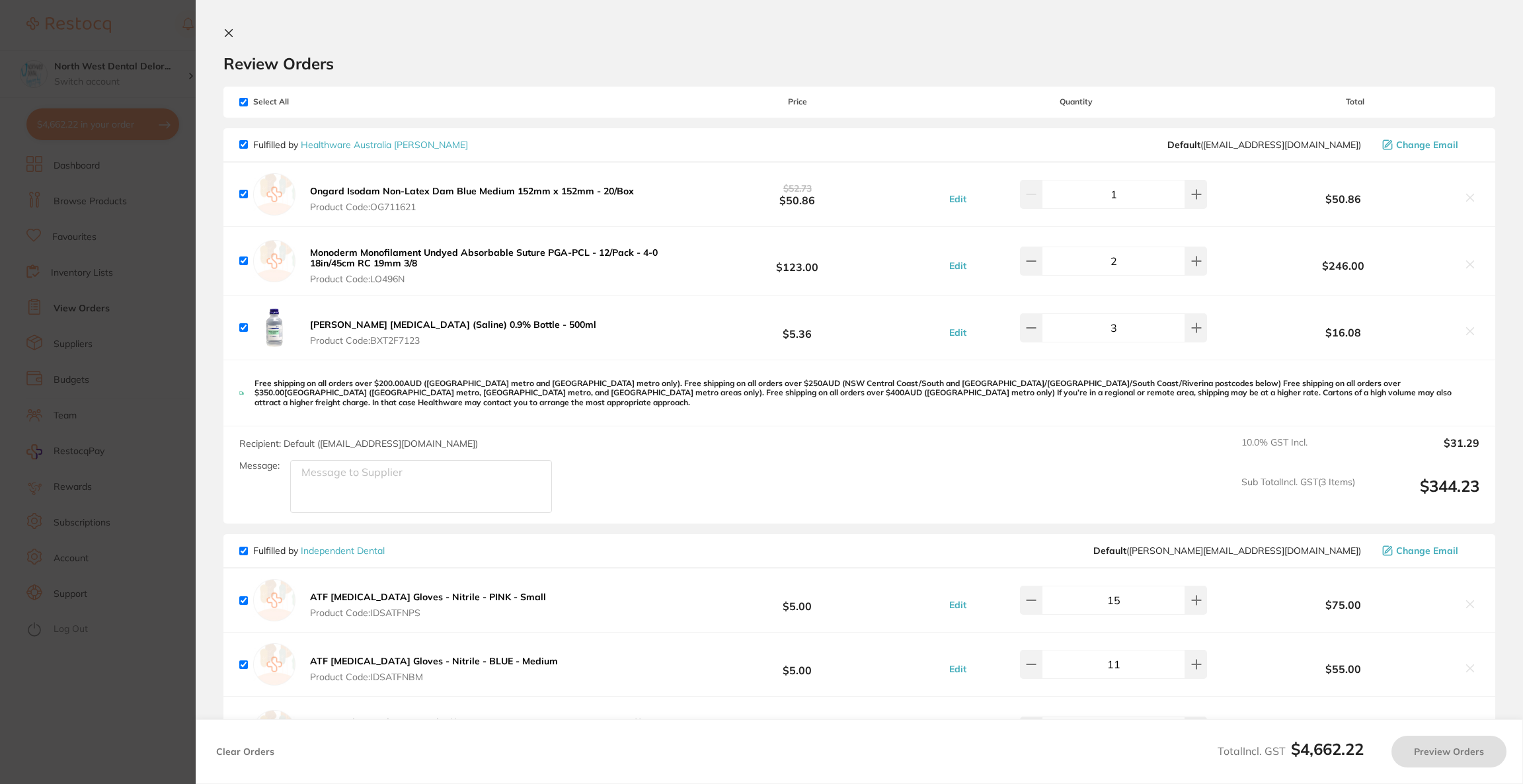
checkbox input "true"
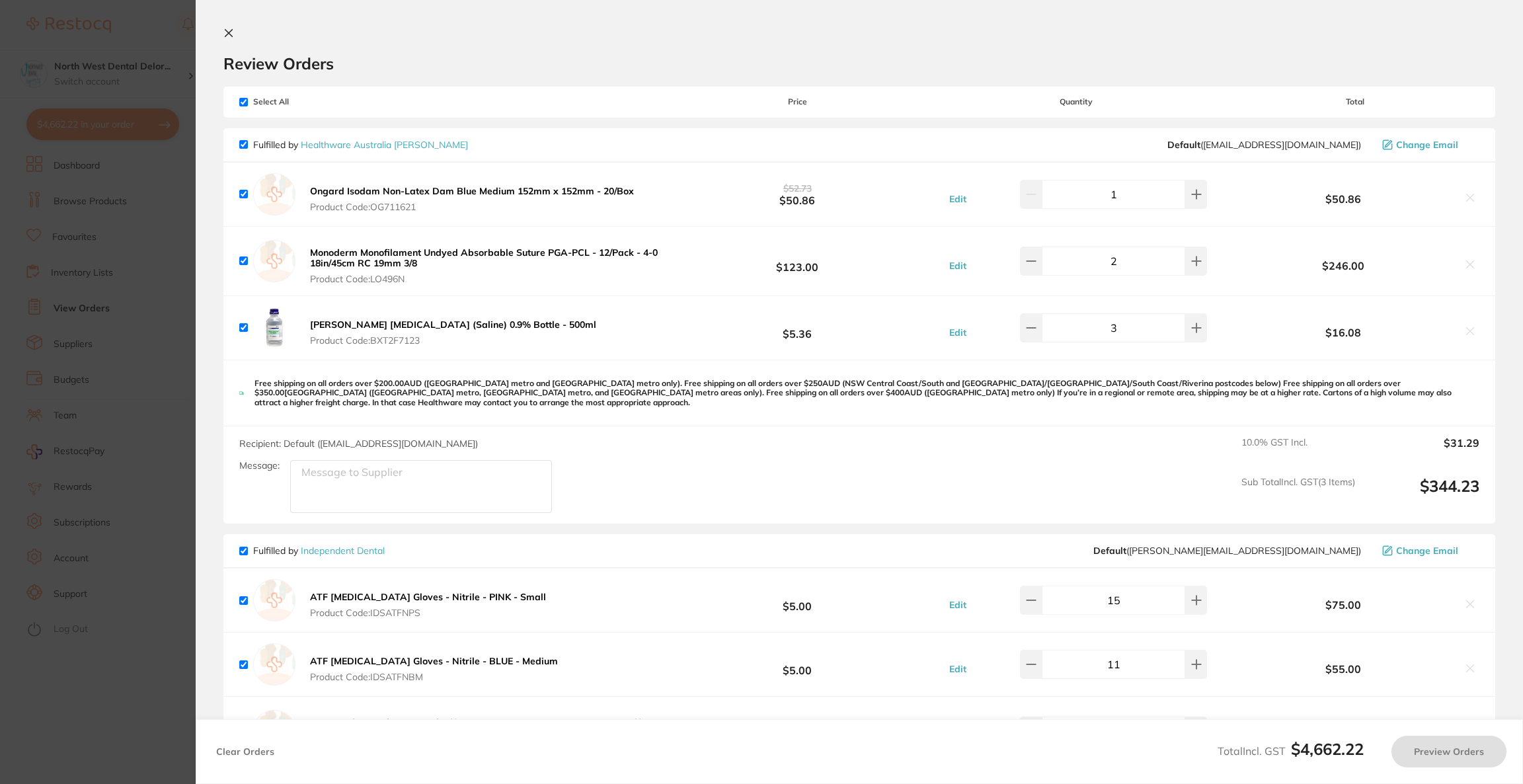
checkbox input "true"
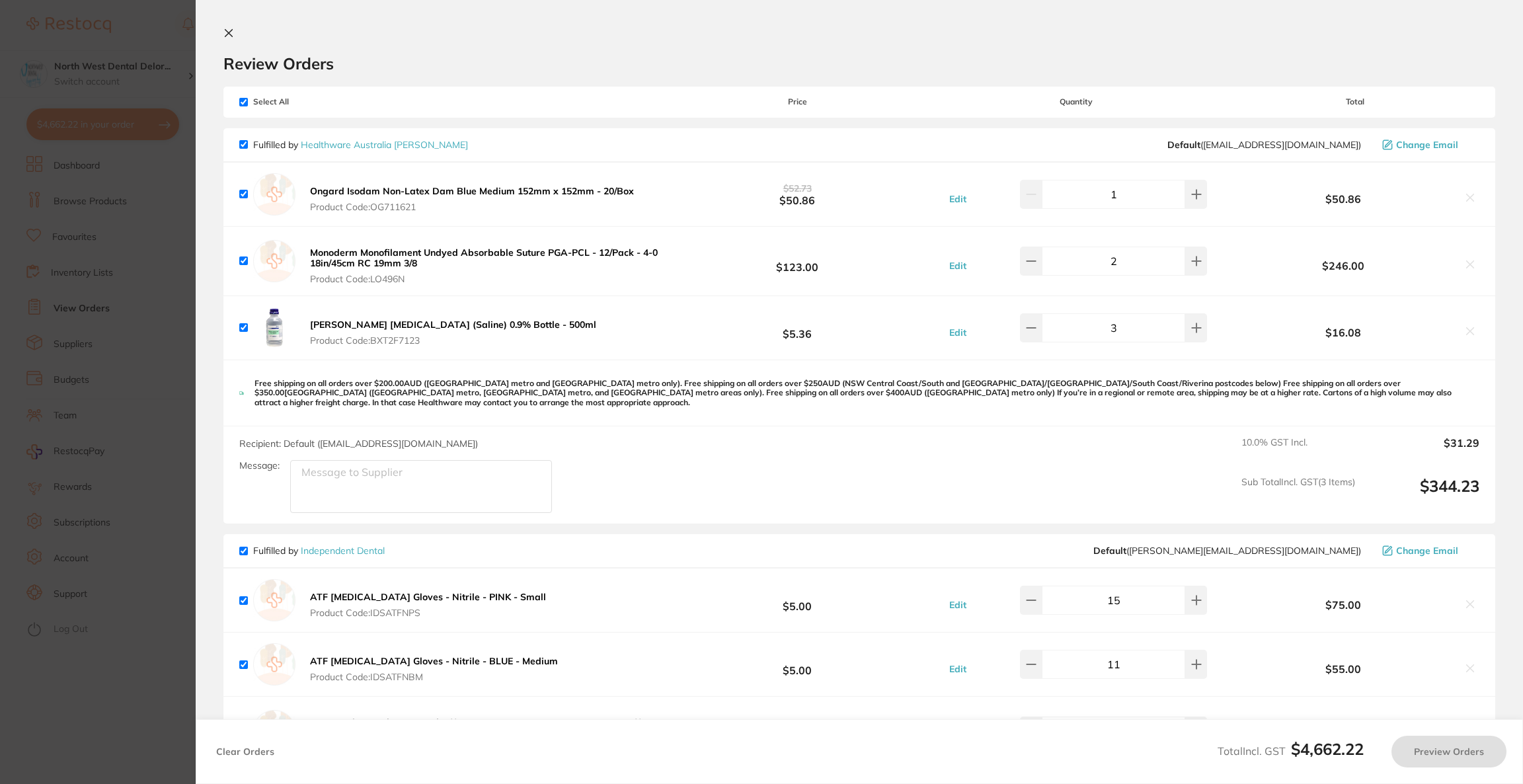
checkbox input "true"
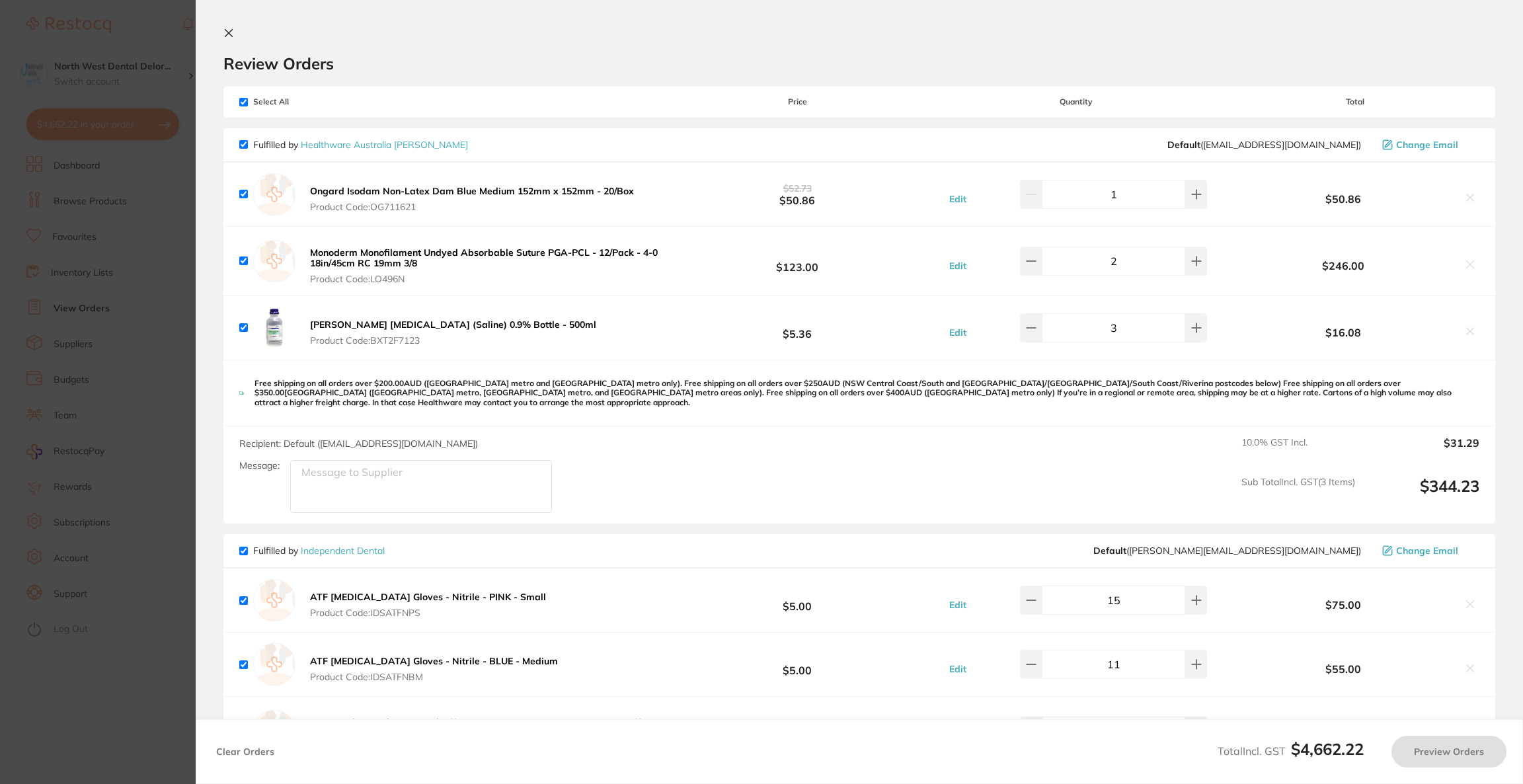
checkbox input "true"
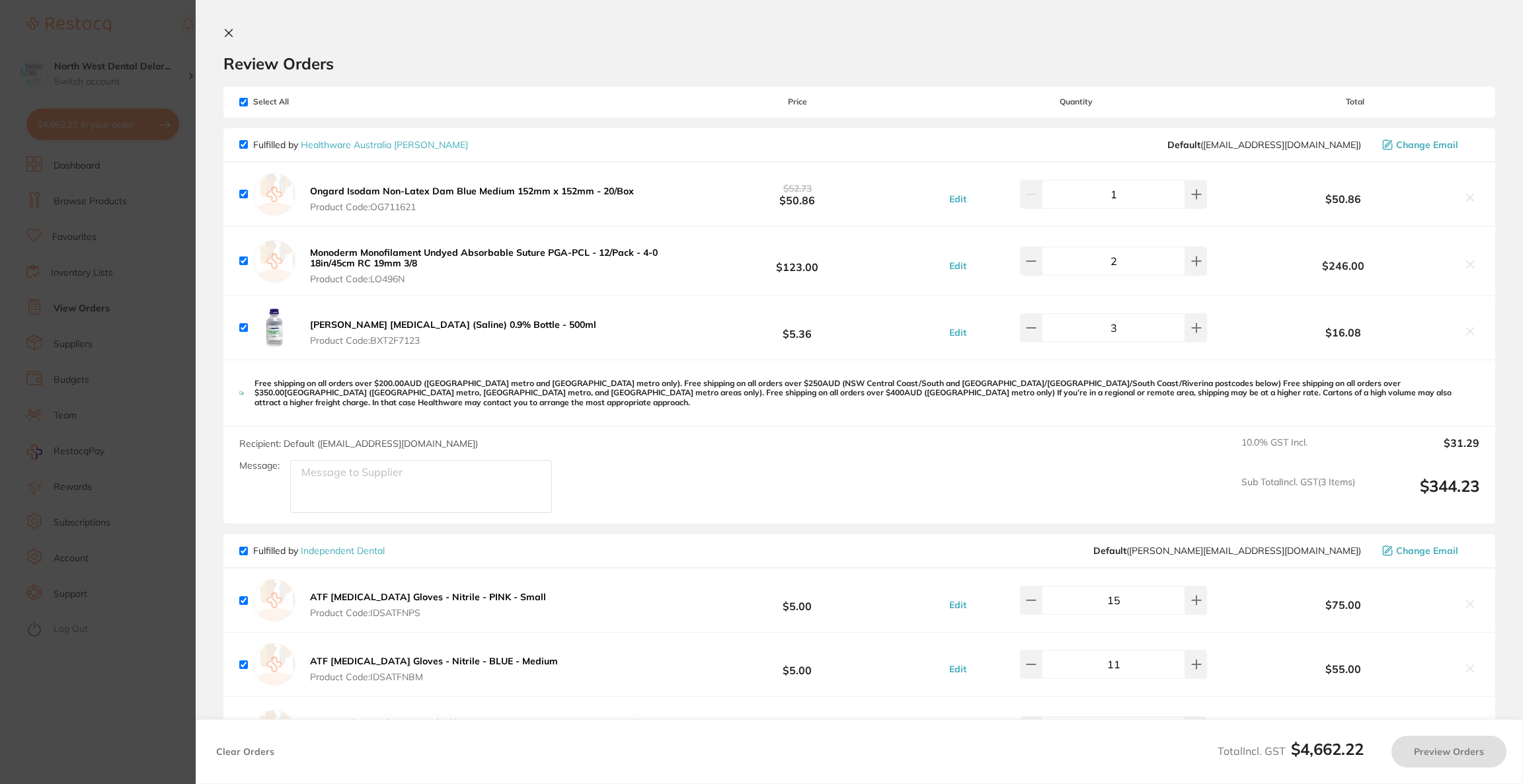
checkbox input "true"
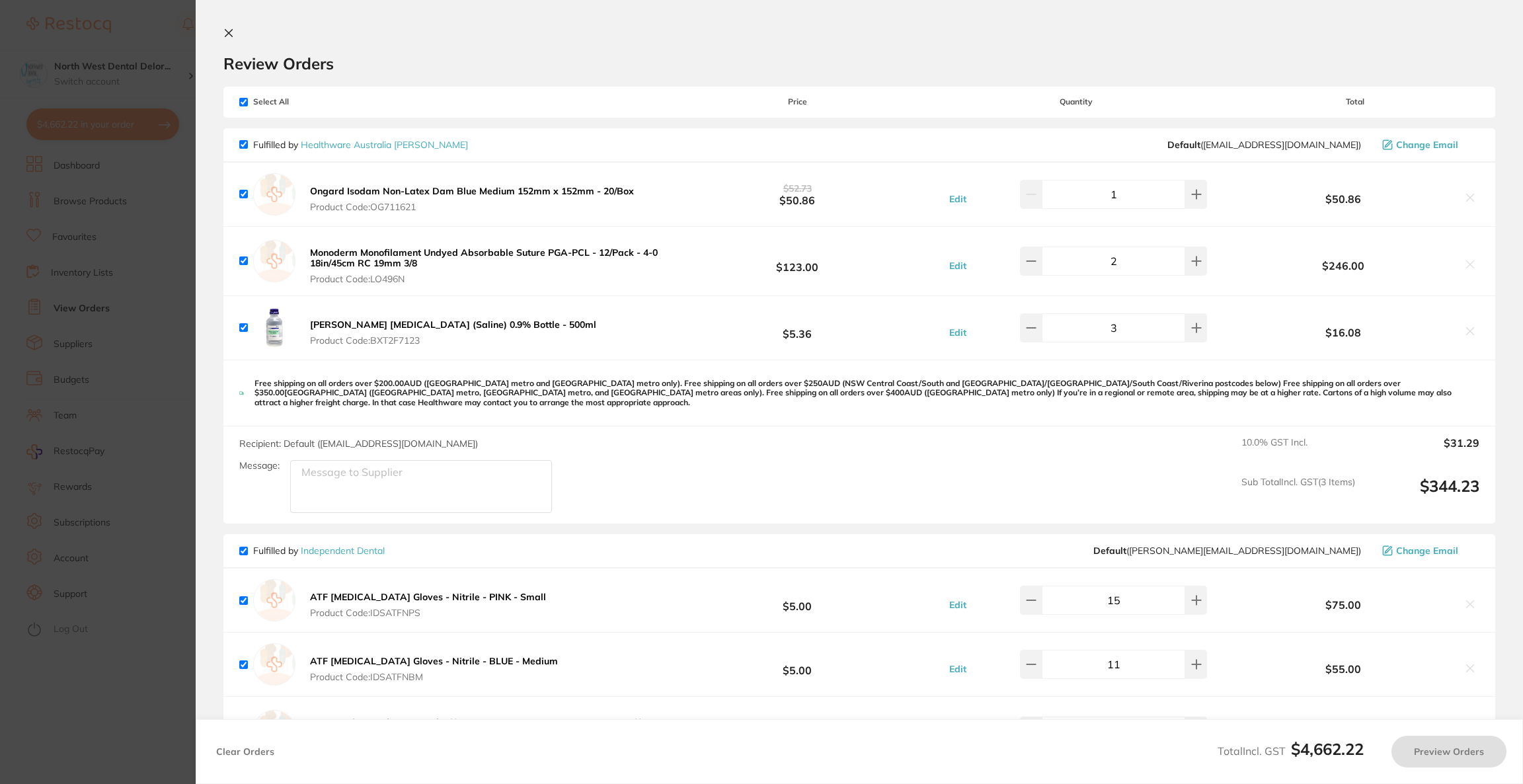
checkbox input "true"
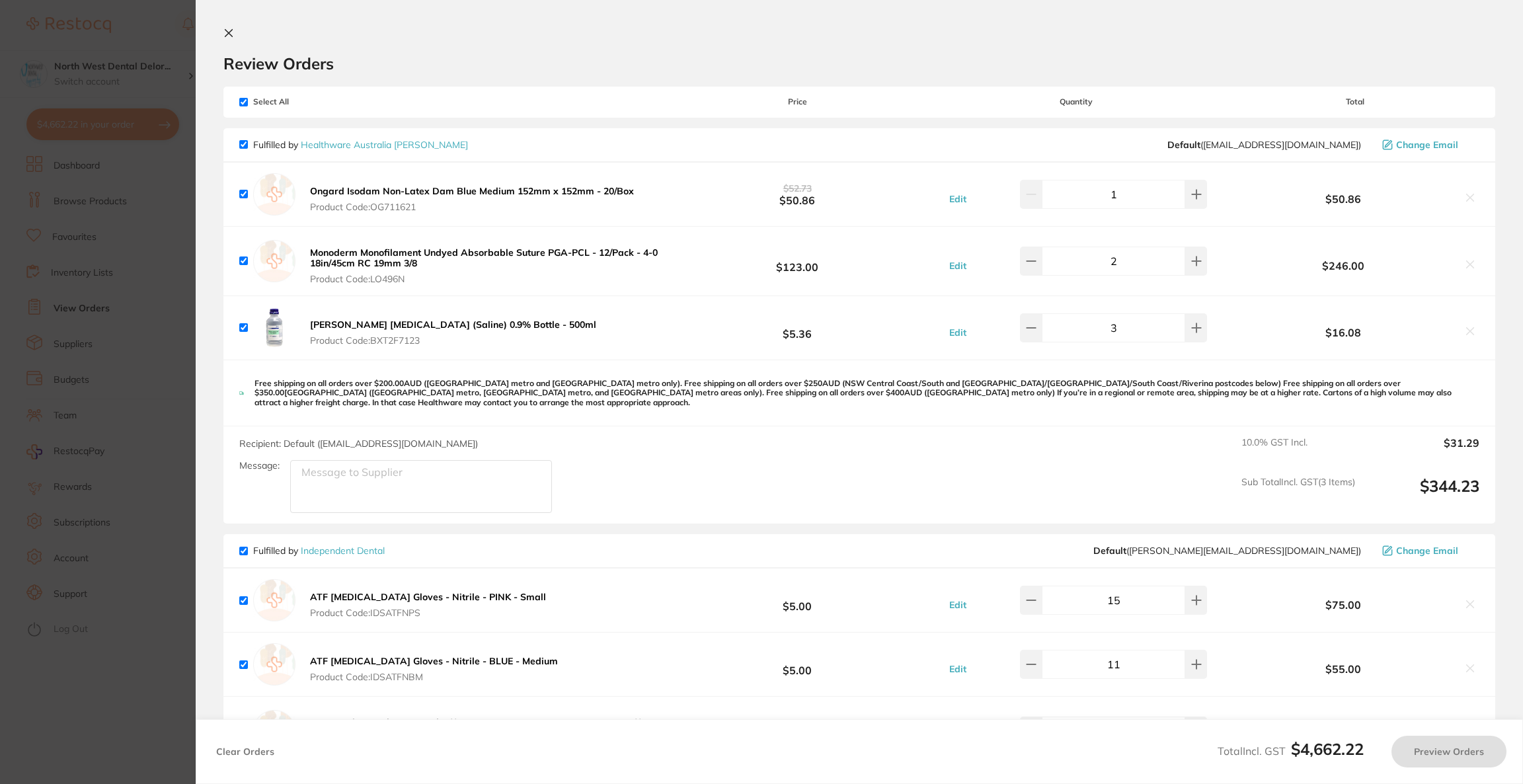
checkbox input "true"
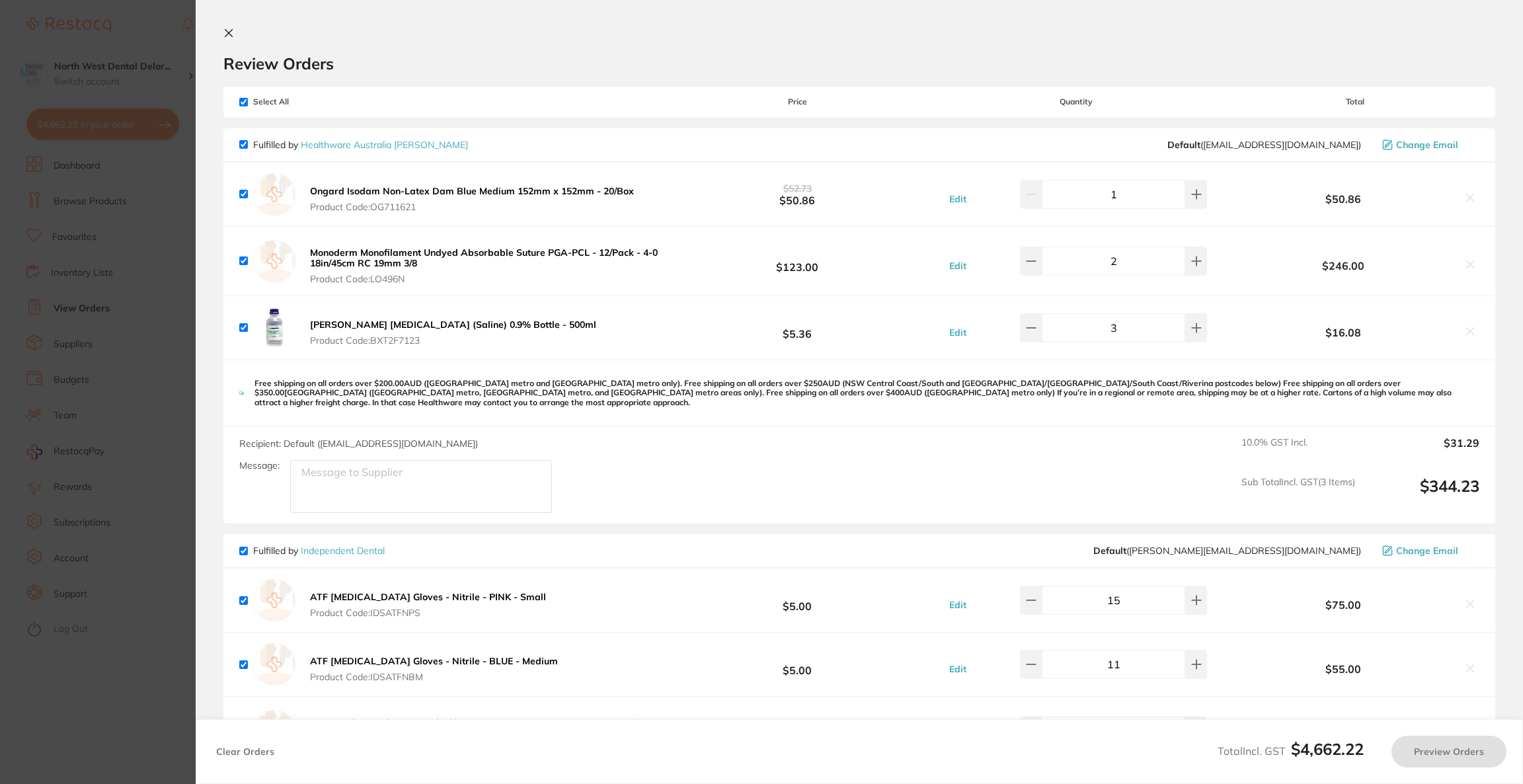
checkbox input "true"
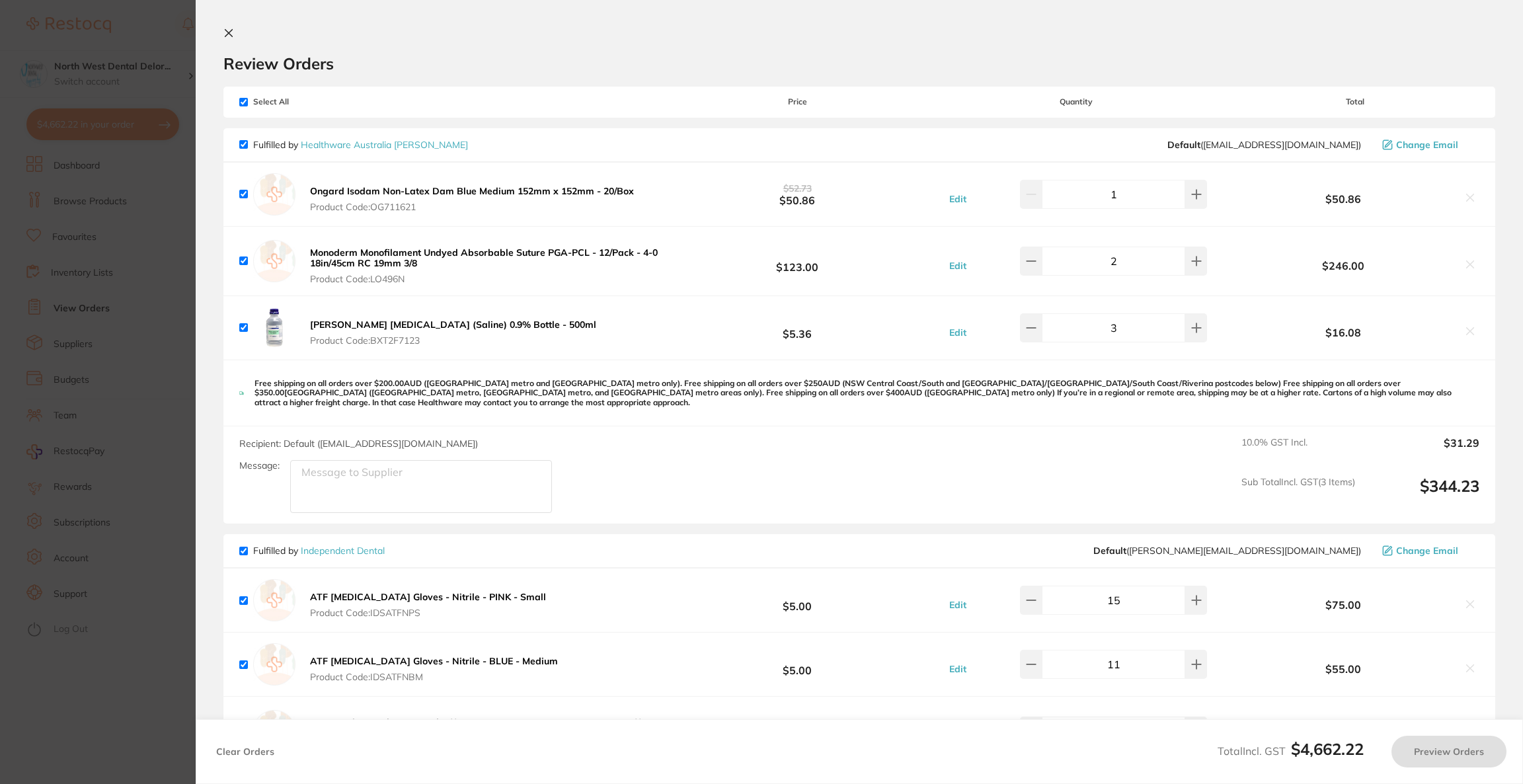
checkbox input "true"
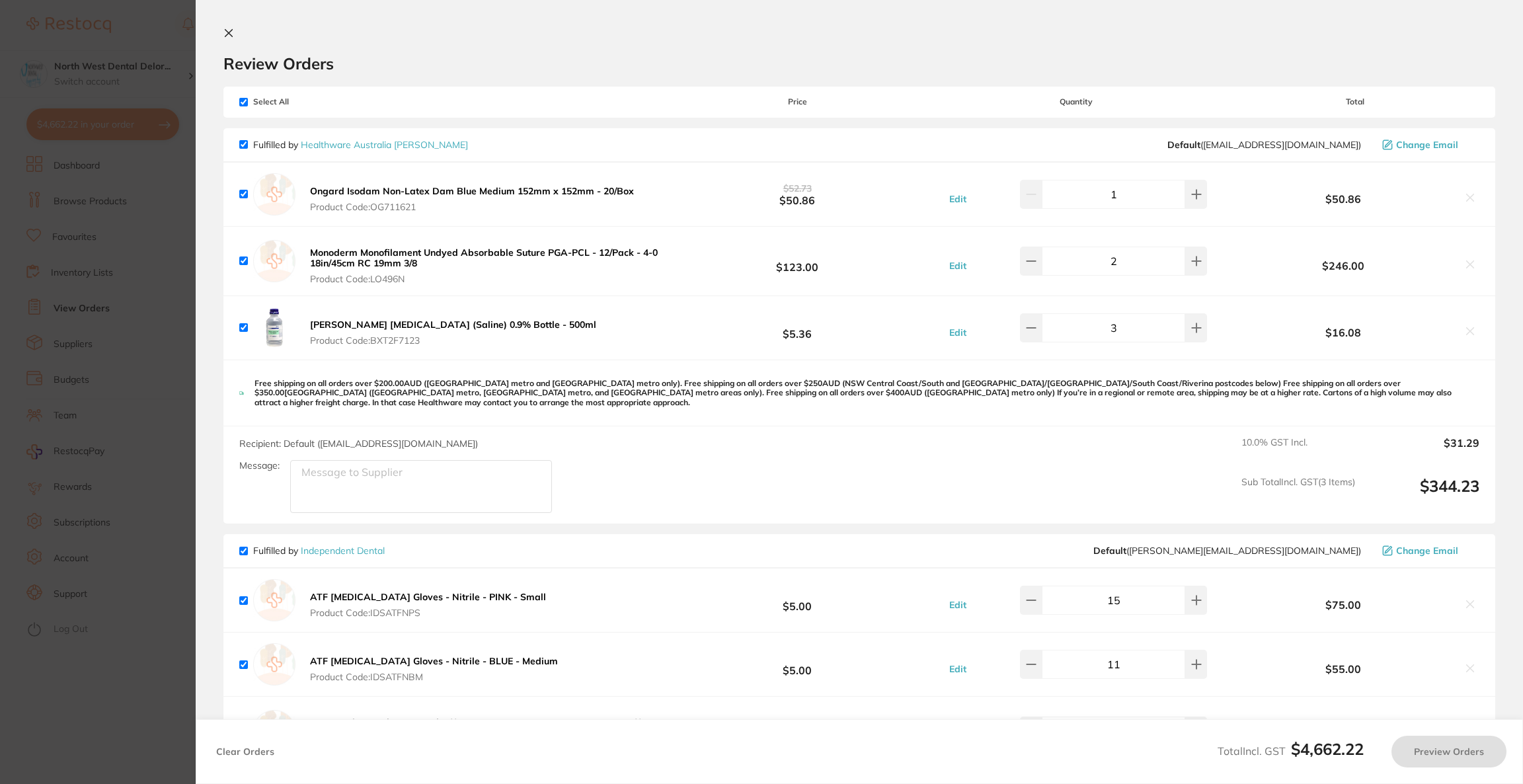
checkbox input "true"
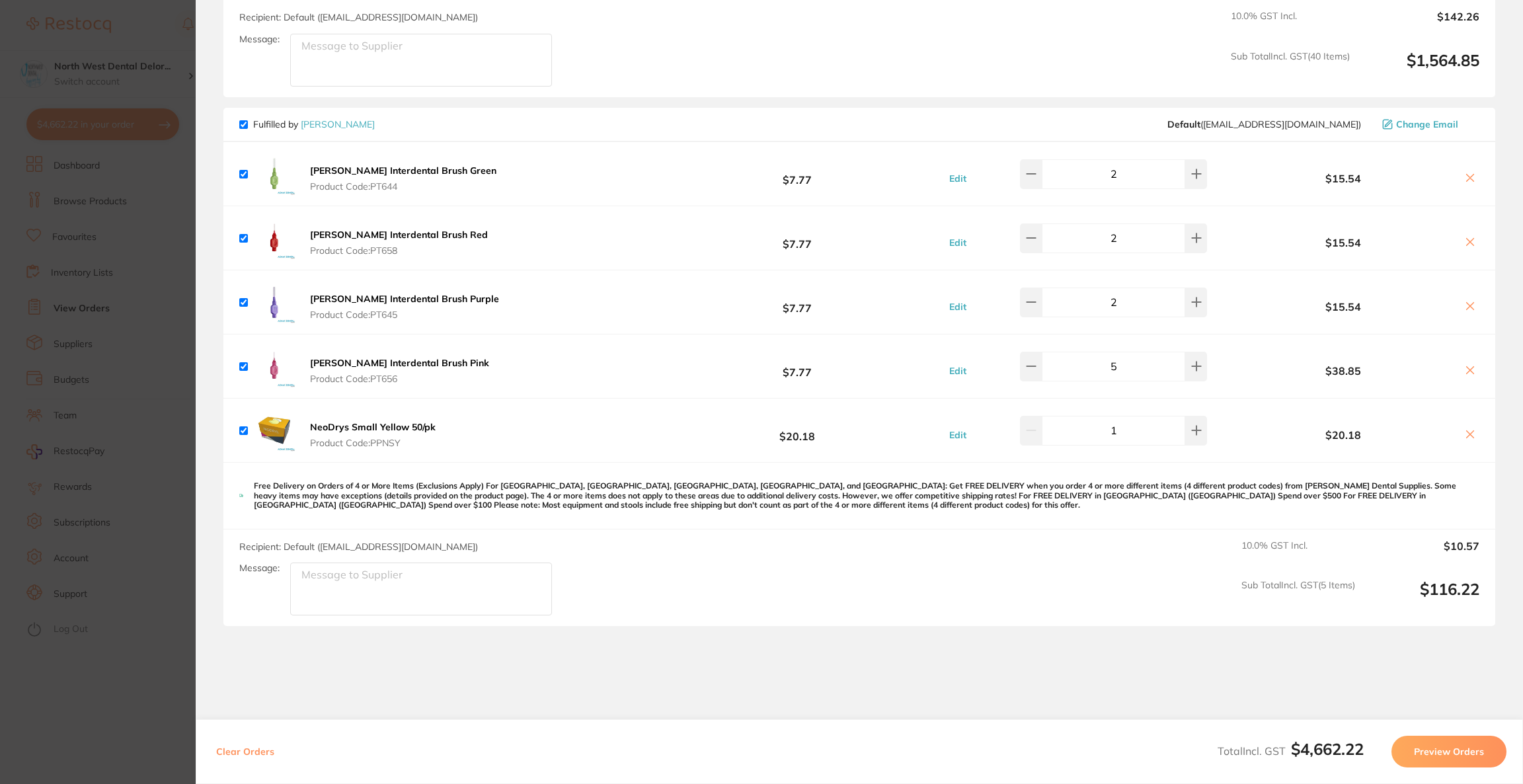
scroll to position [4654, 0]
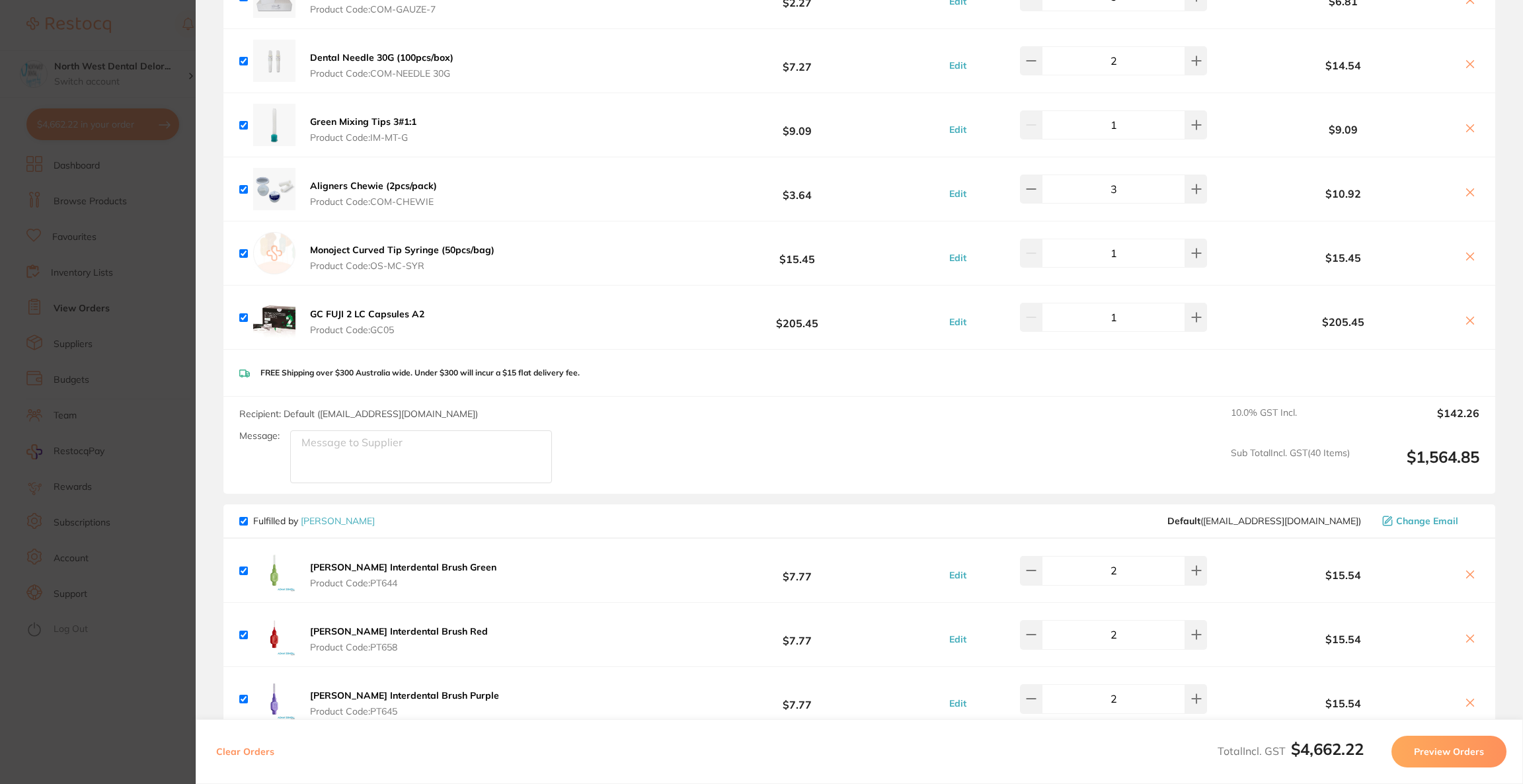
click at [1465, 315] on icon at bounding box center [1469, 320] width 10 height 10
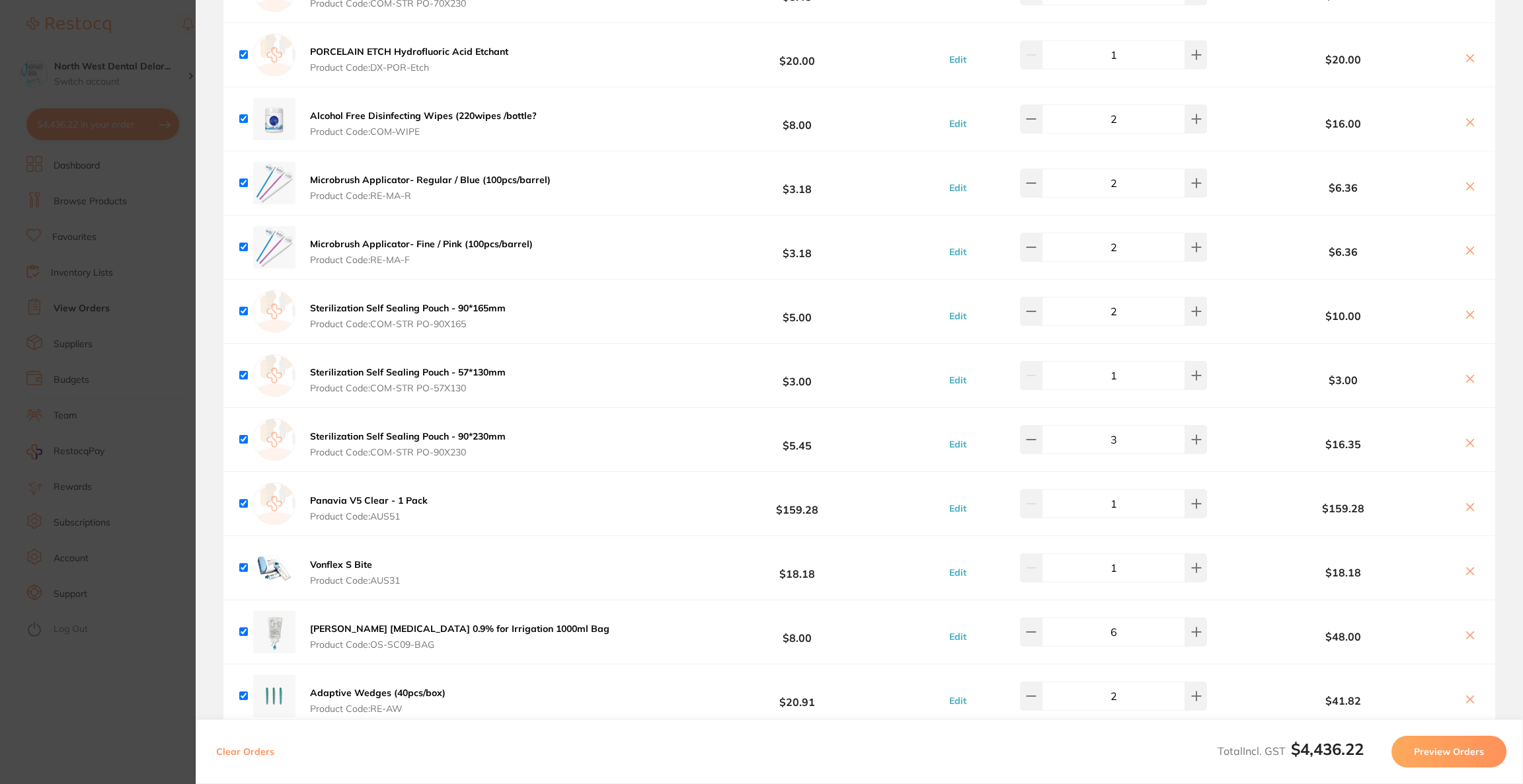
scroll to position [2671, 0]
click at [1471, 504] on icon at bounding box center [1469, 509] width 10 height 10
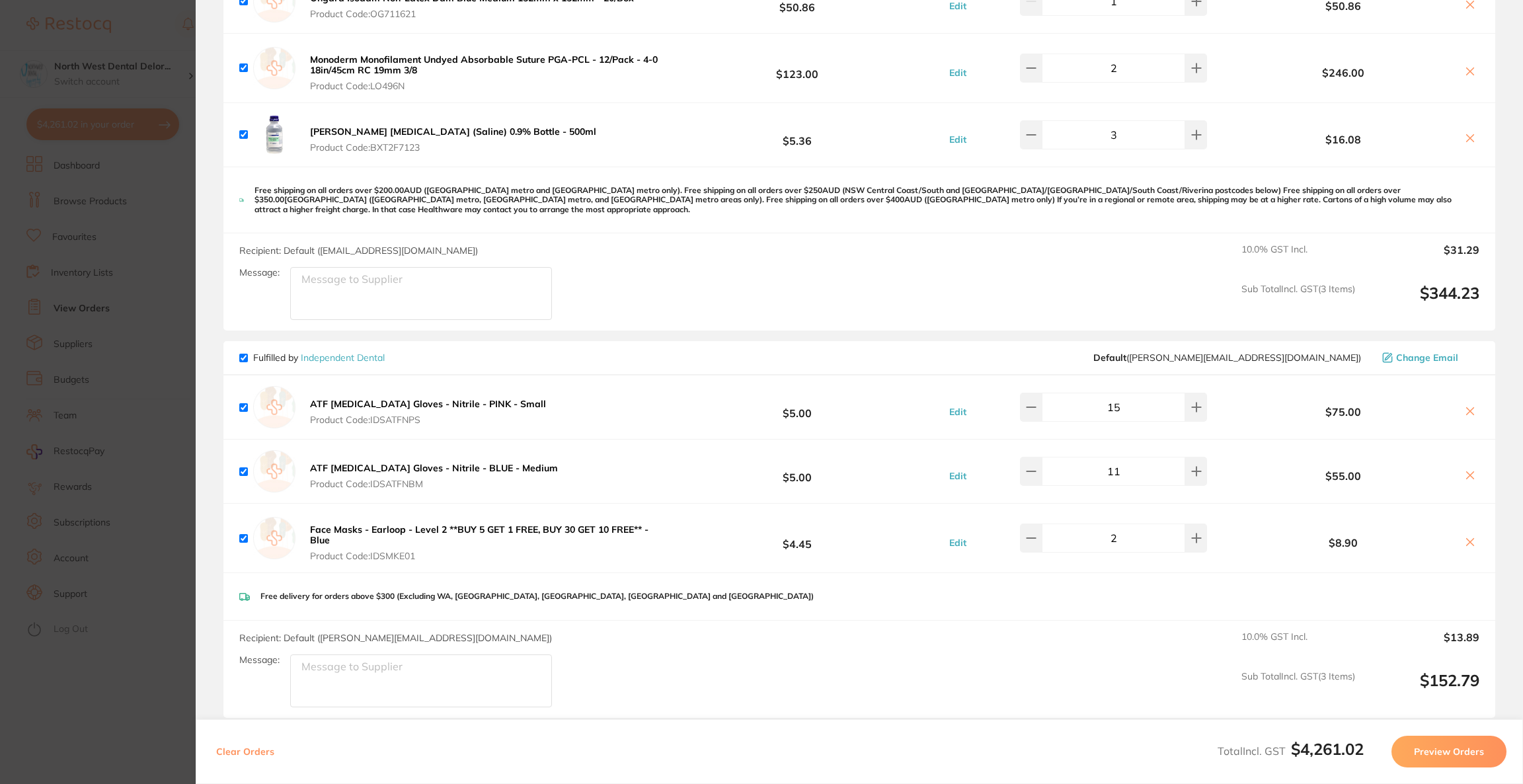
scroll to position [0, 0]
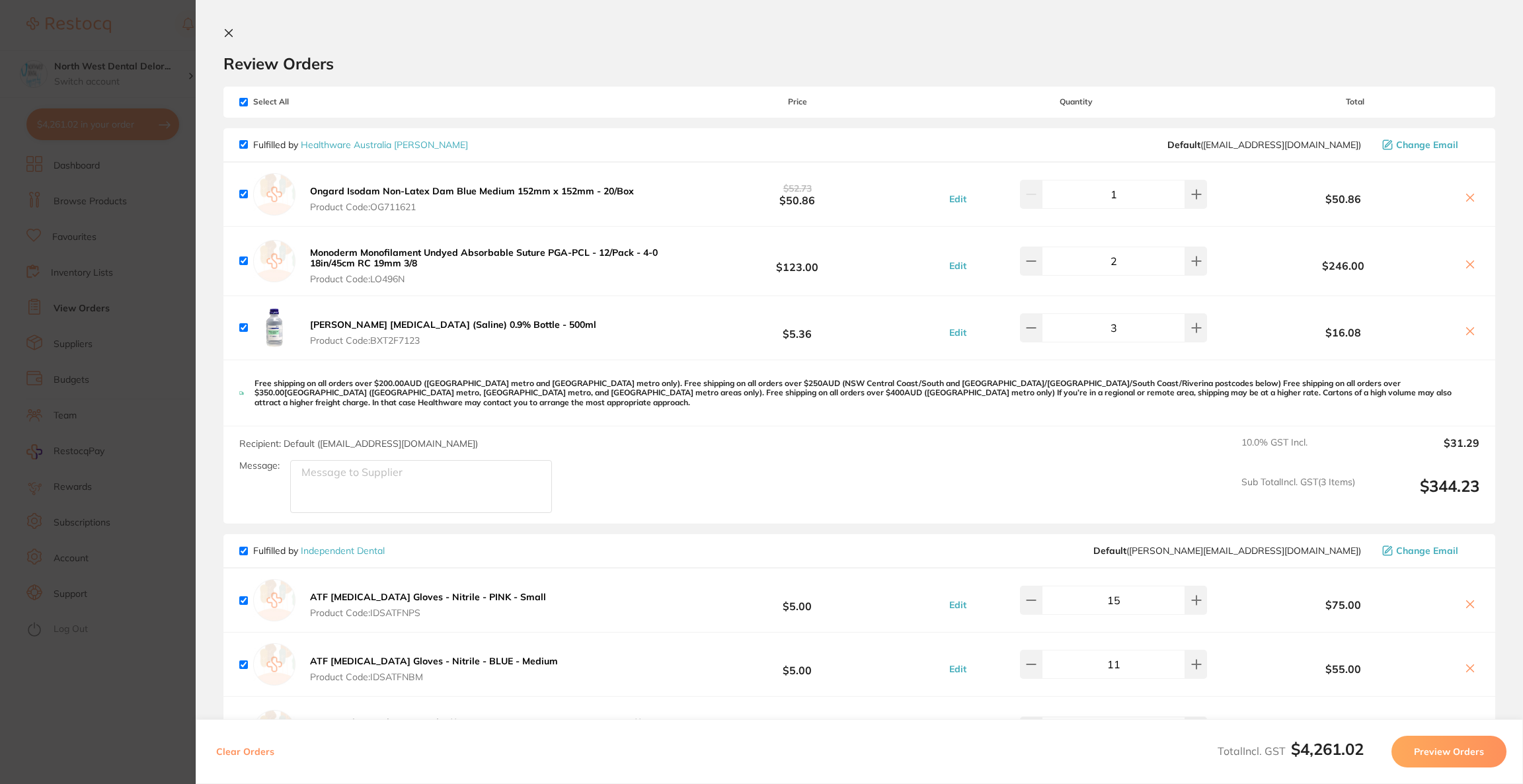
click at [1465, 263] on icon at bounding box center [1469, 264] width 10 height 10
checkbox input "false"
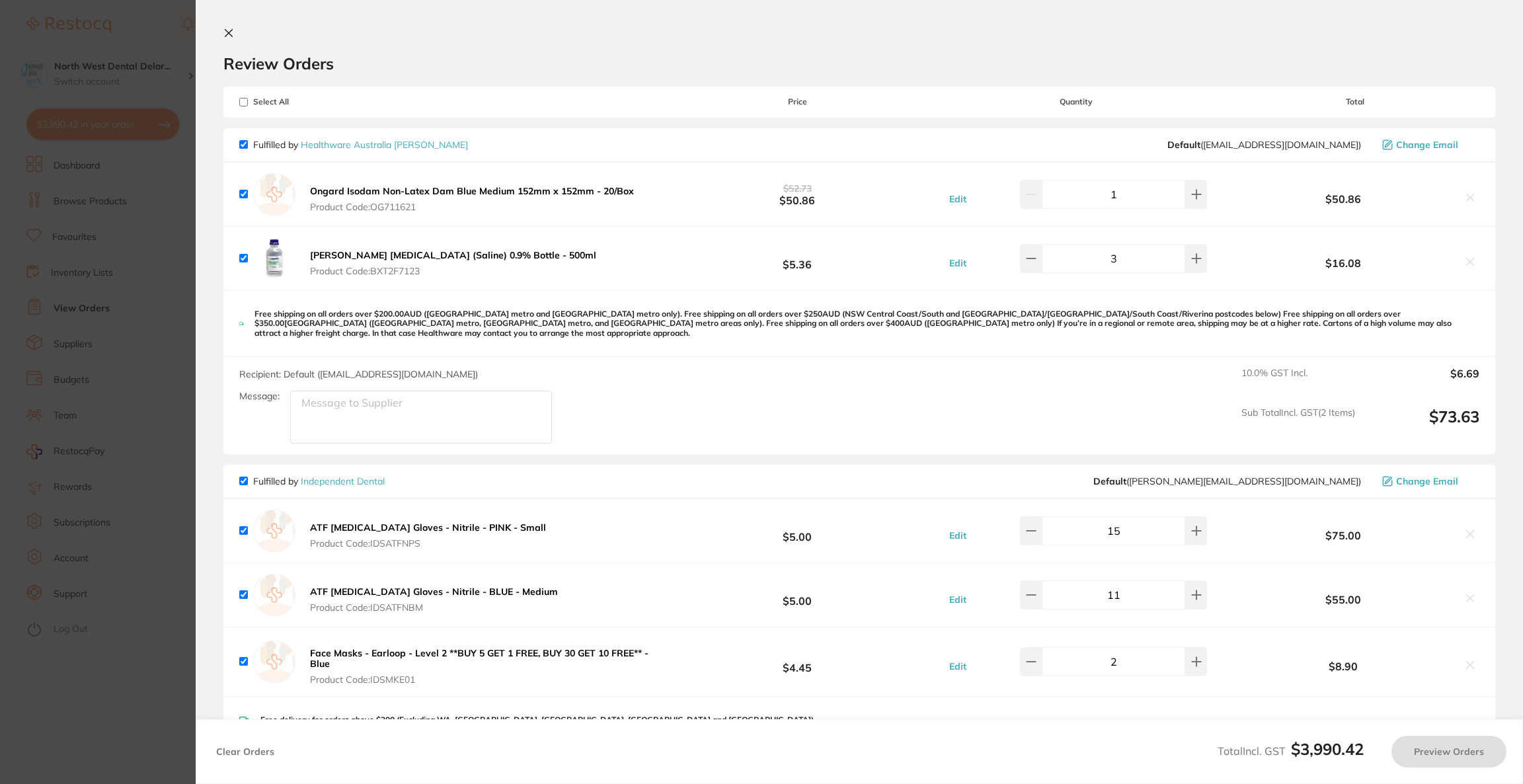
click at [116, 323] on section "Update RRP Set your pre negotiated price for this item. Item Agreed RRP (excl. …" at bounding box center [761, 392] width 1523 height 784
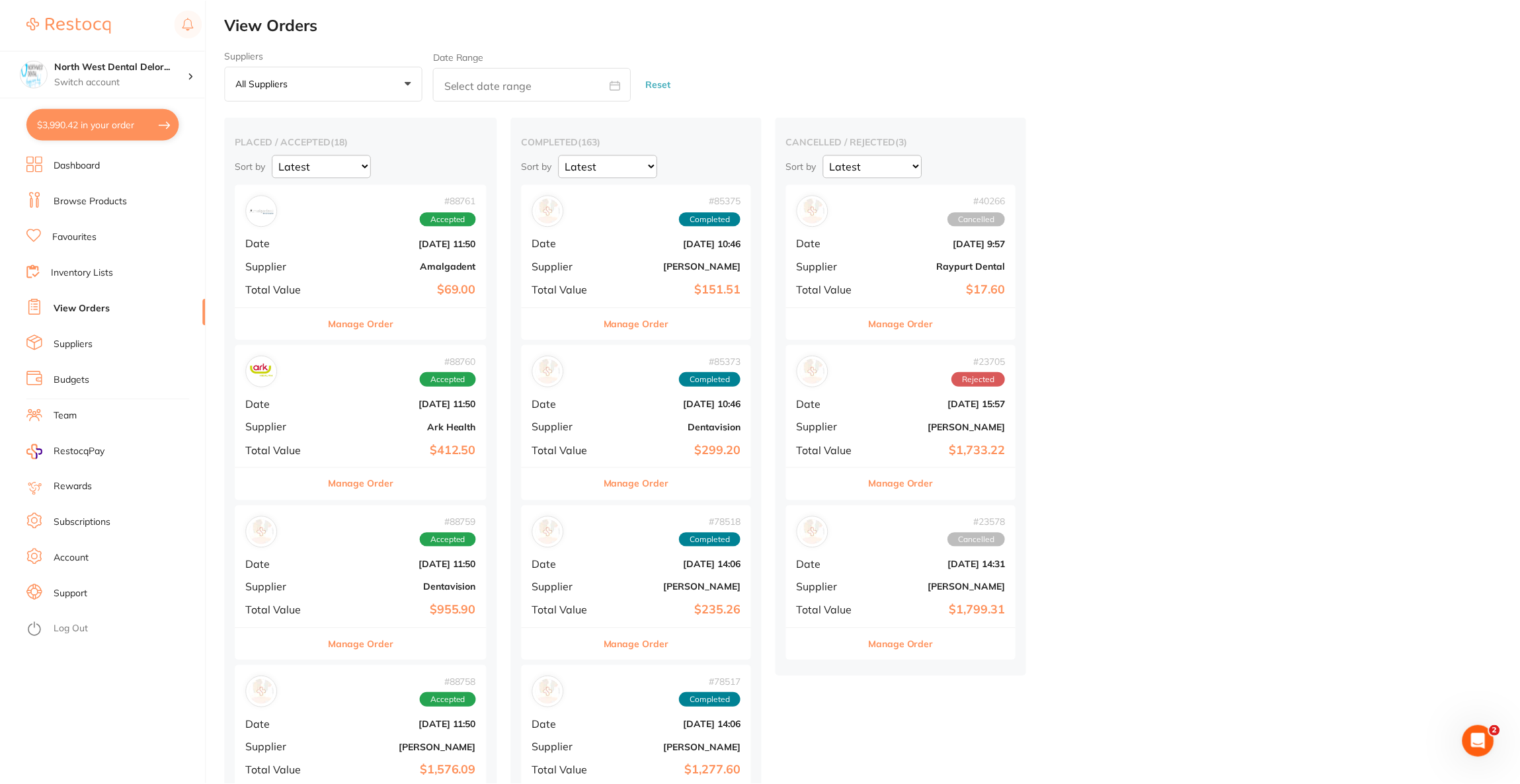
scroll to position [1, 0]
click at [78, 209] on li "Browse Products" at bounding box center [116, 201] width 179 height 20
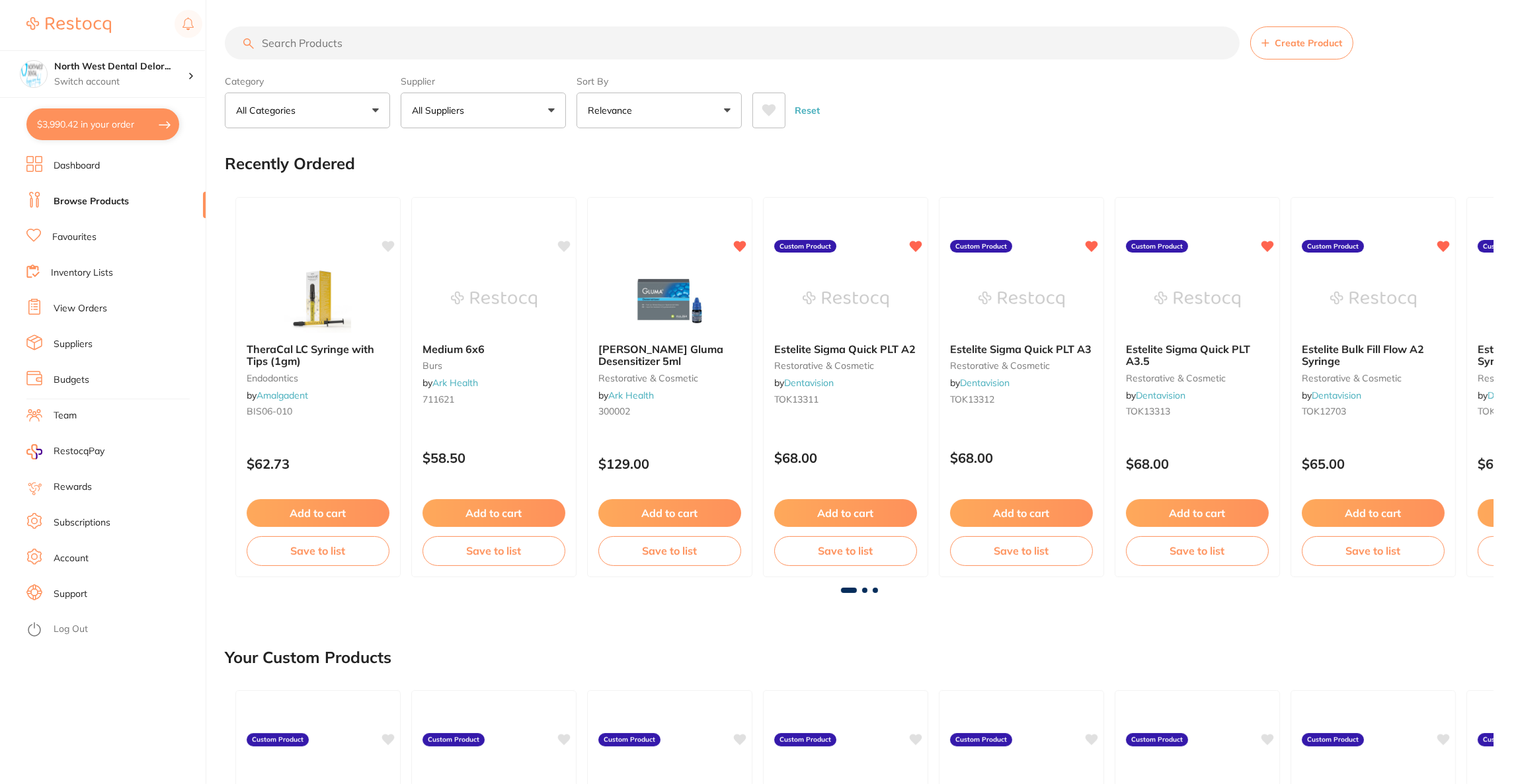
click at [419, 42] on input "search" at bounding box center [732, 42] width 1015 height 33
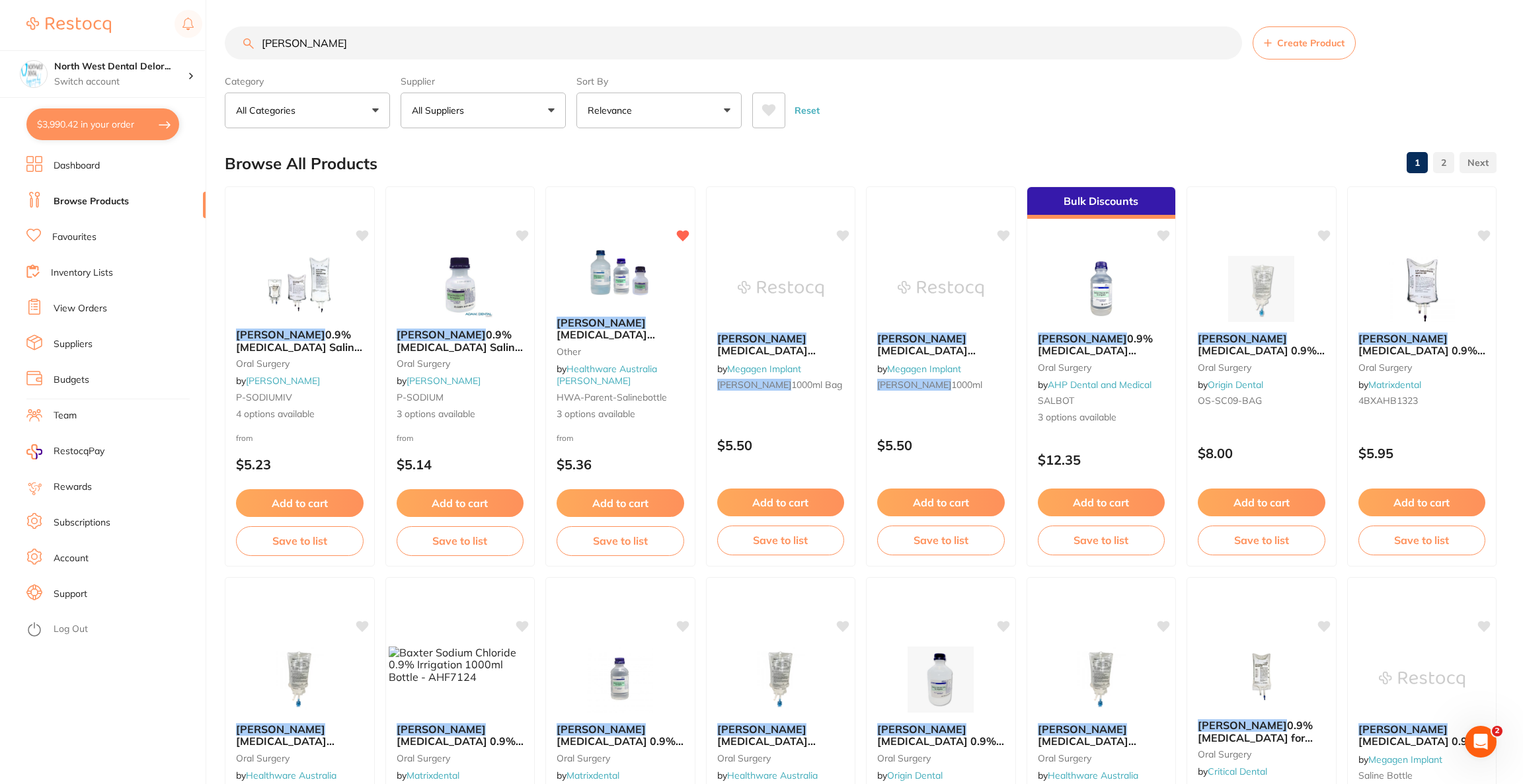
type input "baxter"
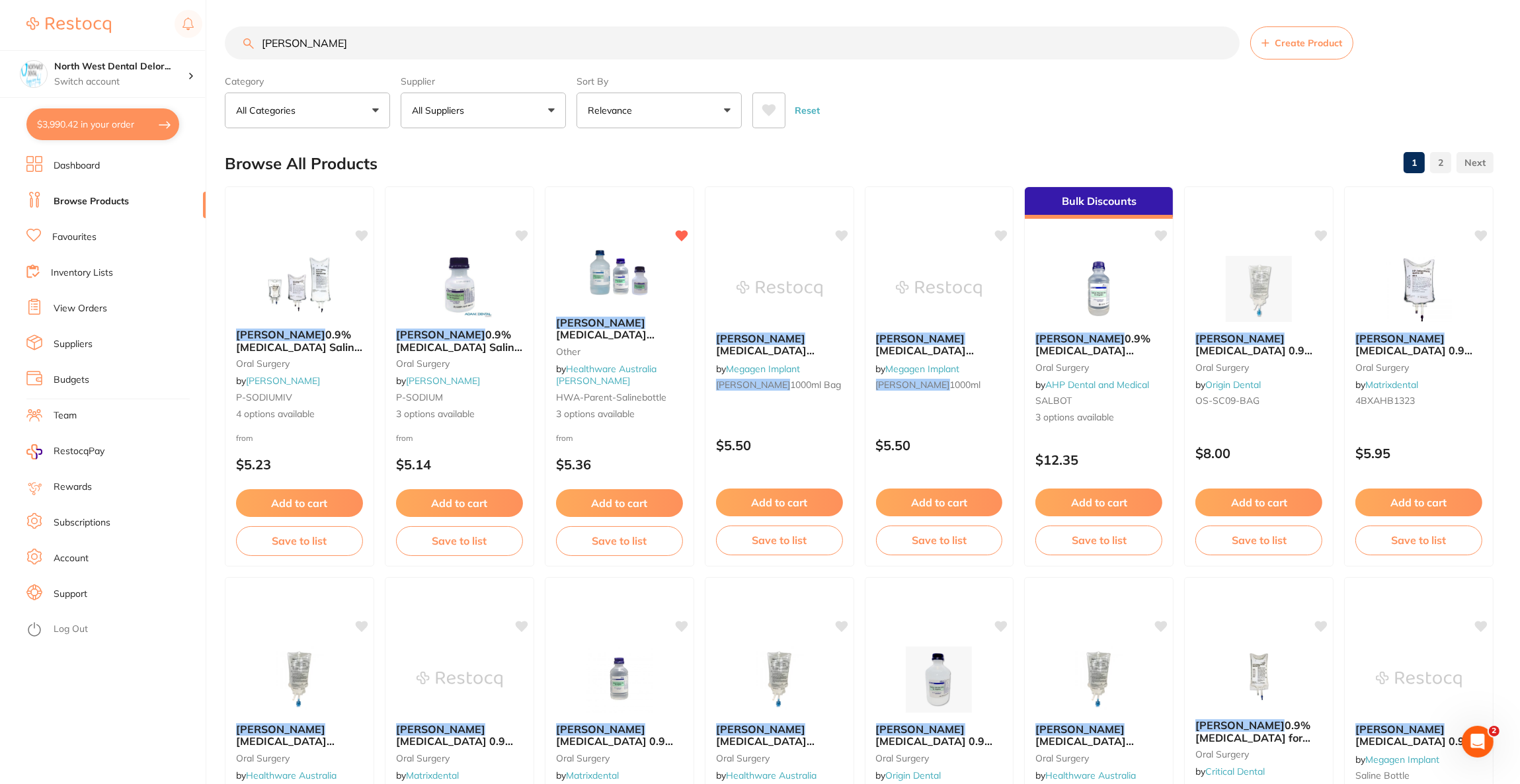
click at [537, 110] on button "All Suppliers" at bounding box center [483, 110] width 166 height 36
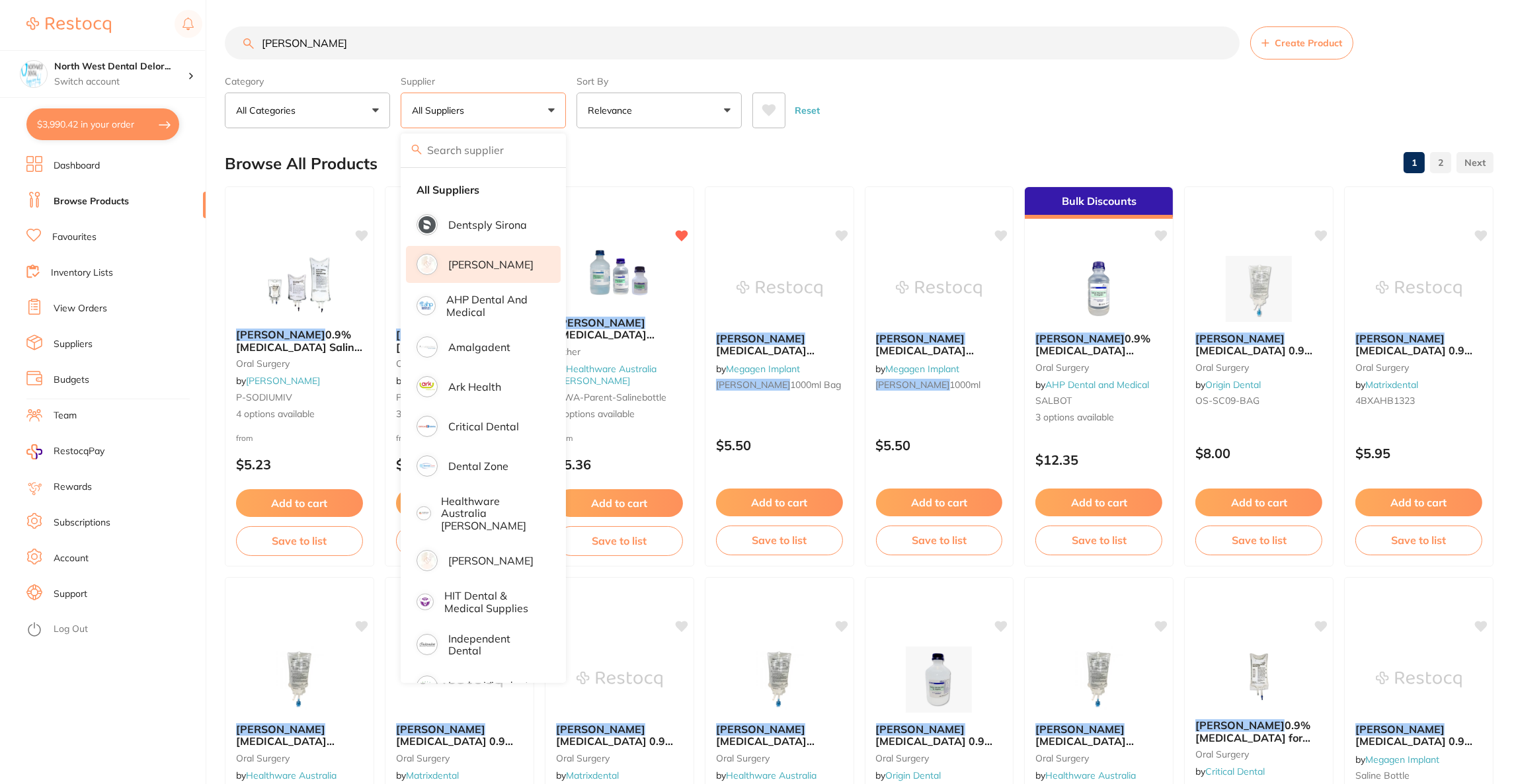
click at [494, 265] on p "[PERSON_NAME]" at bounding box center [491, 264] width 86 height 12
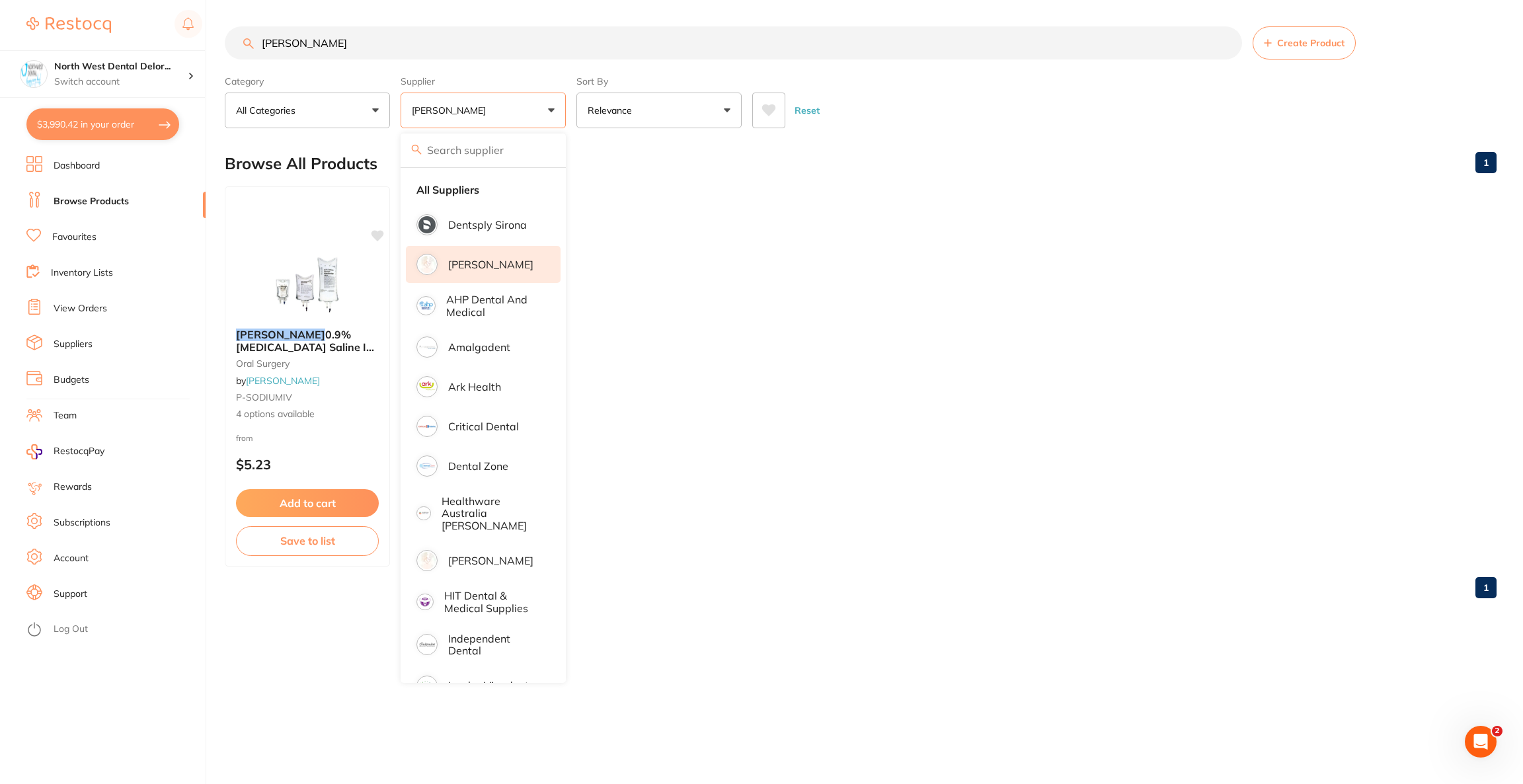
click at [999, 154] on div "Browse All Products 1" at bounding box center [860, 163] width 1272 height 44
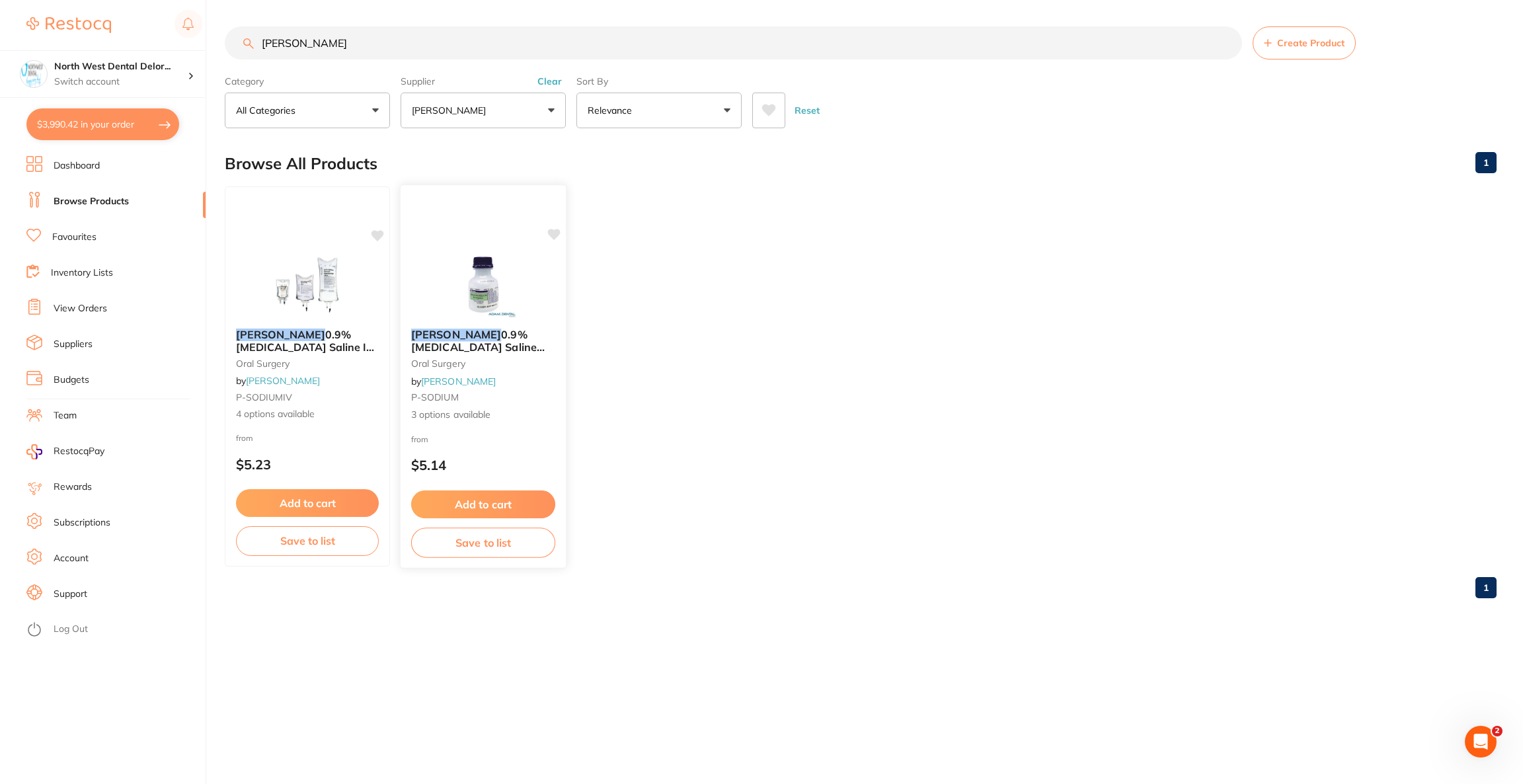
click at [454, 296] on img at bounding box center [483, 285] width 86 height 67
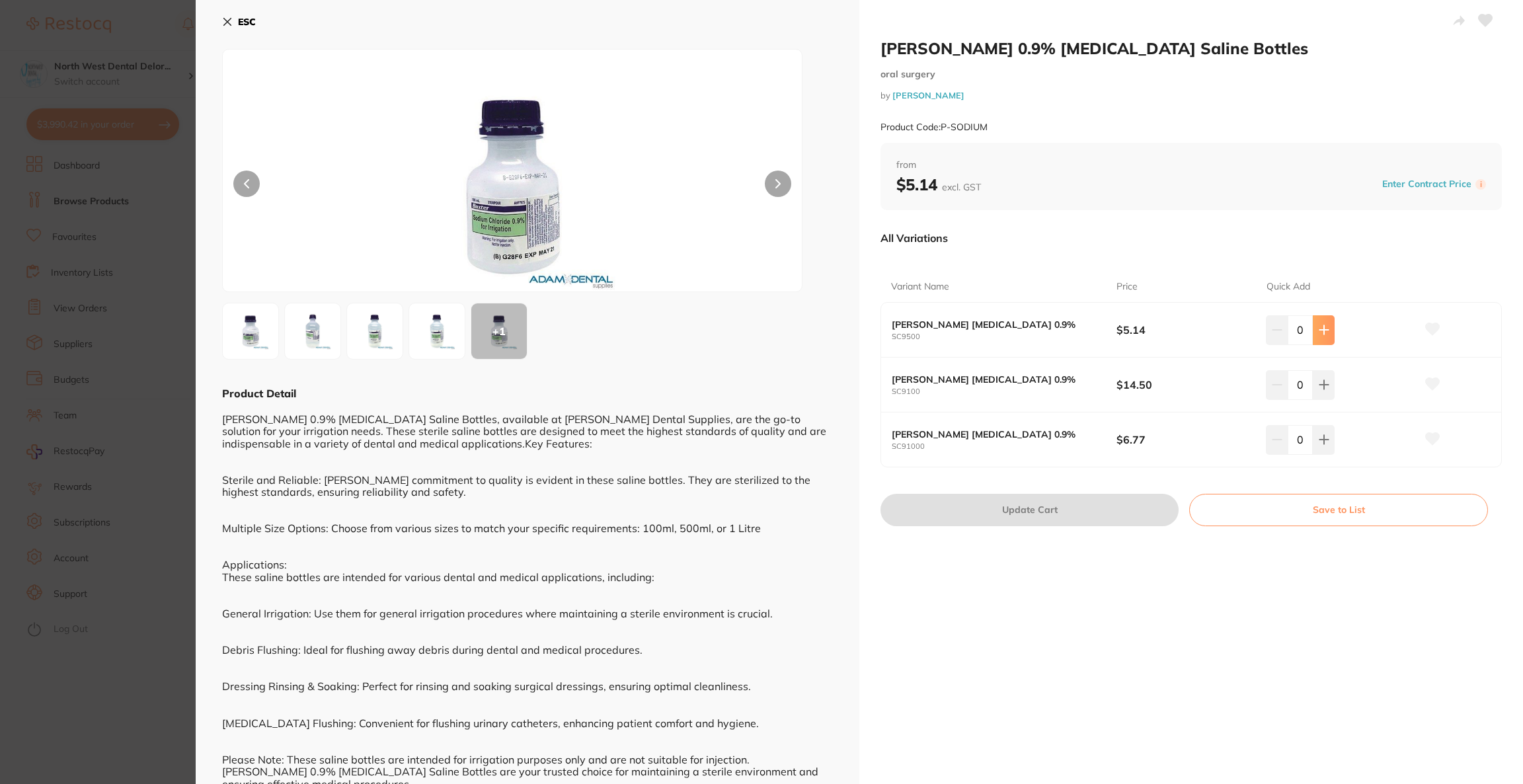
click at [1327, 331] on button at bounding box center [1323, 329] width 22 height 29
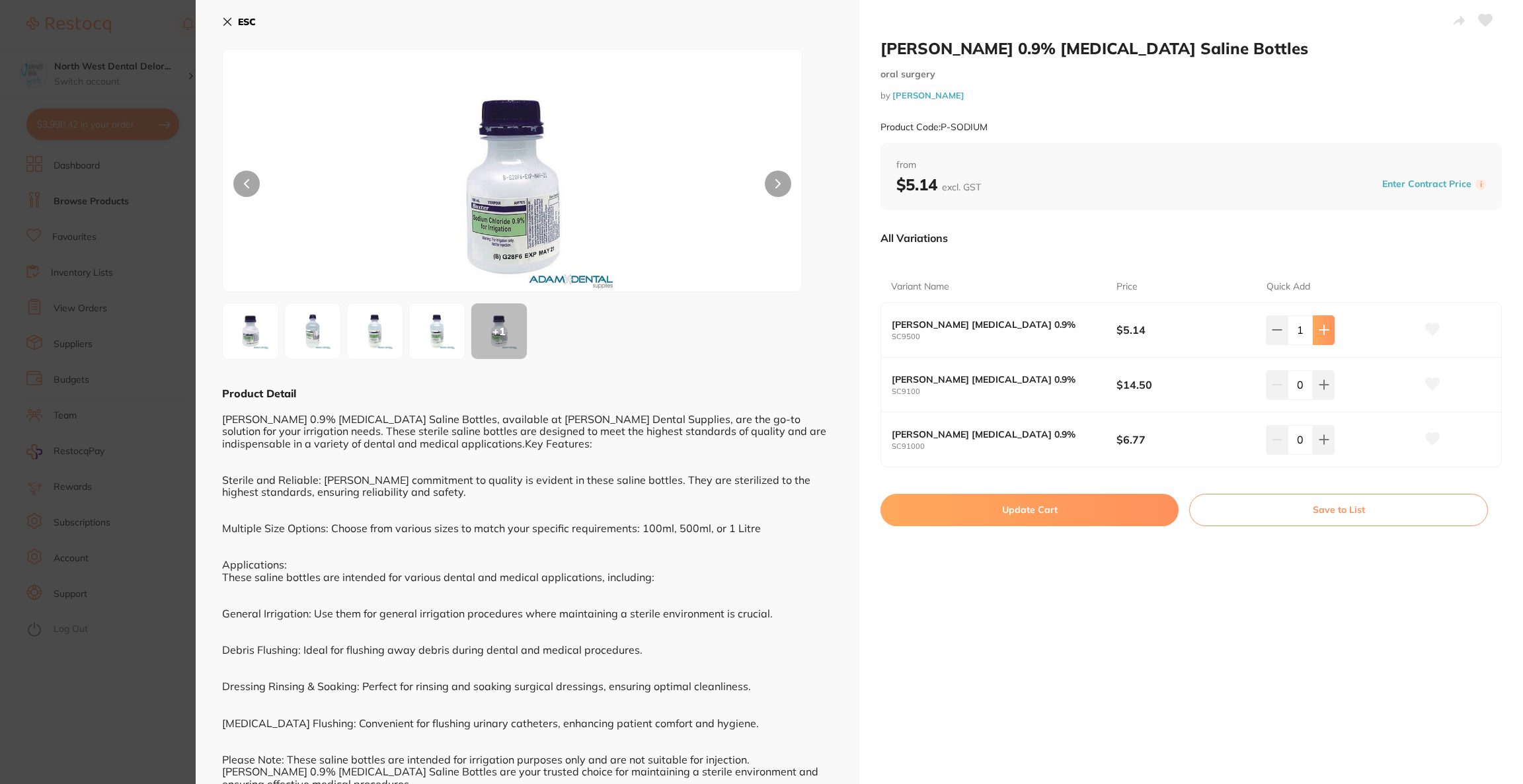
click at [1327, 331] on button at bounding box center [1323, 329] width 22 height 29
type input "2"
click at [1082, 513] on button "Update Cart" at bounding box center [1029, 510] width 298 height 32
checkbox input "true"
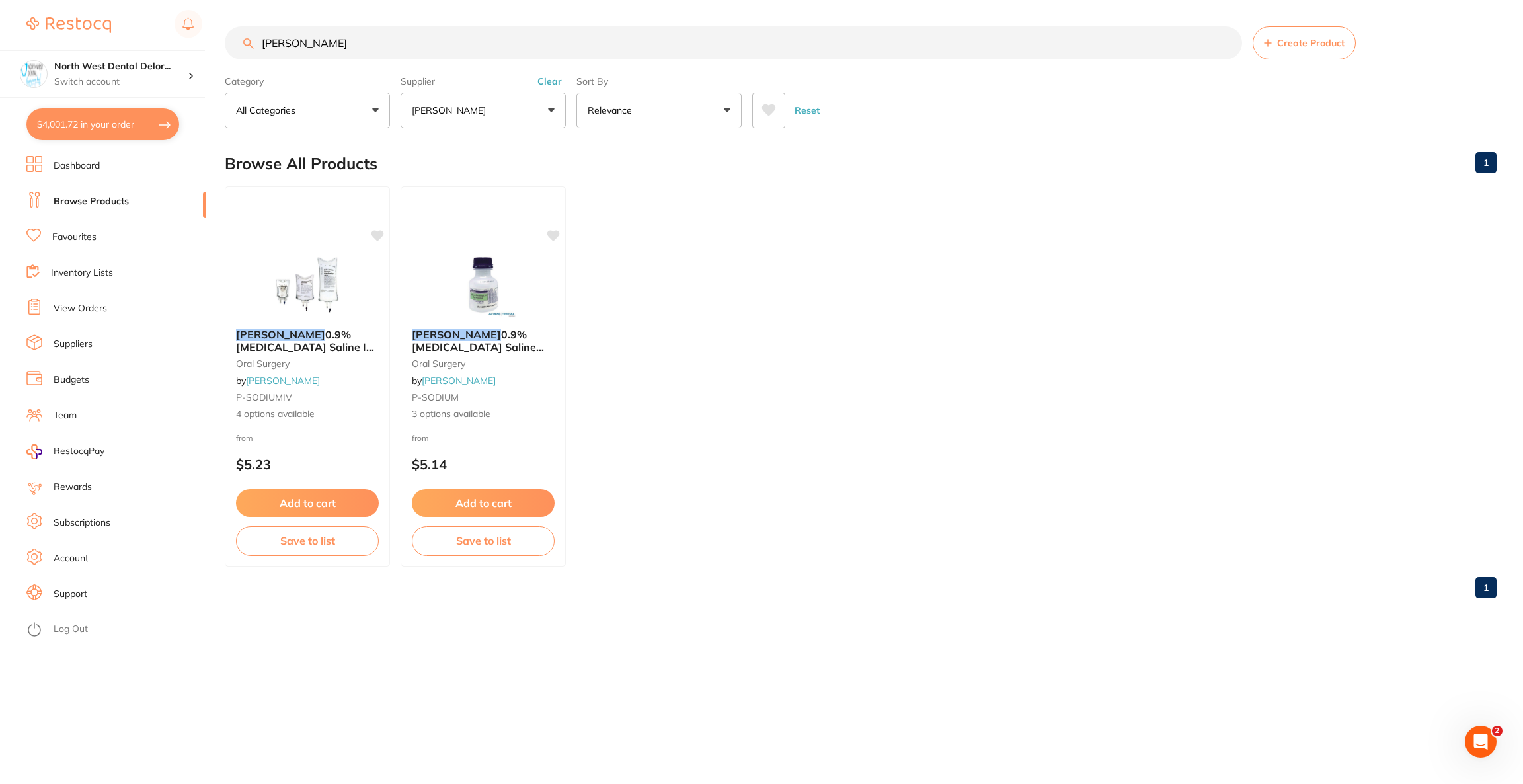
click at [130, 127] on button "$4,001.72 in your order" at bounding box center [102, 125] width 153 height 32
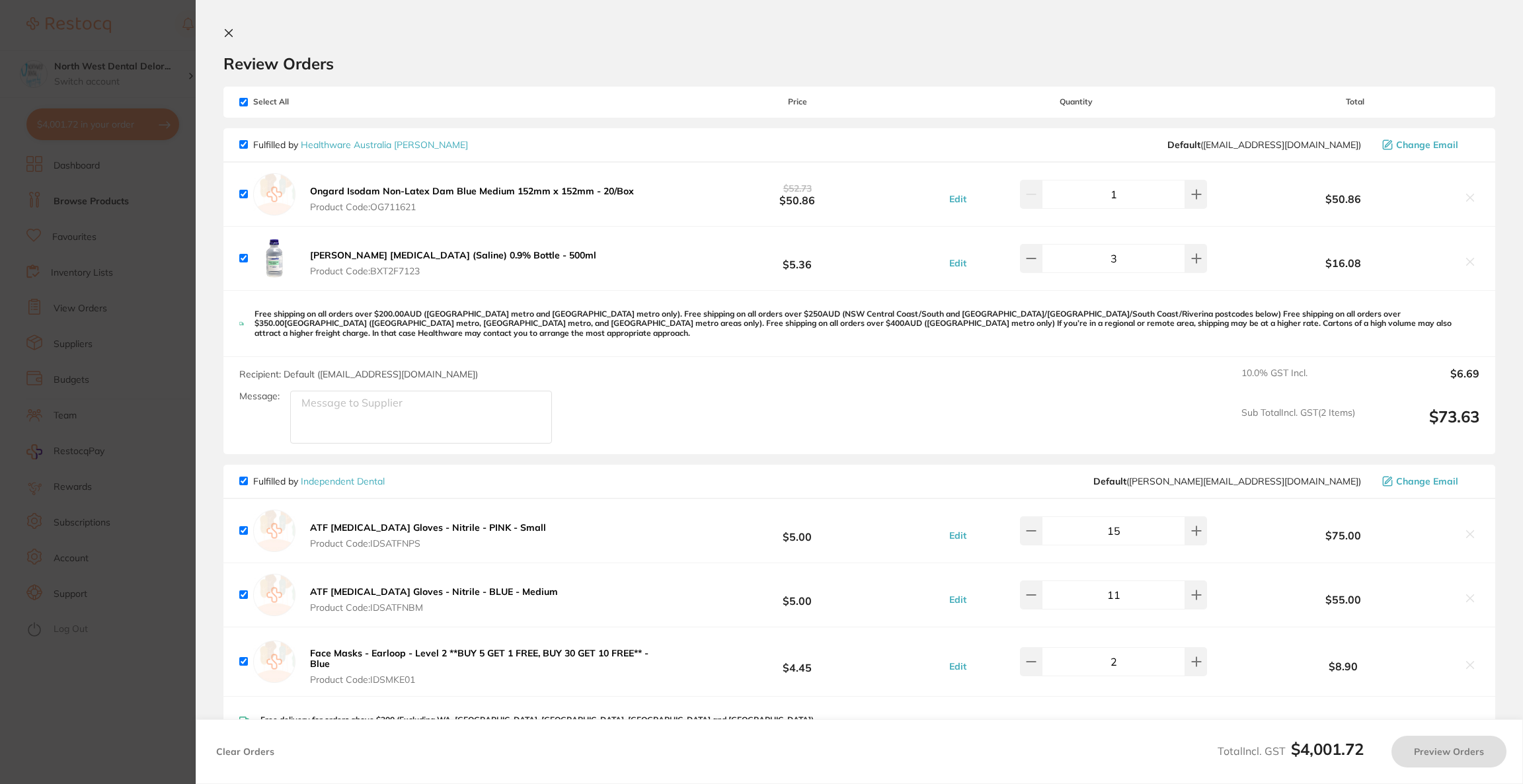
checkbox input "true"
click at [1467, 261] on icon at bounding box center [1470, 261] width 7 height 7
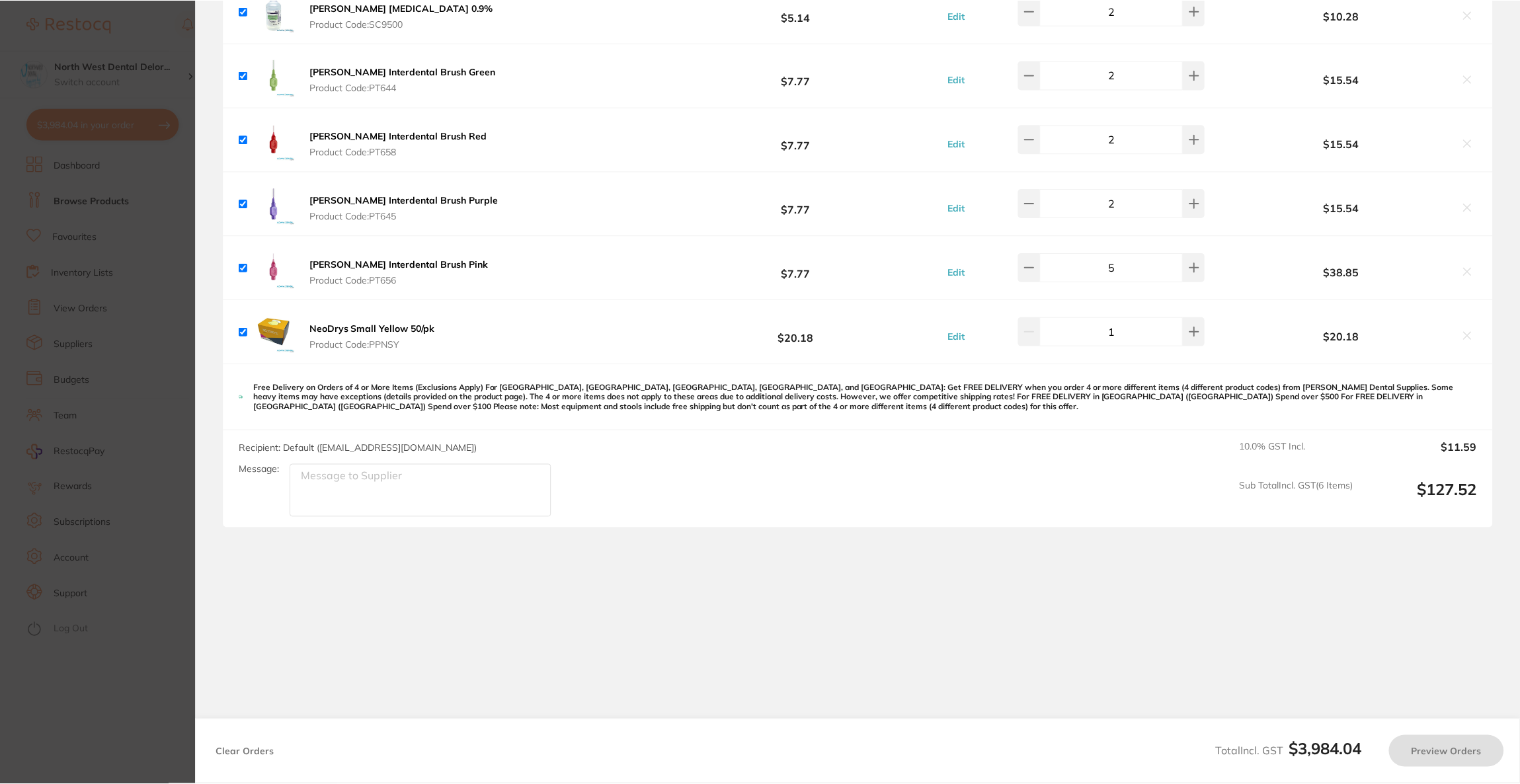
scroll to position [4555, 0]
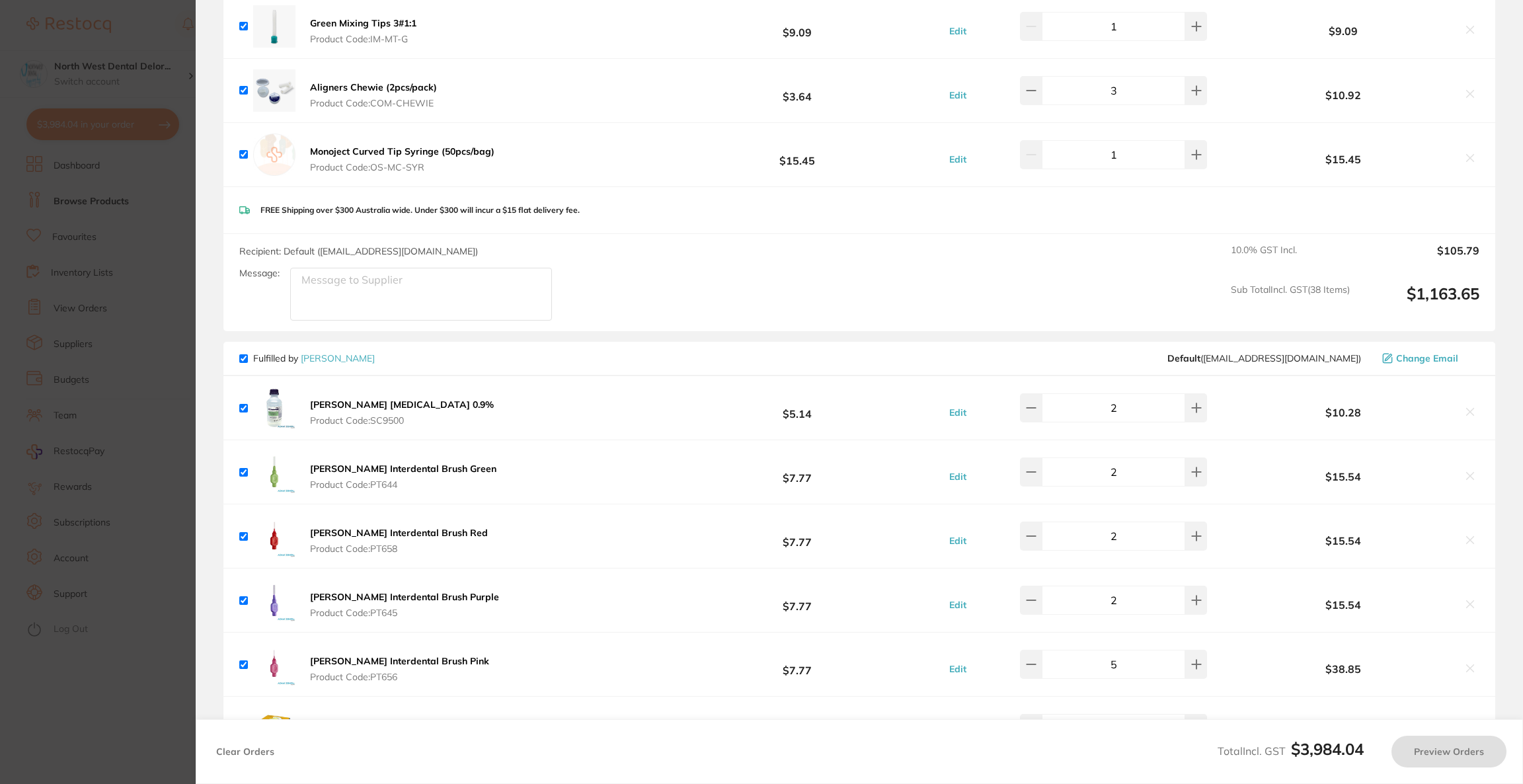
checkbox input "true"
click at [1186, 408] on button at bounding box center [1196, 408] width 22 height 29
type input "3"
click at [179, 281] on section "Update RRP Set your pre negotiated price for this item. Item Agreed RRP (excl. …" at bounding box center [761, 392] width 1523 height 784
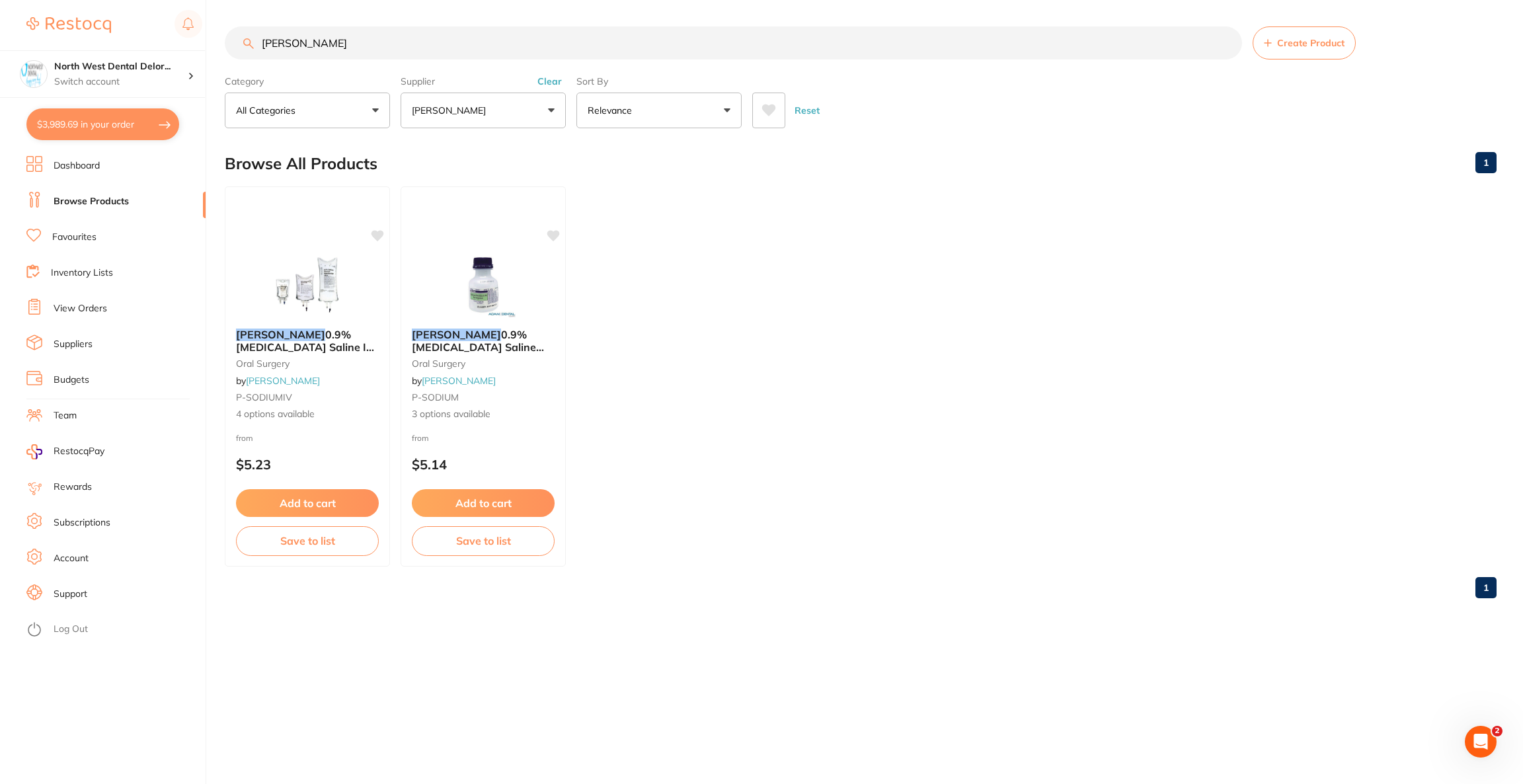
drag, startPoint x: 377, startPoint y: 32, endPoint x: 205, endPoint y: 54, distance: 173.4
click at [205, 54] on div "$3,989.69 North West Dental Delor... Switch account Riaz Dental Surgery Experte…" at bounding box center [761, 392] width 1523 height 784
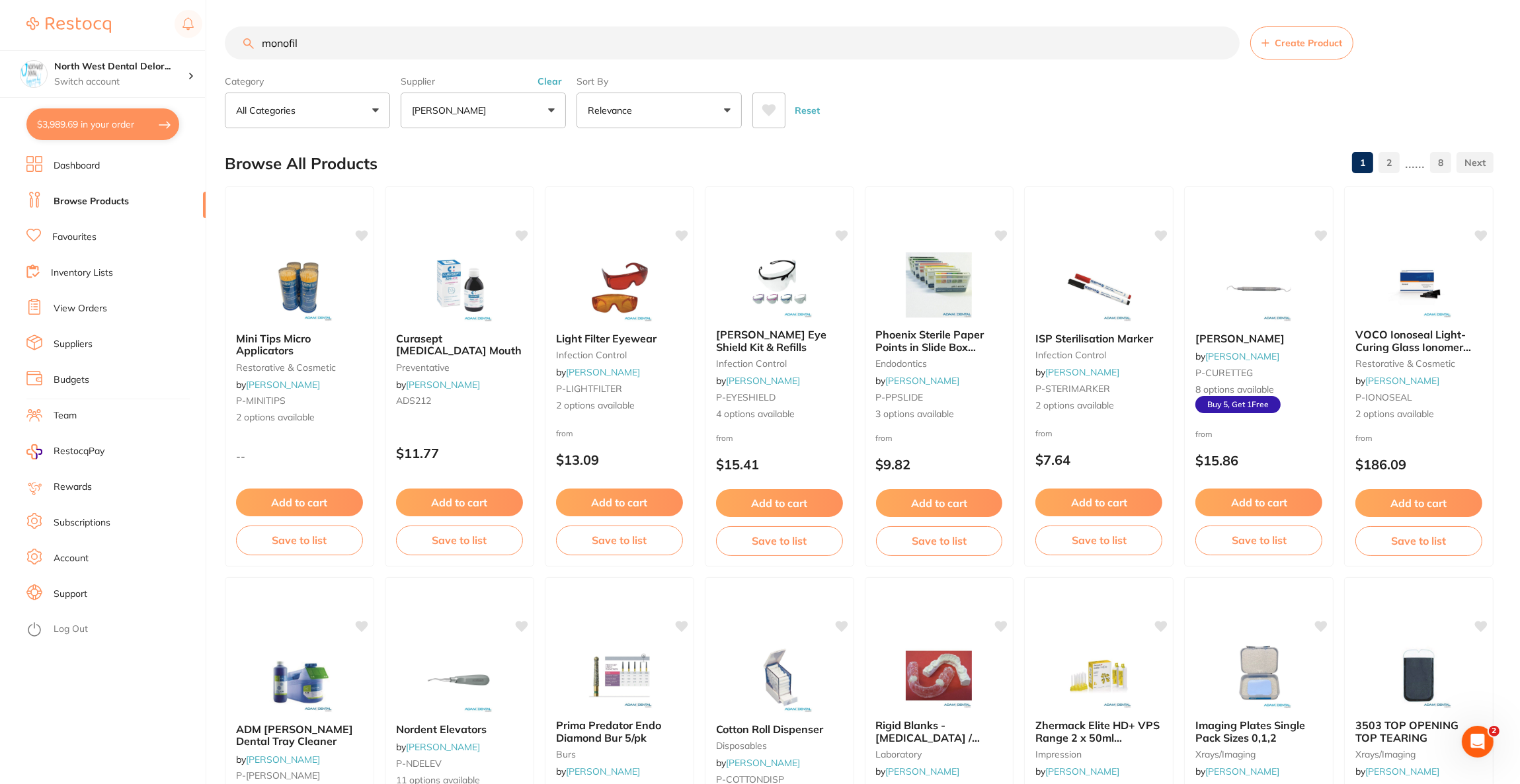
scroll to position [0, 0]
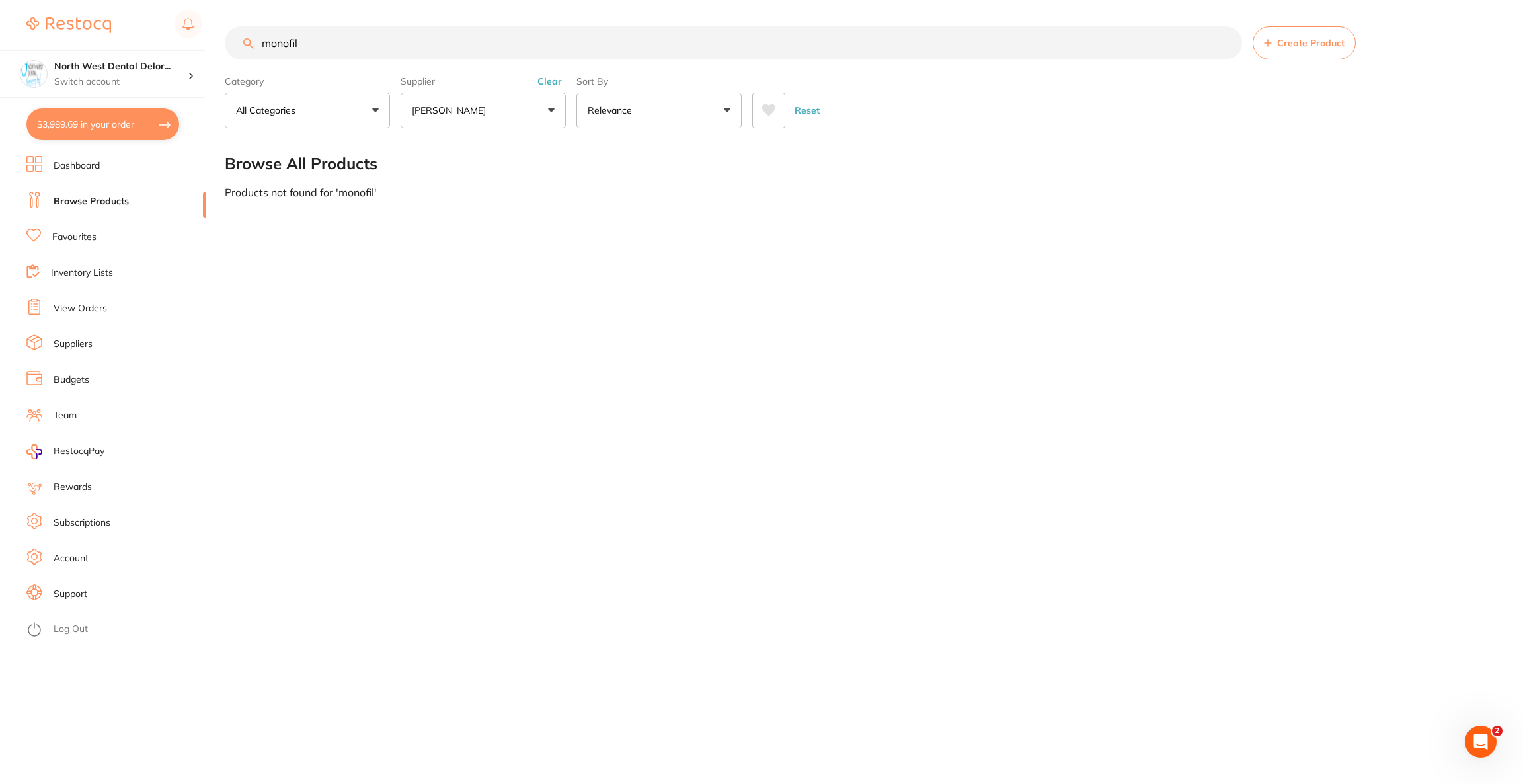
type input "monofil"
click at [436, 101] on button "[PERSON_NAME]" at bounding box center [483, 110] width 165 height 36
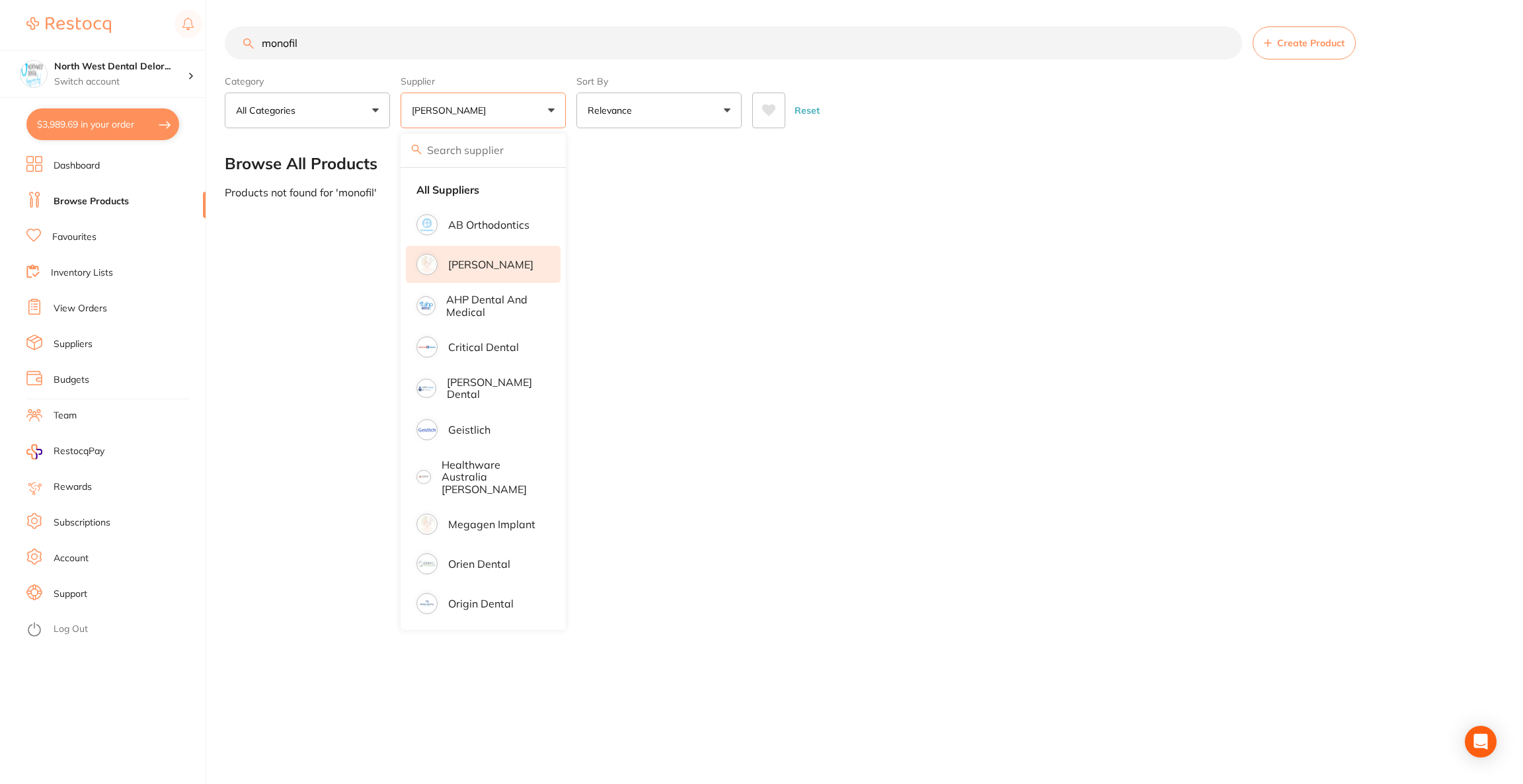
click at [483, 265] on p "[PERSON_NAME]" at bounding box center [491, 264] width 86 height 12
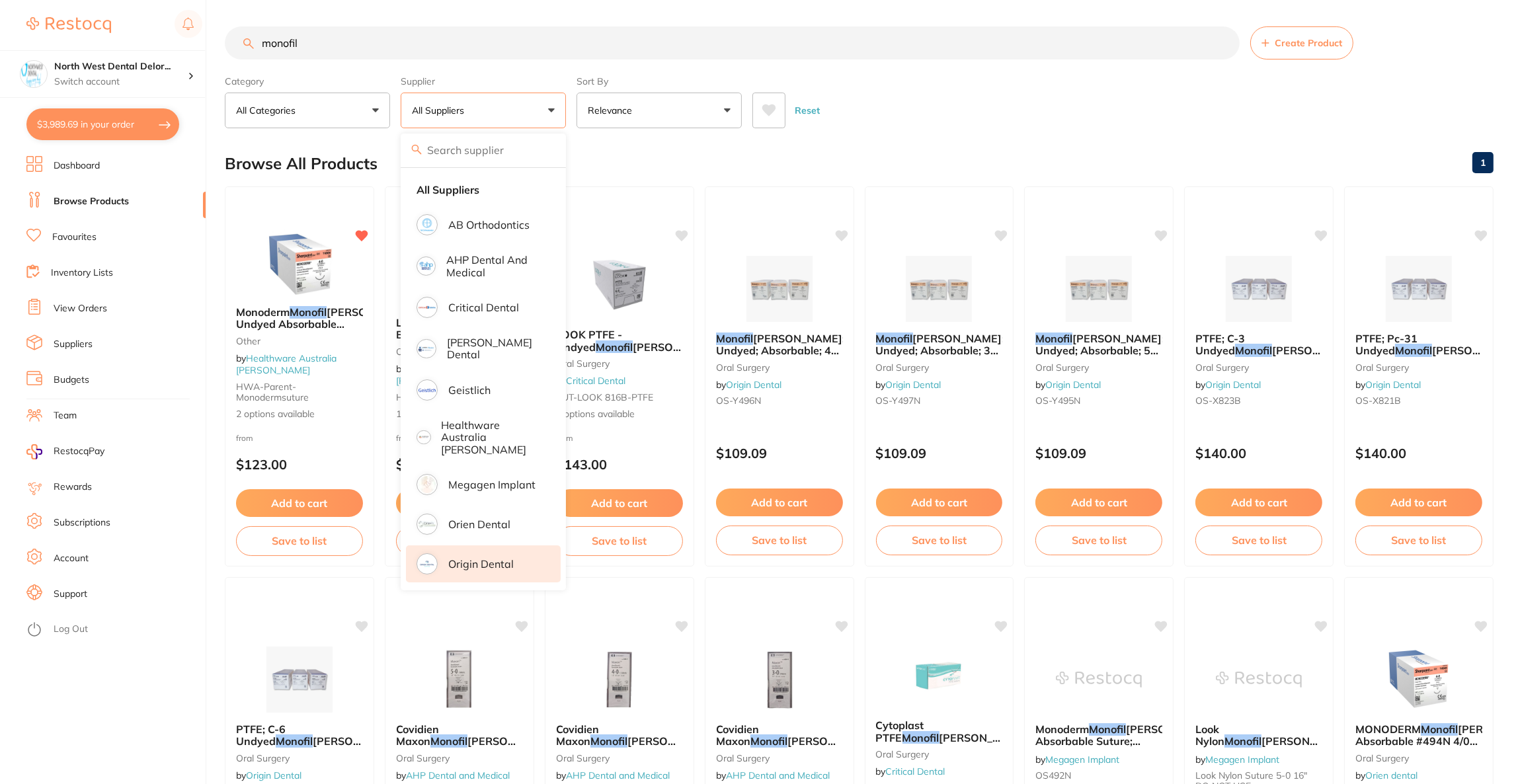
click at [506, 558] on p "Origin Dental" at bounding box center [481, 563] width 66 height 12
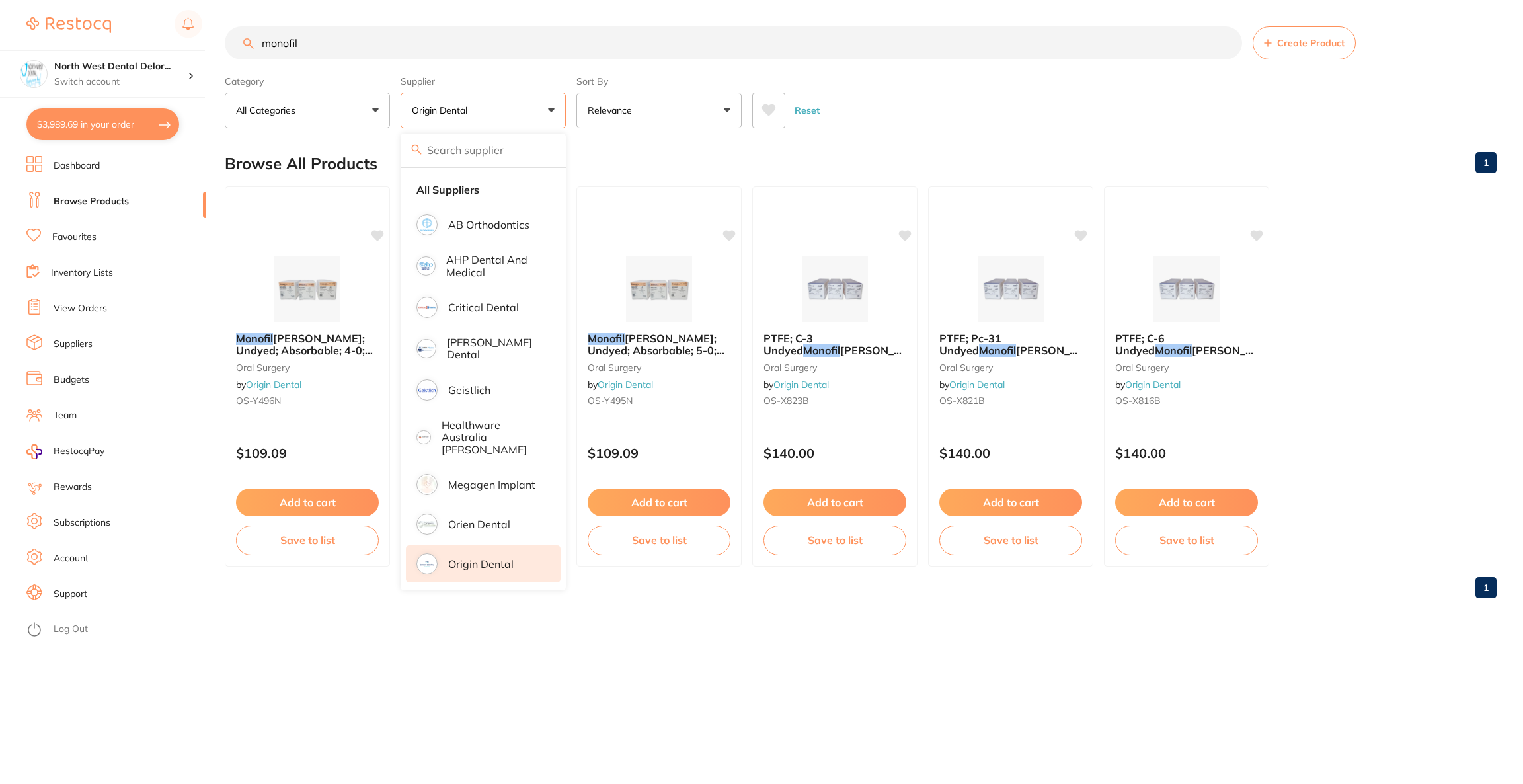
click at [864, 149] on div "Browse All Products 1" at bounding box center [860, 163] width 1272 height 44
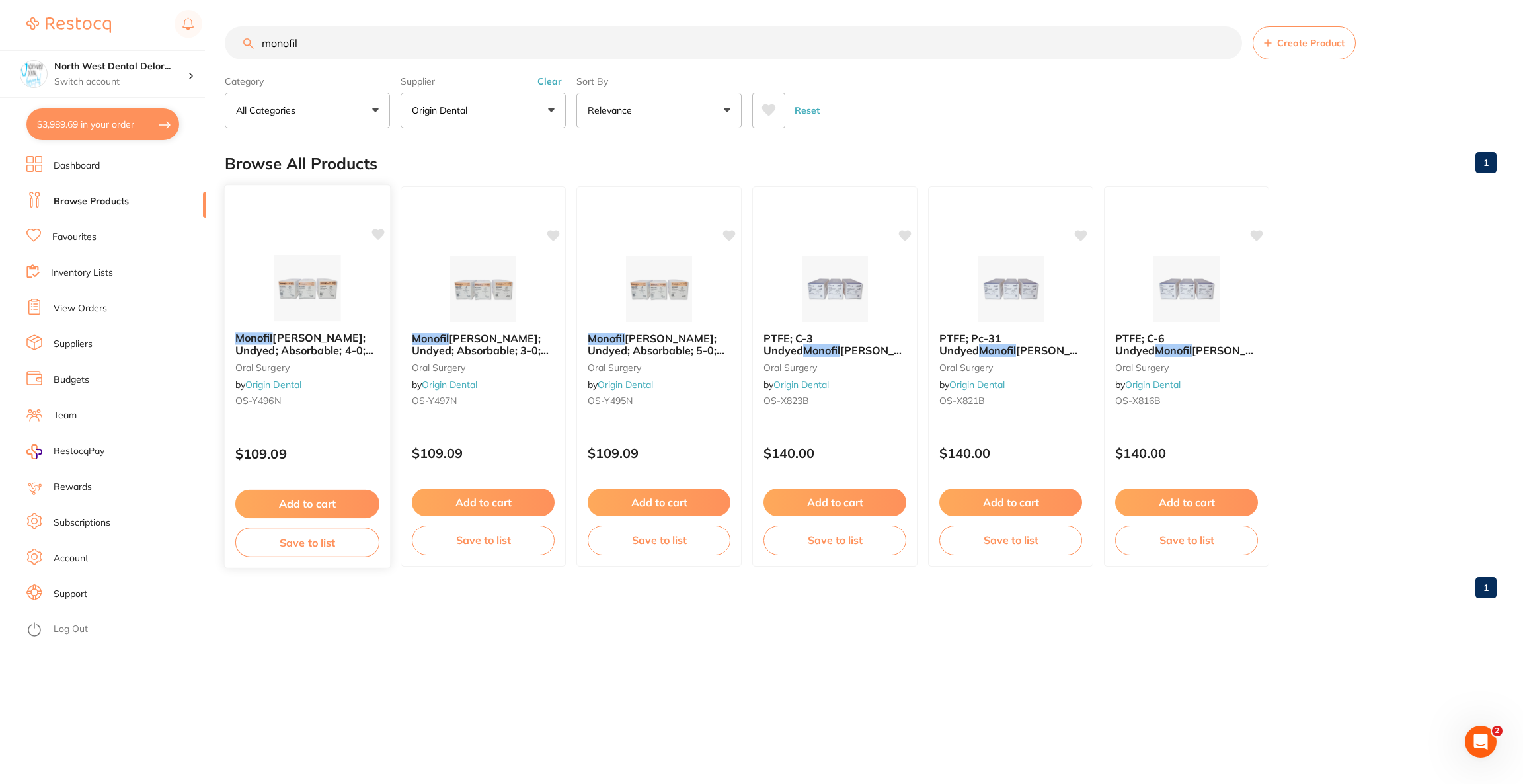
click at [313, 311] on img at bounding box center [307, 288] width 86 height 67
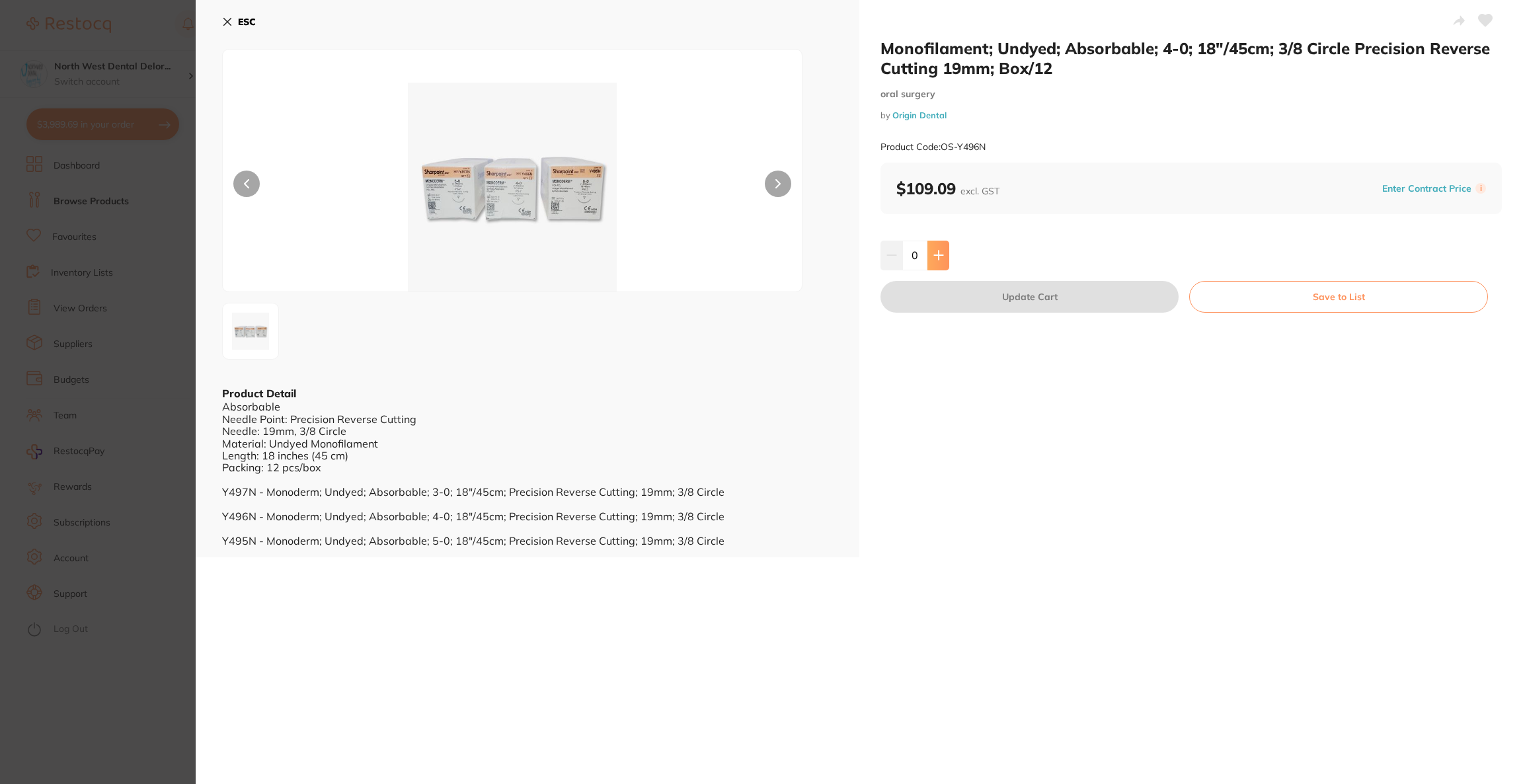
click at [937, 251] on icon at bounding box center [939, 255] width 10 height 10
click at [875, 257] on div "Monofilament; Undyed; Absorbable; 4-0; 18″/45cm; 3/8 Circle Precision Reverse C…" at bounding box center [1191, 278] width 664 height 557
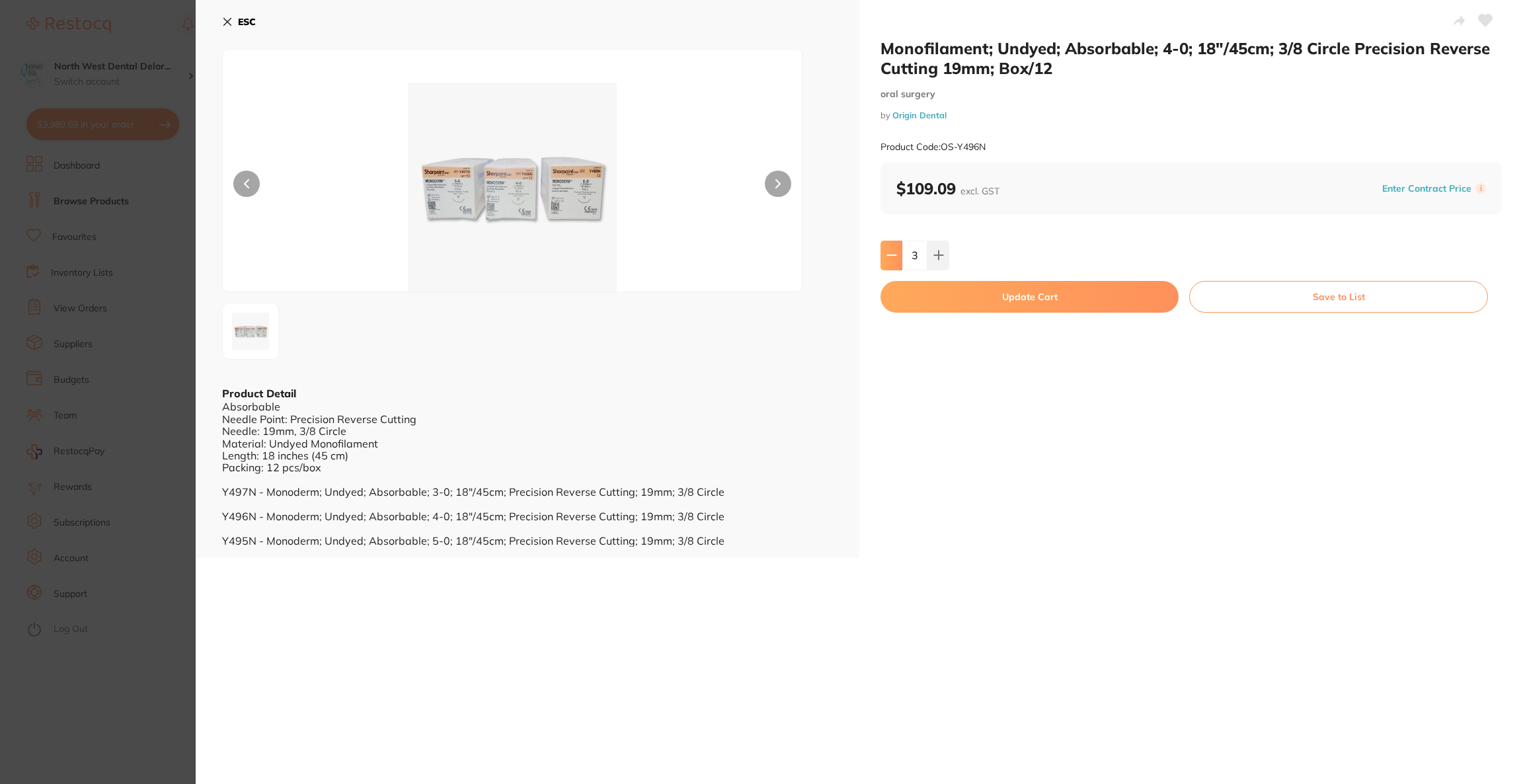
click at [887, 257] on icon at bounding box center [891, 255] width 10 height 10
type input "2"
click at [901, 299] on button "Update Cart" at bounding box center [1029, 296] width 298 height 32
checkbox input "false"
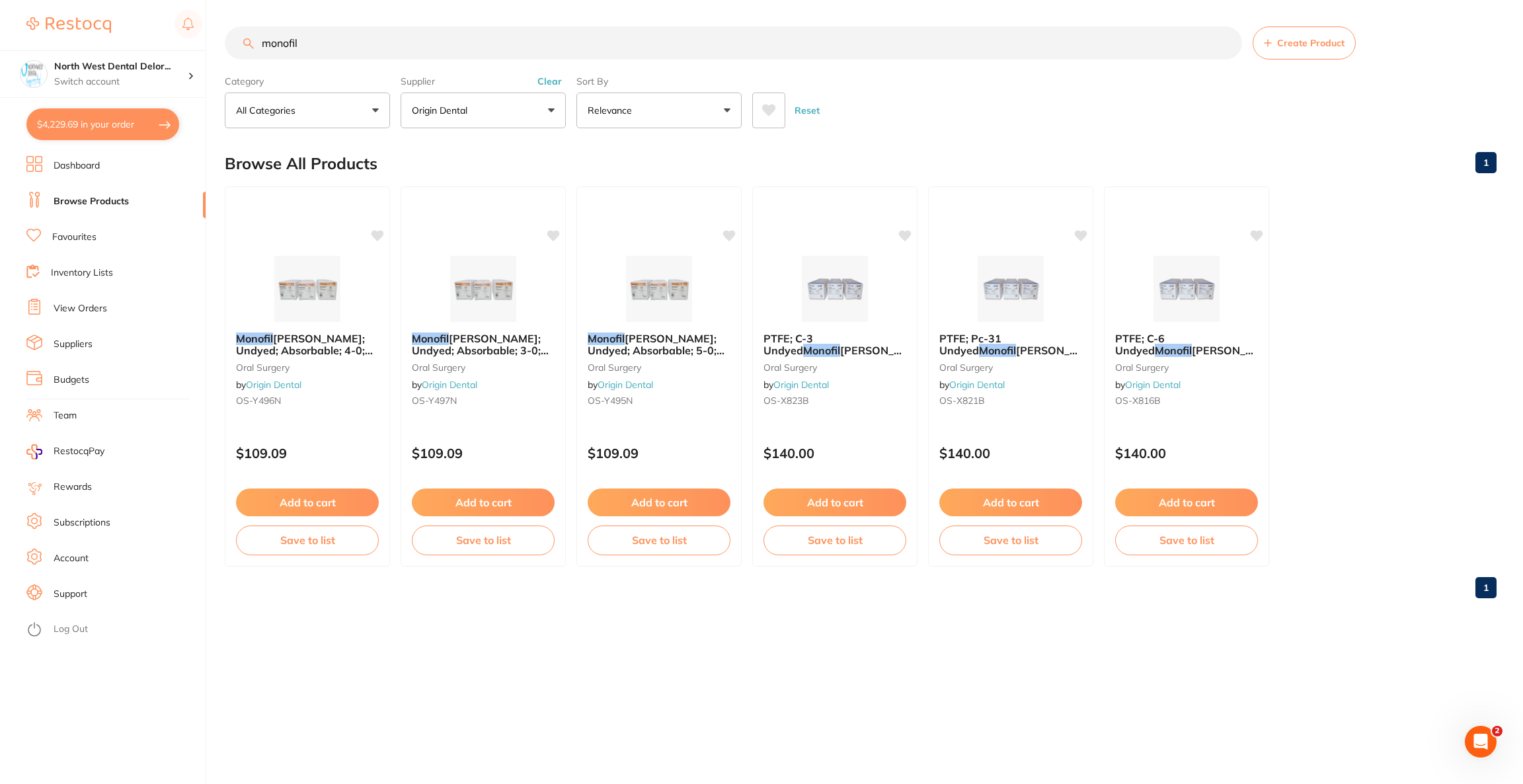
click at [106, 134] on button "$4,229.69 in your order" at bounding box center [102, 125] width 153 height 32
checkbox input "true"
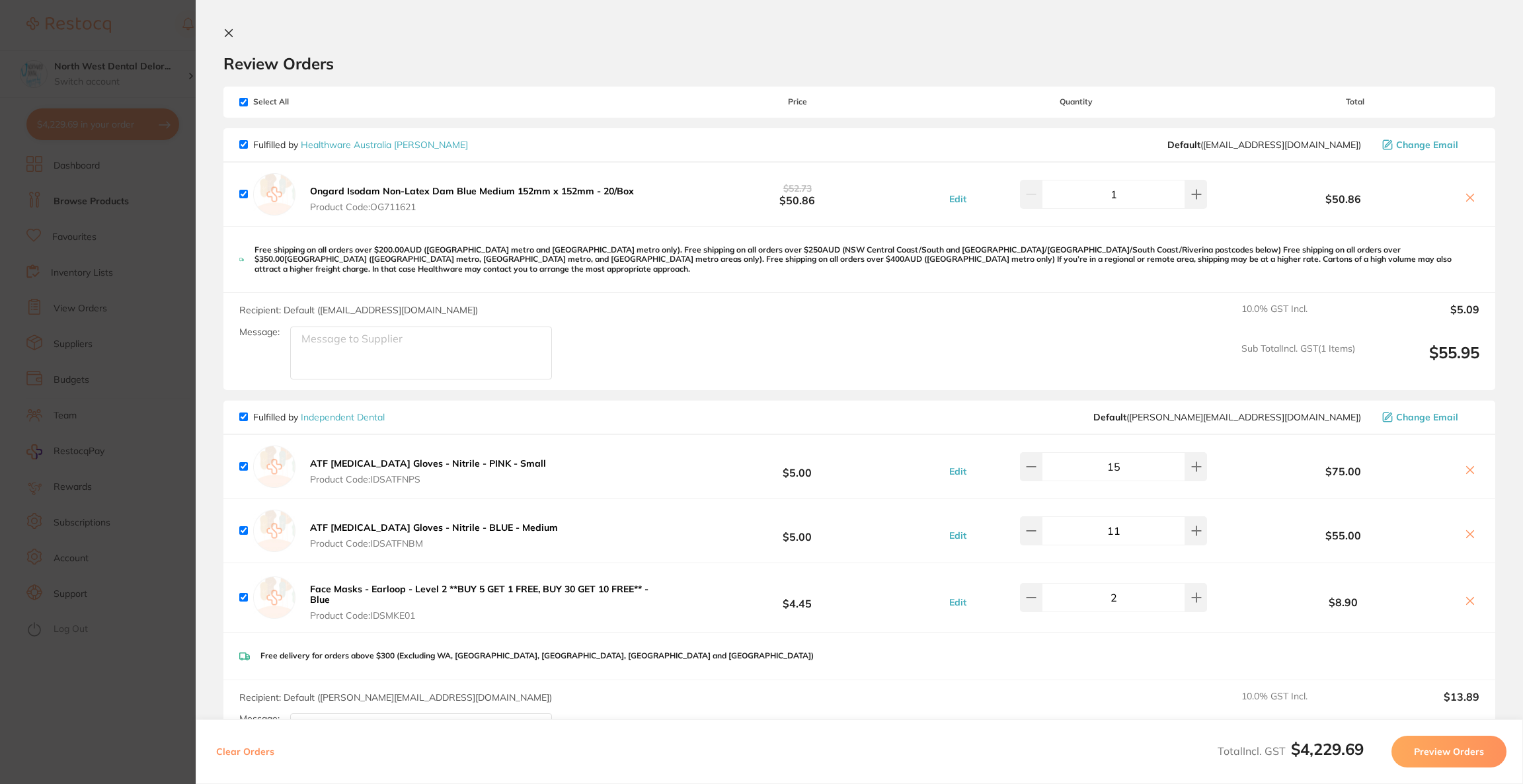
checkbox input "true"
click at [1469, 194] on icon at bounding box center [1470, 197] width 7 height 7
checkbox input "false"
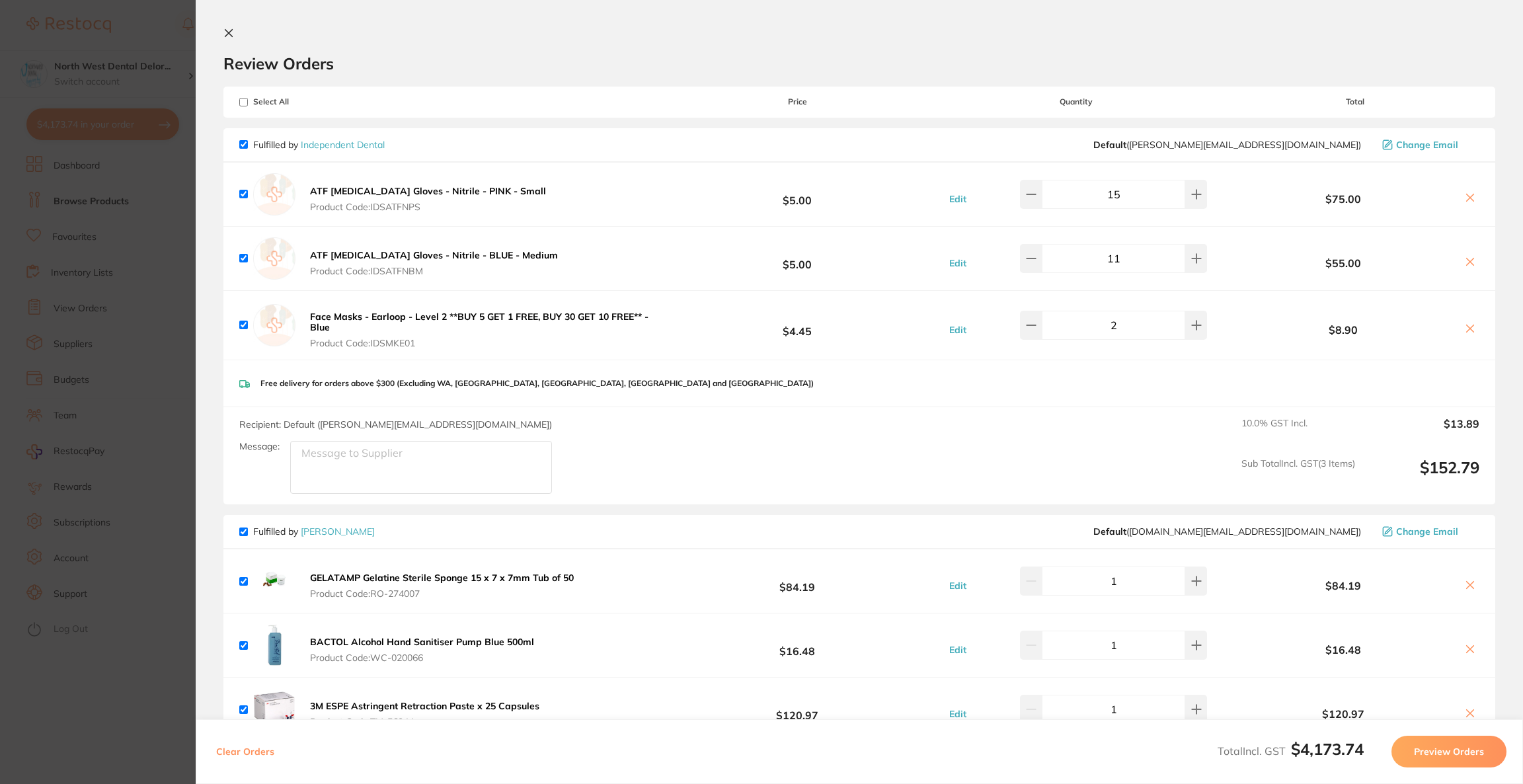
click at [144, 241] on section "Update RRP Set your pre negotiated price for this item. Item Agreed RRP (excl. …" at bounding box center [761, 392] width 1523 height 784
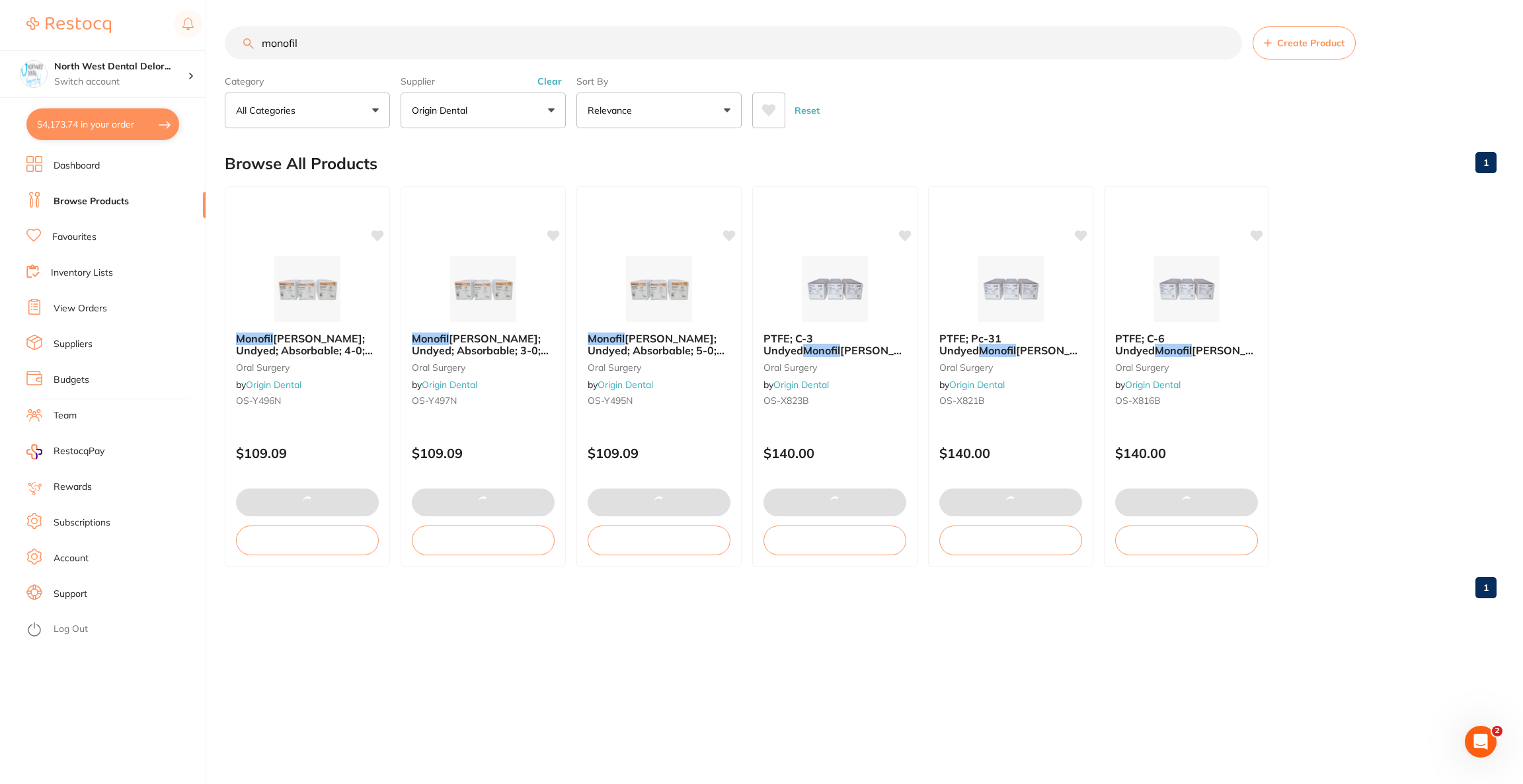
drag, startPoint x: 330, startPoint y: 51, endPoint x: 192, endPoint y: 46, distance: 138.1
click at [192, 46] on div "$4,173.74 North West Dental Delor... Switch account Riaz Dental Surgery Experte…" at bounding box center [761, 392] width 1523 height 784
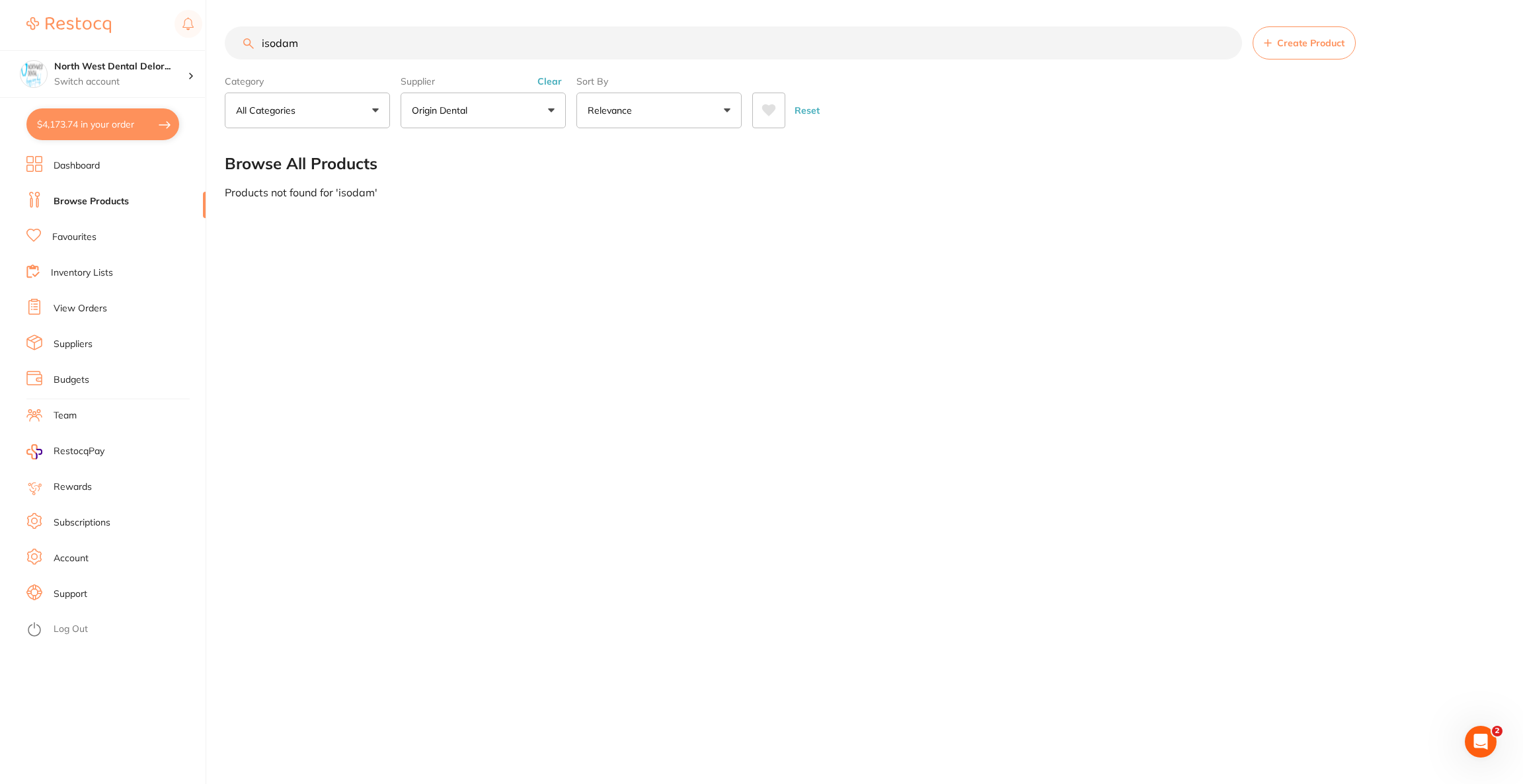
type input "isodam"
click at [467, 126] on button "Origin Dental" at bounding box center [483, 110] width 165 height 36
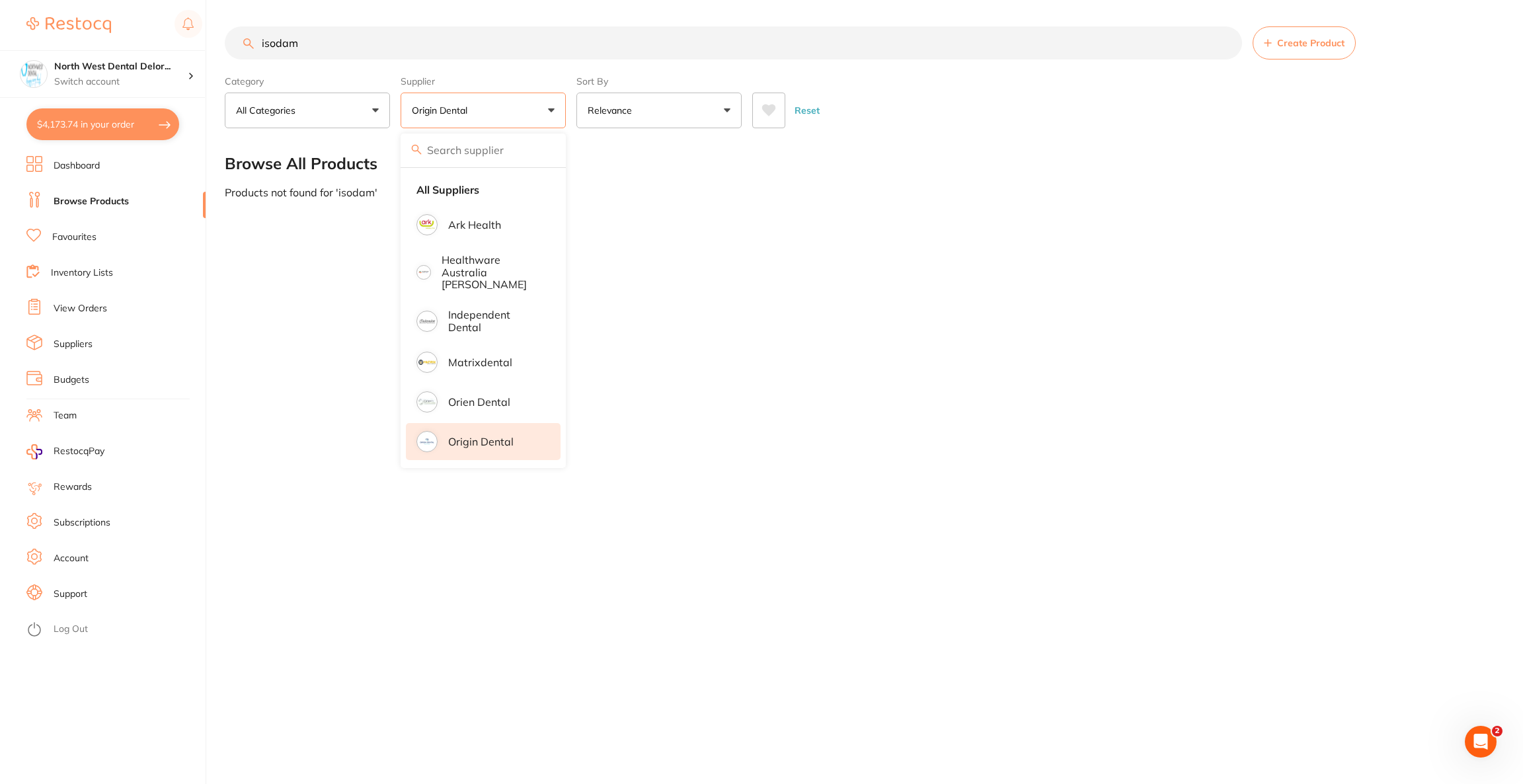
click at [474, 436] on p "Origin Dental" at bounding box center [481, 441] width 66 height 12
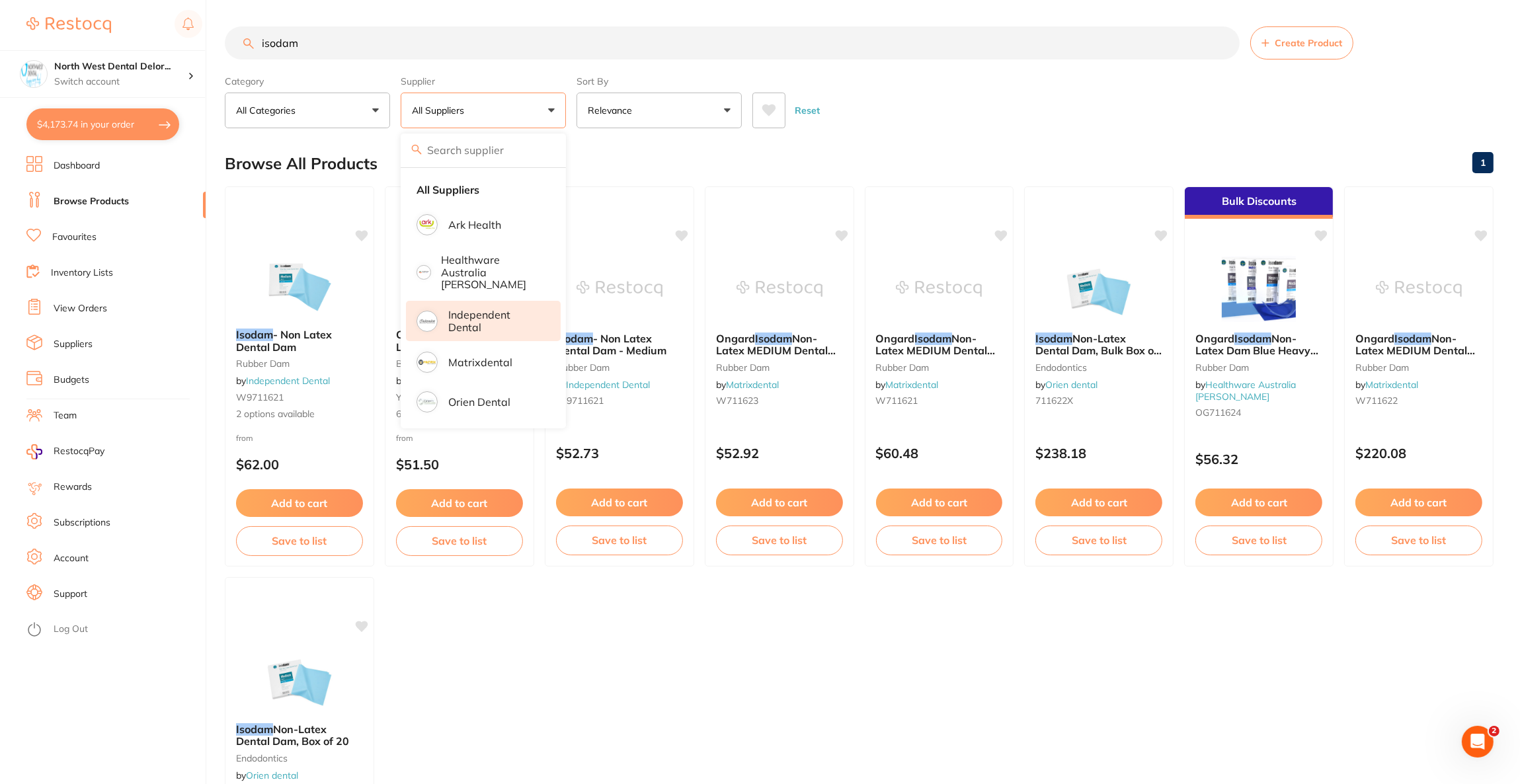
click at [495, 313] on p "Independent Dental" at bounding box center [495, 320] width 94 height 25
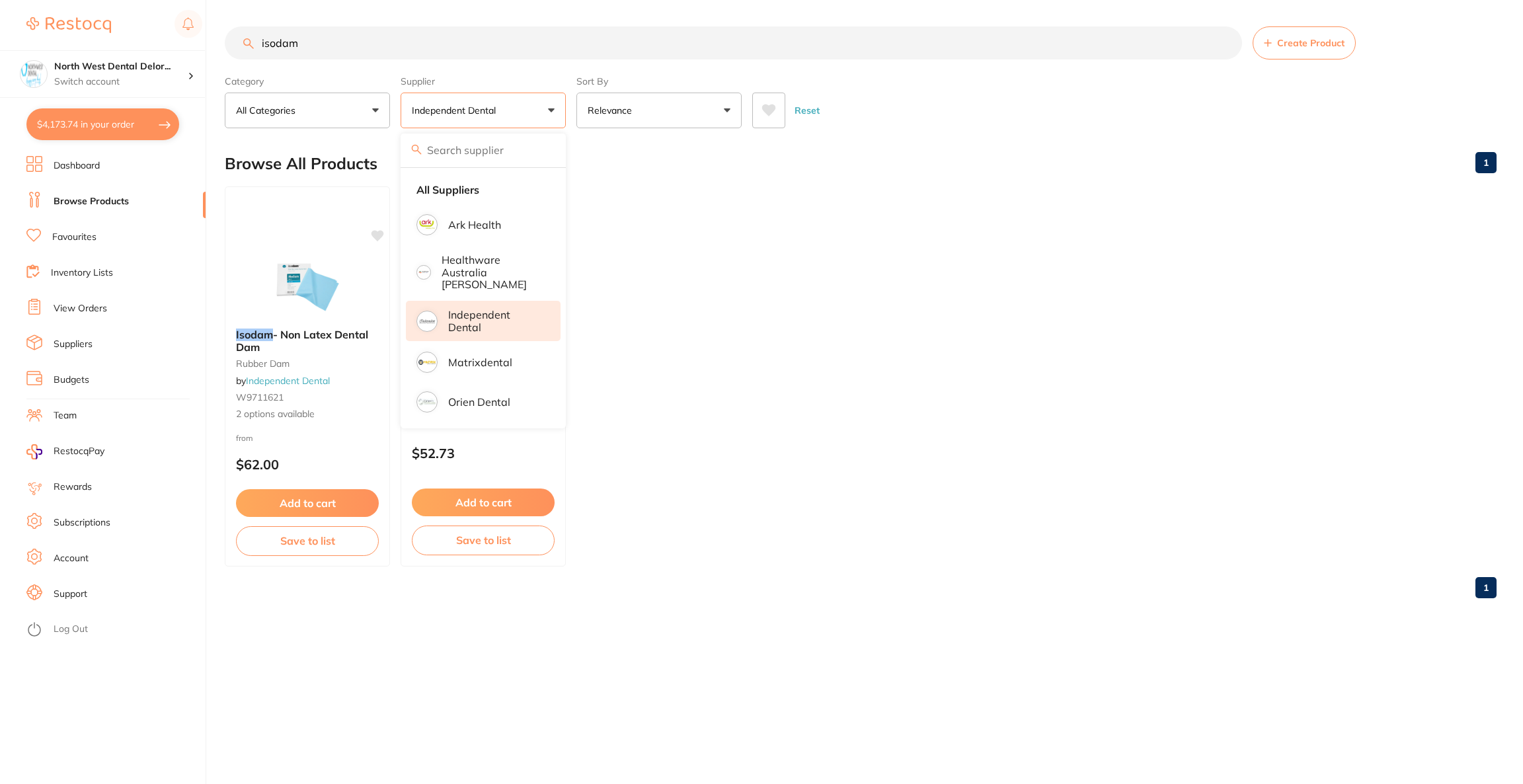
click at [934, 299] on ul "Isodam - Non Latex Dental Dam rubber dam by Independent Dental W9711621 2 optio…" at bounding box center [860, 376] width 1272 height 380
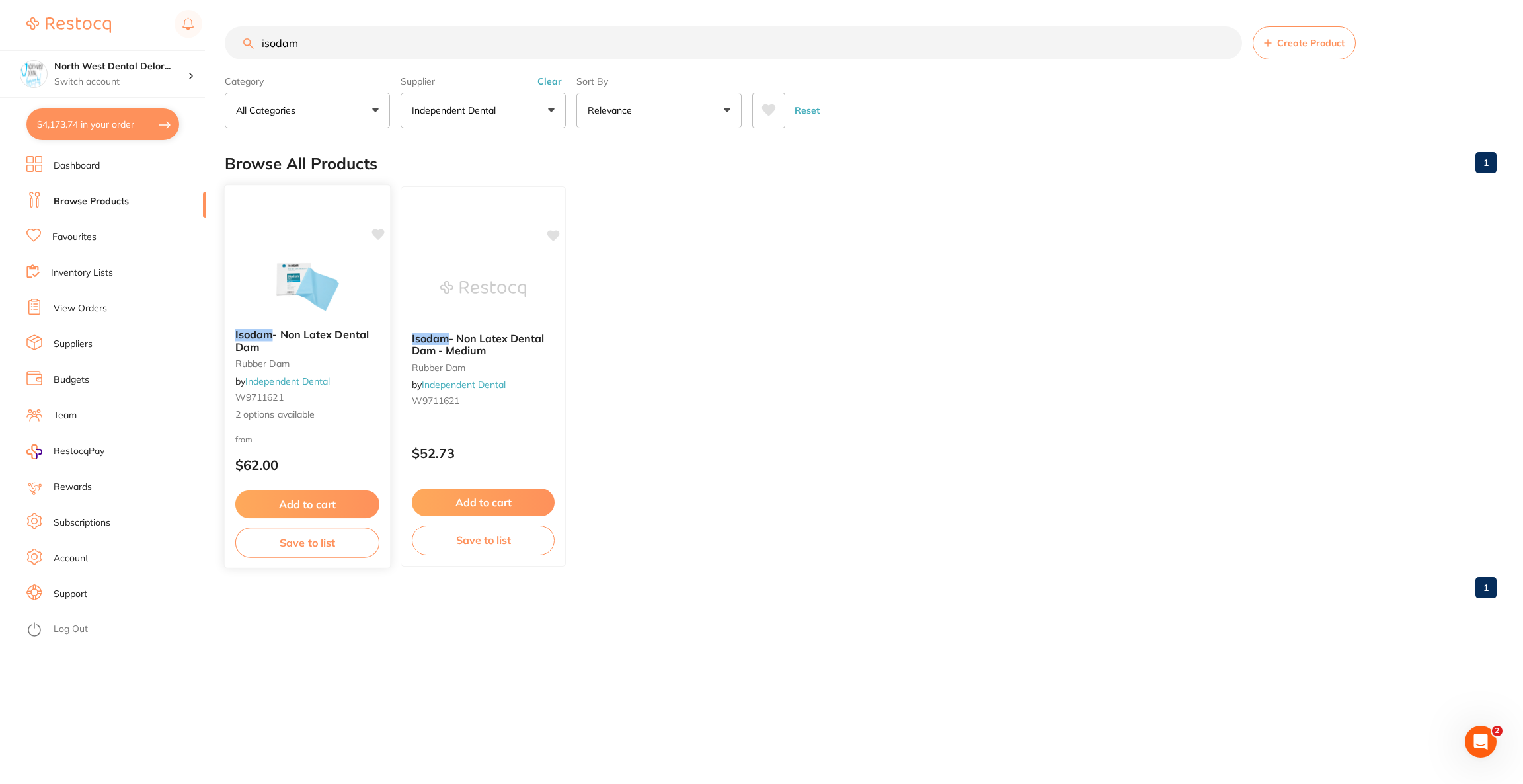
click at [310, 257] on img at bounding box center [307, 285] width 86 height 67
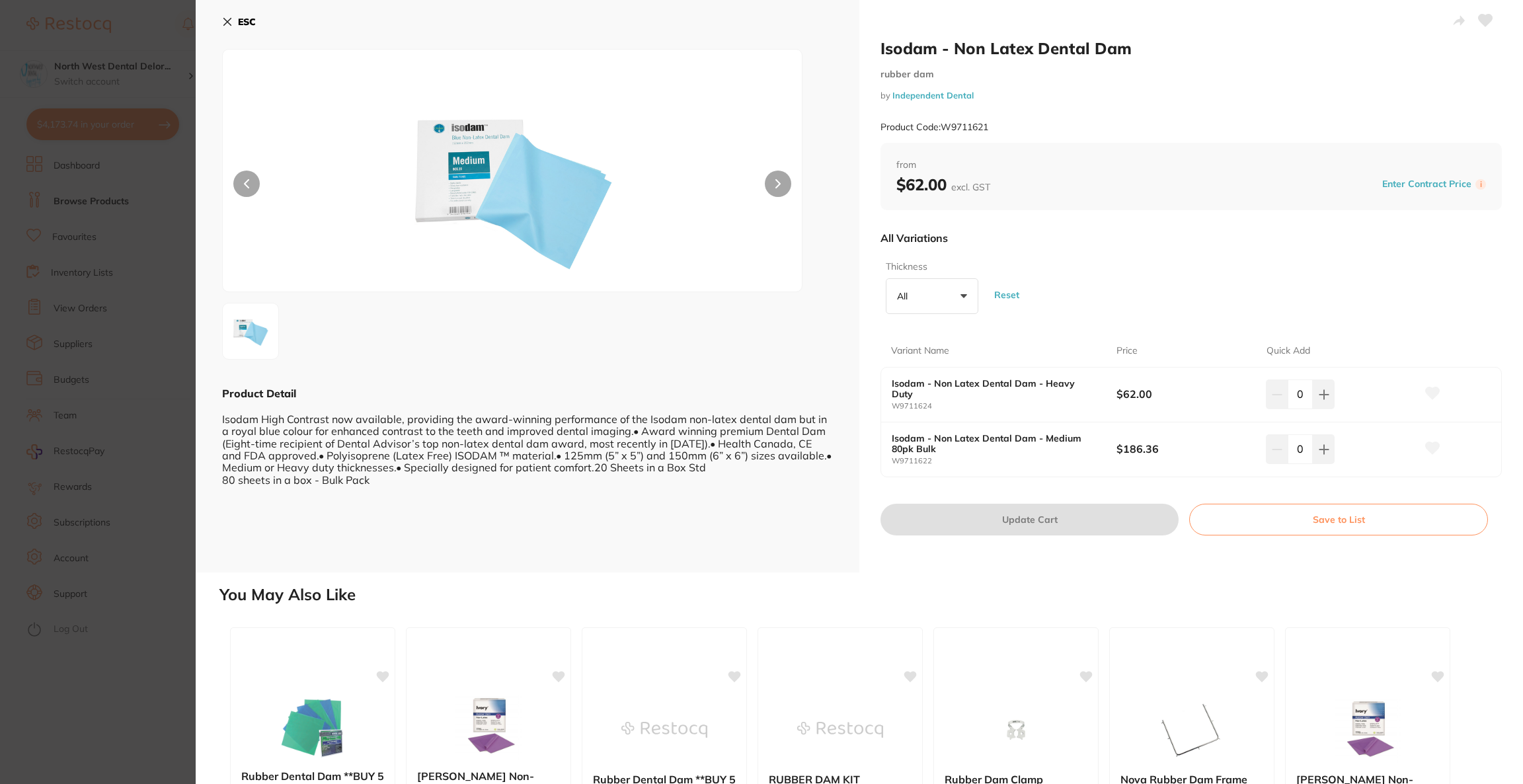
click at [118, 352] on section "Isodam - Non Latex Dental Dam rubber dam by Independent Dental Product Code: W9…" at bounding box center [761, 392] width 1523 height 784
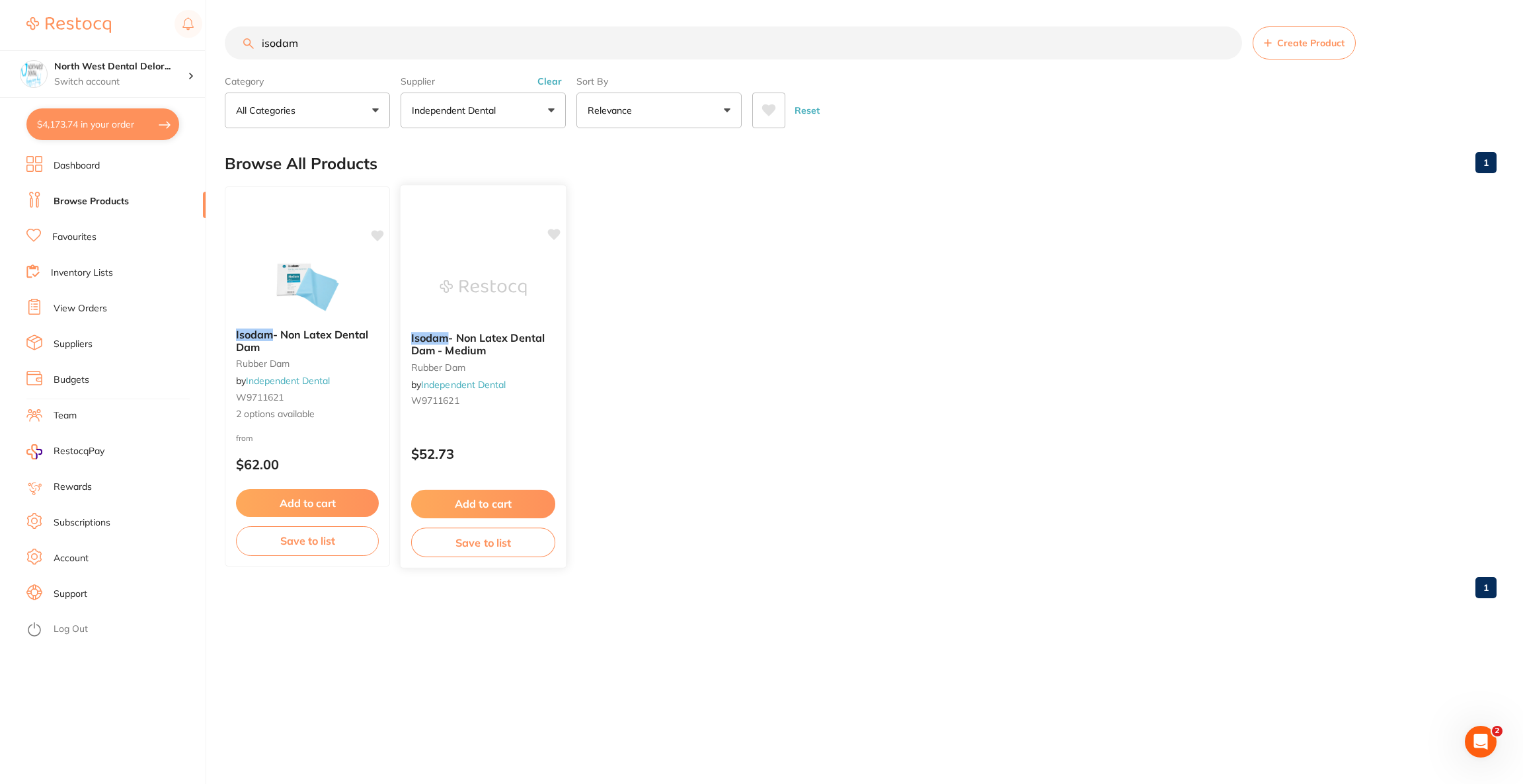
click at [453, 324] on div "Isodam - Non Latex Dental Dam - Medium rubber dam by Independent Dental W9711621" at bounding box center [483, 372] width 165 height 101
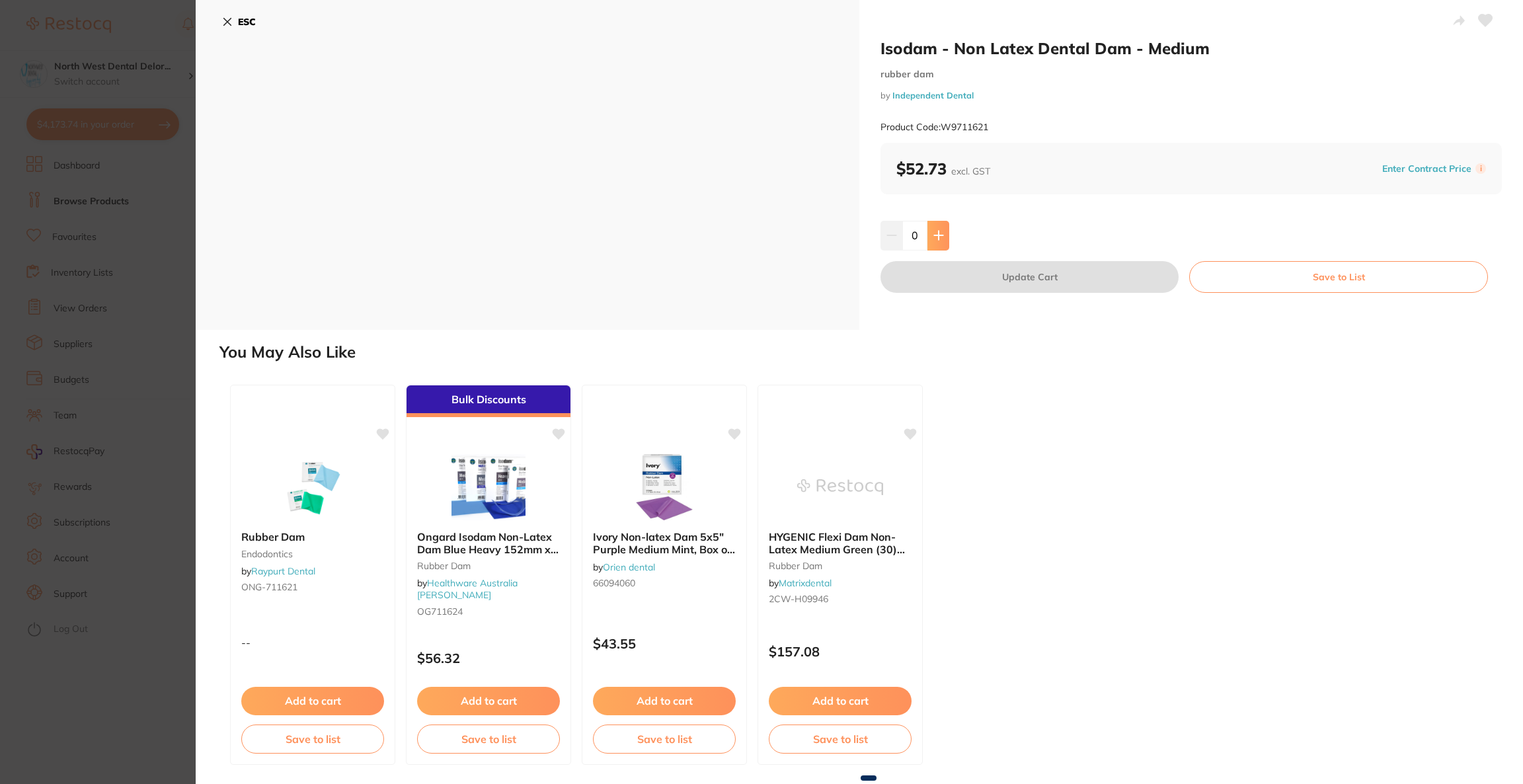
click at [945, 231] on button at bounding box center [938, 235] width 22 height 29
type input "1"
click at [959, 271] on button "Update Cart" at bounding box center [1029, 277] width 298 height 32
checkbox input "false"
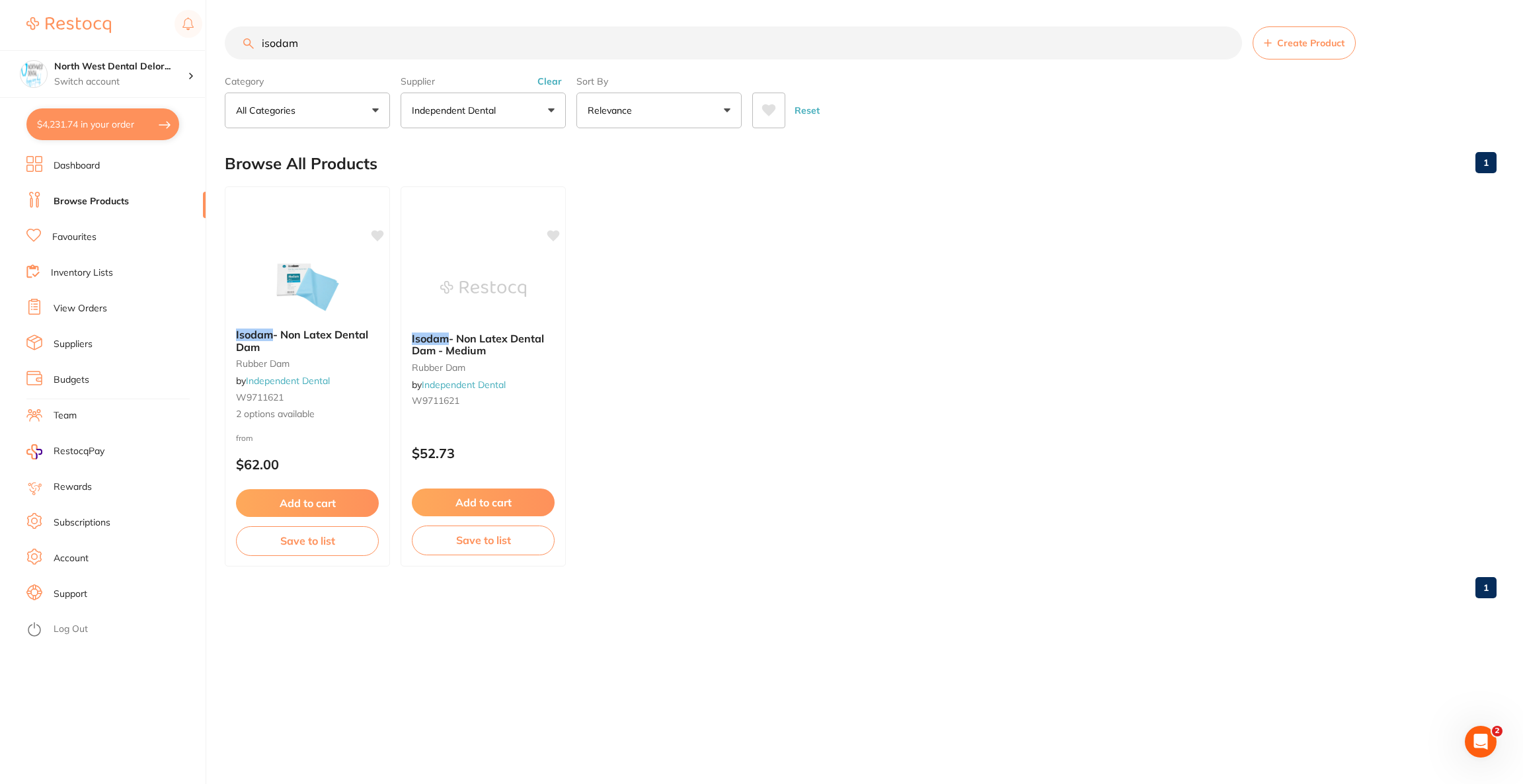
click at [122, 121] on button "$4,231.74 in your order" at bounding box center [102, 125] width 153 height 32
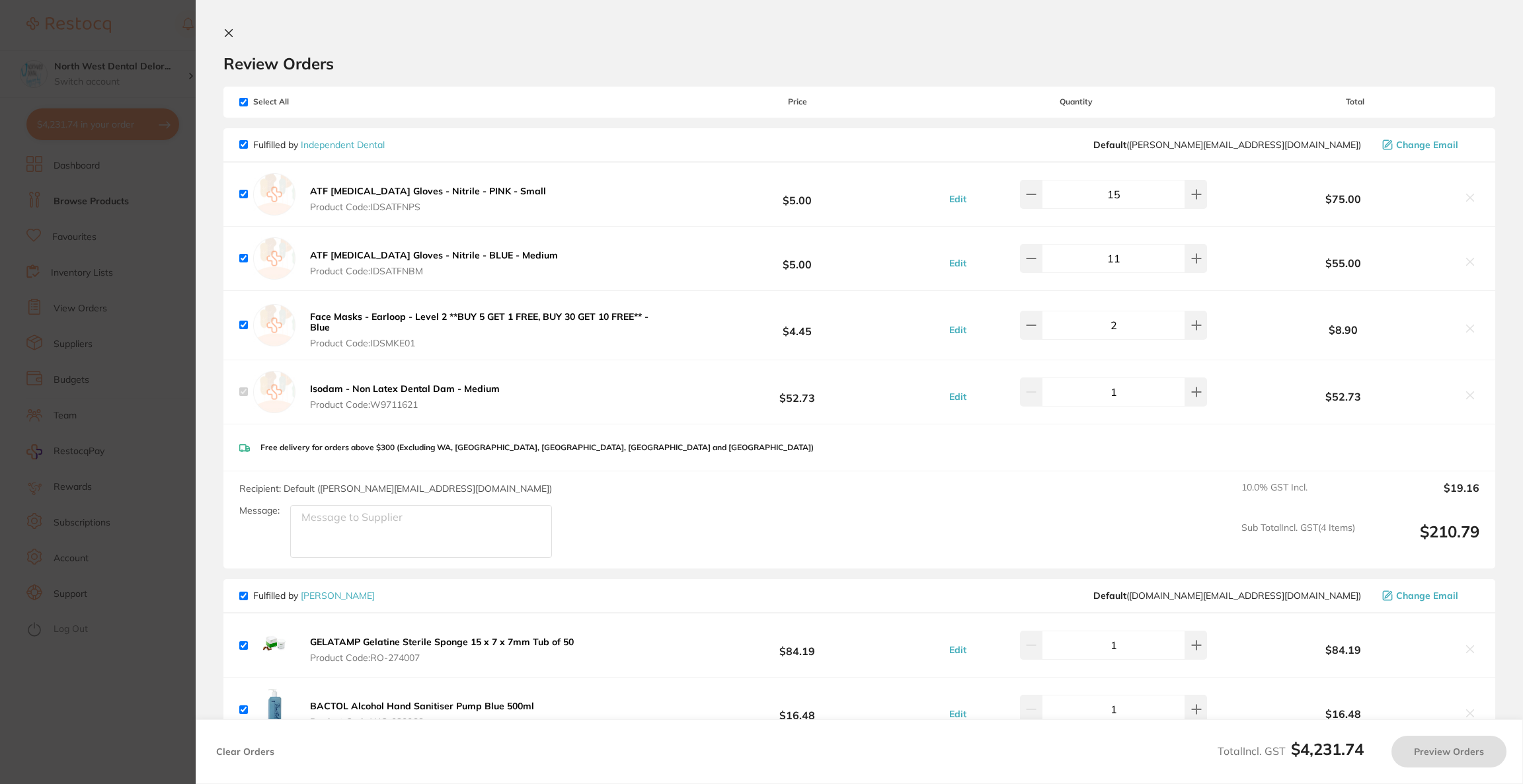
checkbox input "true"
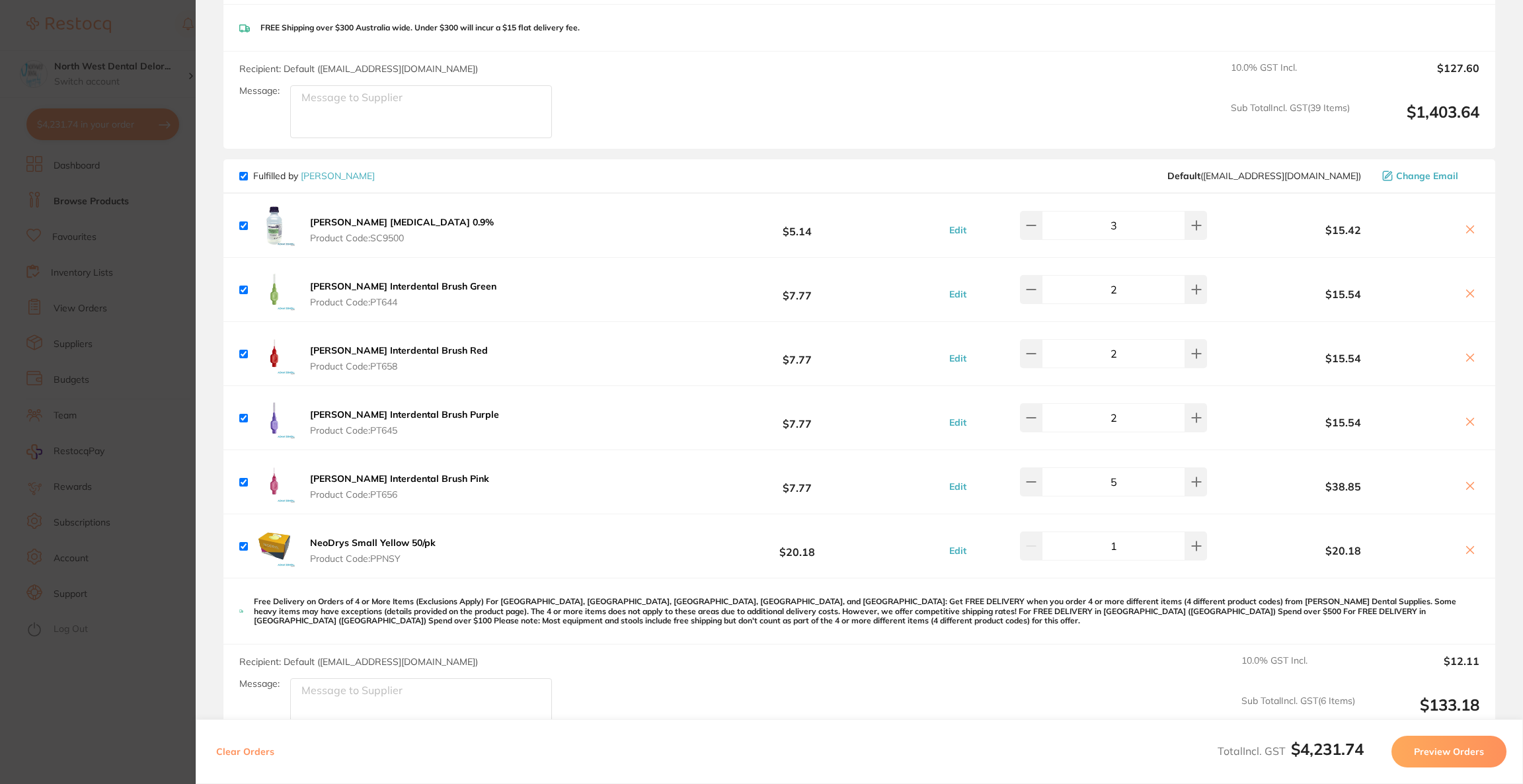
scroll to position [4758, 0]
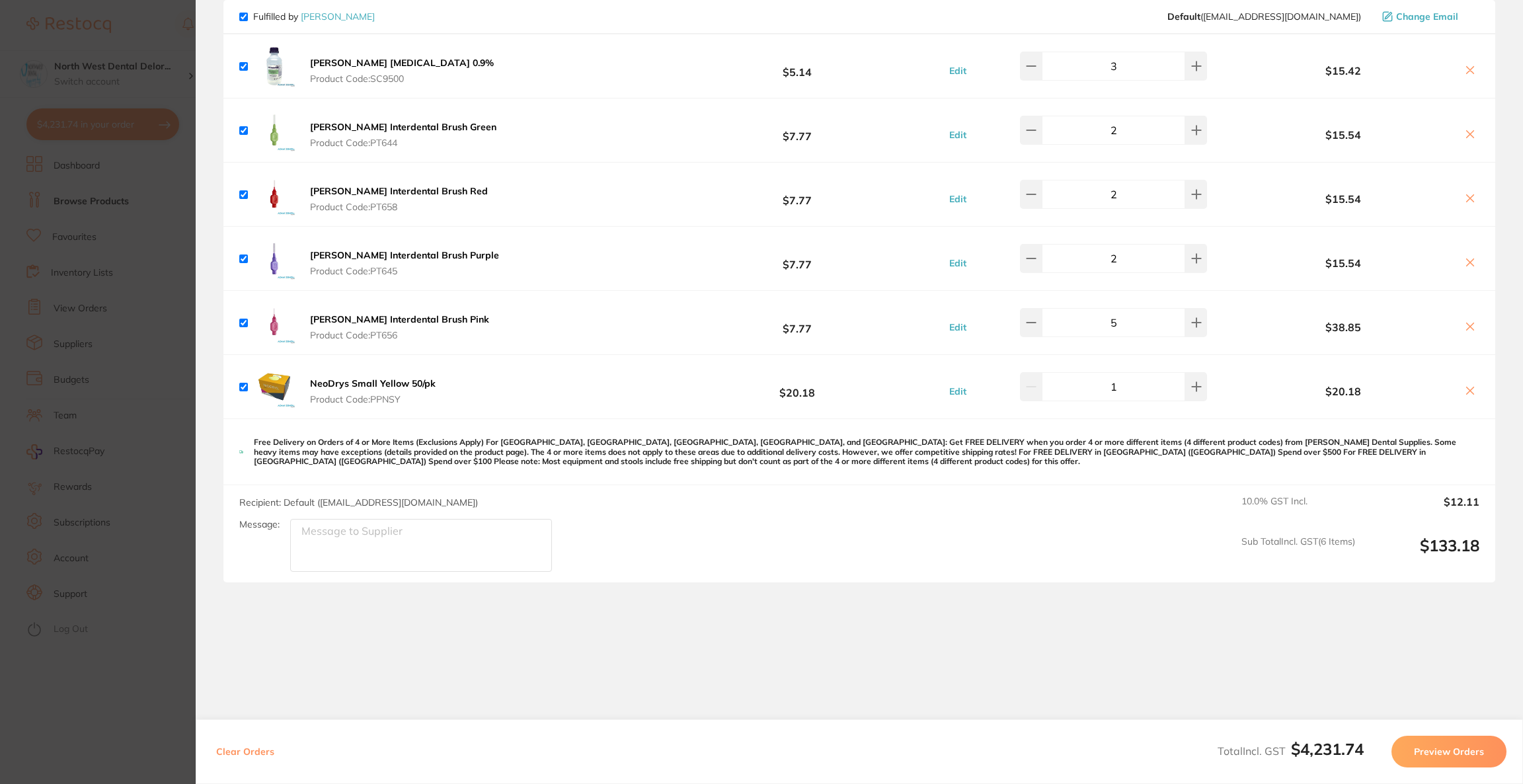
click at [1419, 750] on button "Preview Orders" at bounding box center [1449, 751] width 115 height 32
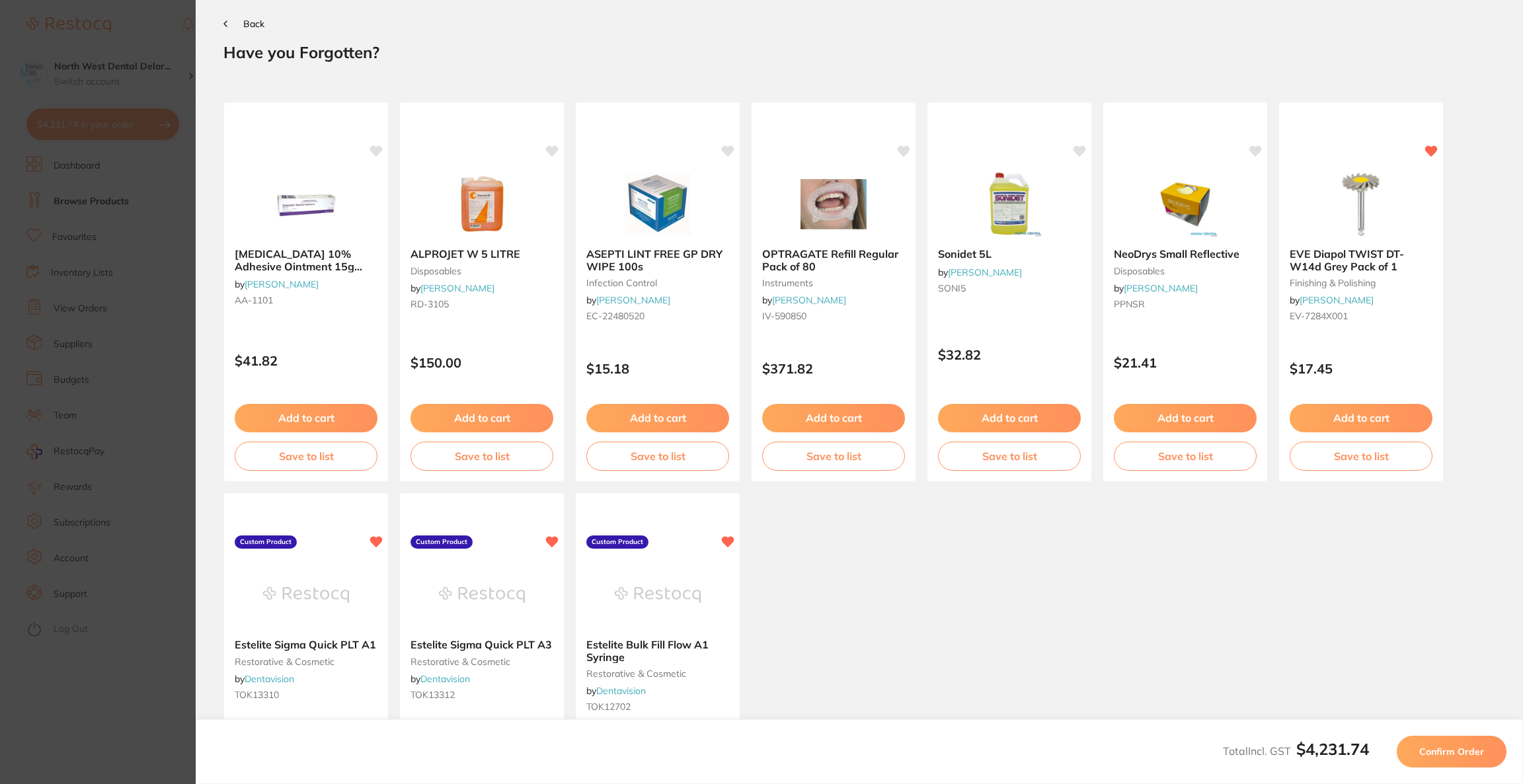
scroll to position [0, 0]
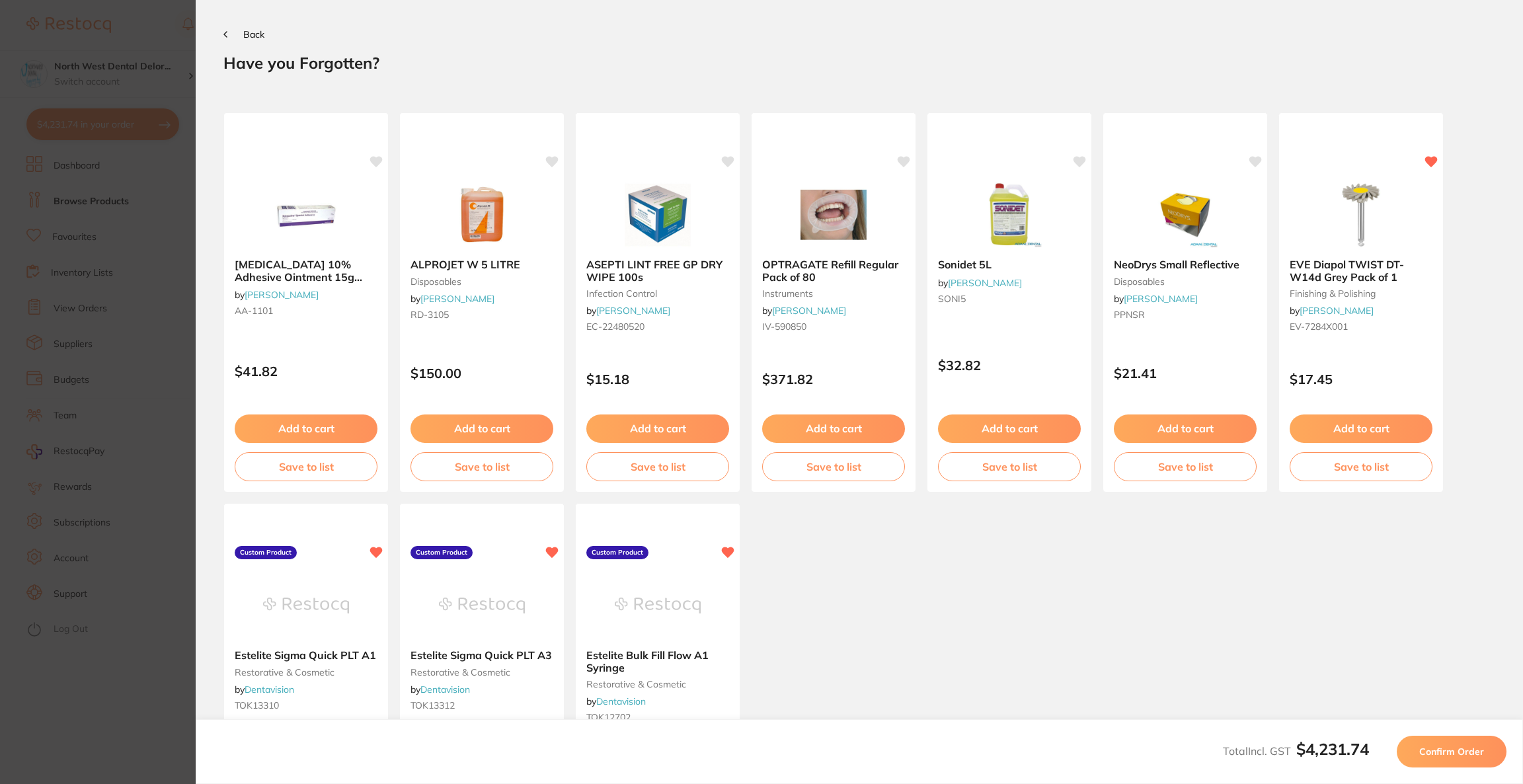
click at [1409, 752] on button "Confirm Order" at bounding box center [1451, 751] width 110 height 32
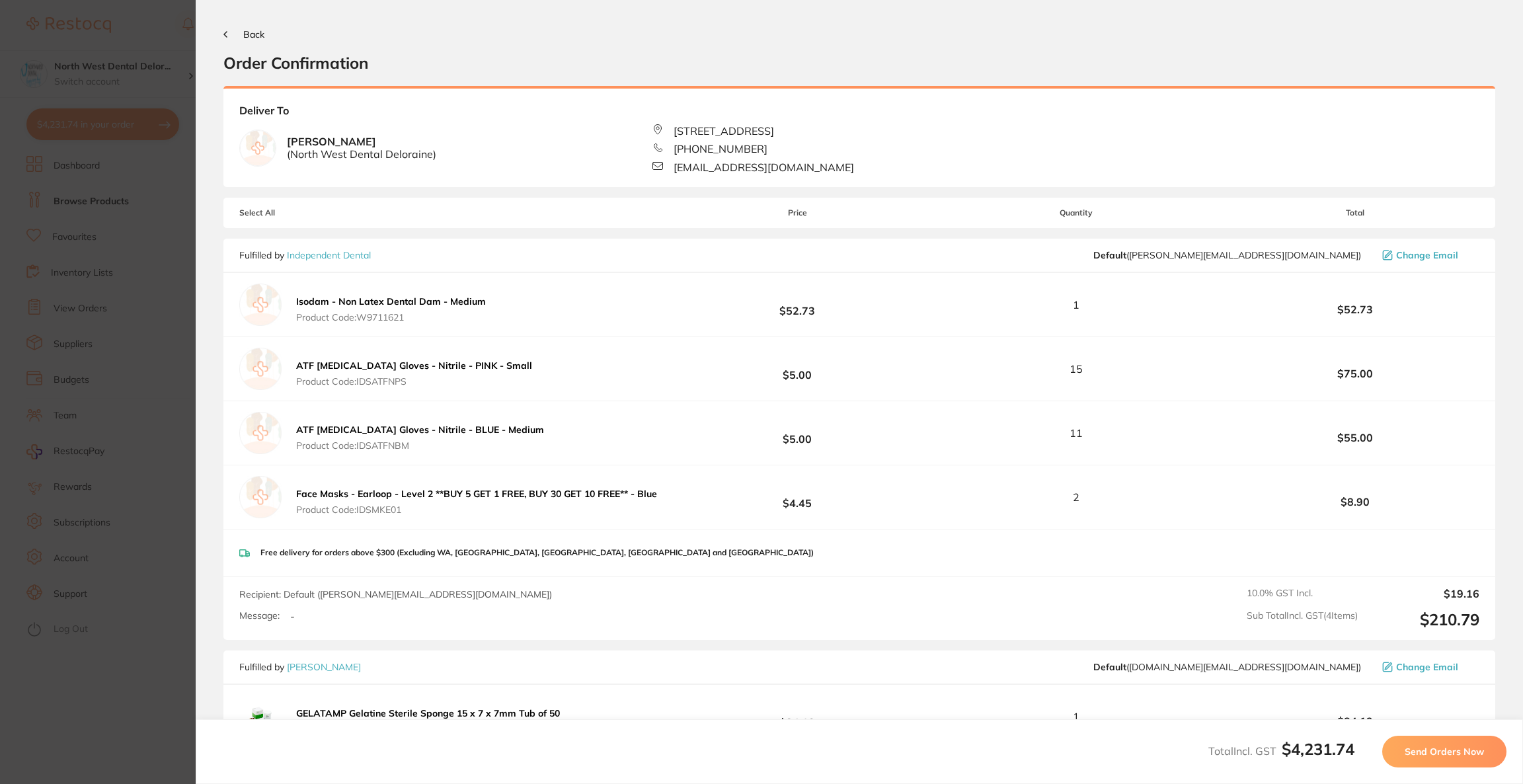
click at [240, 31] on button "Back" at bounding box center [243, 34] width 41 height 10
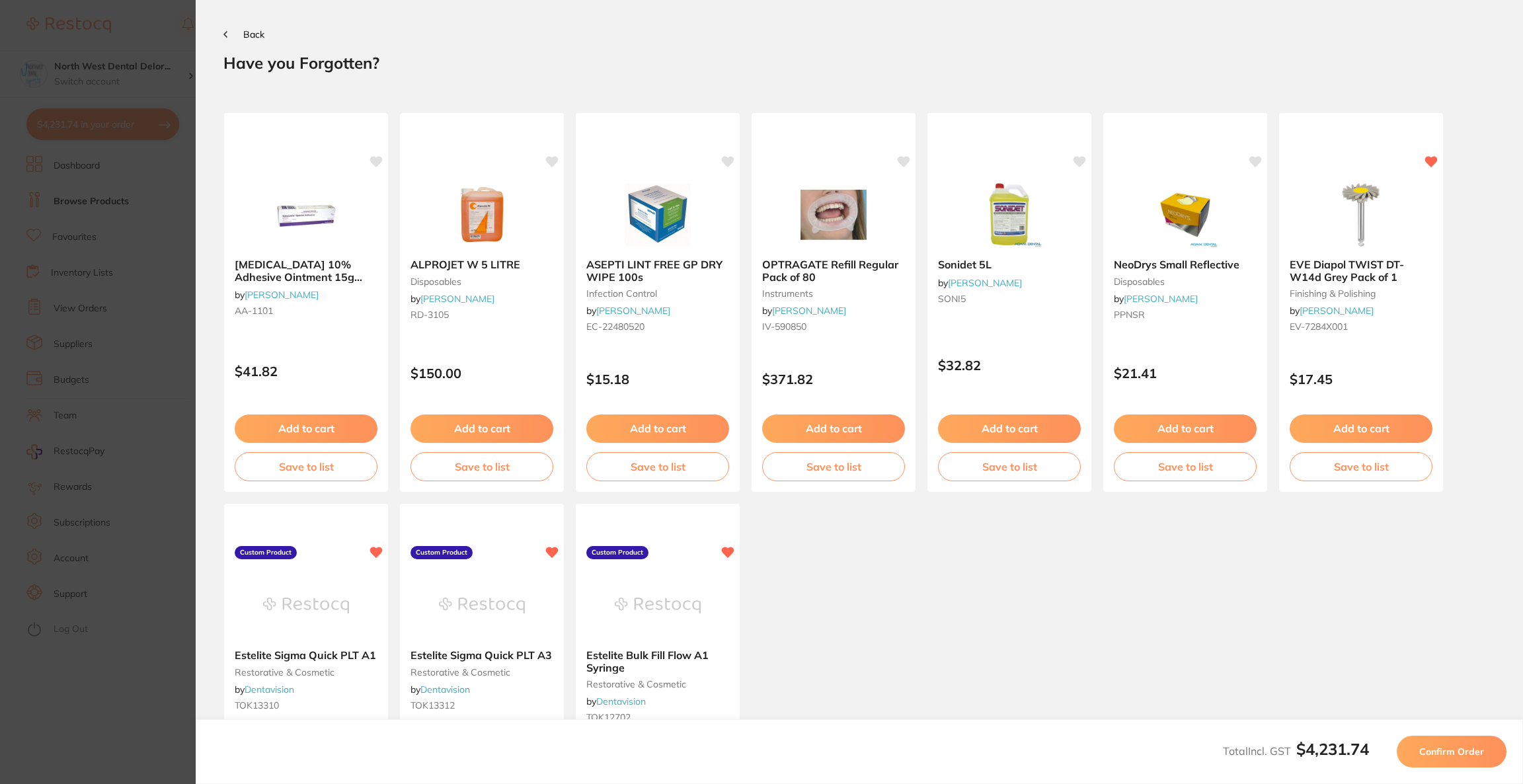
click at [241, 37] on button "Back" at bounding box center [243, 34] width 41 height 10
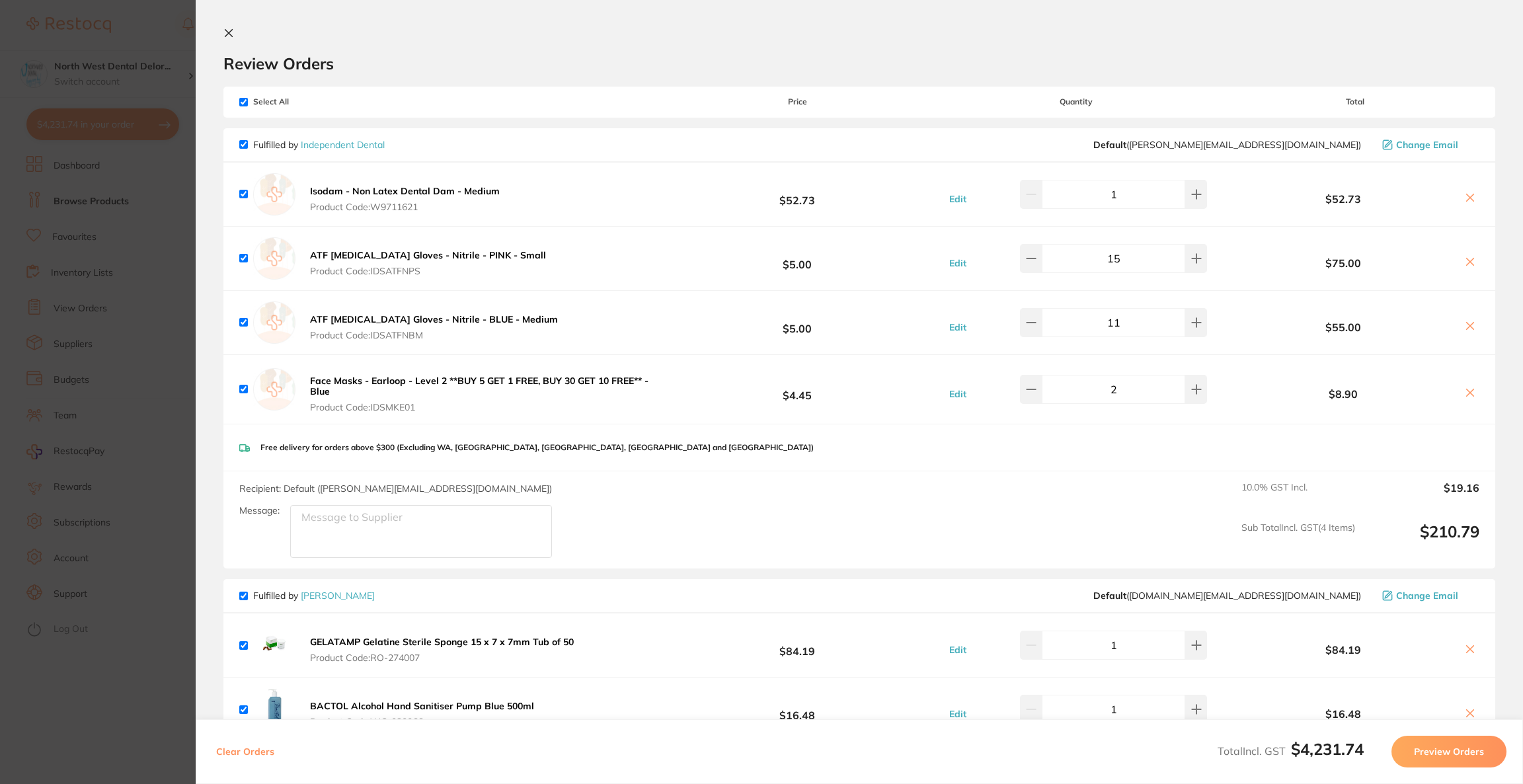
click at [122, 237] on section "Update RRP Set your pre negotiated price for this item. Item Agreed RRP (excl. …" at bounding box center [761, 392] width 1523 height 784
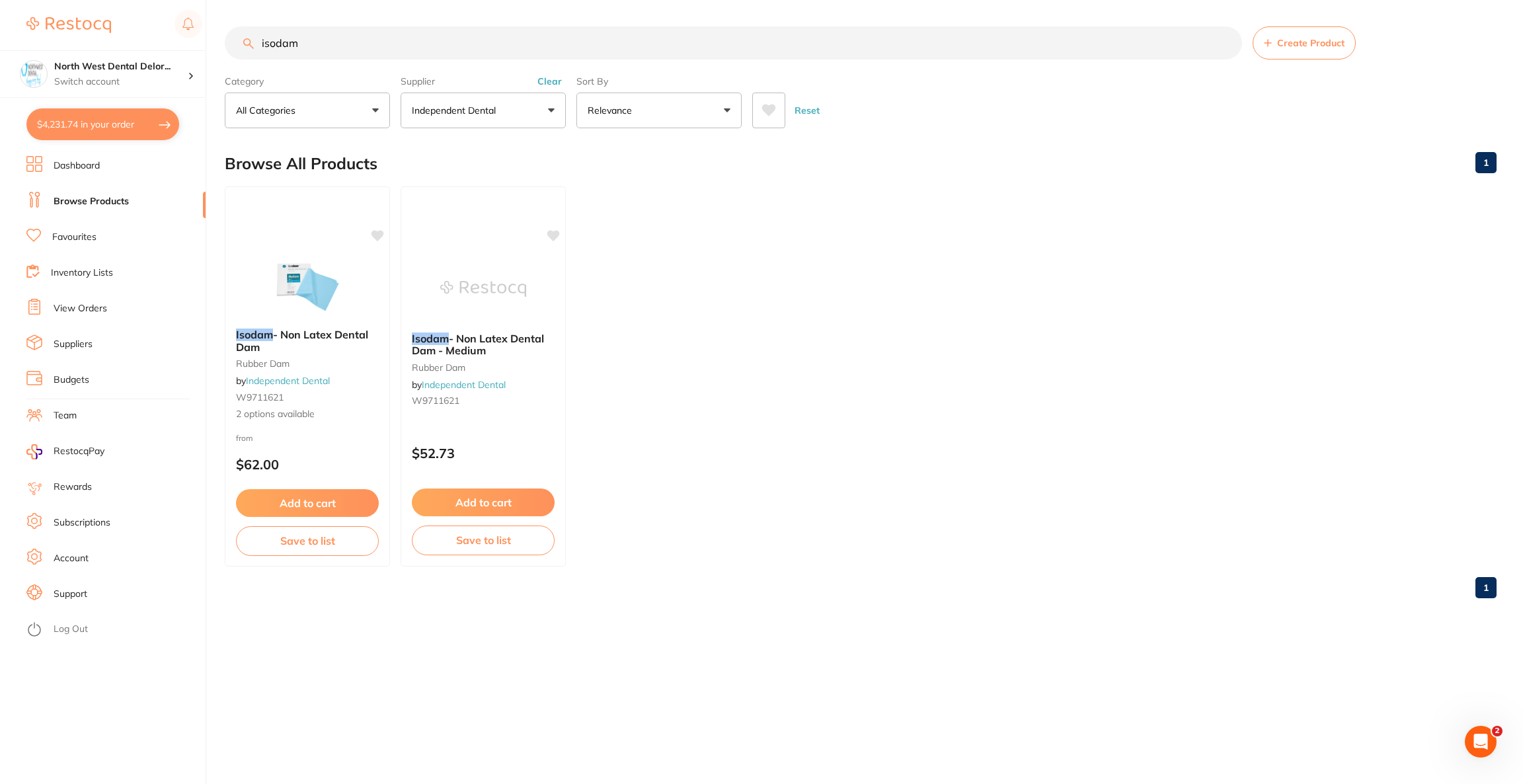
drag, startPoint x: 356, startPoint y: 38, endPoint x: 249, endPoint y: 32, distance: 107.2
click at [249, 32] on input "isodam" at bounding box center [733, 42] width 1018 height 33
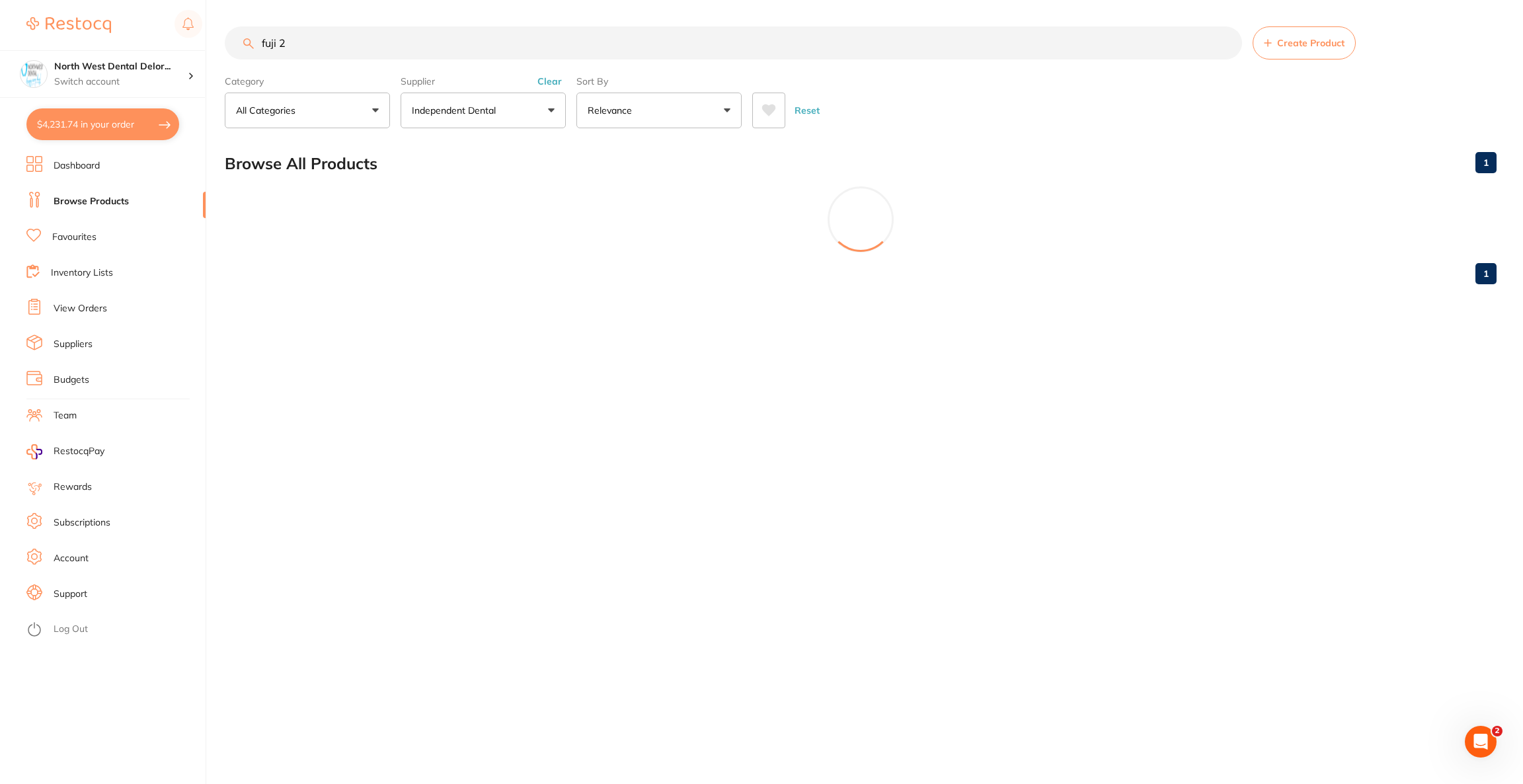
type input "fuji 2"
click at [544, 118] on button "Independent Dental" at bounding box center [483, 110] width 165 height 36
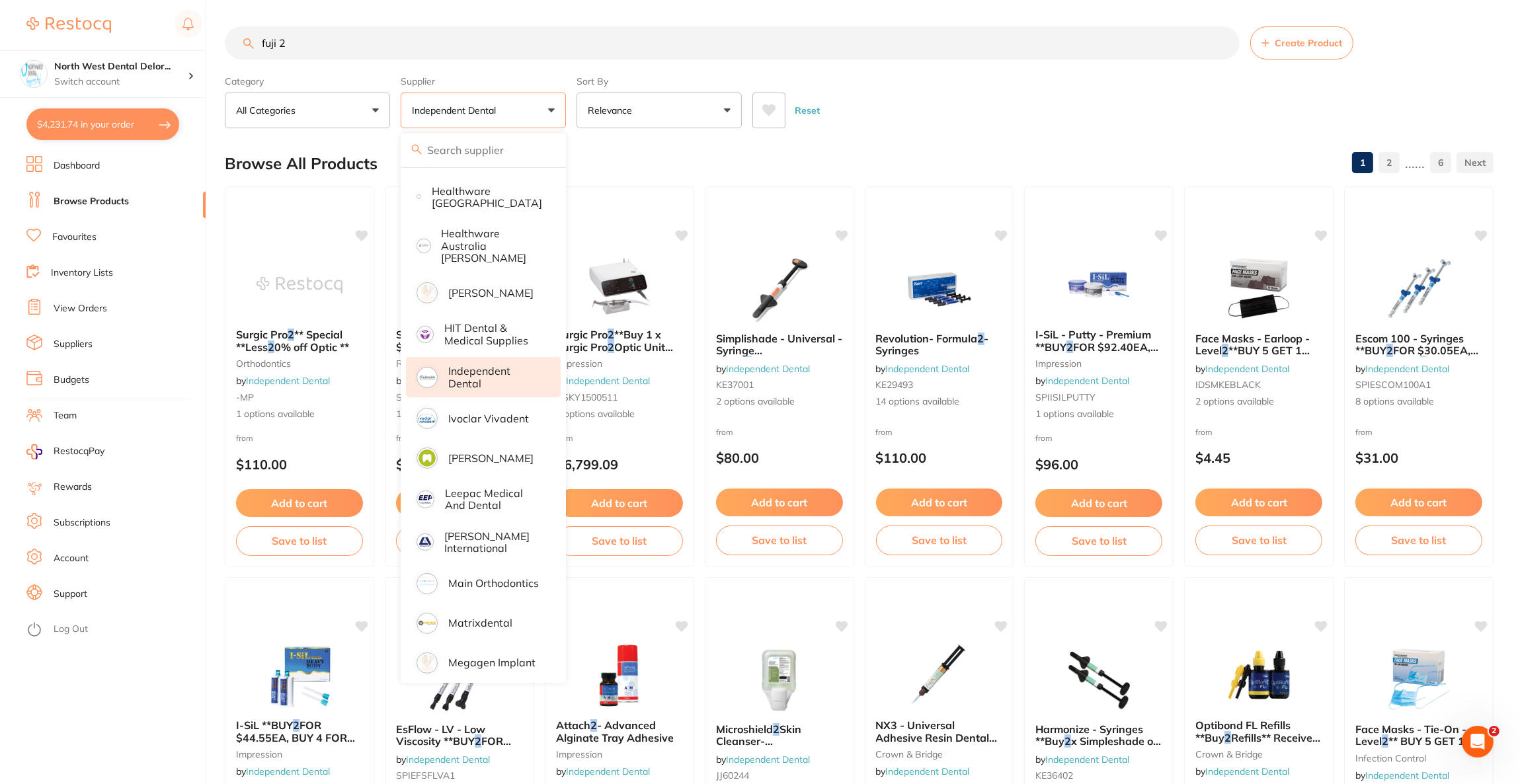
click at [483, 380] on li "Independent Dental" at bounding box center [483, 377] width 154 height 40
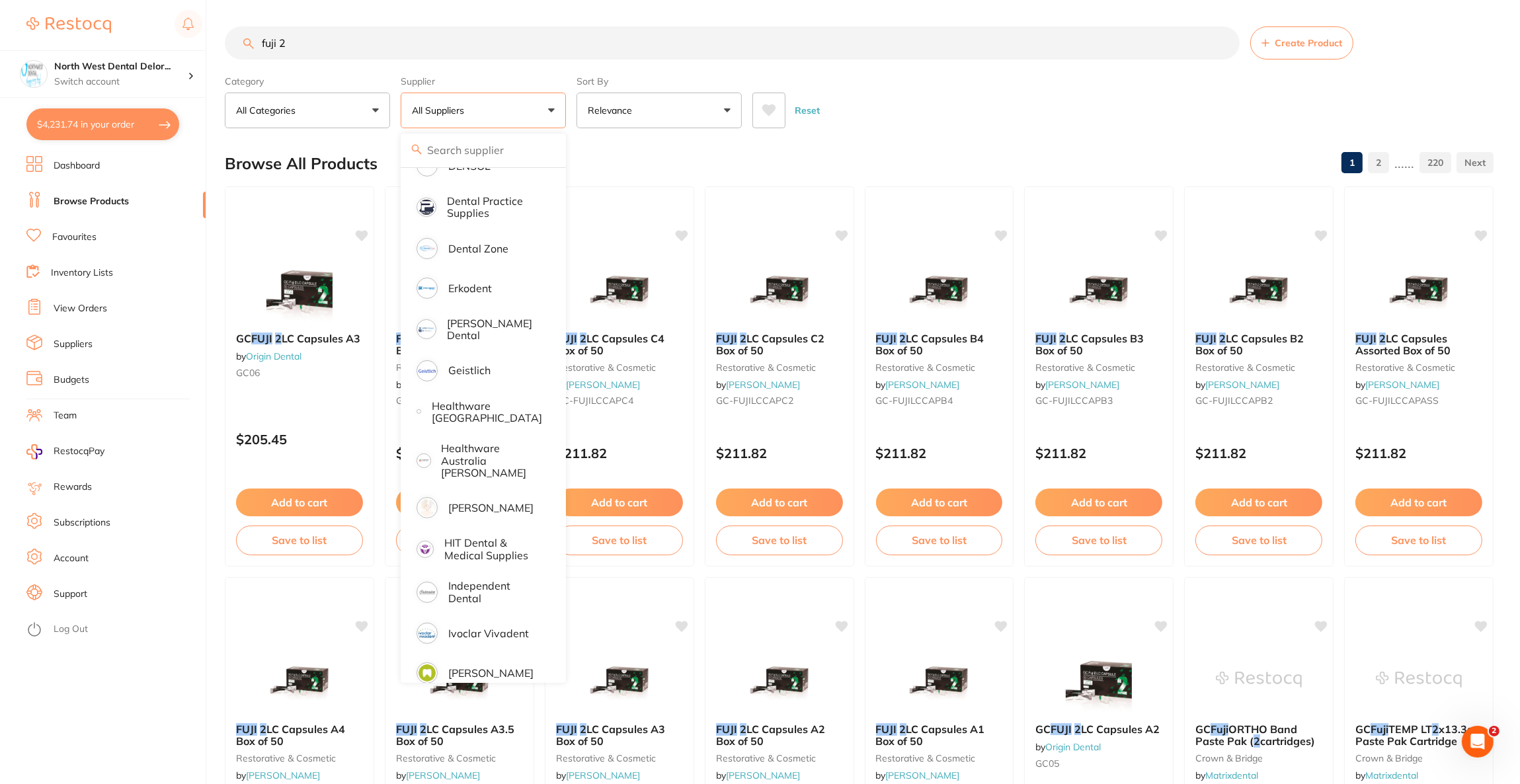
scroll to position [396, 0]
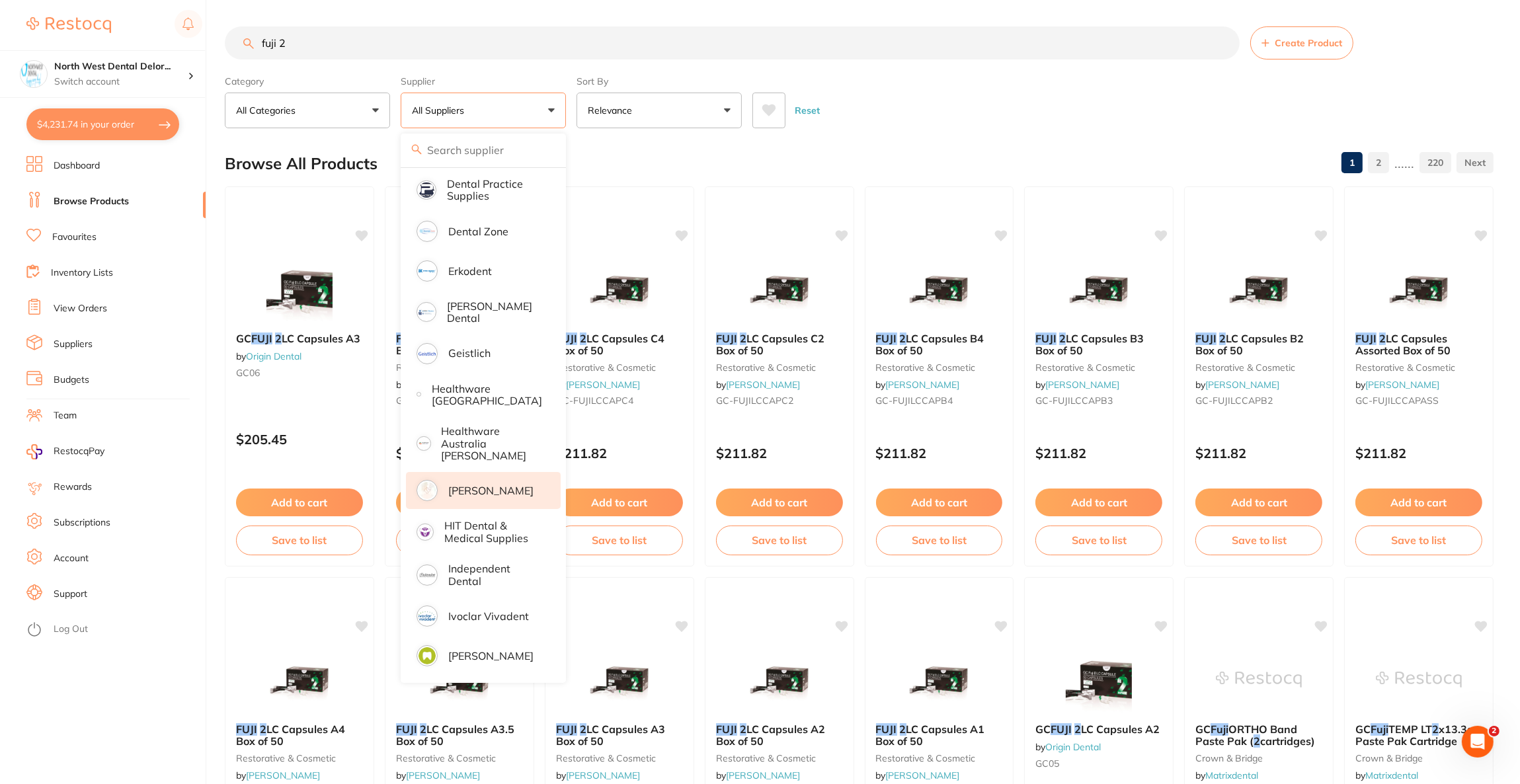
click at [475, 484] on p "[PERSON_NAME]" at bounding box center [491, 490] width 86 height 12
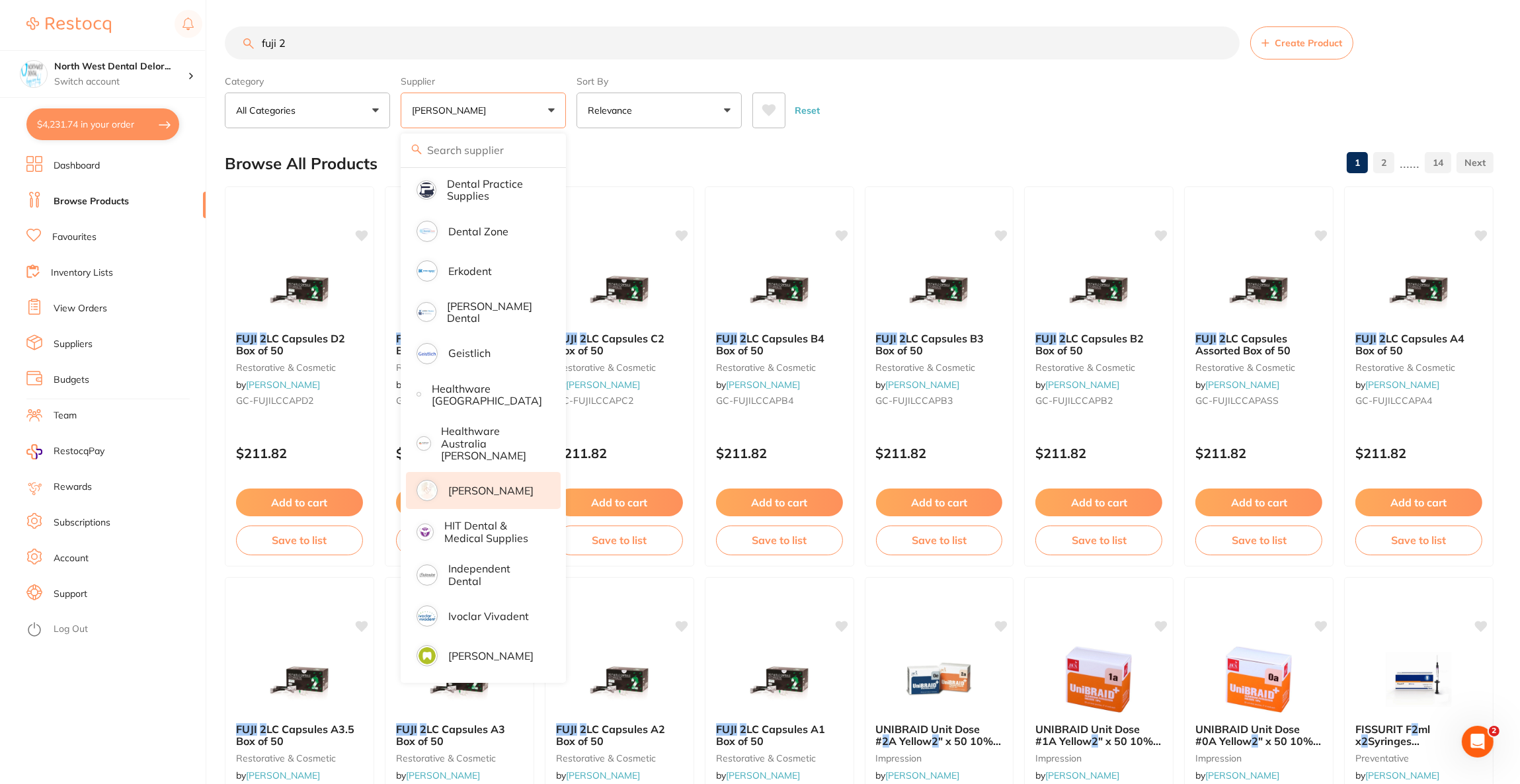
scroll to position [0, 0]
click at [925, 113] on div "Reset" at bounding box center [1118, 105] width 731 height 46
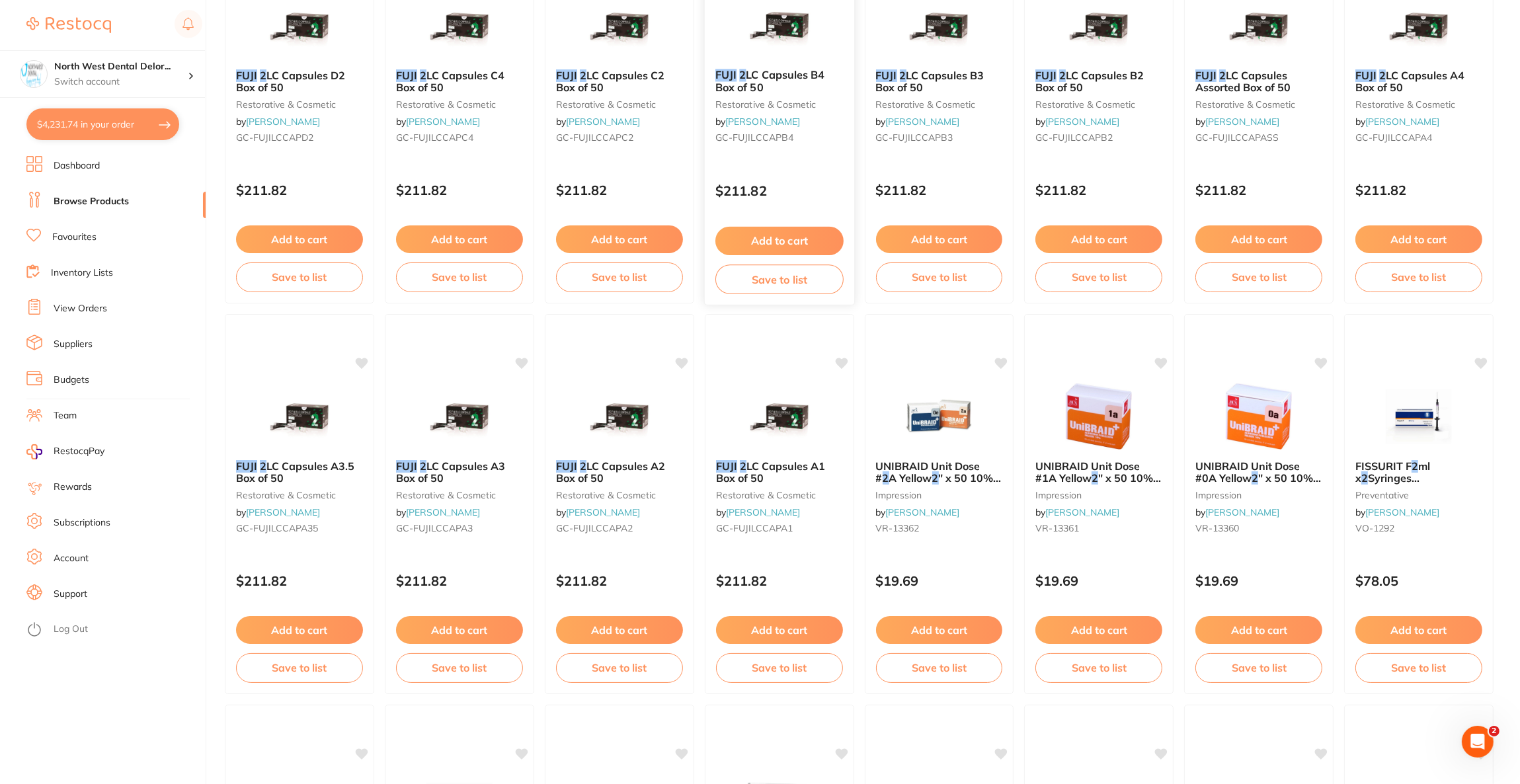
scroll to position [296, 0]
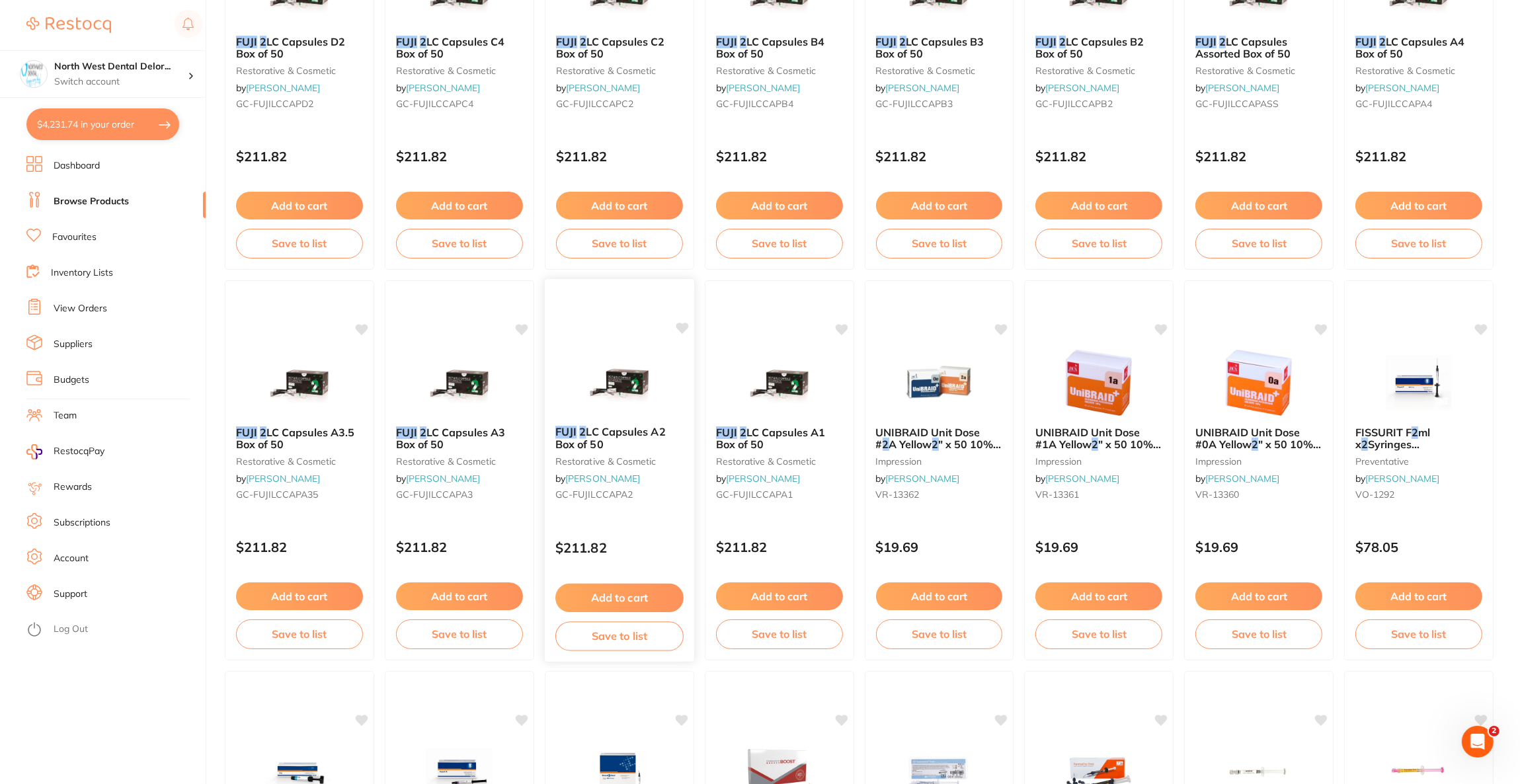
click at [653, 602] on button "Add to cart" at bounding box center [620, 598] width 128 height 29
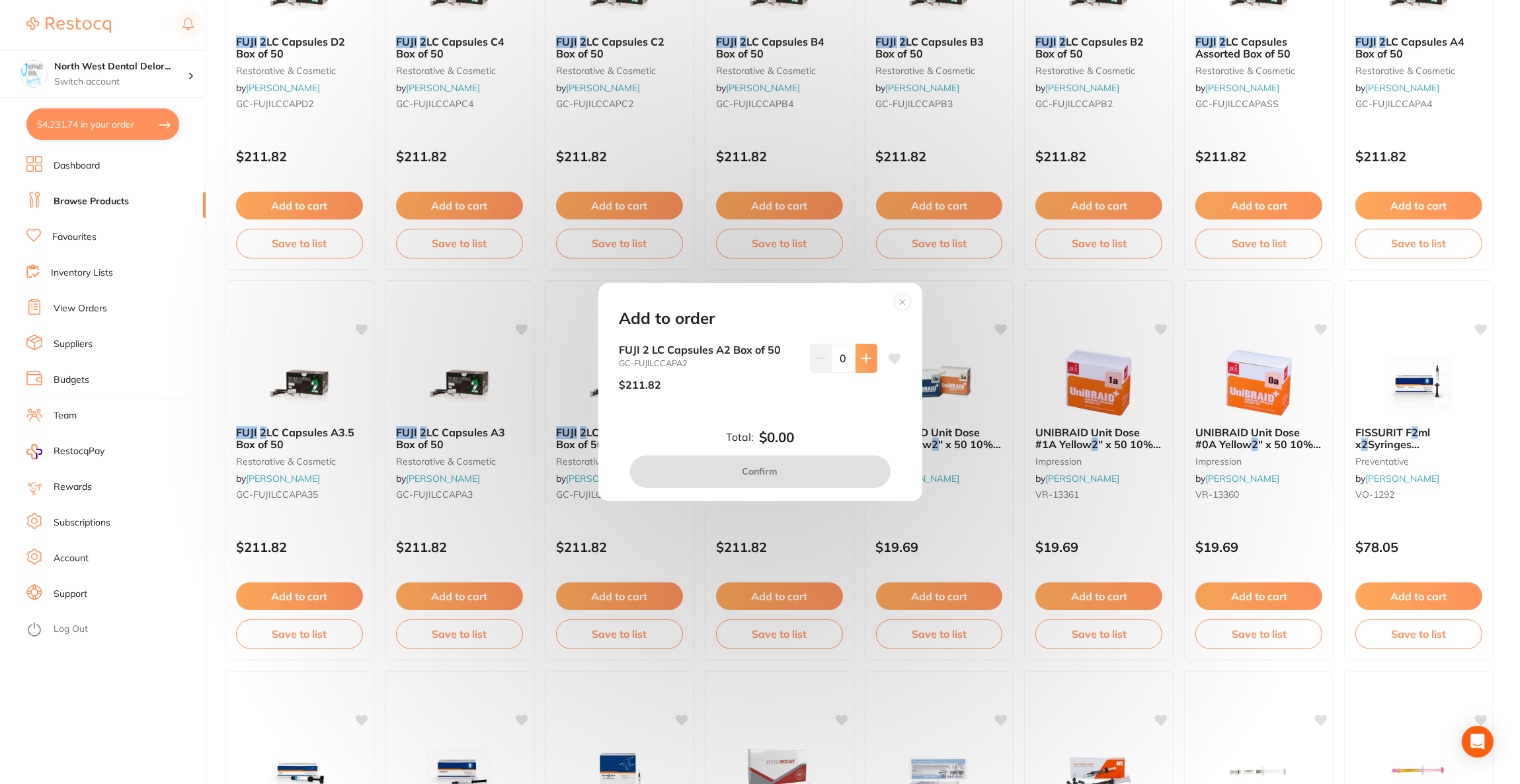
click at [864, 358] on icon at bounding box center [865, 358] width 9 height 9
type input "1"
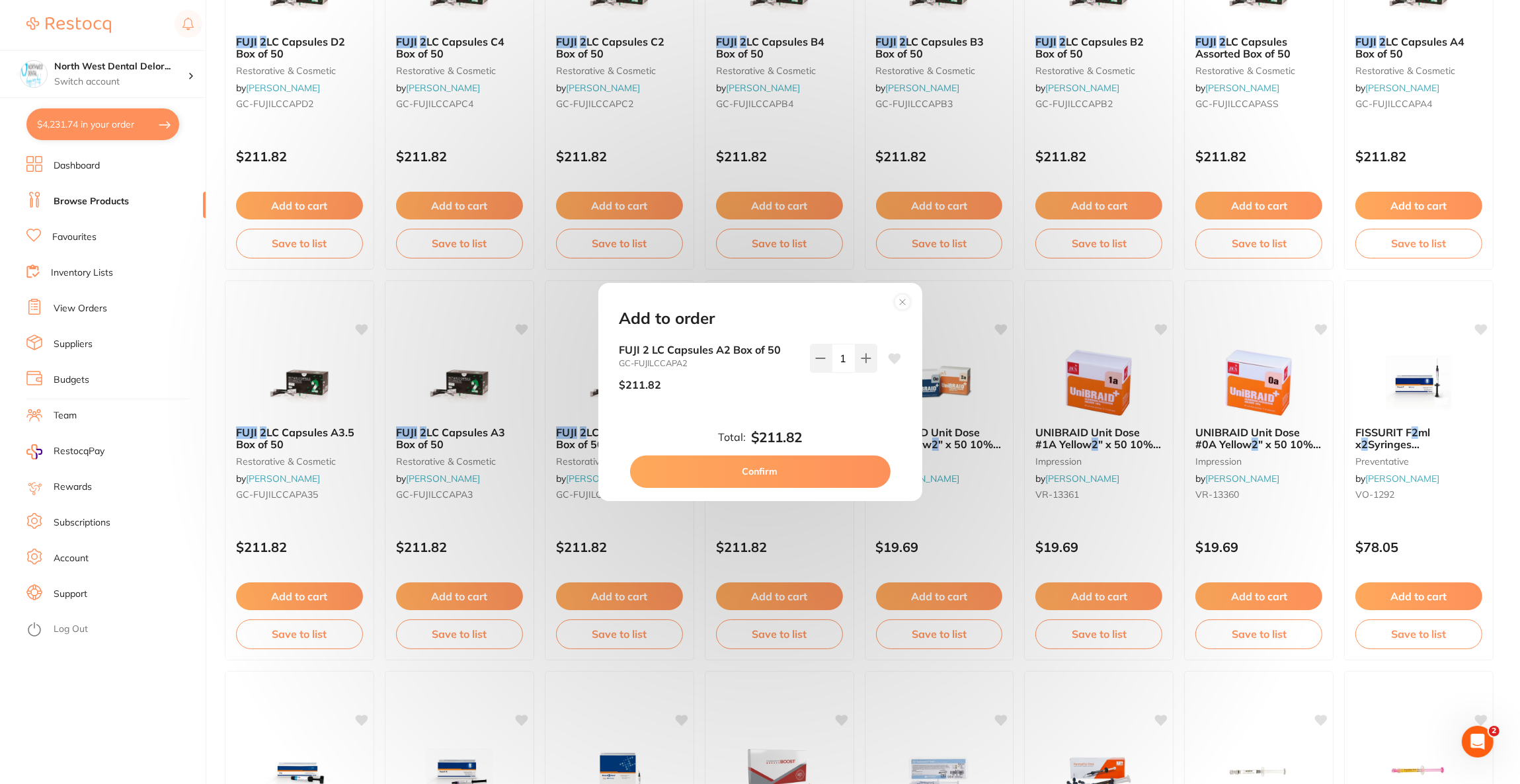
scroll to position [0, 0]
click at [804, 468] on button "Confirm" at bounding box center [760, 472] width 261 height 32
checkbox input "false"
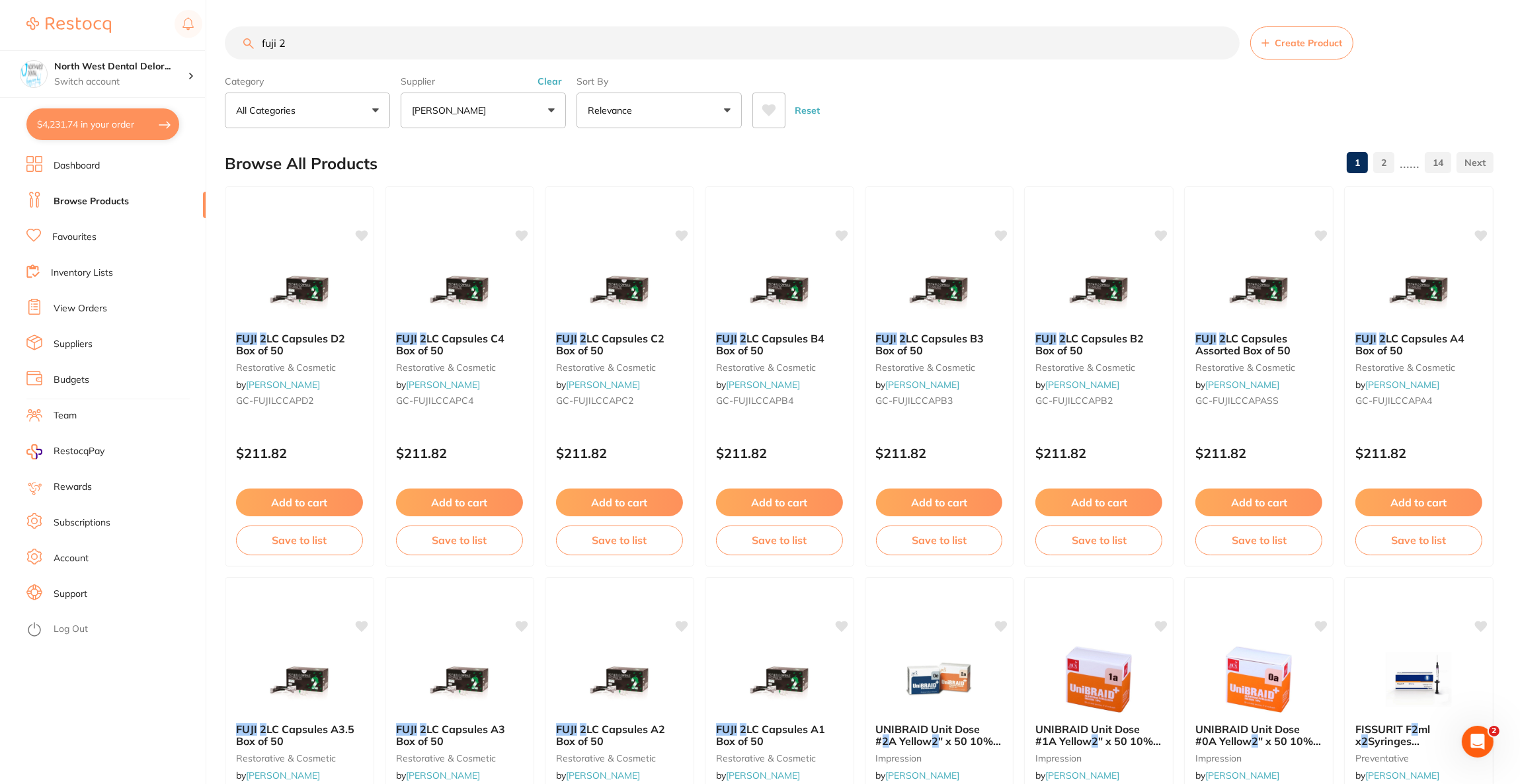
click at [324, 38] on input "fuji 2" at bounding box center [732, 42] width 1015 height 33
type input "f"
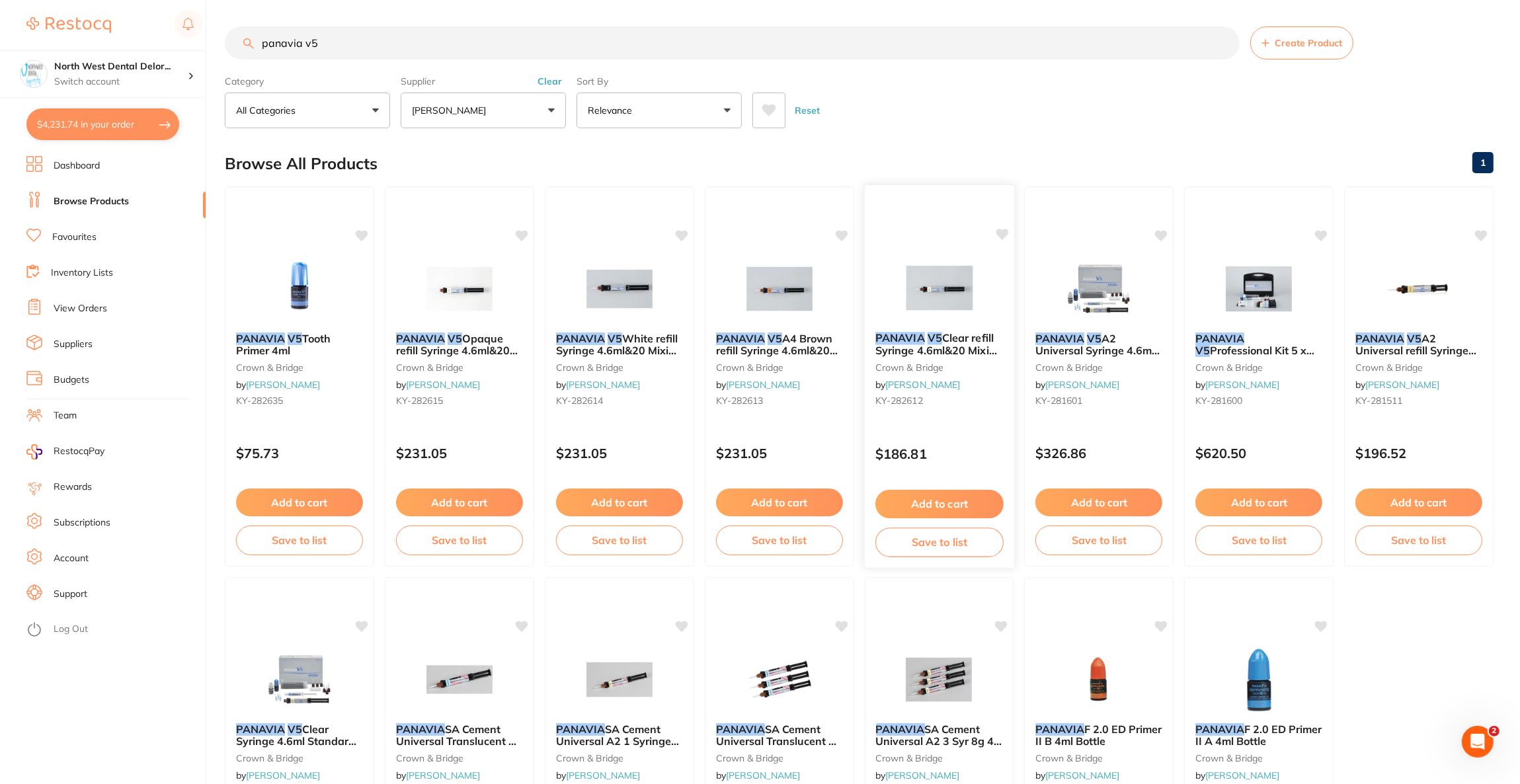
type input "panavia v5"
click at [899, 308] on img at bounding box center [939, 288] width 86 height 67
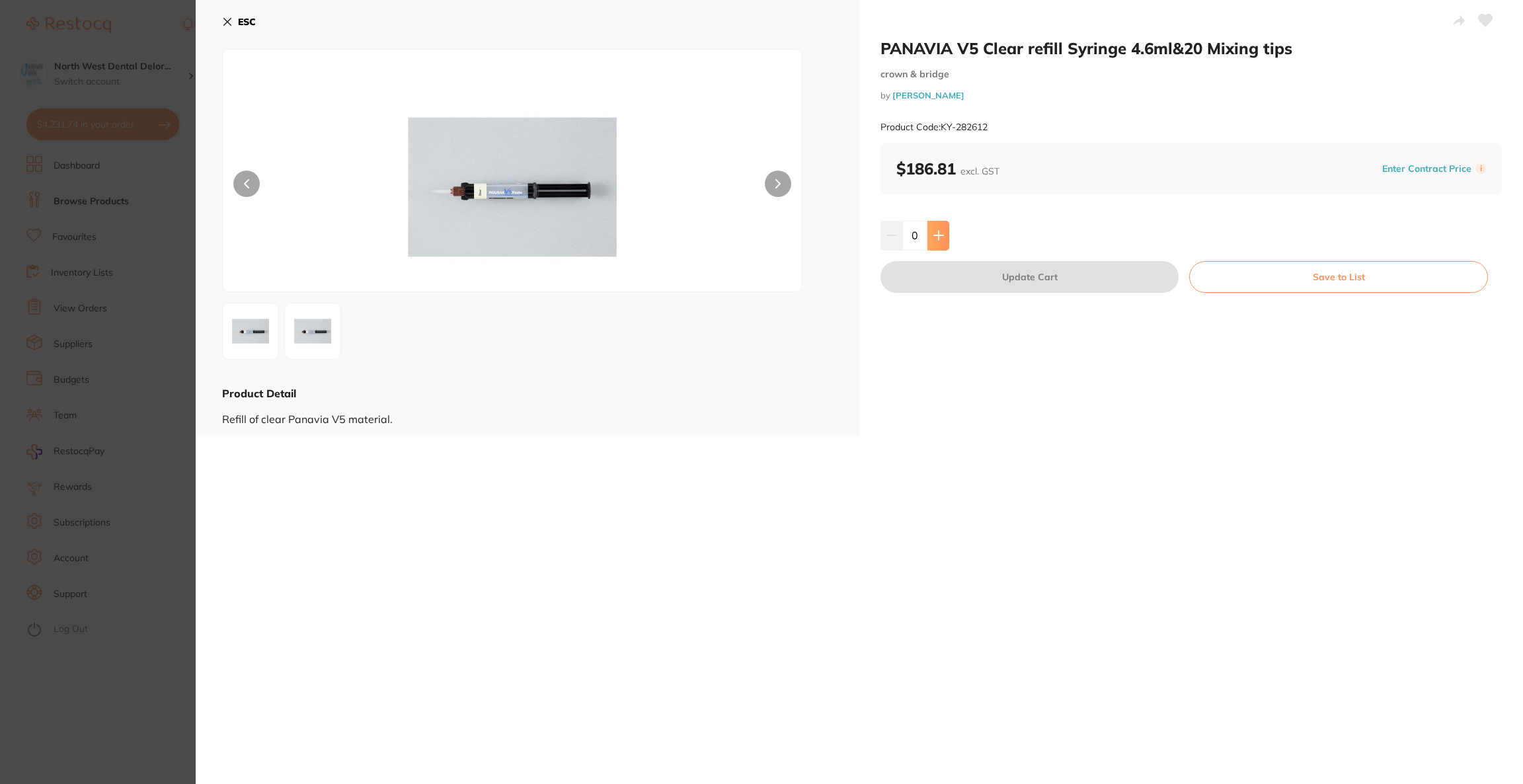
click at [939, 240] on icon at bounding box center [939, 235] width 10 height 10
type input "1"
click at [942, 276] on button "Update Cart" at bounding box center [1029, 277] width 298 height 32
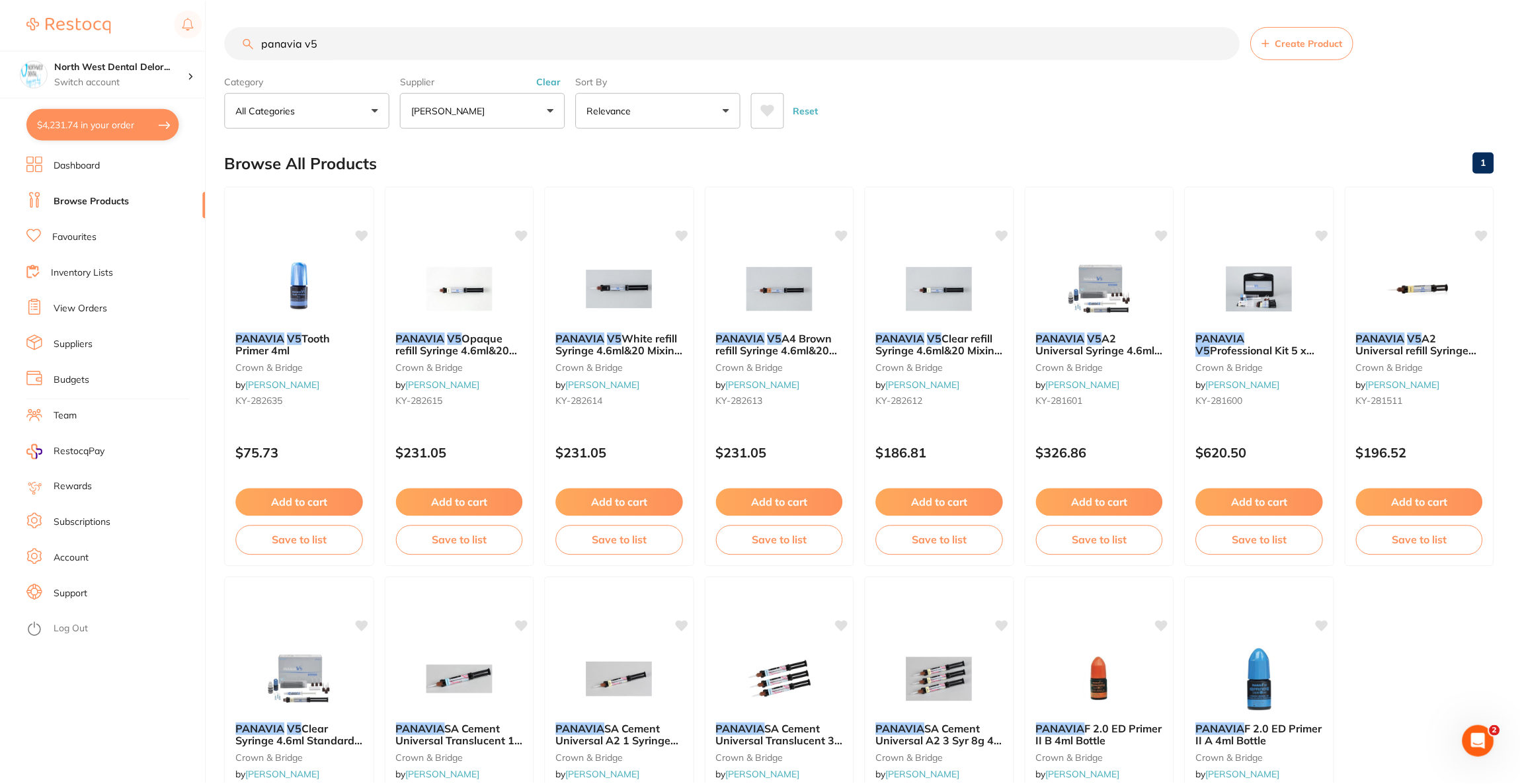
scroll to position [2, 0]
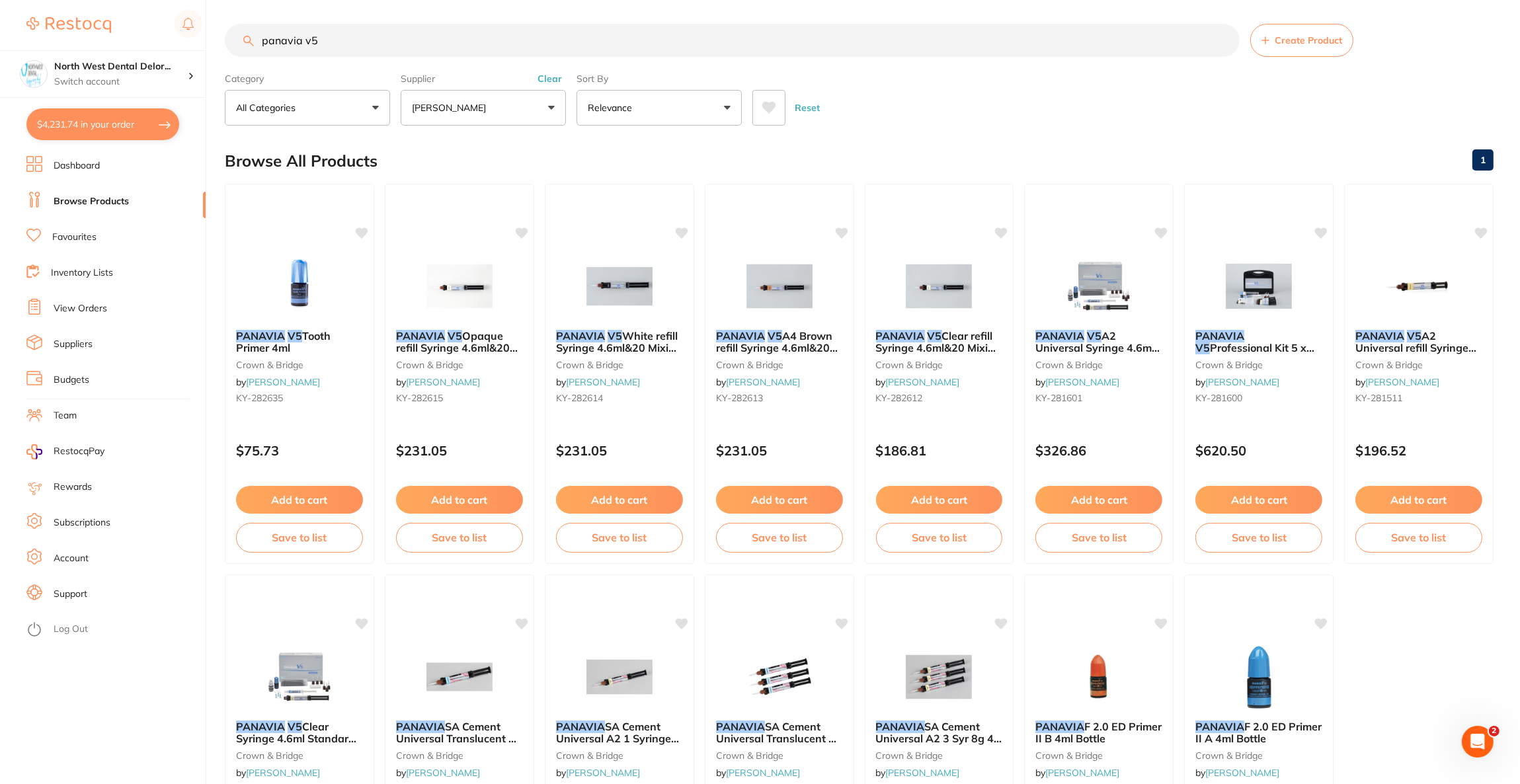
click at [138, 125] on button "$4,231.74 in your order" at bounding box center [102, 125] width 153 height 32
checkbox input "true"
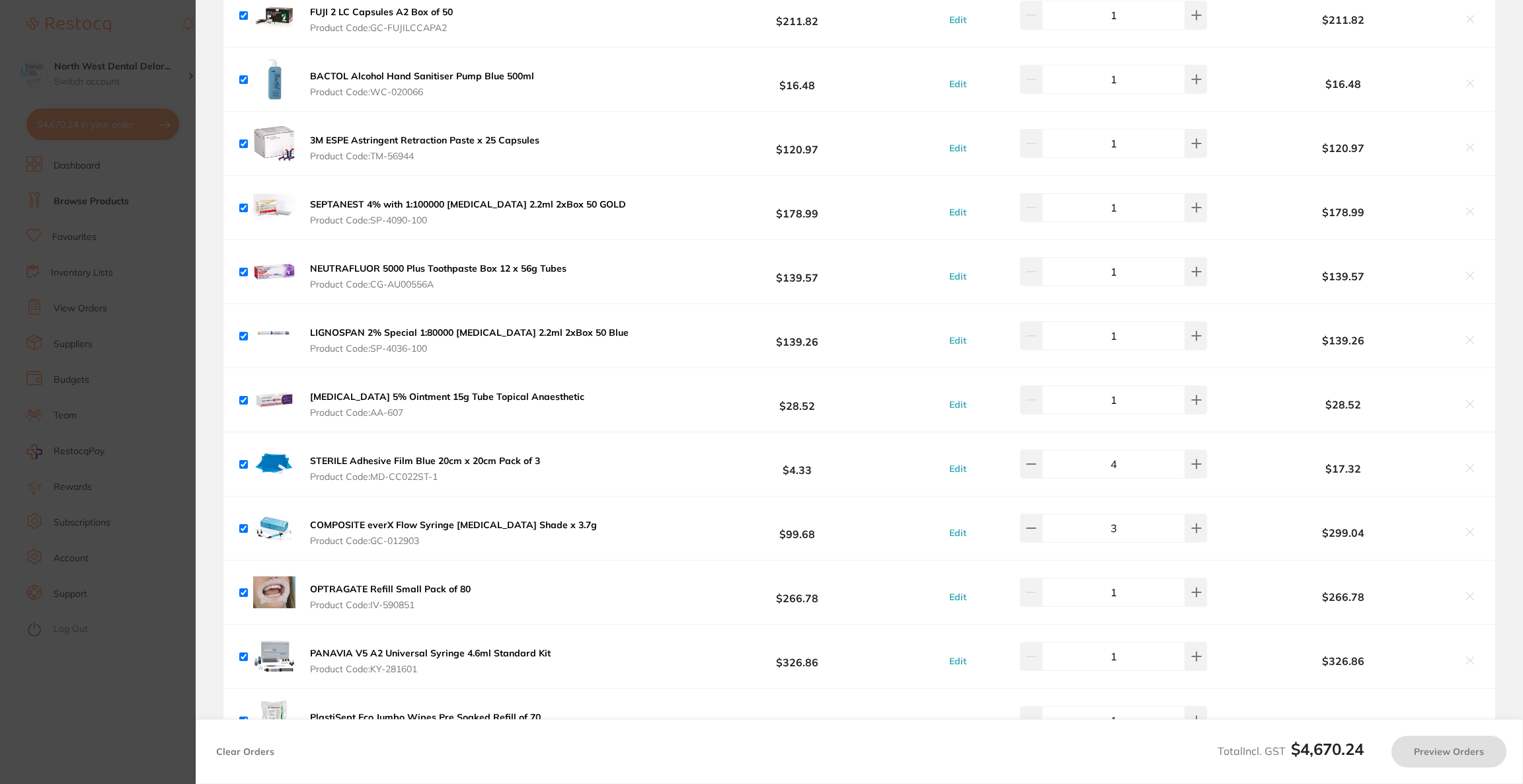
scroll to position [1089, 0]
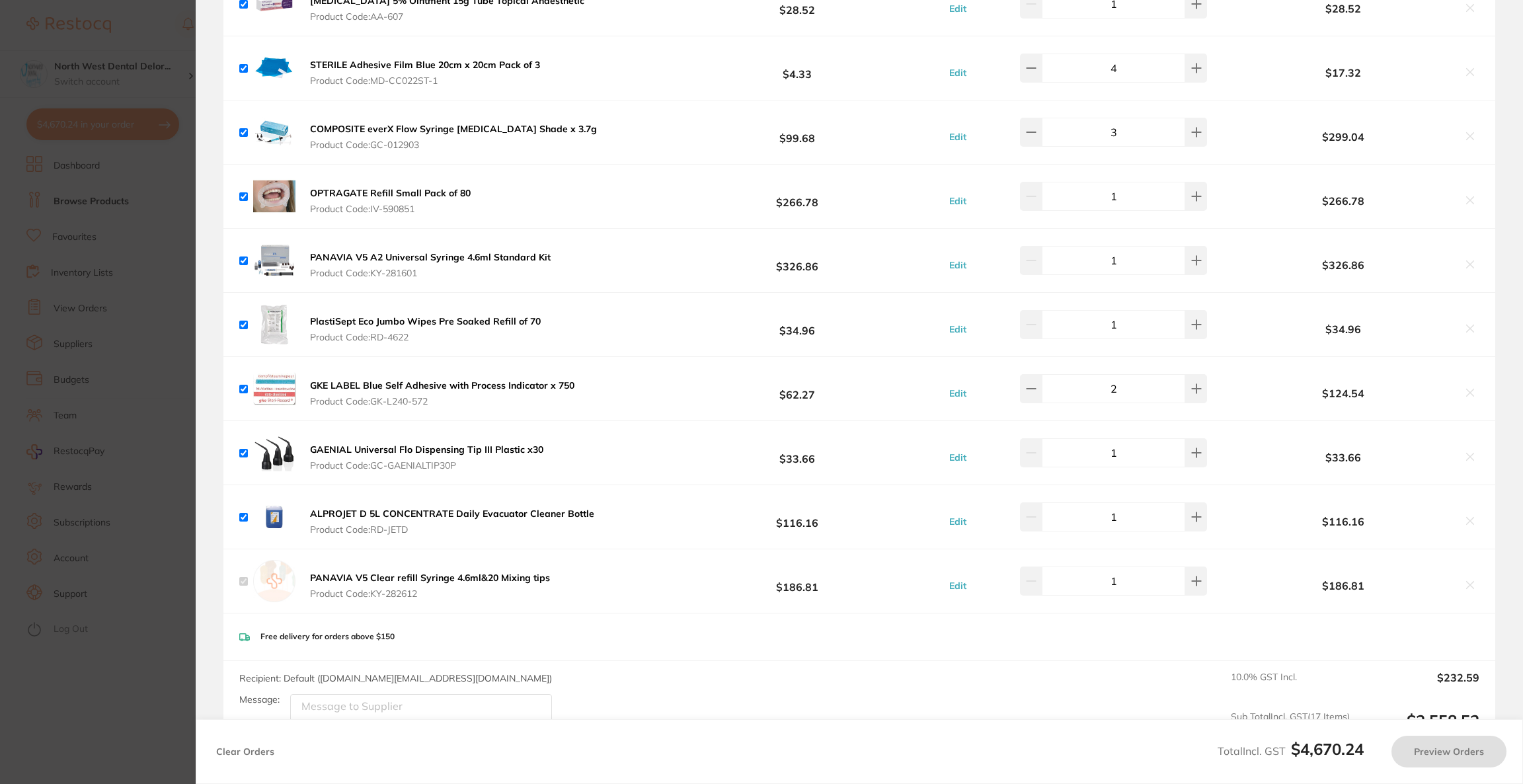
checkbox input "true"
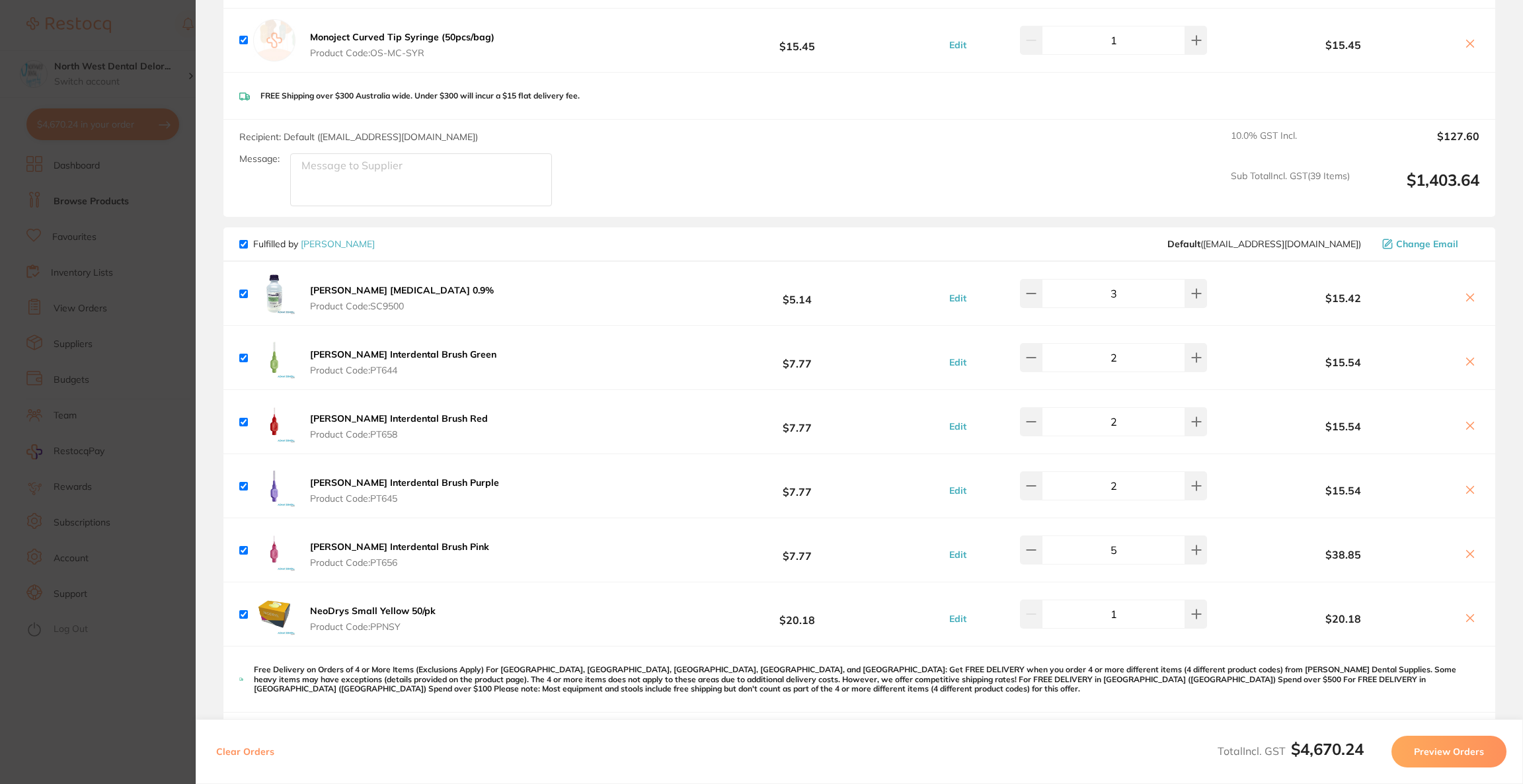
scroll to position [4951, 0]
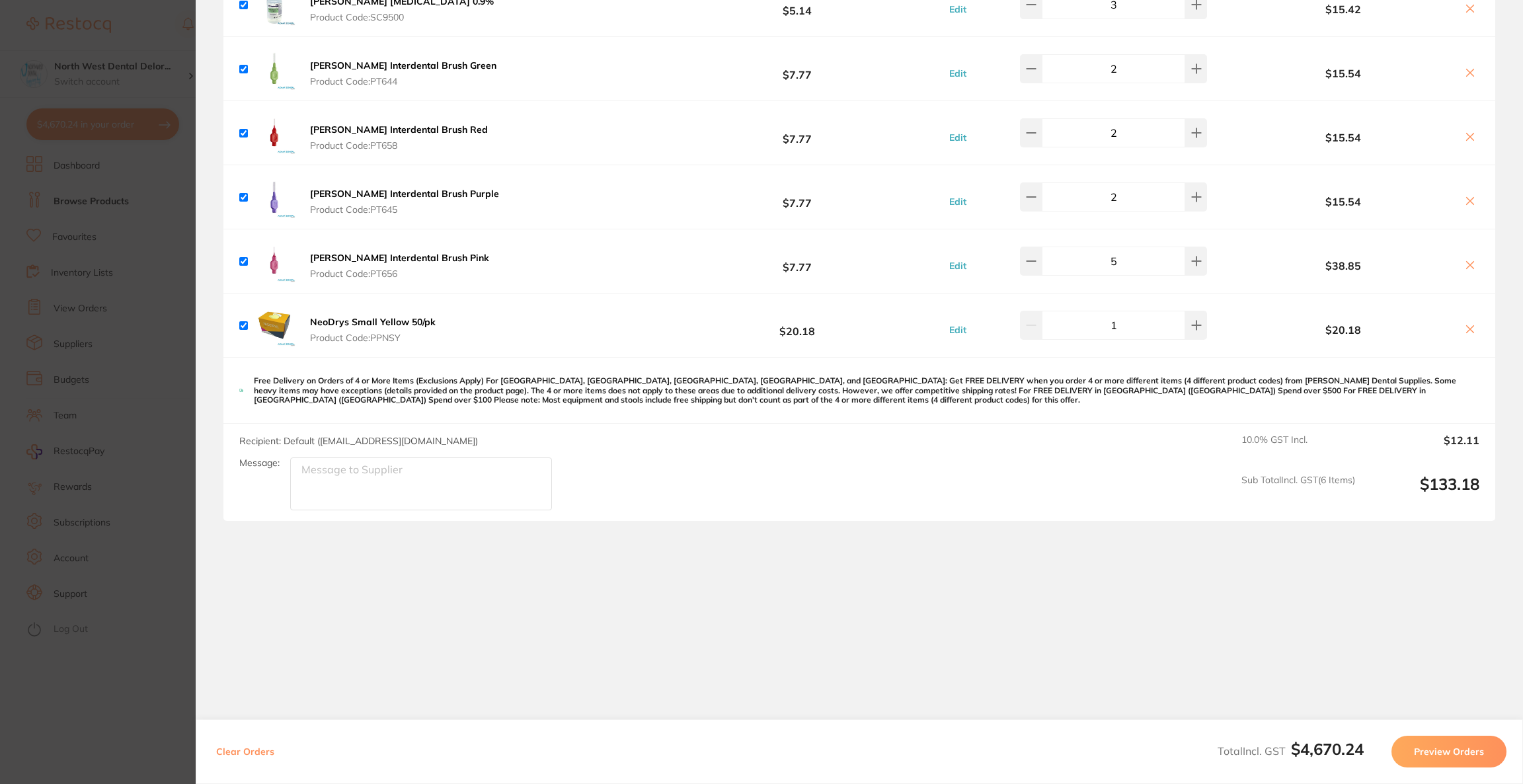
click at [1437, 751] on button "Preview Orders" at bounding box center [1449, 751] width 115 height 32
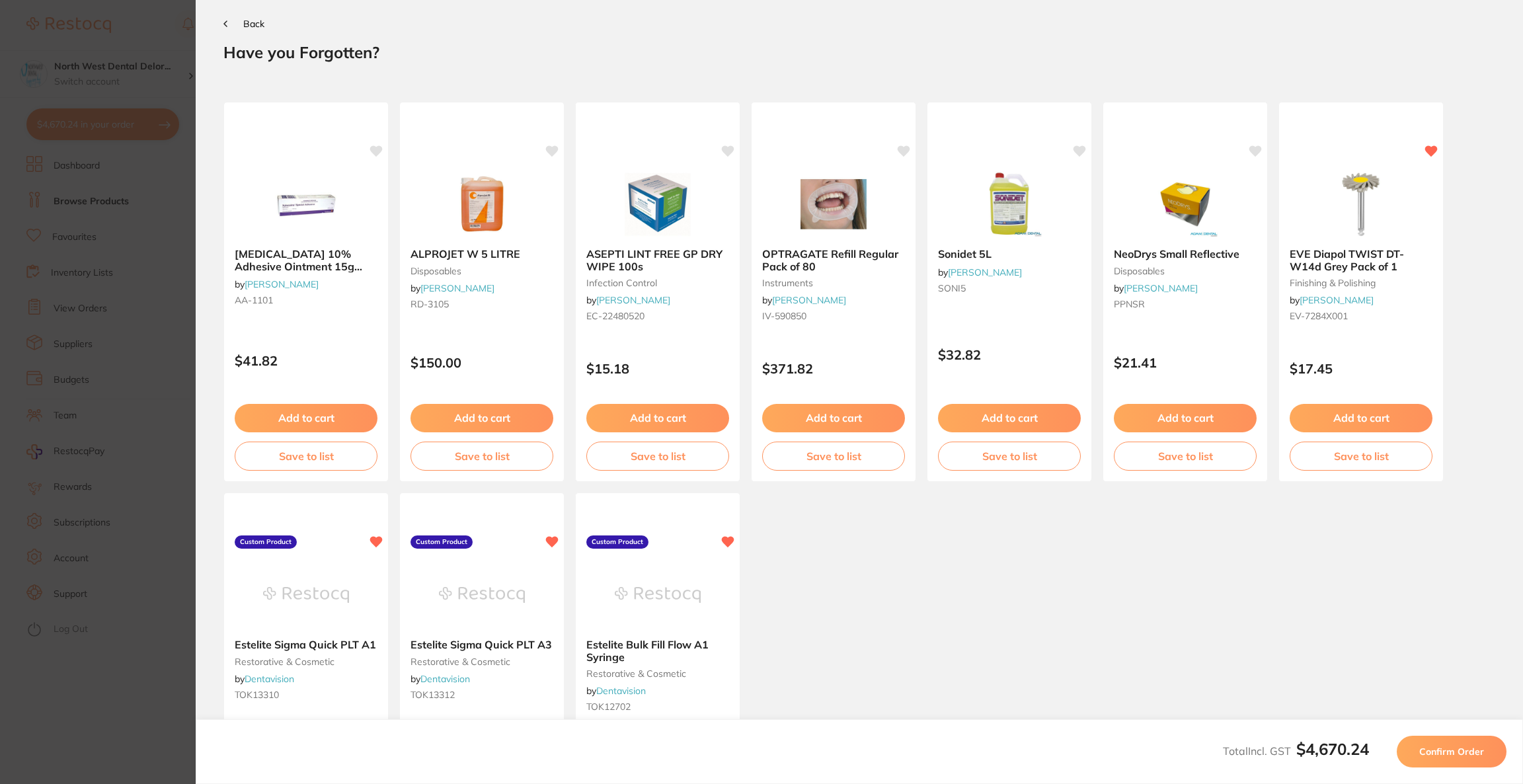
scroll to position [0, 0]
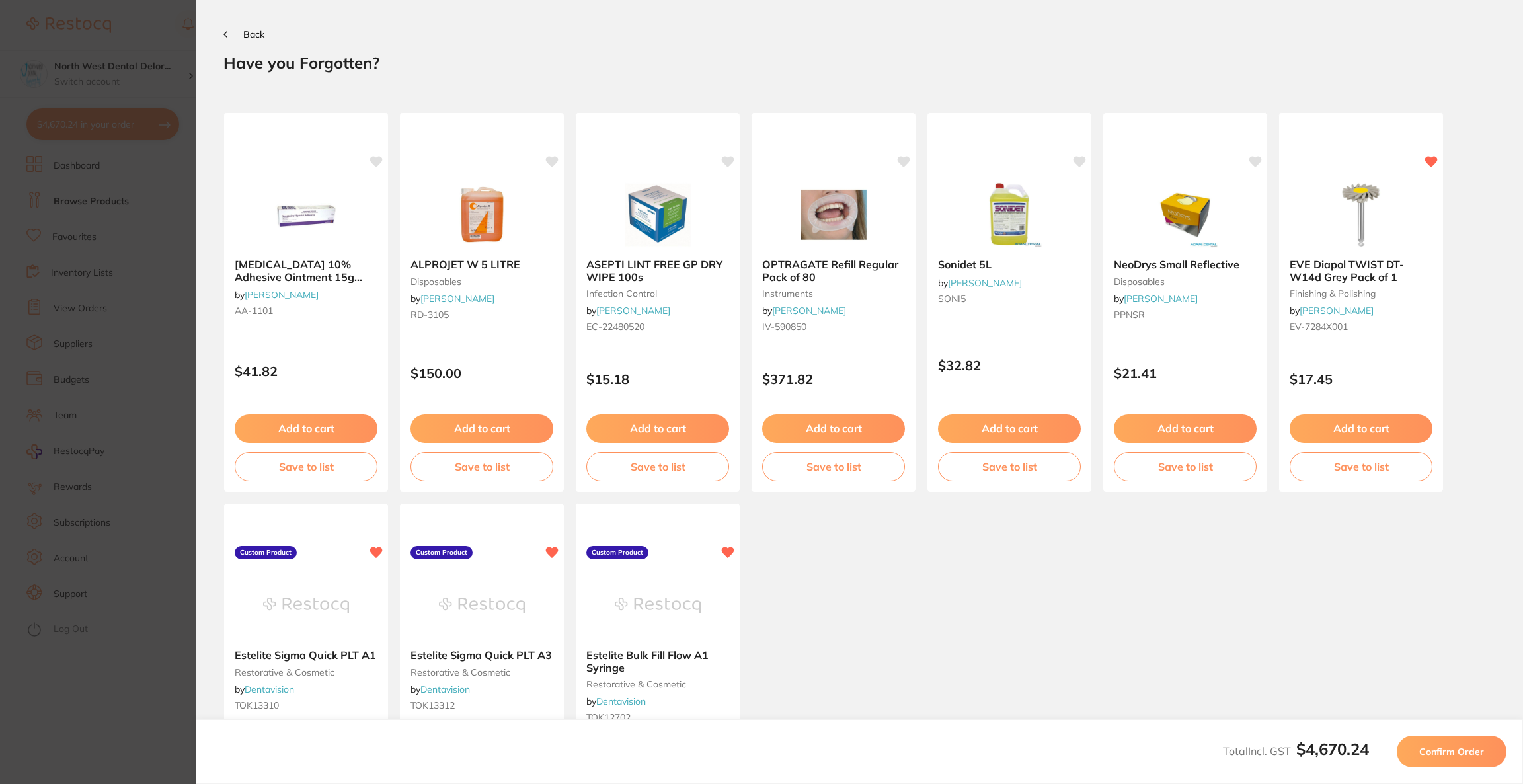
click at [1437, 751] on span "Confirm Order" at bounding box center [1451, 751] width 65 height 12
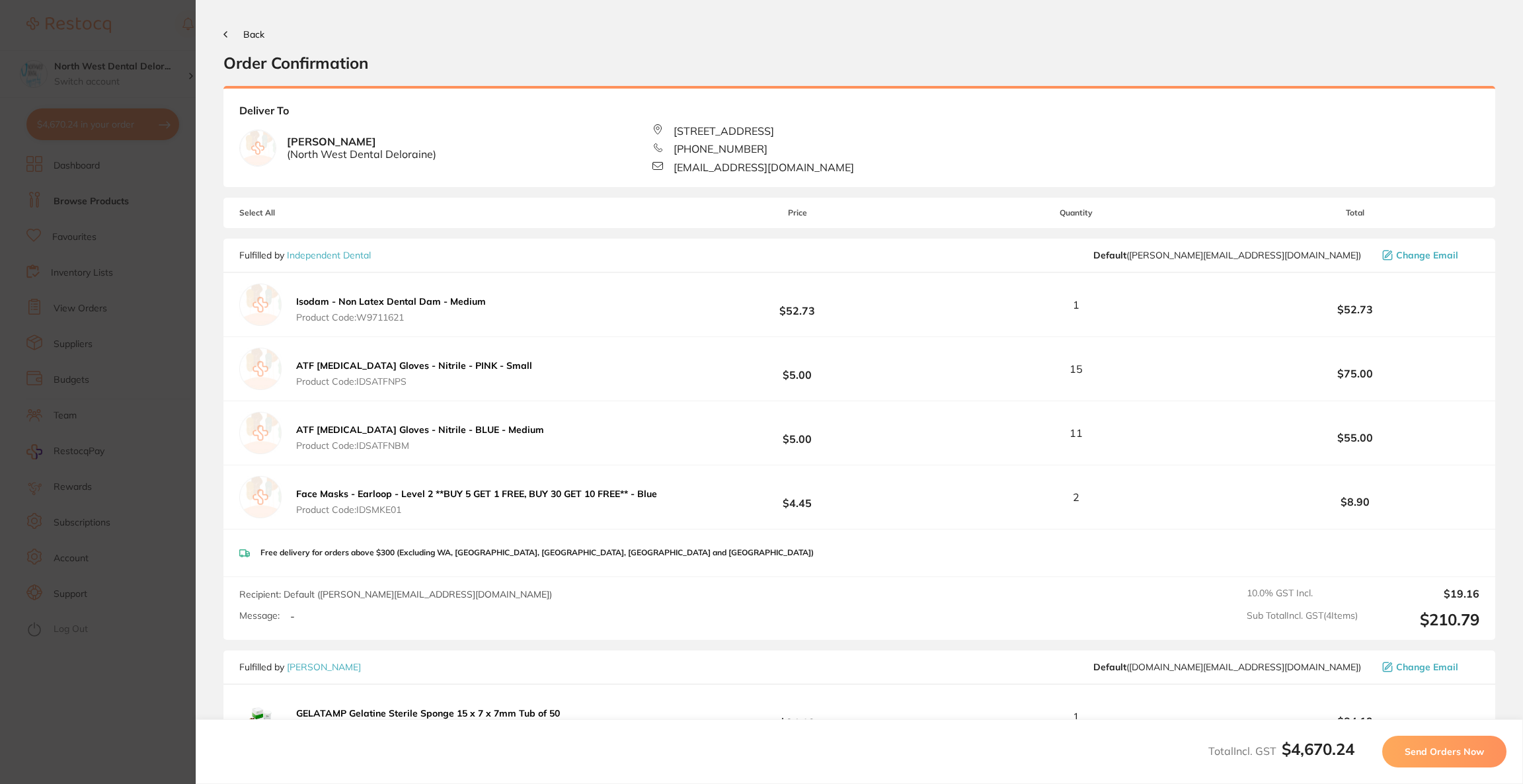
click at [1437, 751] on span "Send Orders Now" at bounding box center [1444, 751] width 79 height 12
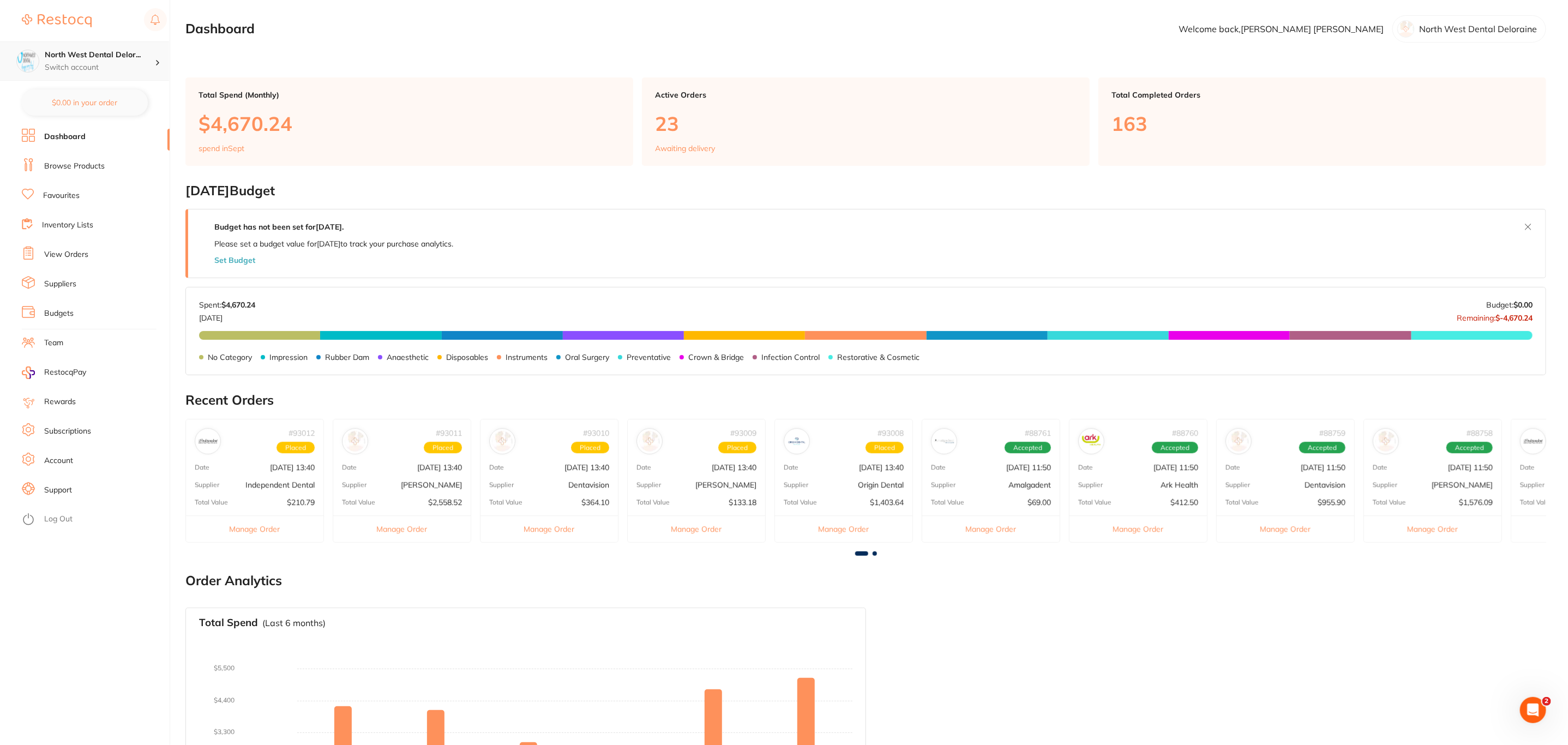
click at [168, 61] on div at bounding box center [162, 61] width 14 height 10
click at [98, 119] on div "Experteeth Chatswood" at bounding box center [84, 127] width 153 height 38
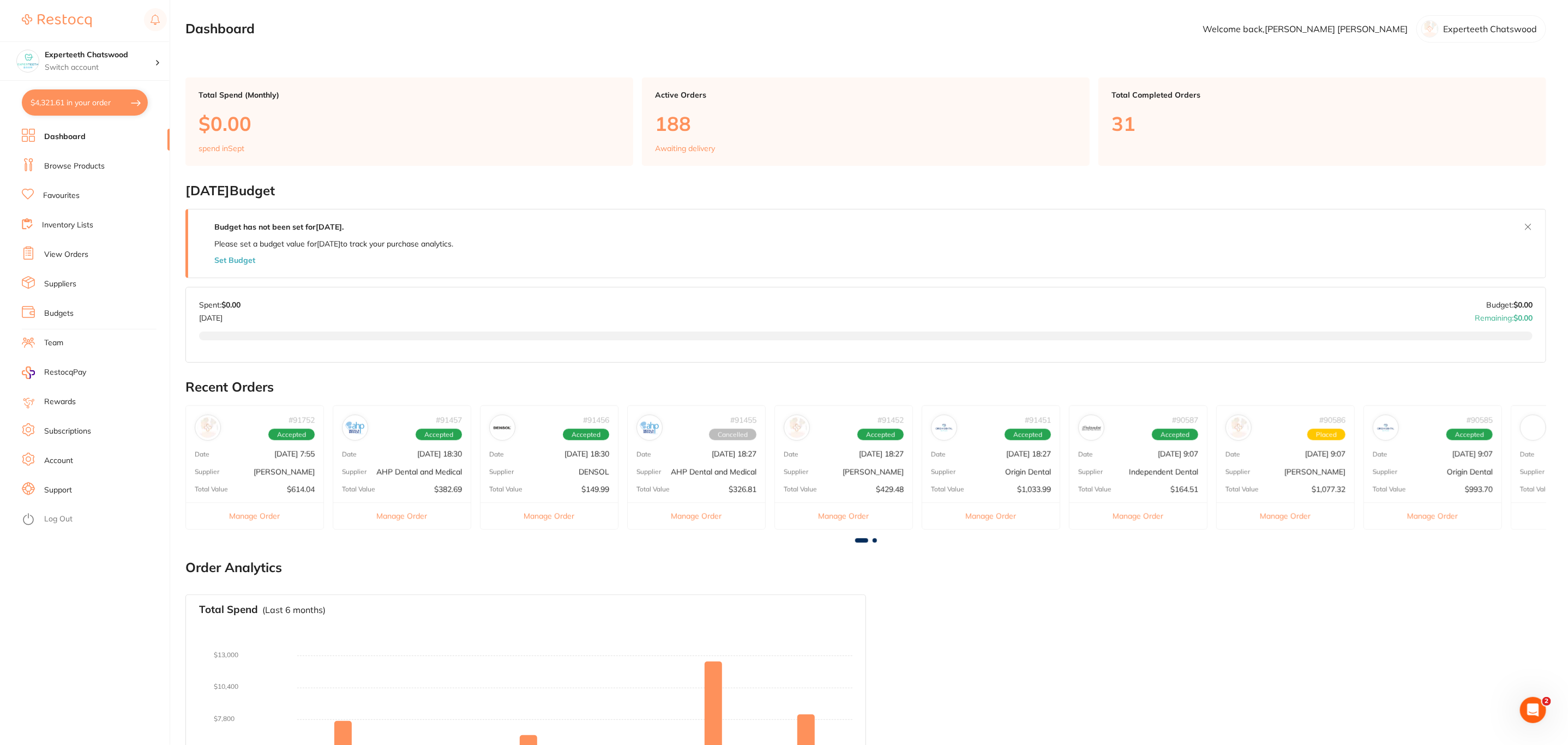
click at [110, 105] on button "$4,321.61 in your order" at bounding box center [84, 103] width 126 height 26
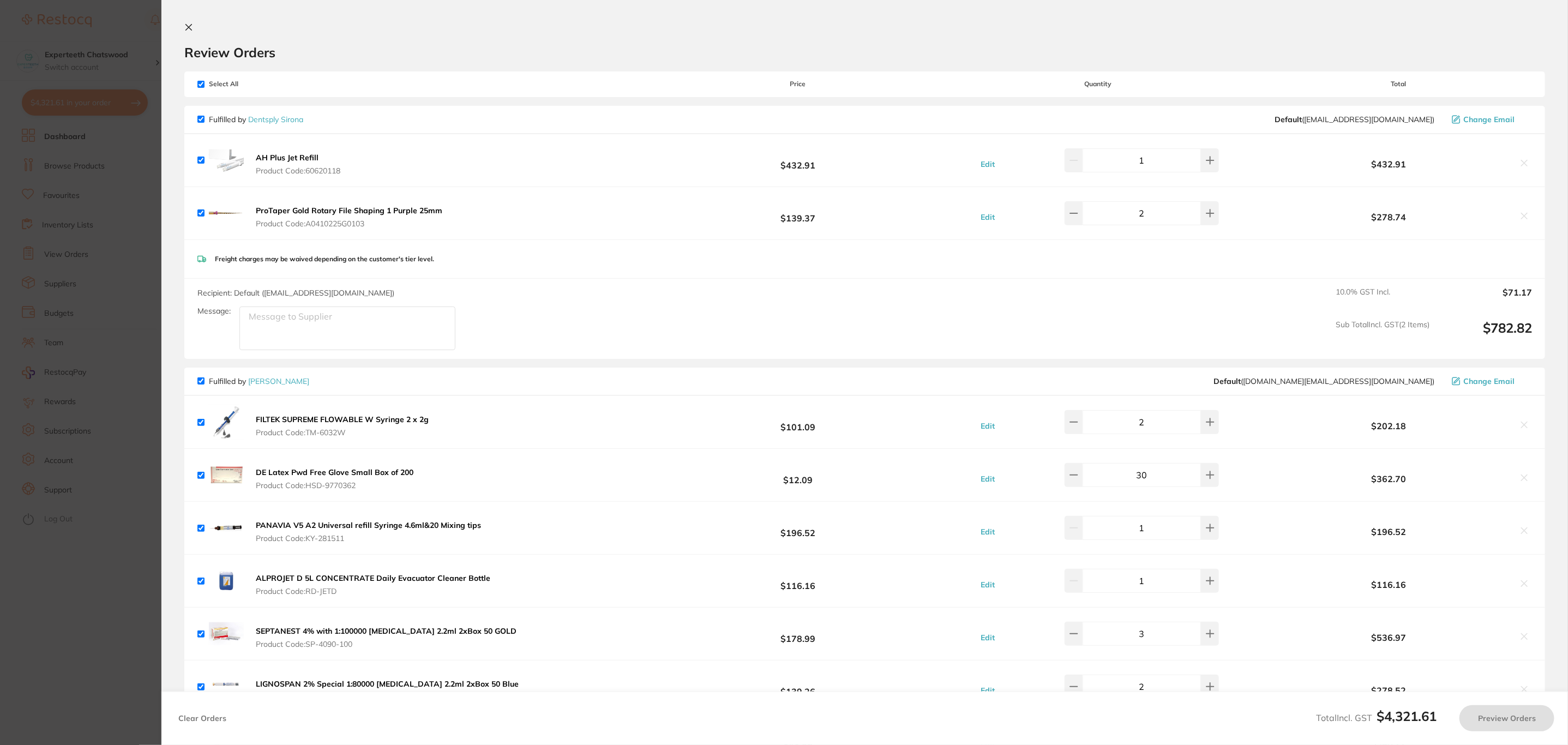
checkbox input "true"
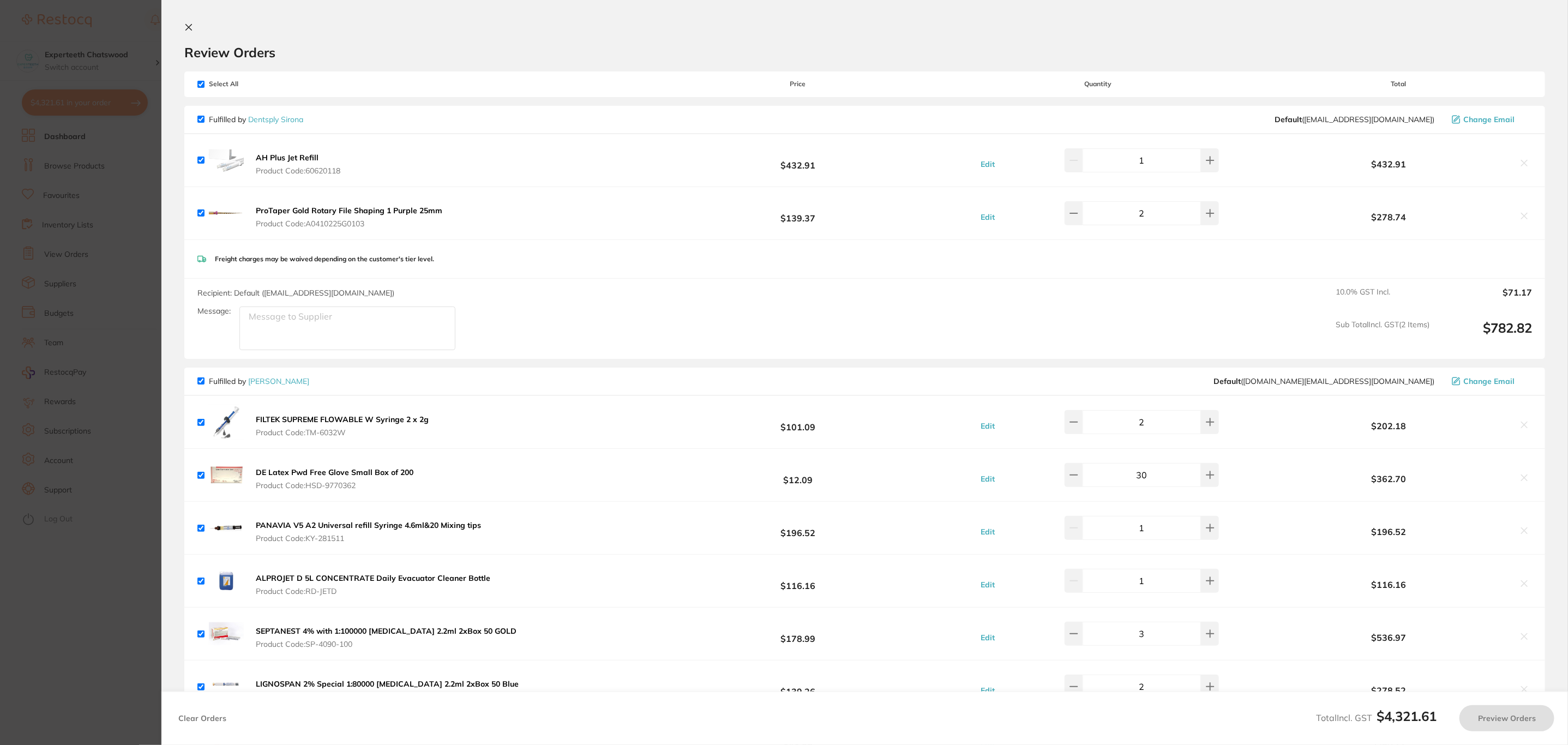
checkbox input "true"
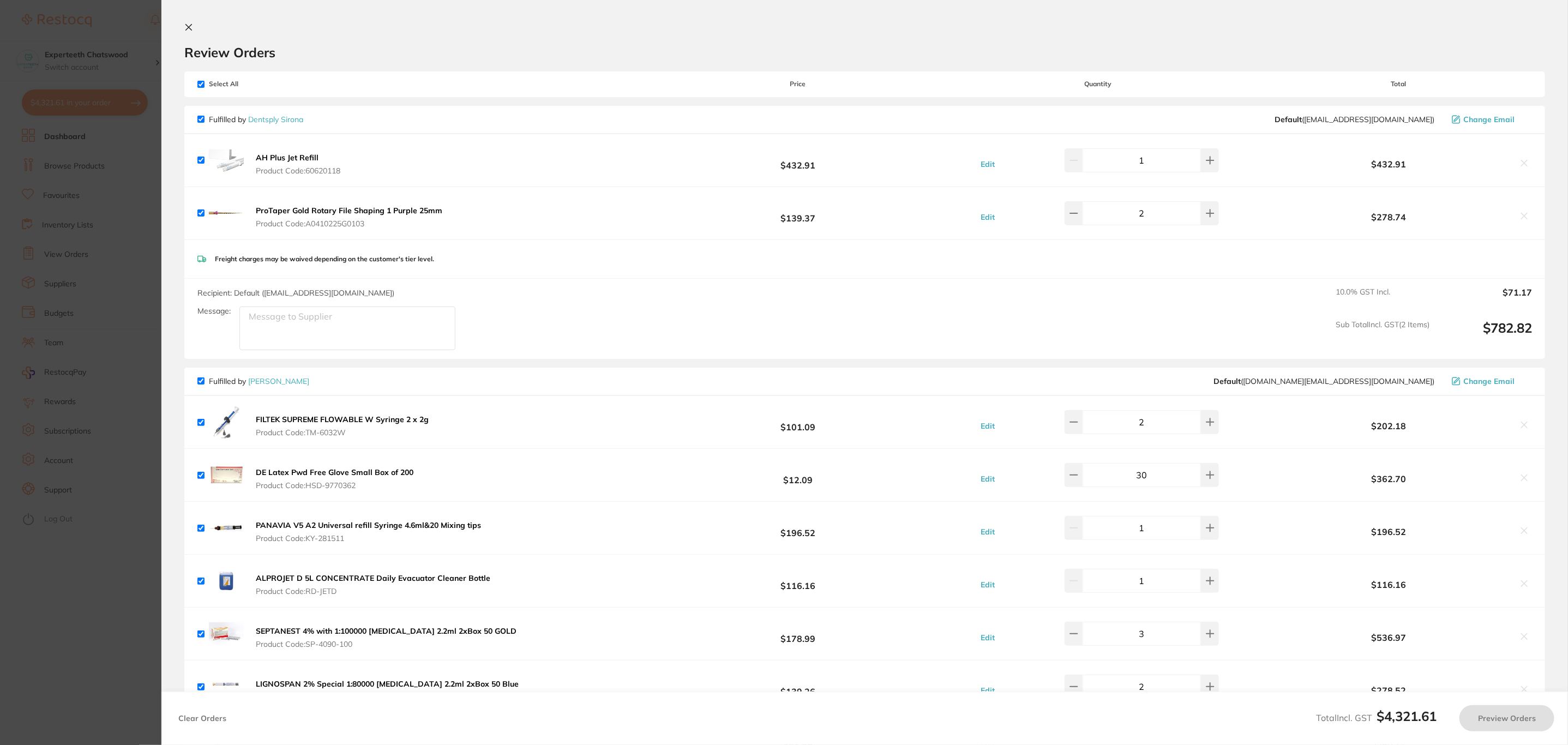
checkbox input "true"
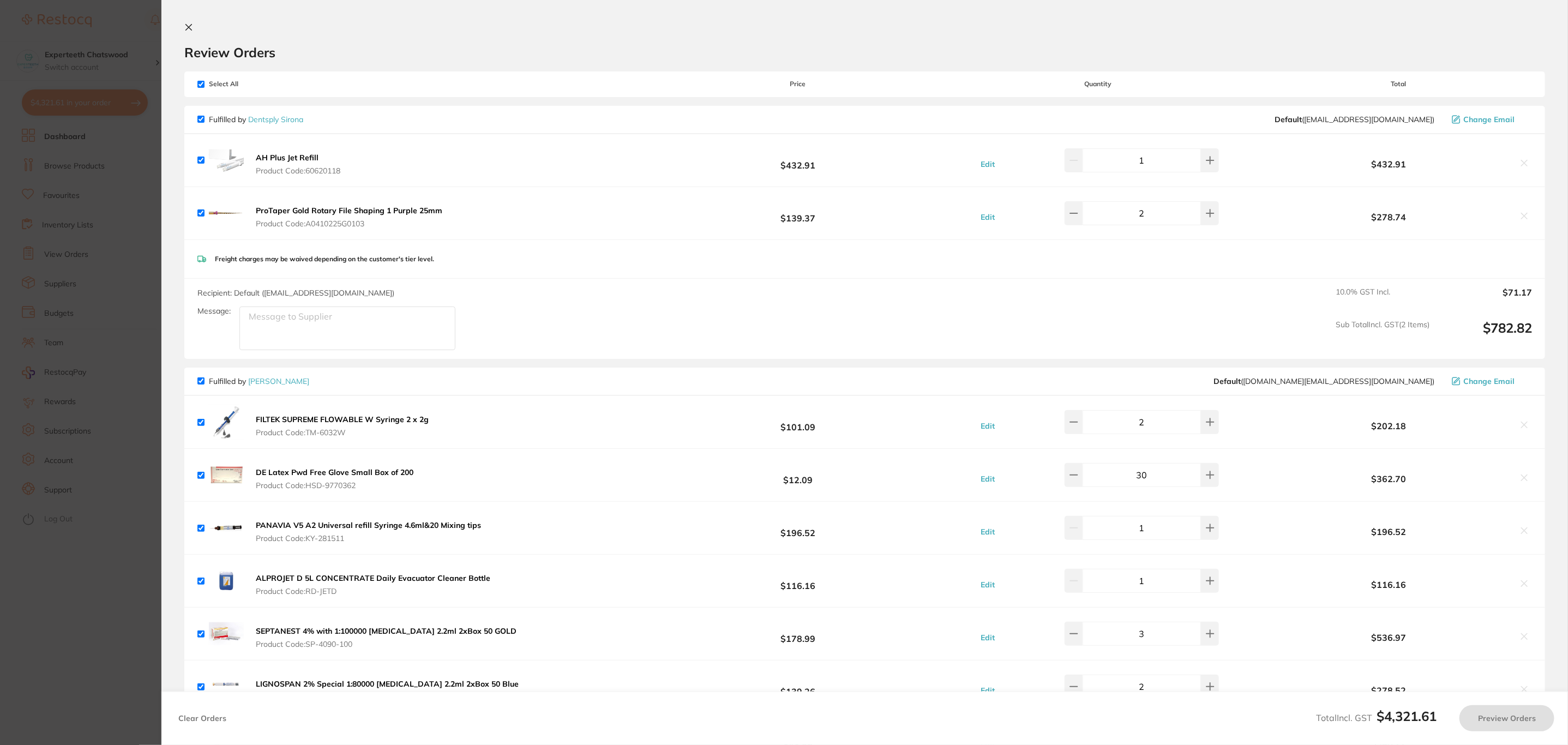
checkbox input "true"
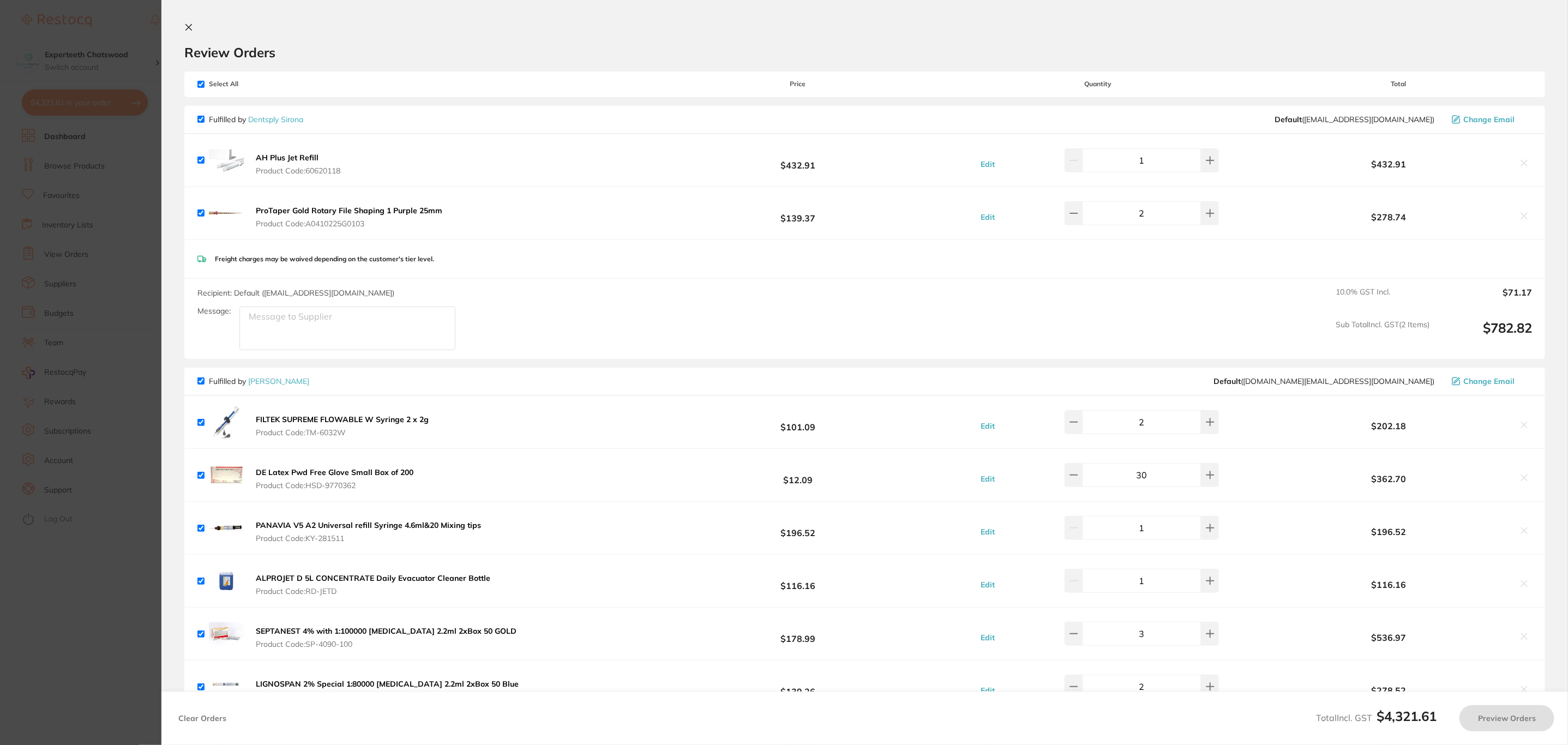
checkbox input "true"
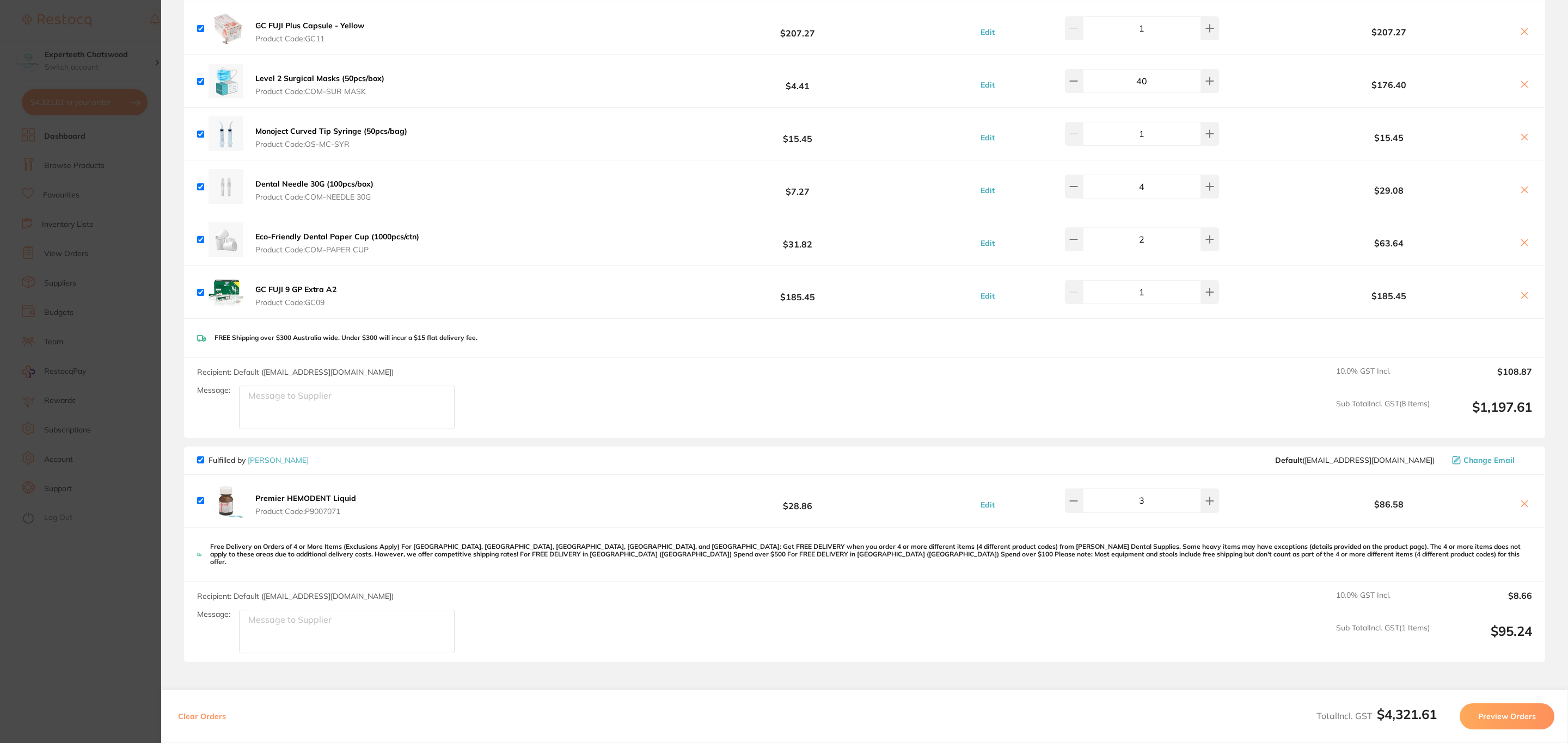
scroll to position [1061, 0]
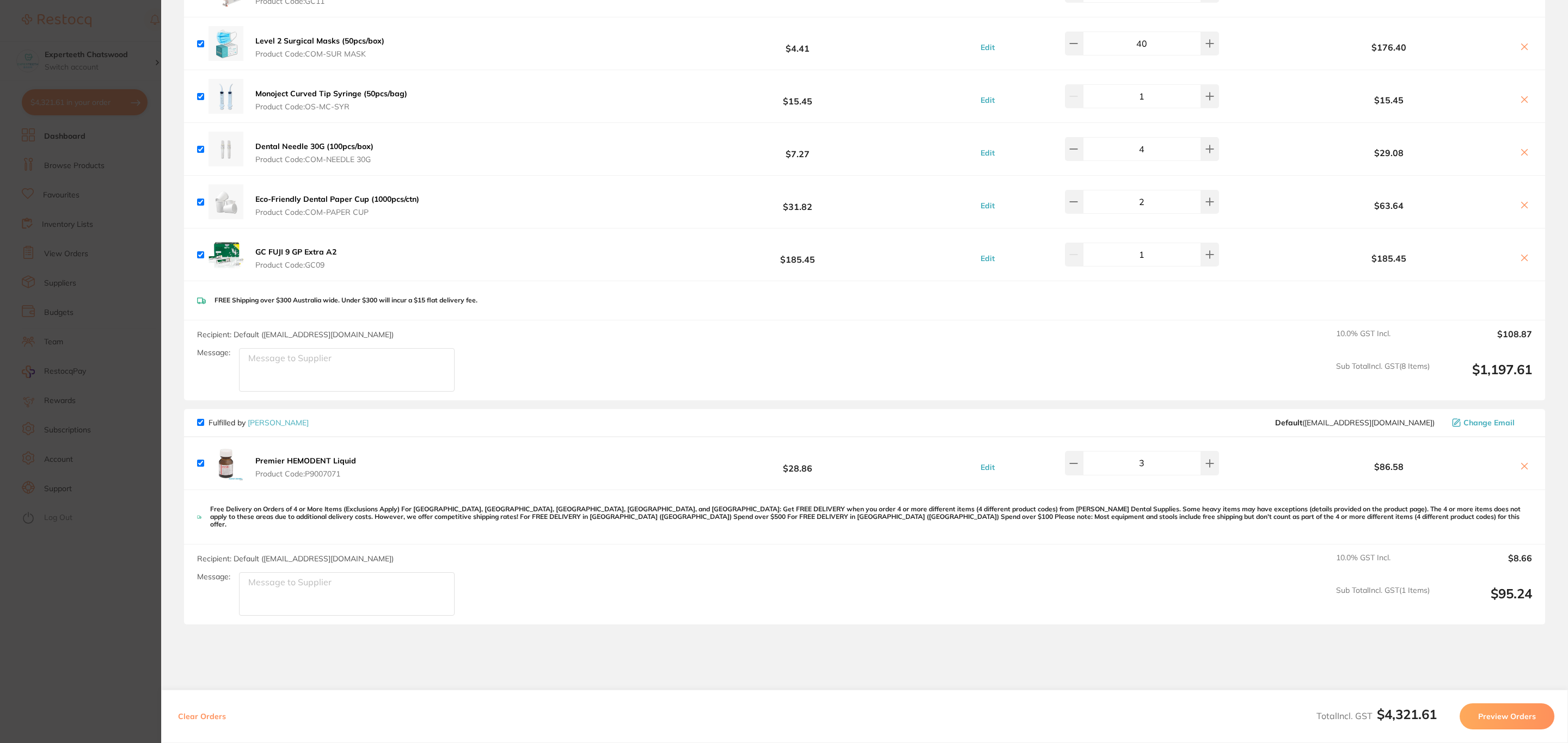
click at [54, 274] on section "Update RRP Set your pre negotiated price for this item. Item Agreed RRP (excl. …" at bounding box center [784, 371] width 1568 height 743
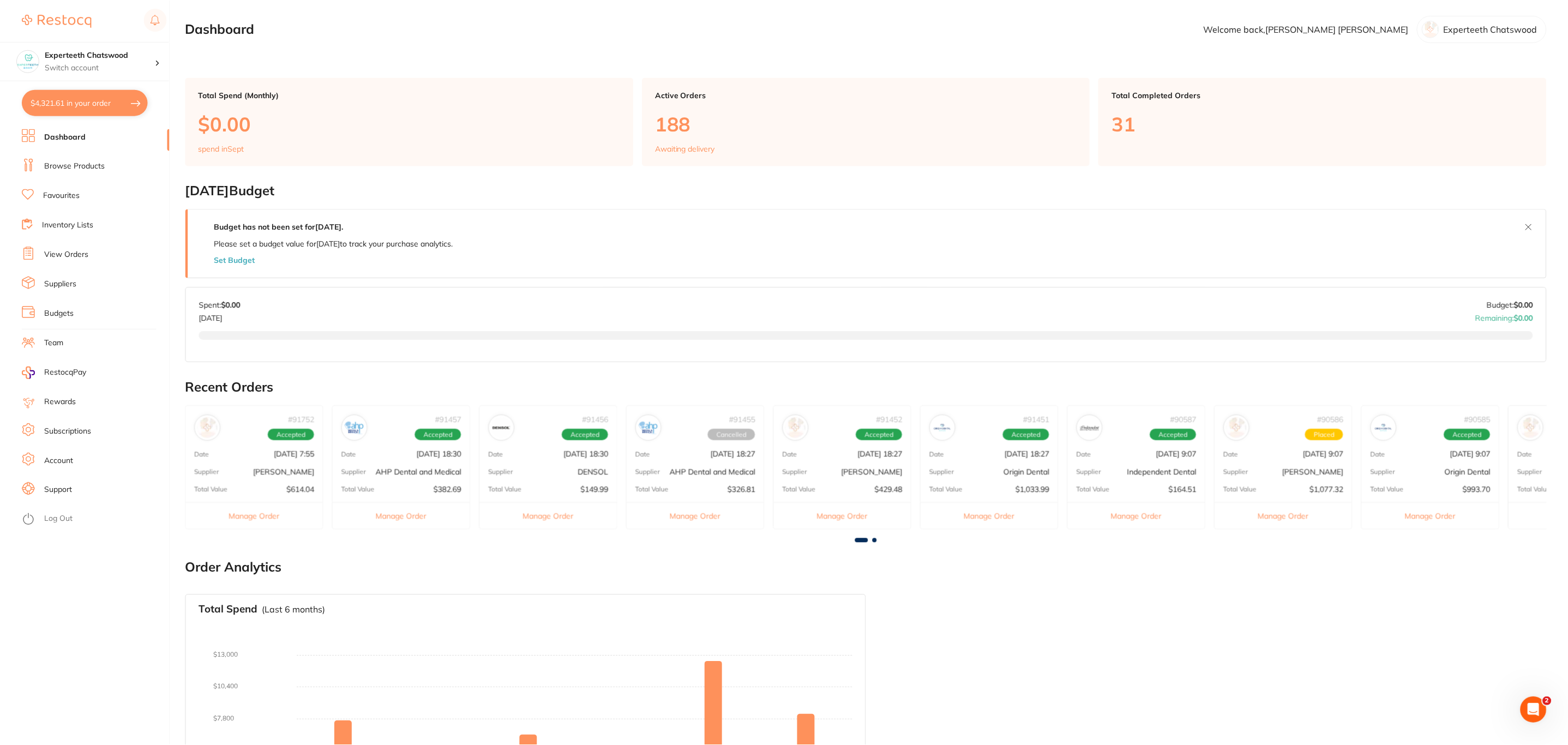
scroll to position [2, 0]
click at [100, 172] on li "Browse Products" at bounding box center [96, 166] width 148 height 16
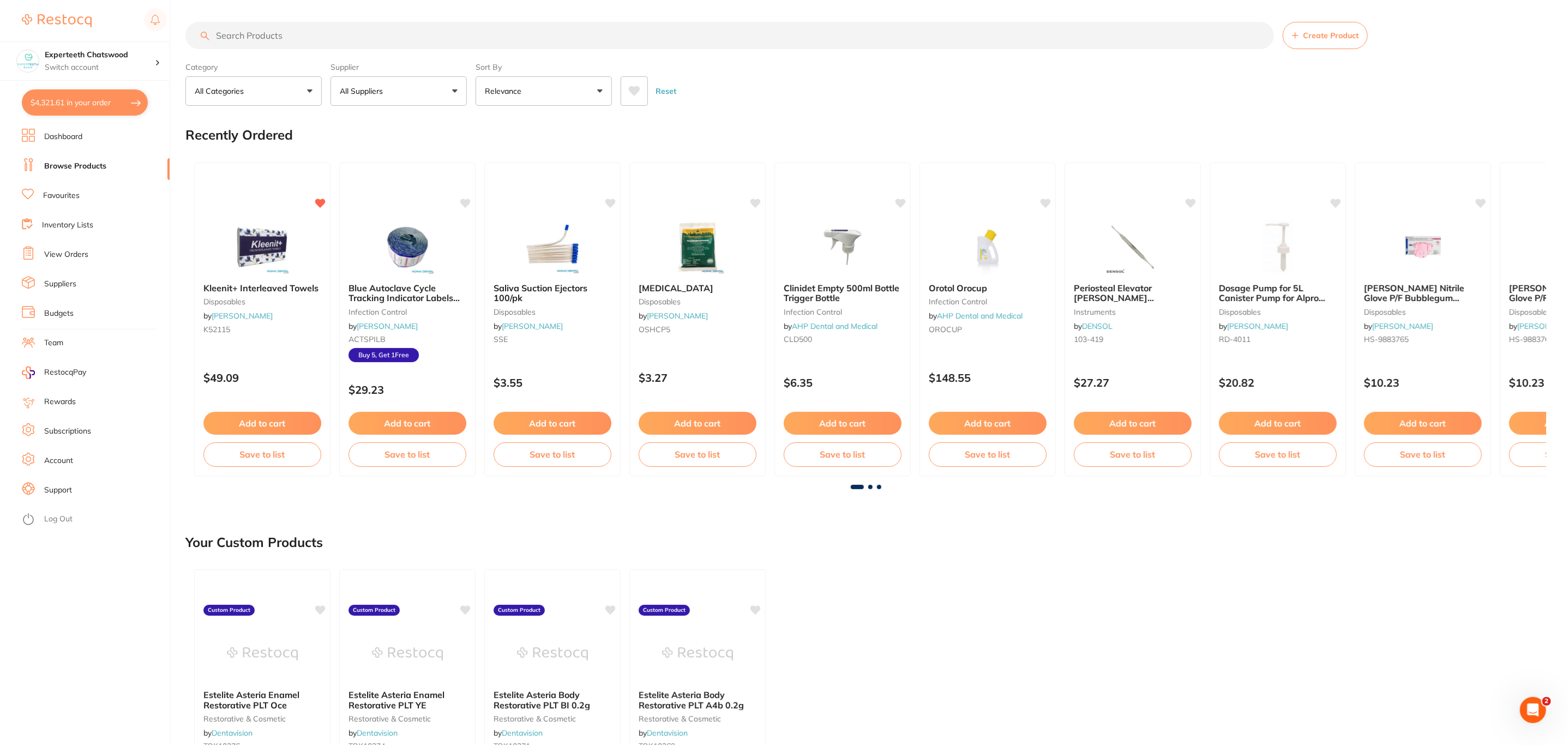
click at [334, 41] on input "search" at bounding box center [730, 35] width 1088 height 27
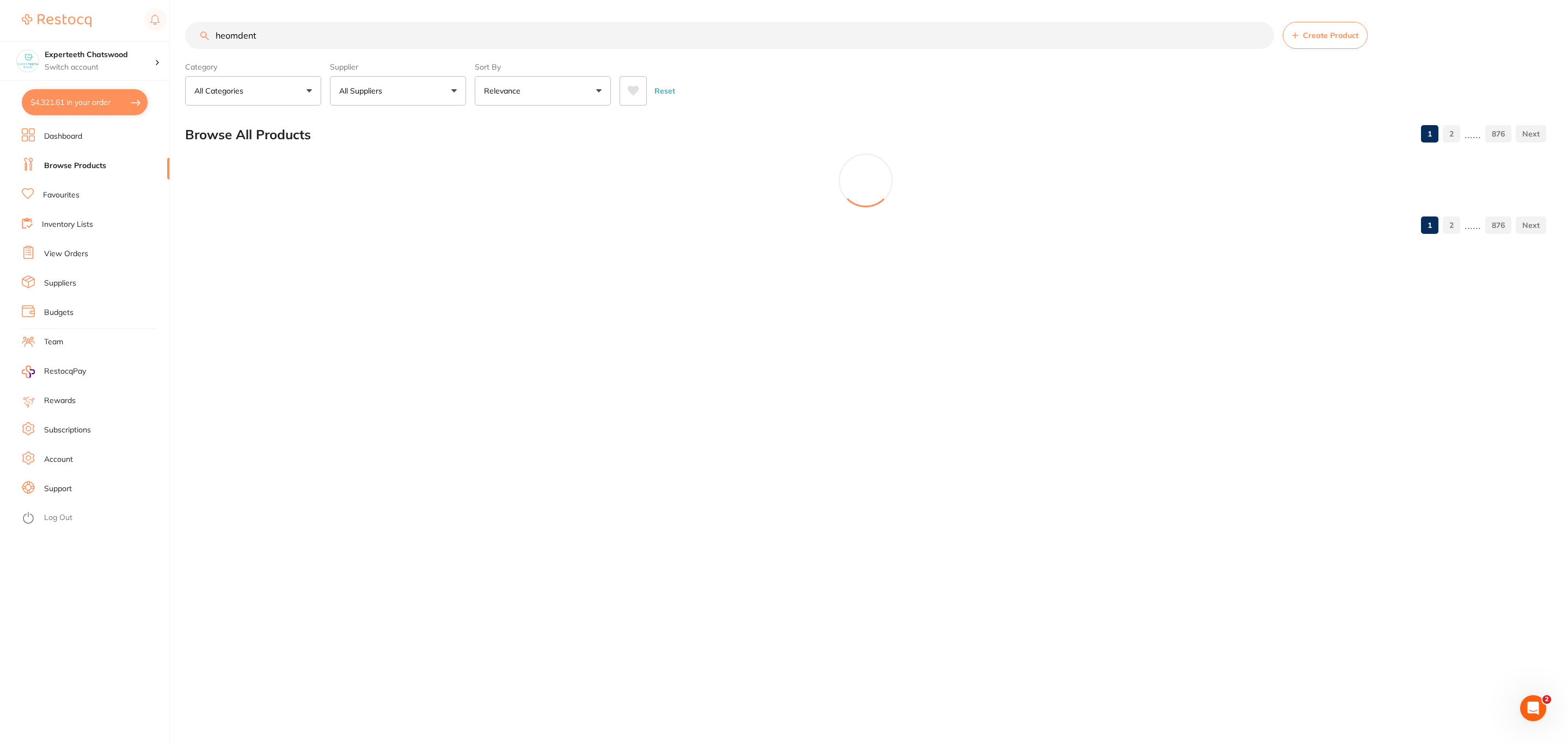
type input "heomdent"
click at [360, 77] on button "All Suppliers" at bounding box center [398, 91] width 136 height 30
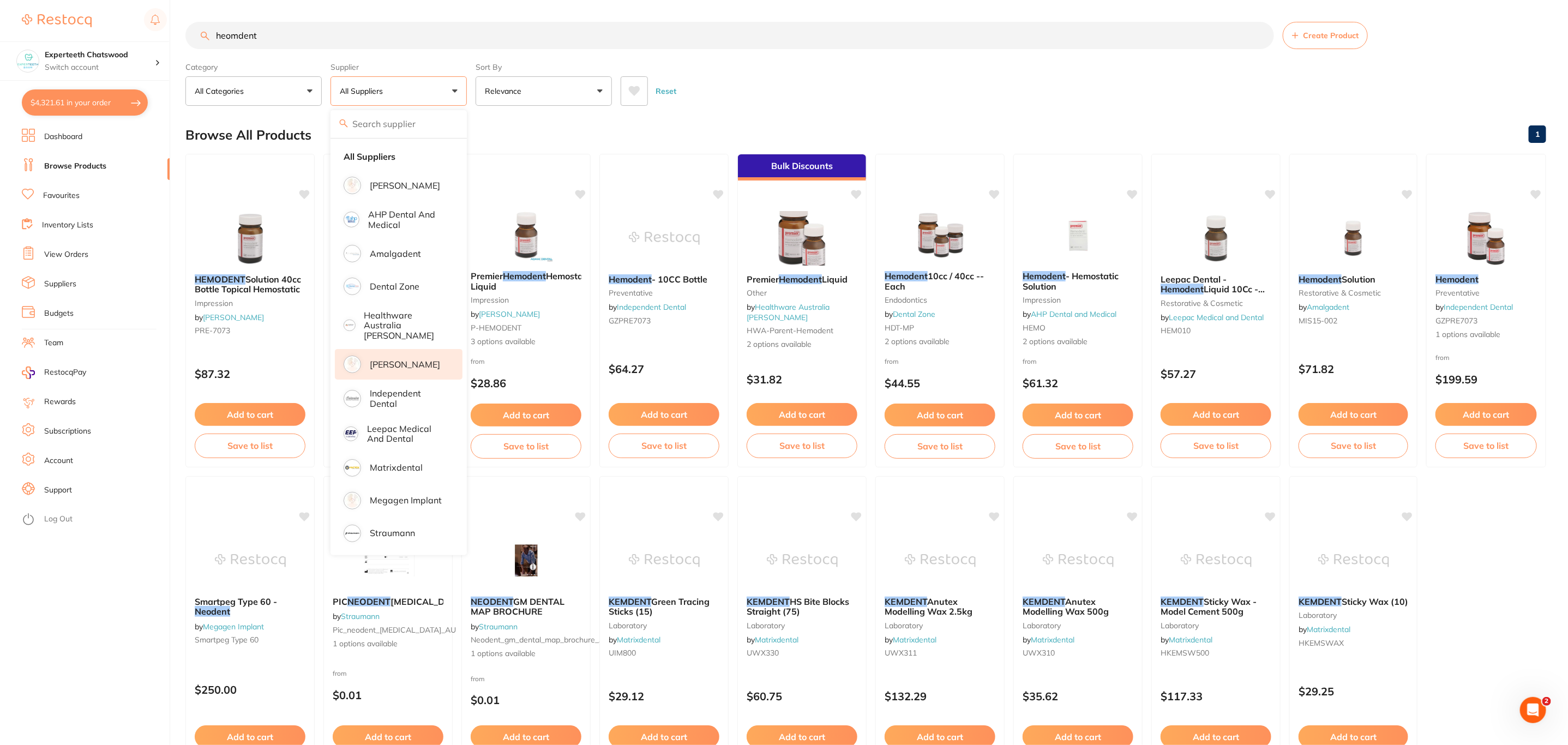
click at [420, 360] on p "[PERSON_NAME]" at bounding box center [405, 364] width 71 height 10
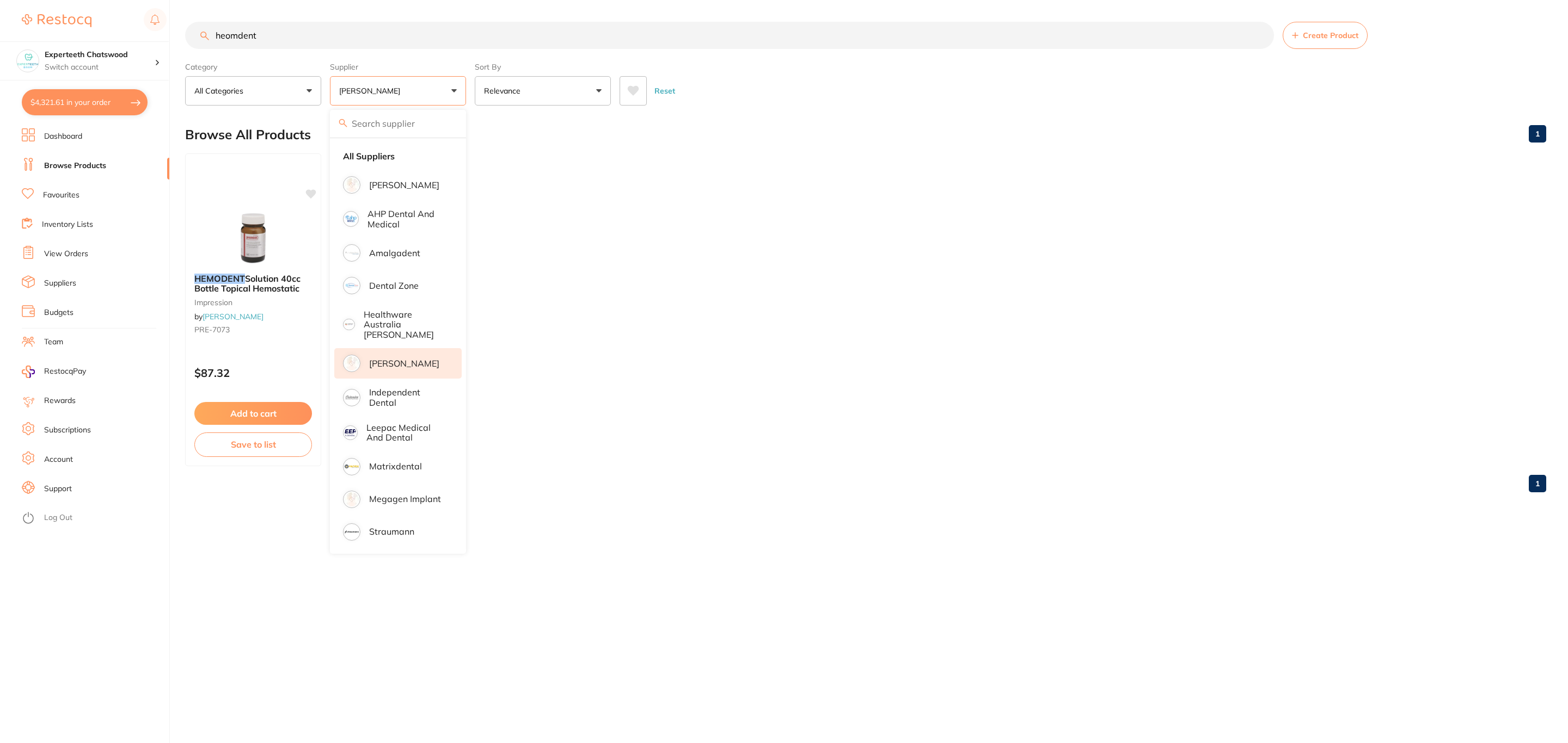
click at [771, 82] on div "Reset" at bounding box center [1079, 87] width 918 height 38
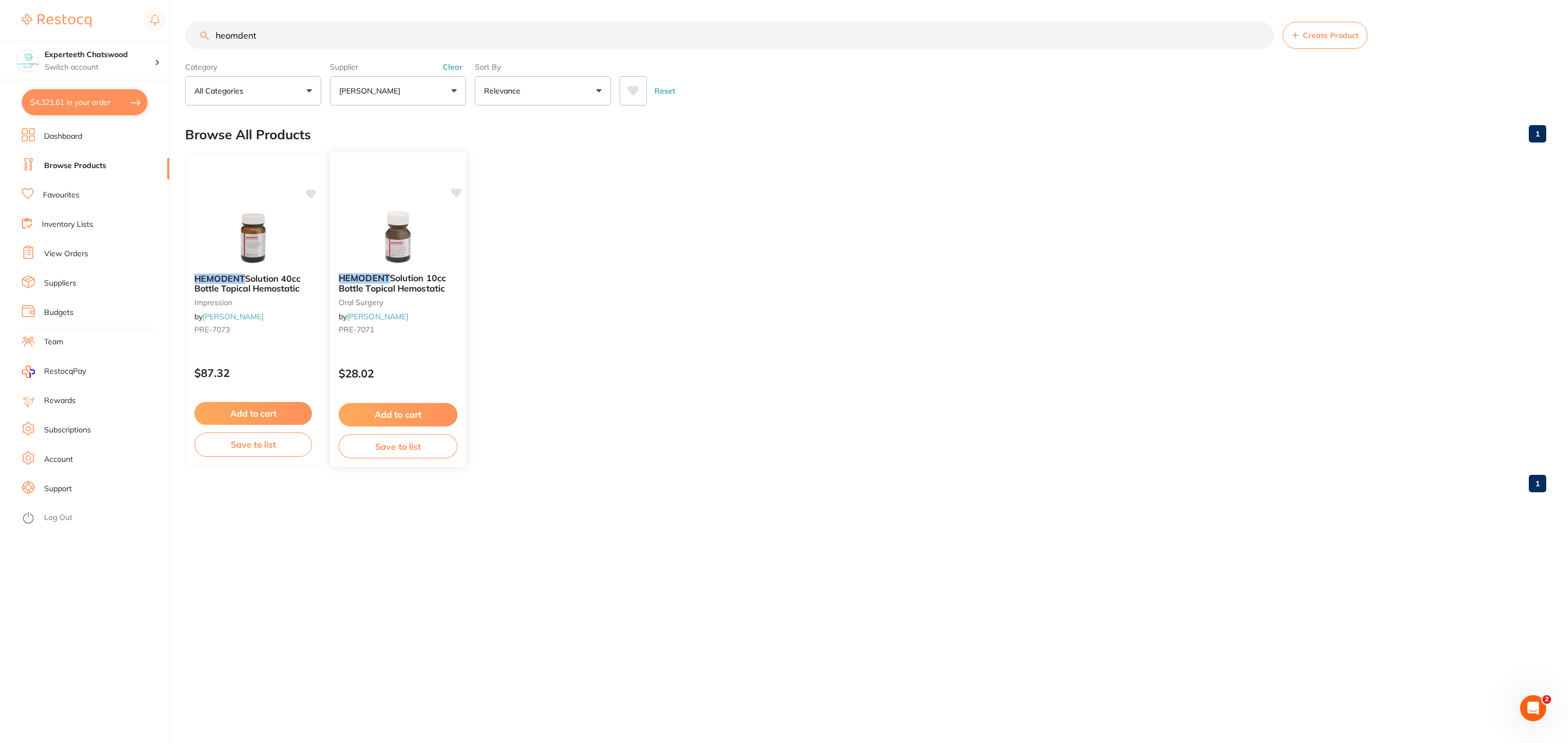
click at [385, 204] on div "HEMODENT Solution 10cc Bottle Topical Hemostatic [MEDICAL_DATA] by [PERSON_NAME…" at bounding box center [398, 310] width 138 height 316
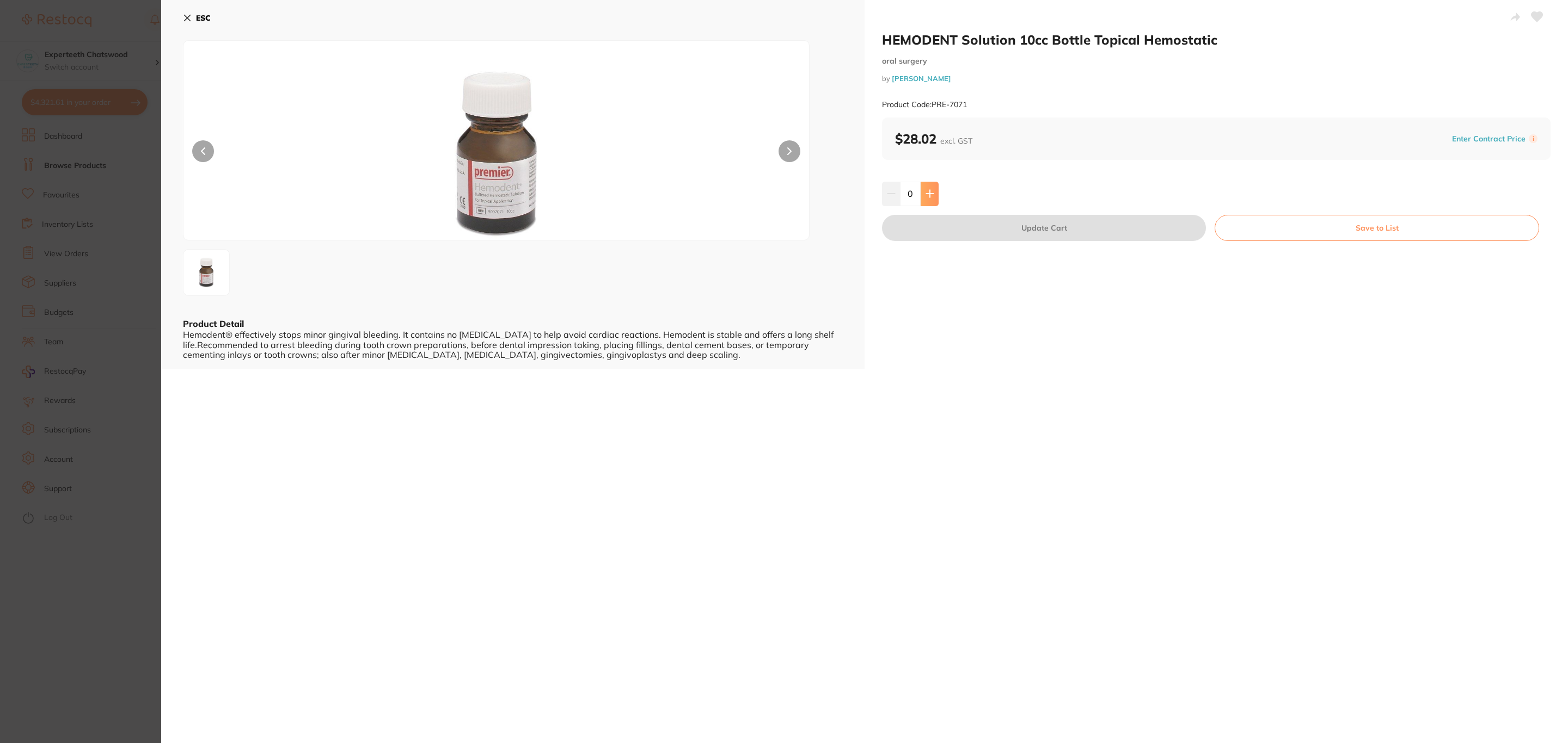
click at [921, 190] on button at bounding box center [929, 193] width 18 height 24
type input "3"
click at [923, 222] on button "Update Cart" at bounding box center [1044, 228] width 324 height 26
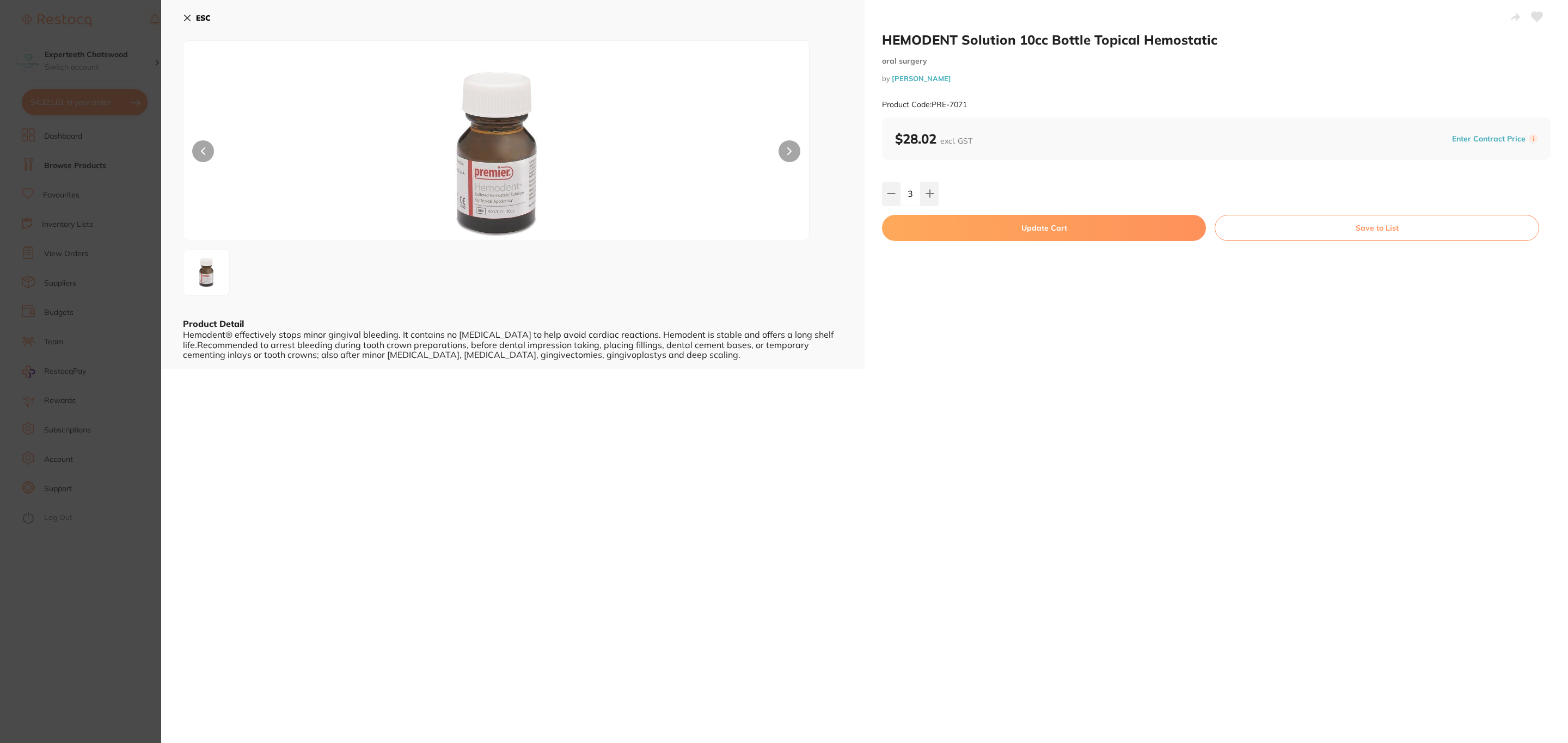
checkbox input "false"
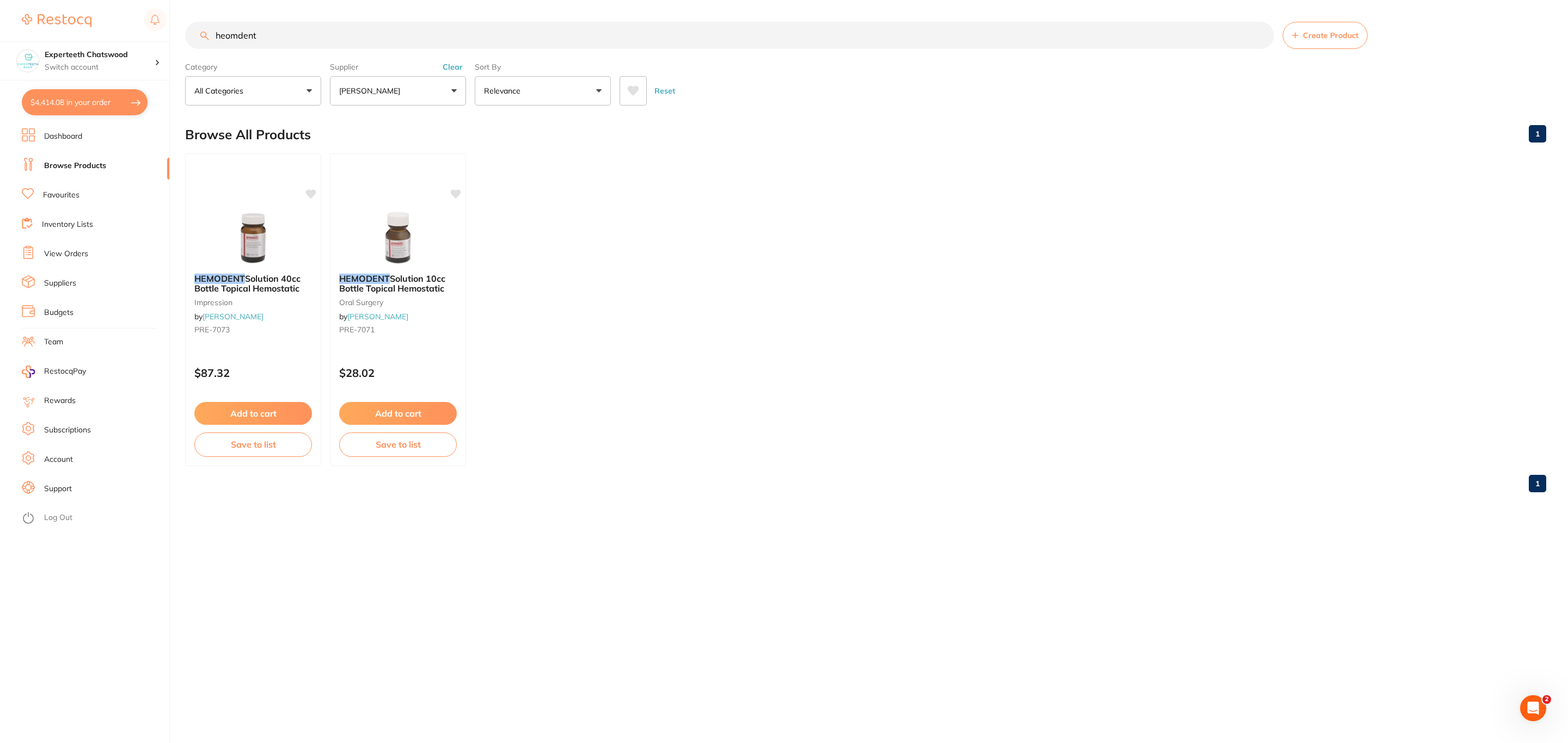
scroll to position [1114, 0]
click at [130, 97] on button "$4,414.08 in your order" at bounding box center [84, 103] width 126 height 26
checkbox input "true"
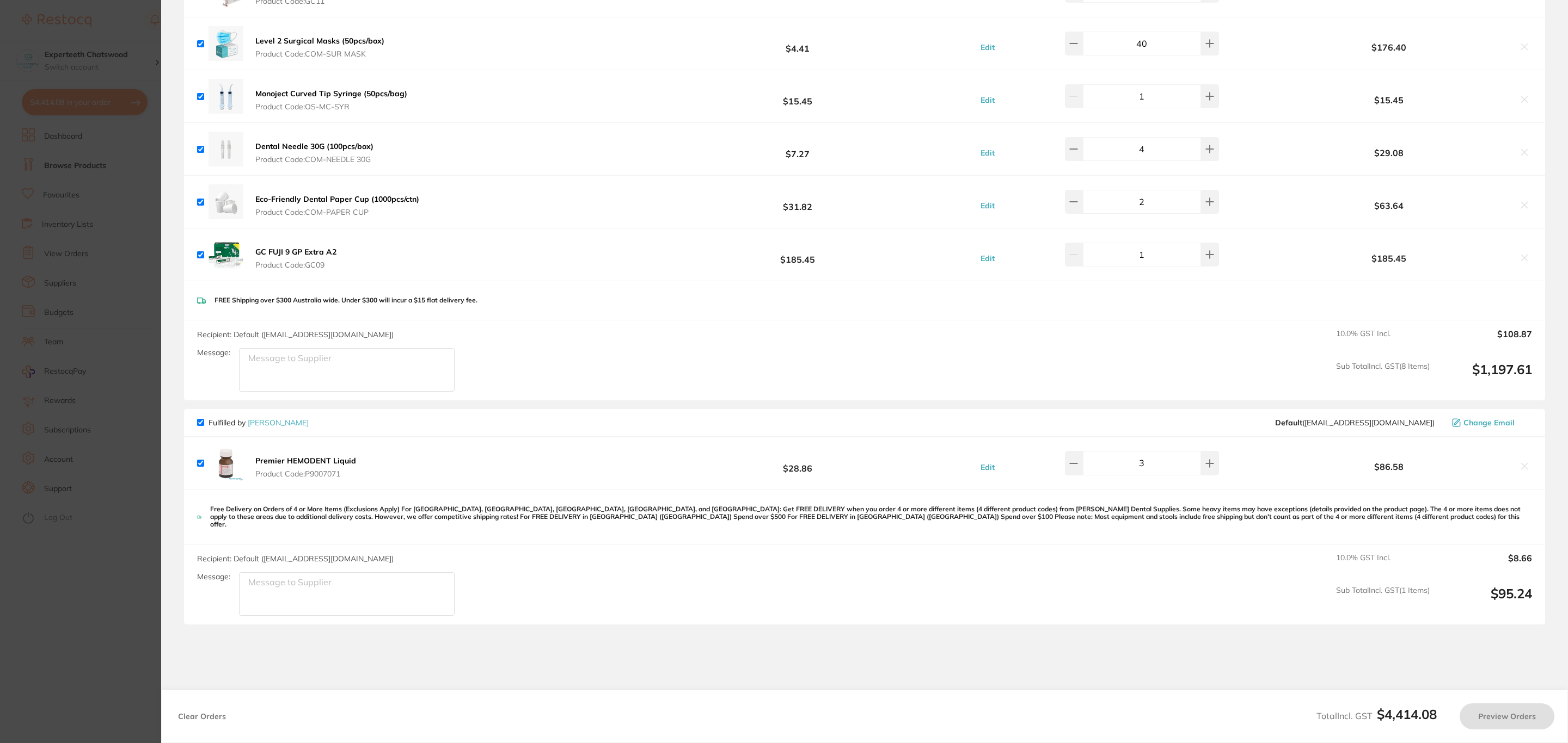
checkbox input "true"
click at [1526, 469] on icon at bounding box center [1525, 466] width 9 height 9
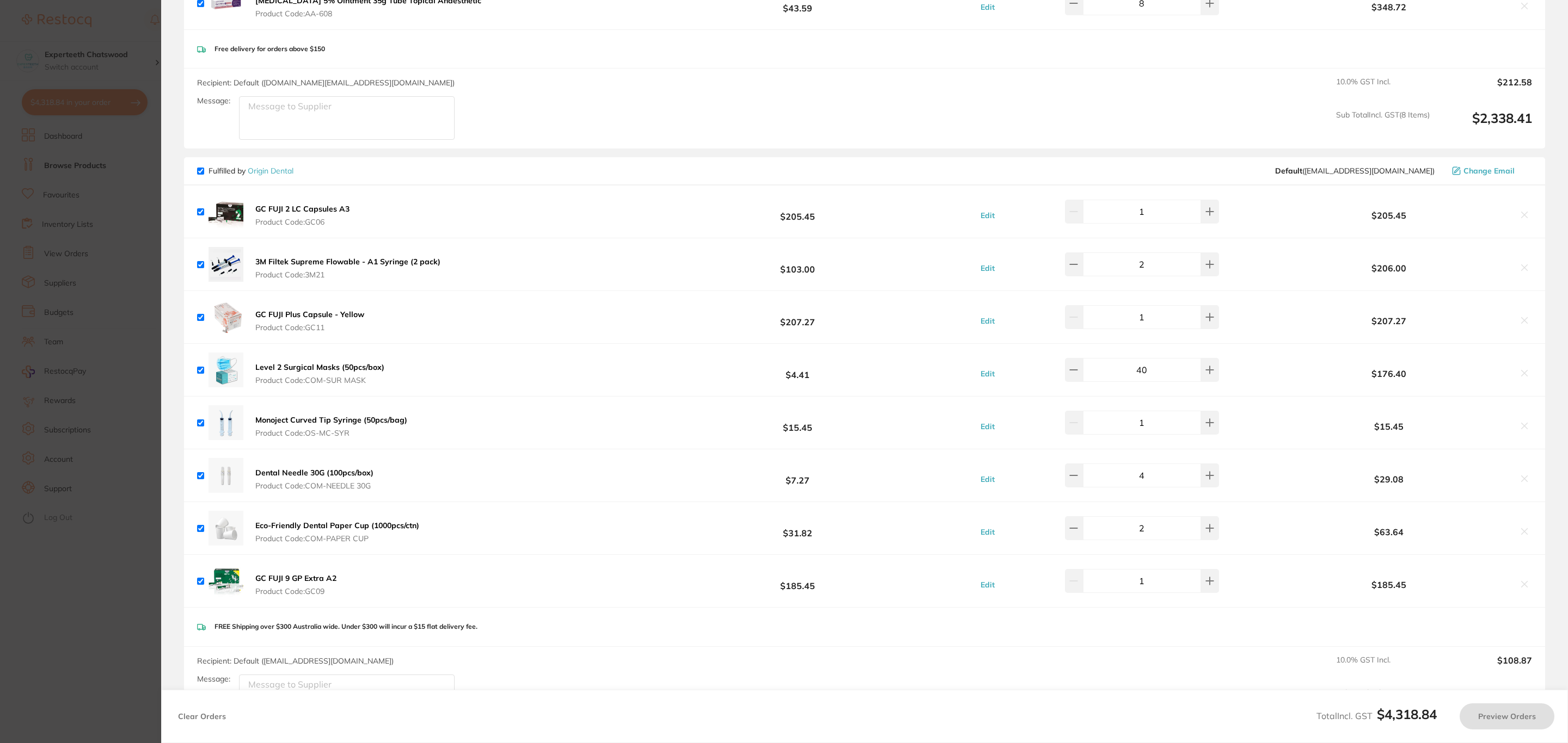
scroll to position [775, 0]
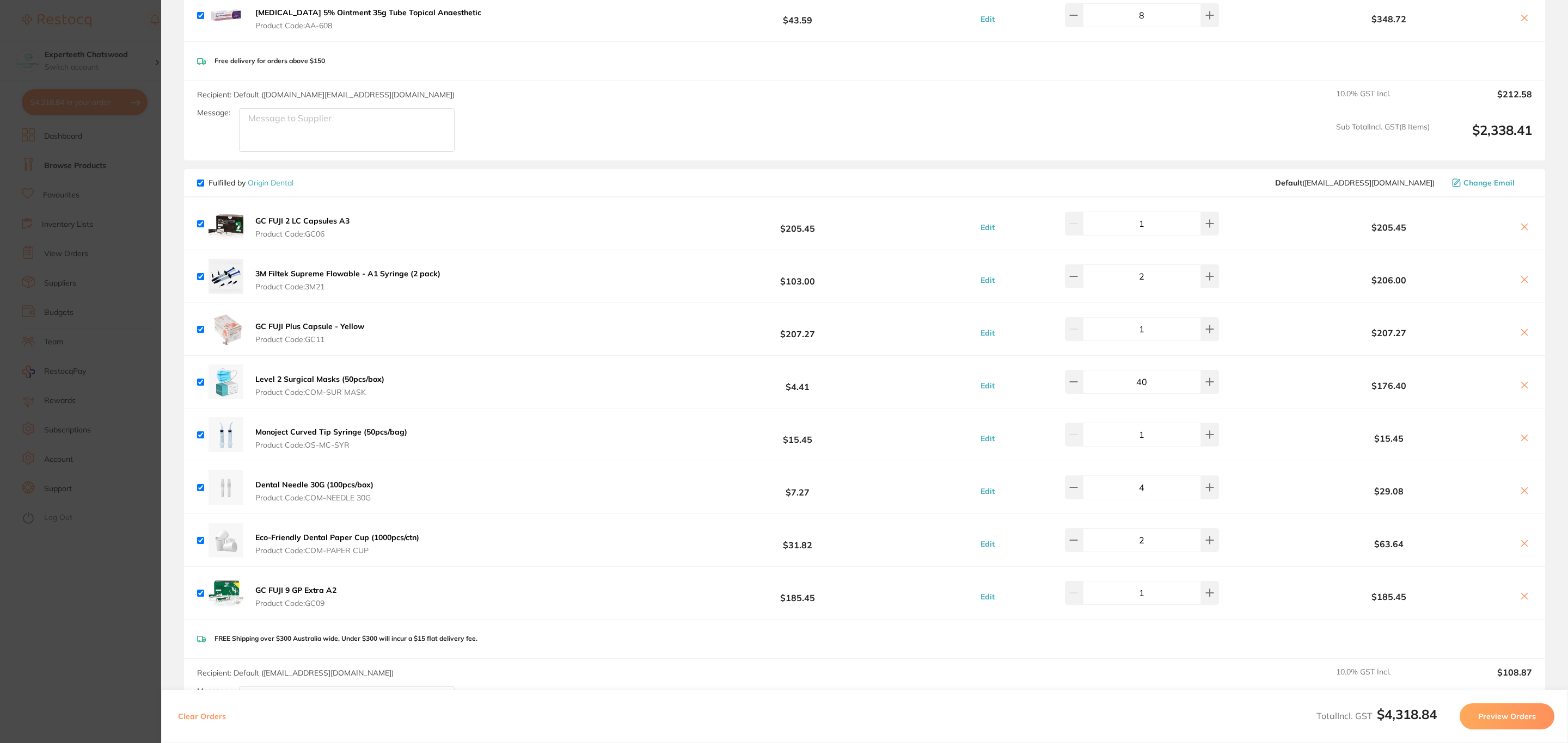
checkbox input "true"
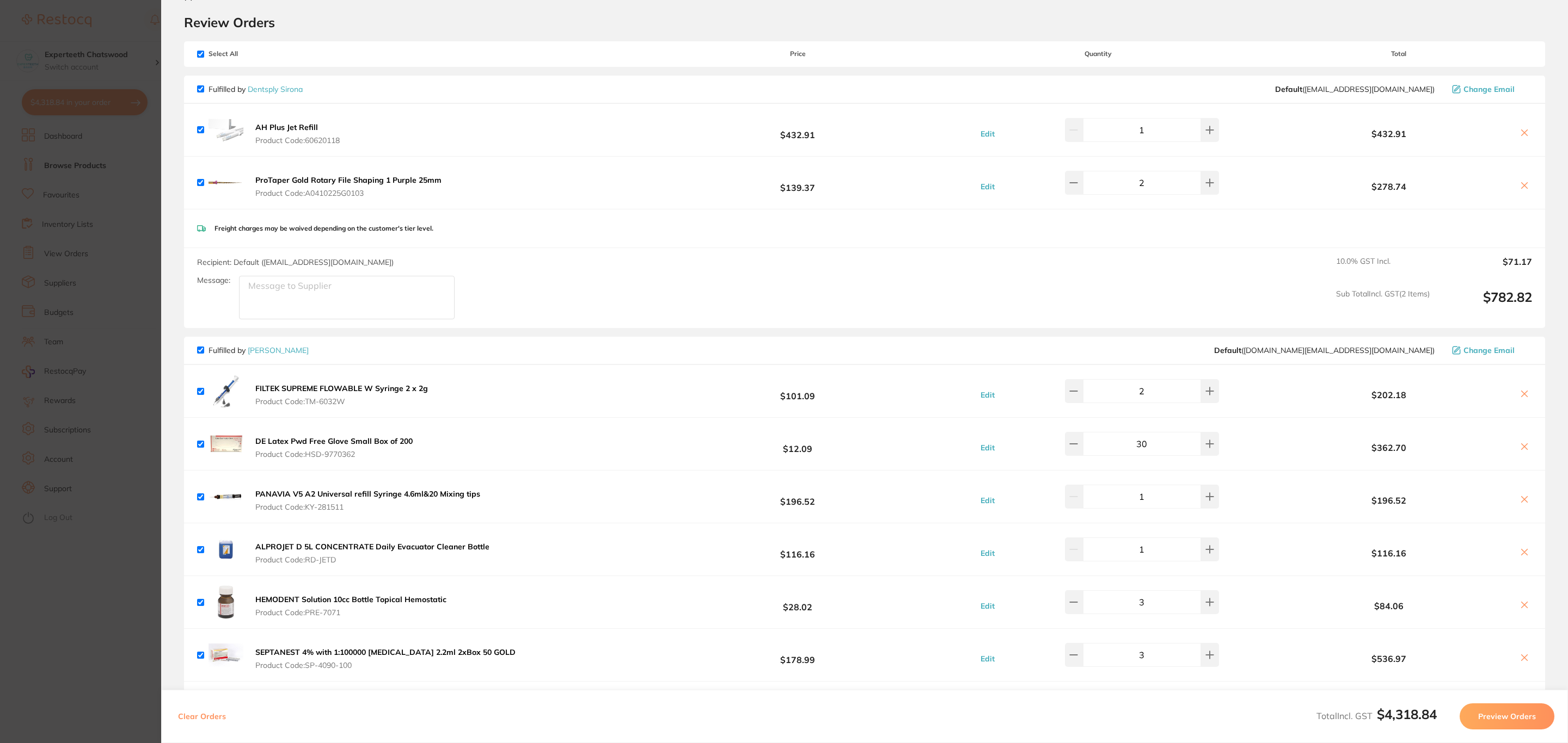
scroll to position [0, 0]
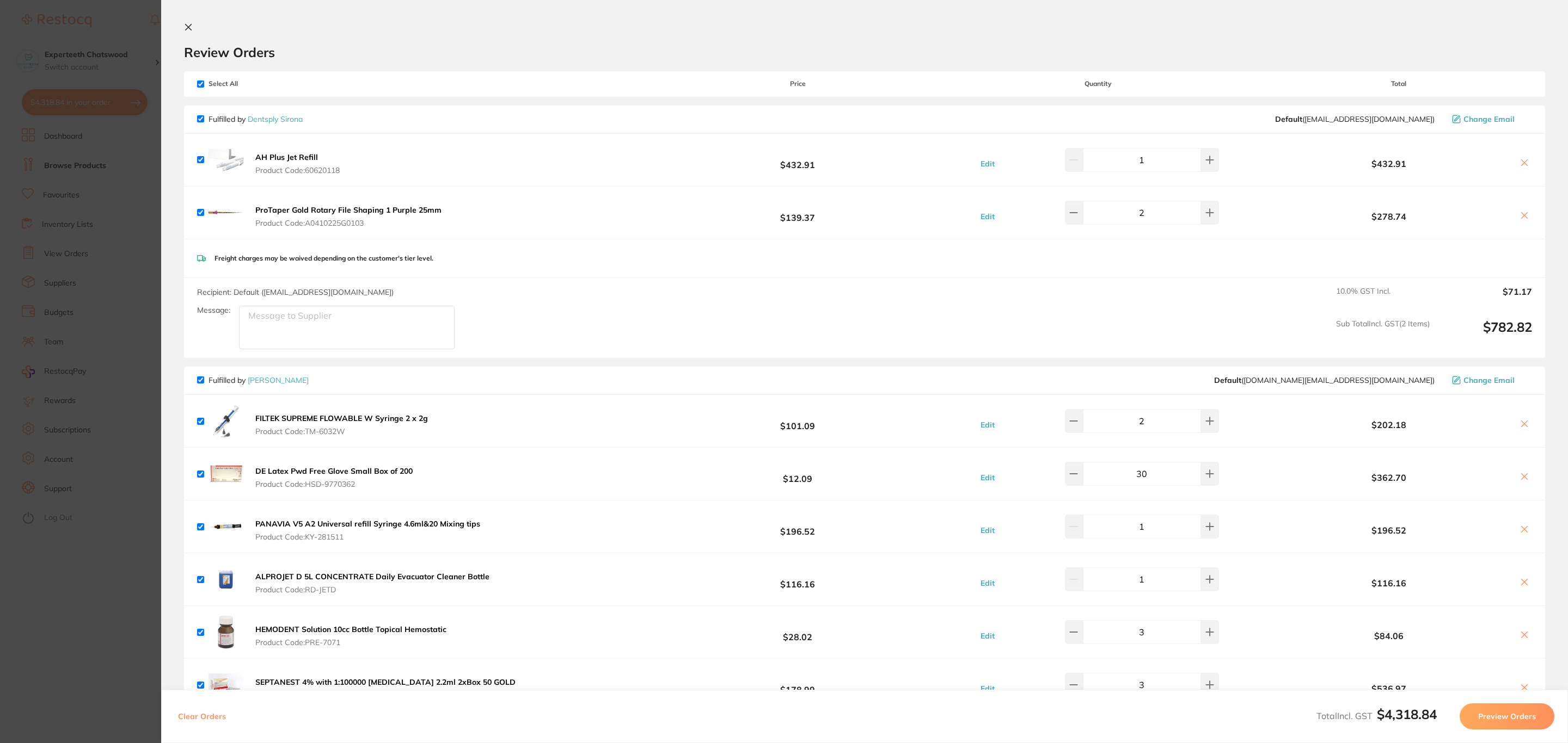
click at [1501, 727] on button "Preview Orders" at bounding box center [1507, 717] width 95 height 26
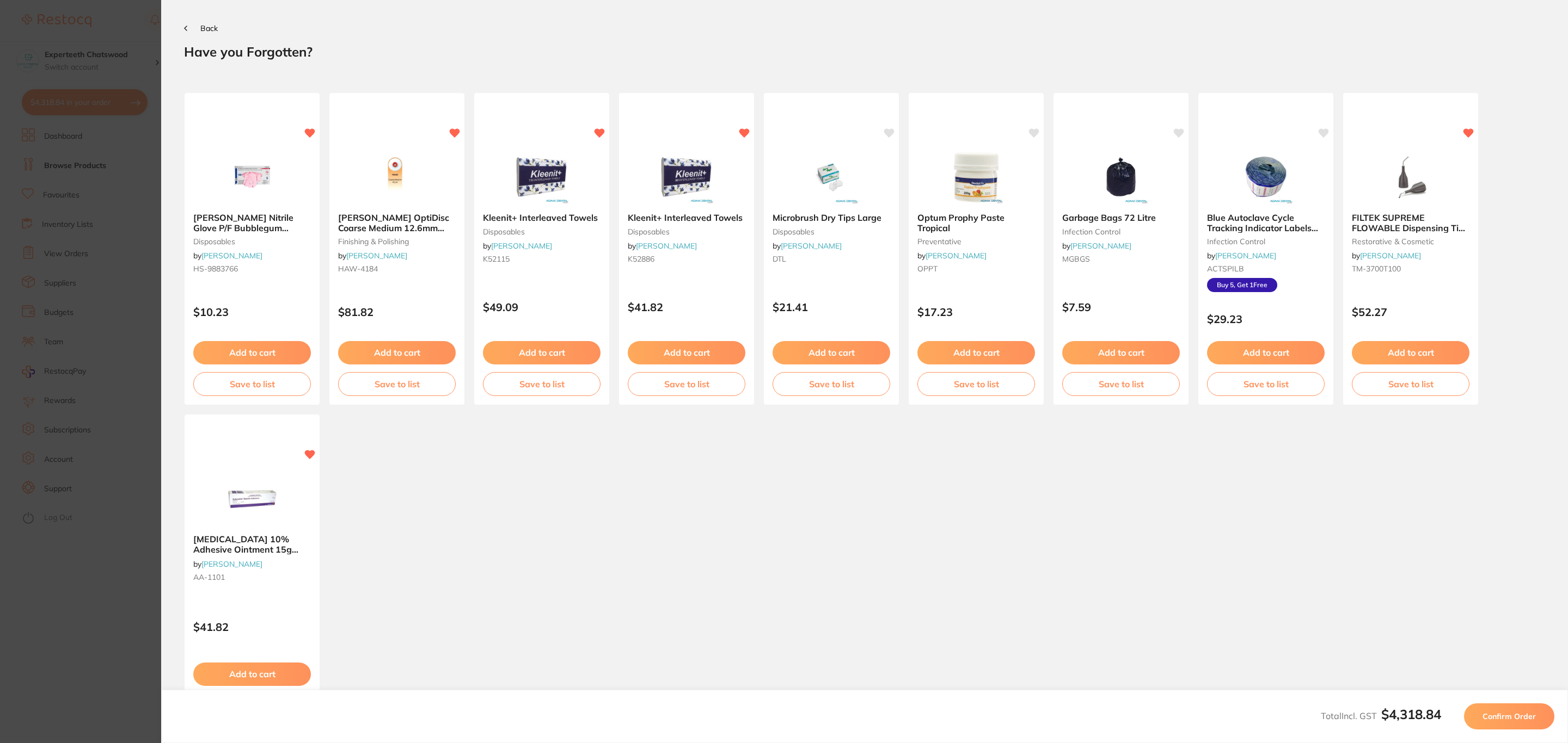
click at [1501, 727] on button "Confirm Order" at bounding box center [1509, 717] width 90 height 26
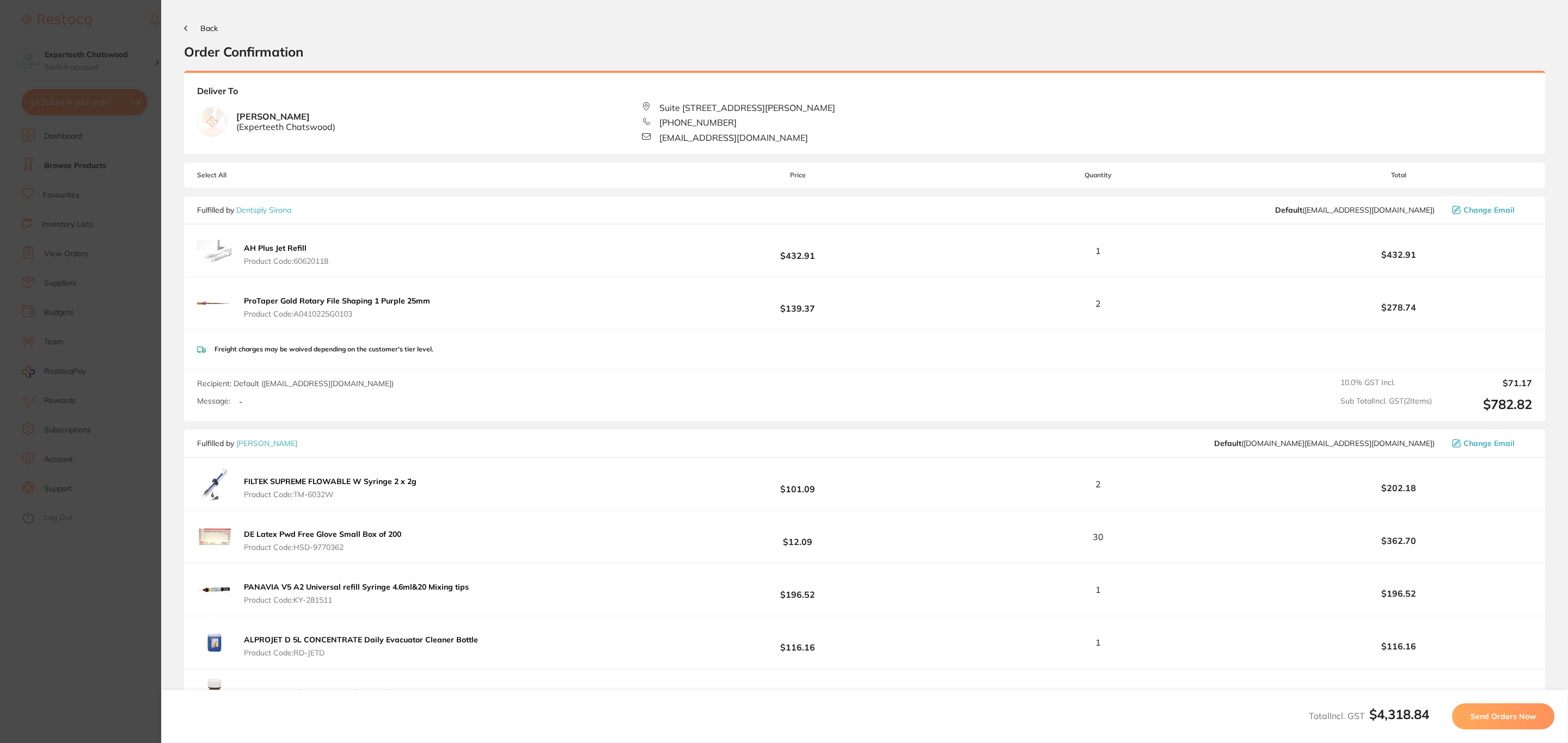
click at [1501, 727] on button "Send Orders Now" at bounding box center [1503, 717] width 102 height 26
